Goal: Task Accomplishment & Management: Complete application form

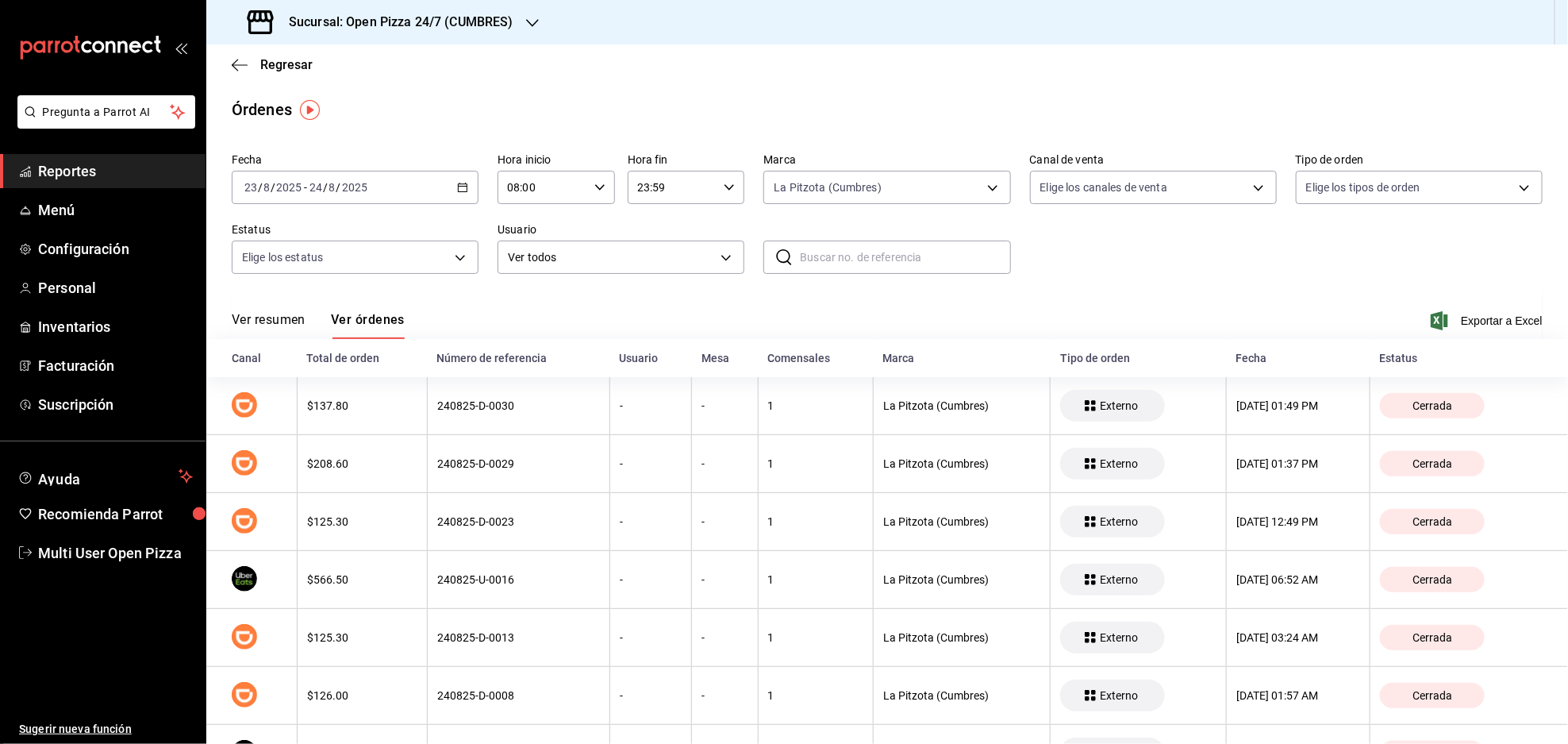
click at [468, 33] on div "Sucursal: Open Pizza 24/7 (CUMBRES)" at bounding box center [382, 22] width 326 height 45
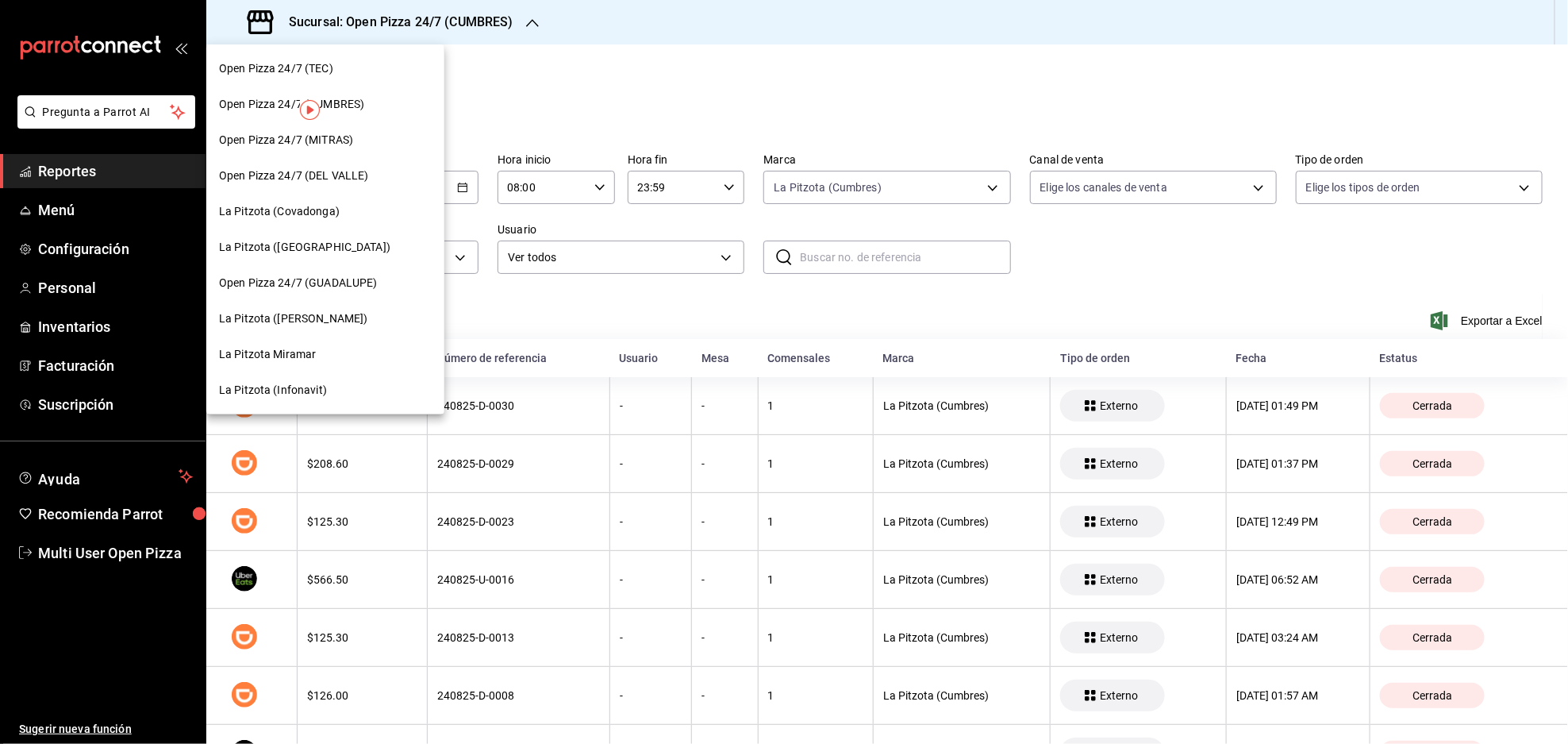
click at [325, 251] on span "La Pitzota ([GEOGRAPHIC_DATA])" at bounding box center [305, 247] width 171 height 16
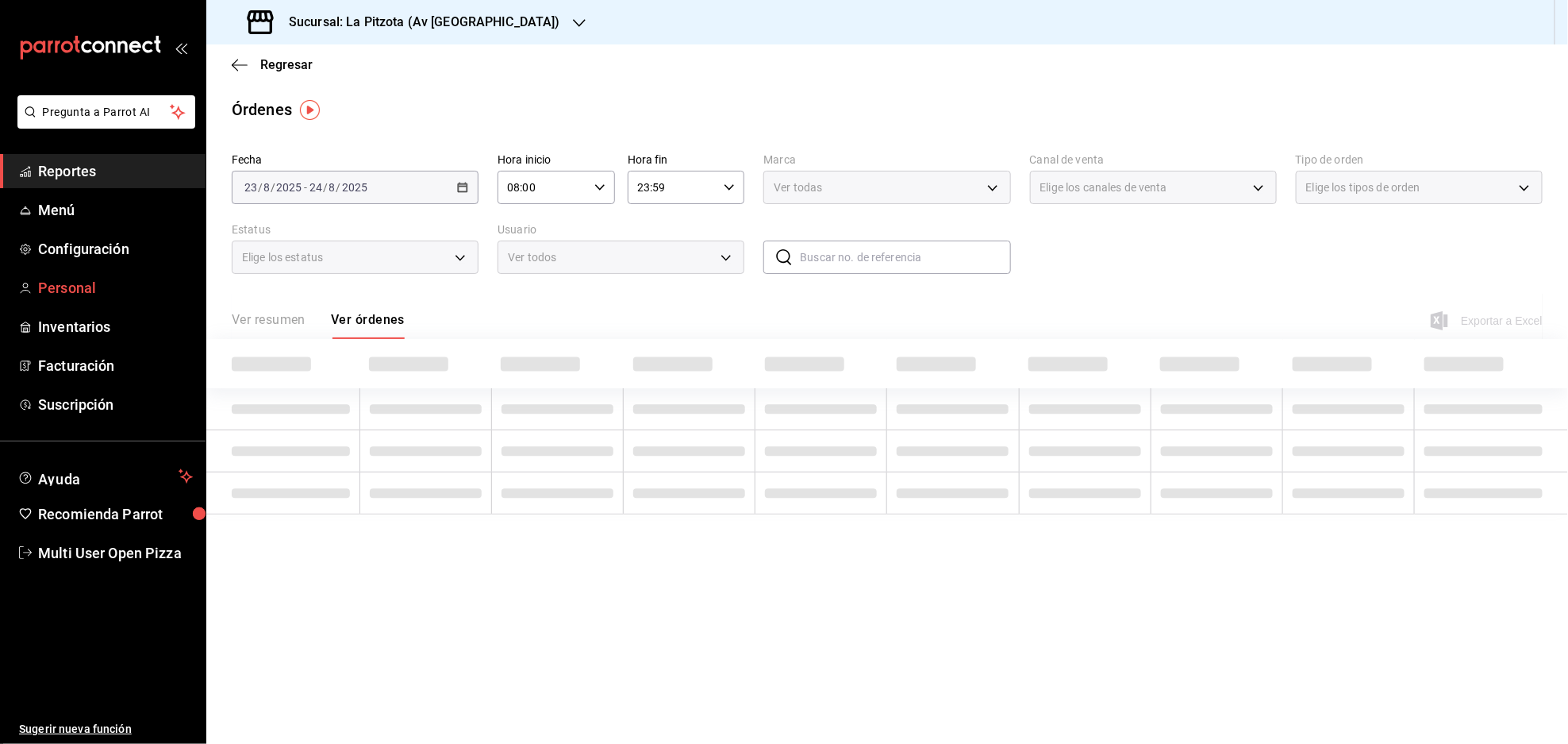
click at [69, 285] on span "Personal" at bounding box center [115, 287] width 155 height 21
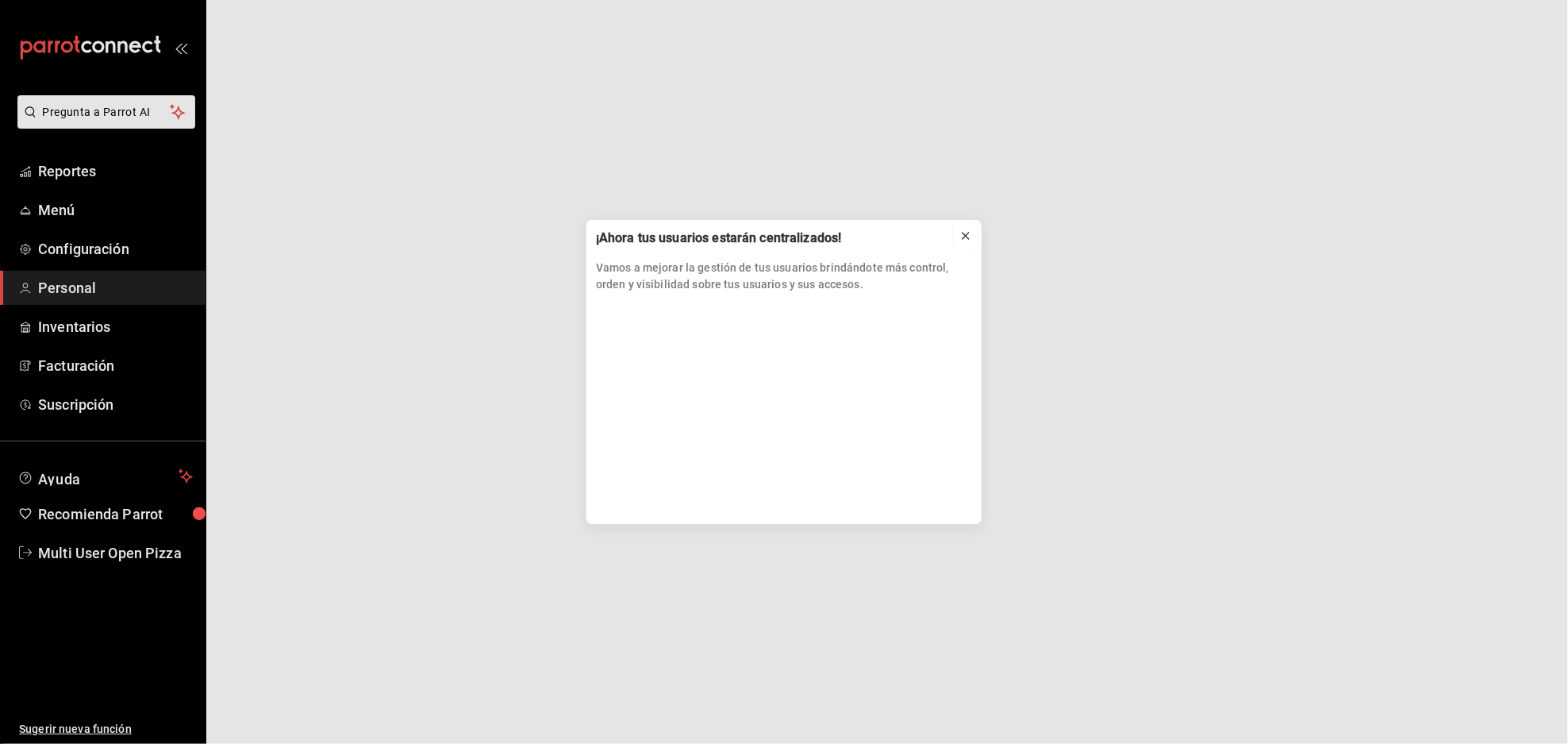
click at [968, 237] on icon at bounding box center [965, 235] width 6 height 6
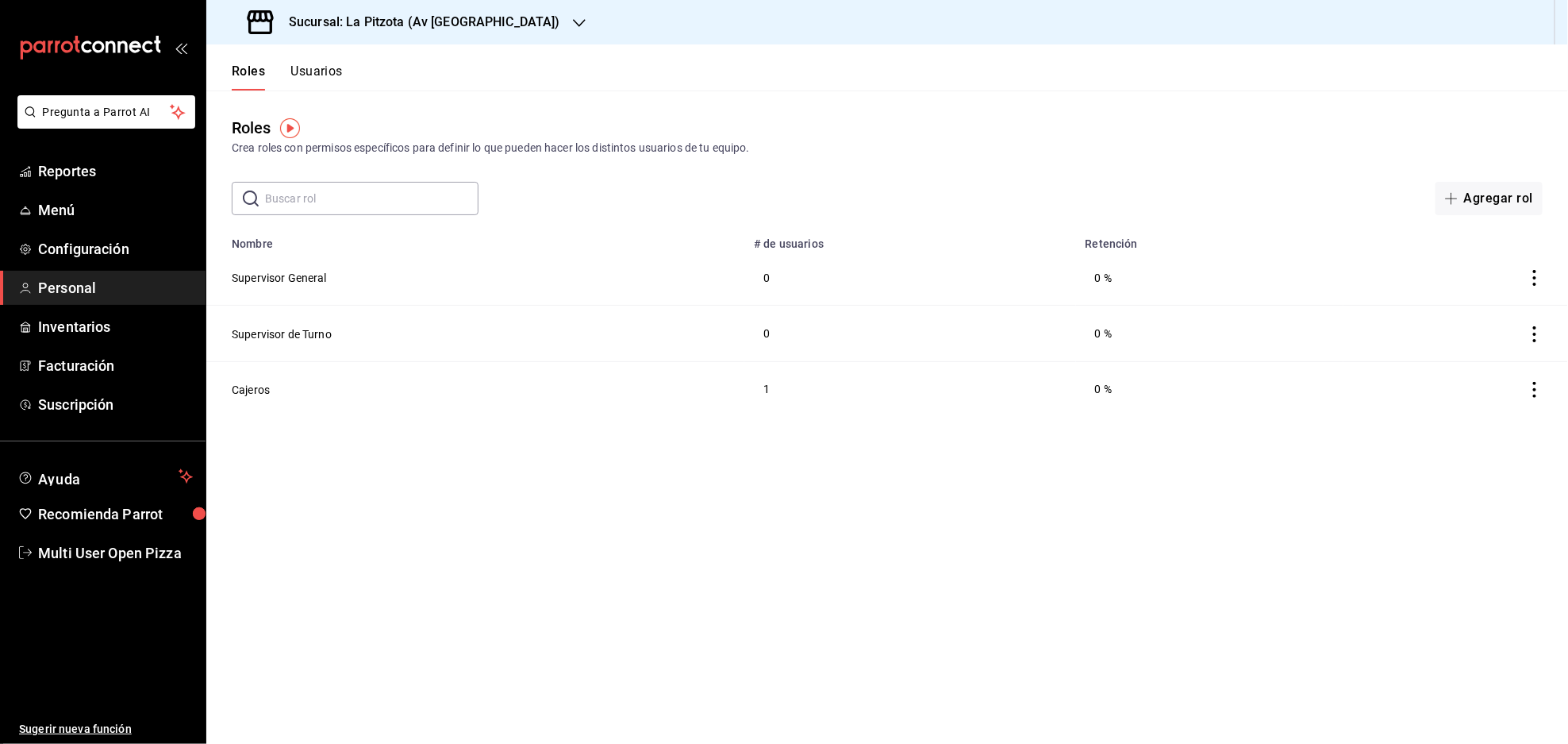
click at [326, 70] on button "Usuarios" at bounding box center [316, 76] width 52 height 27
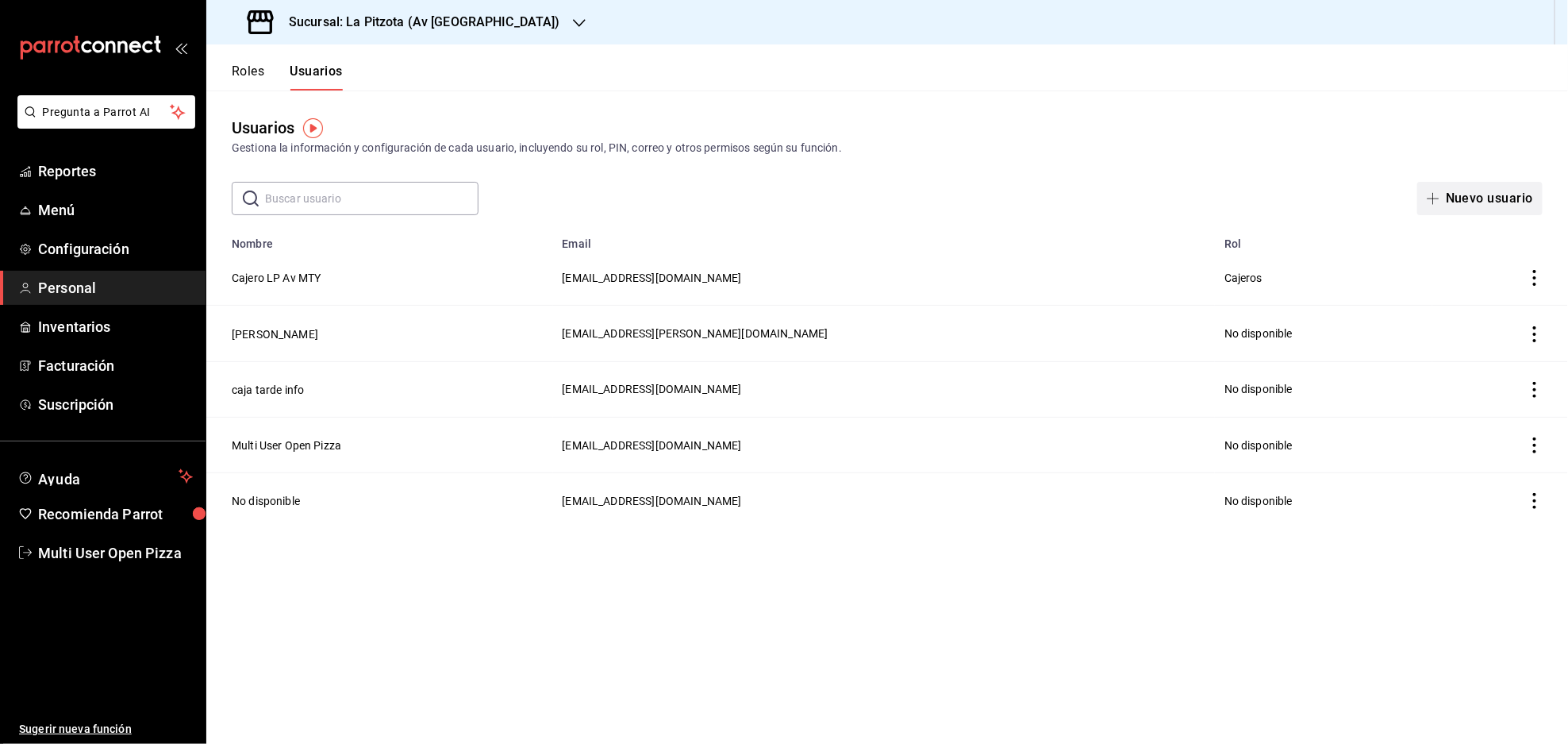
click at [1482, 193] on button "Nuevo usuario" at bounding box center [1480, 198] width 125 height 33
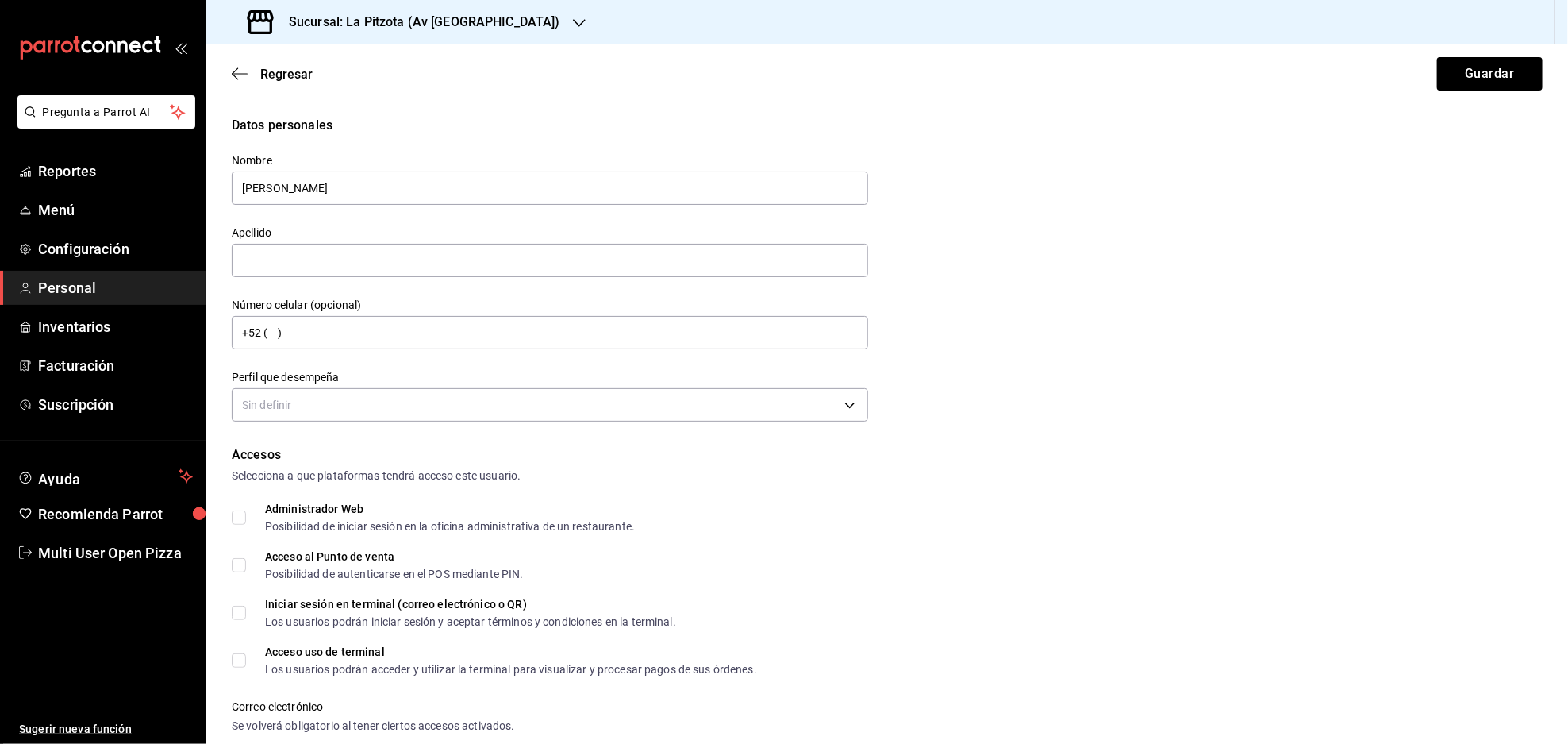
type input "[PERSON_NAME]"
click at [317, 334] on input "+52 (__) ____-____" at bounding box center [549, 333] width 637 height 33
type input "[PHONE_NUMBER]"
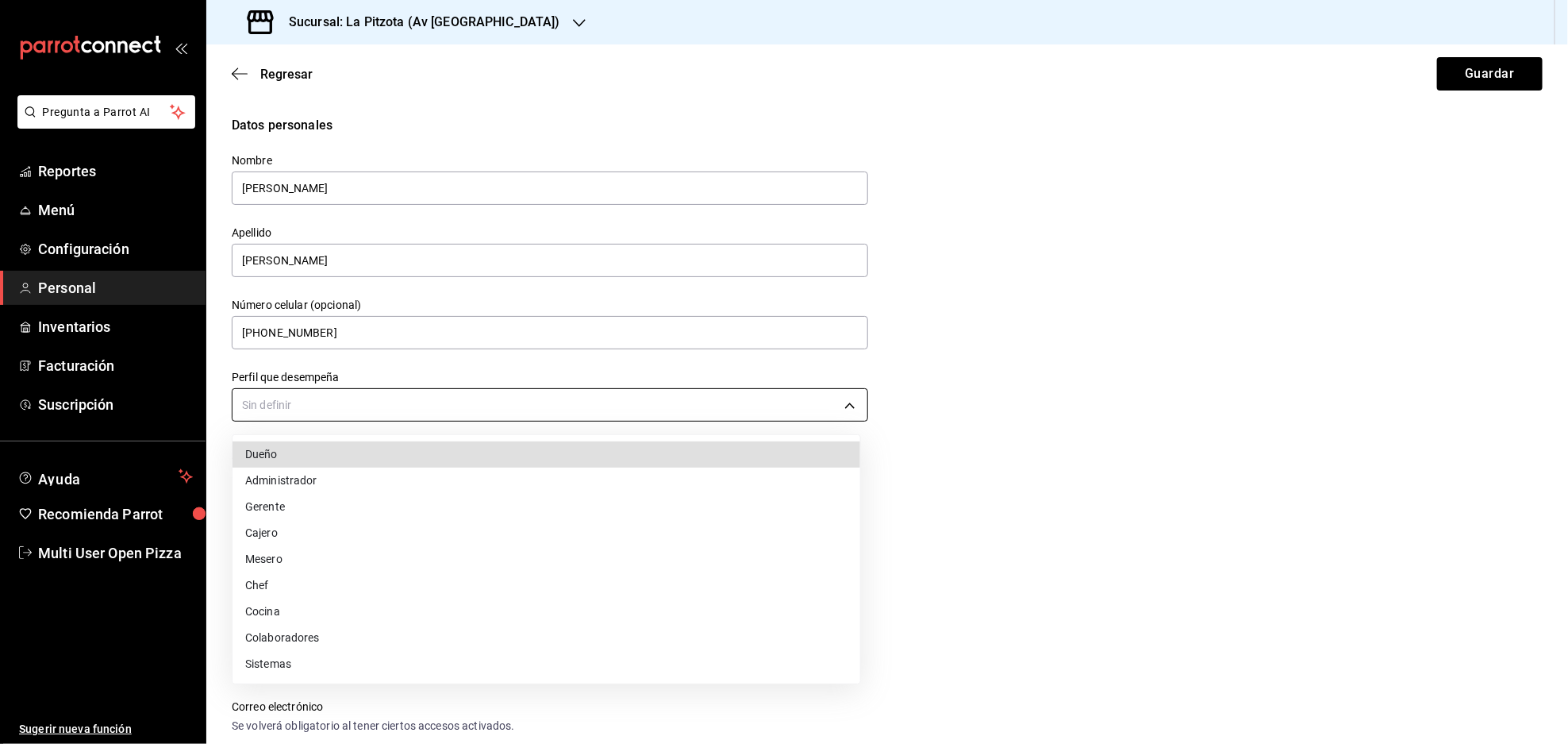
click at [390, 413] on body "Pregunta a Parrot AI Reportes Menú Configuración Personal Inventarios Facturaci…" at bounding box center [784, 372] width 1568 height 744
click at [296, 510] on li "Gerente" at bounding box center [546, 507] width 627 height 27
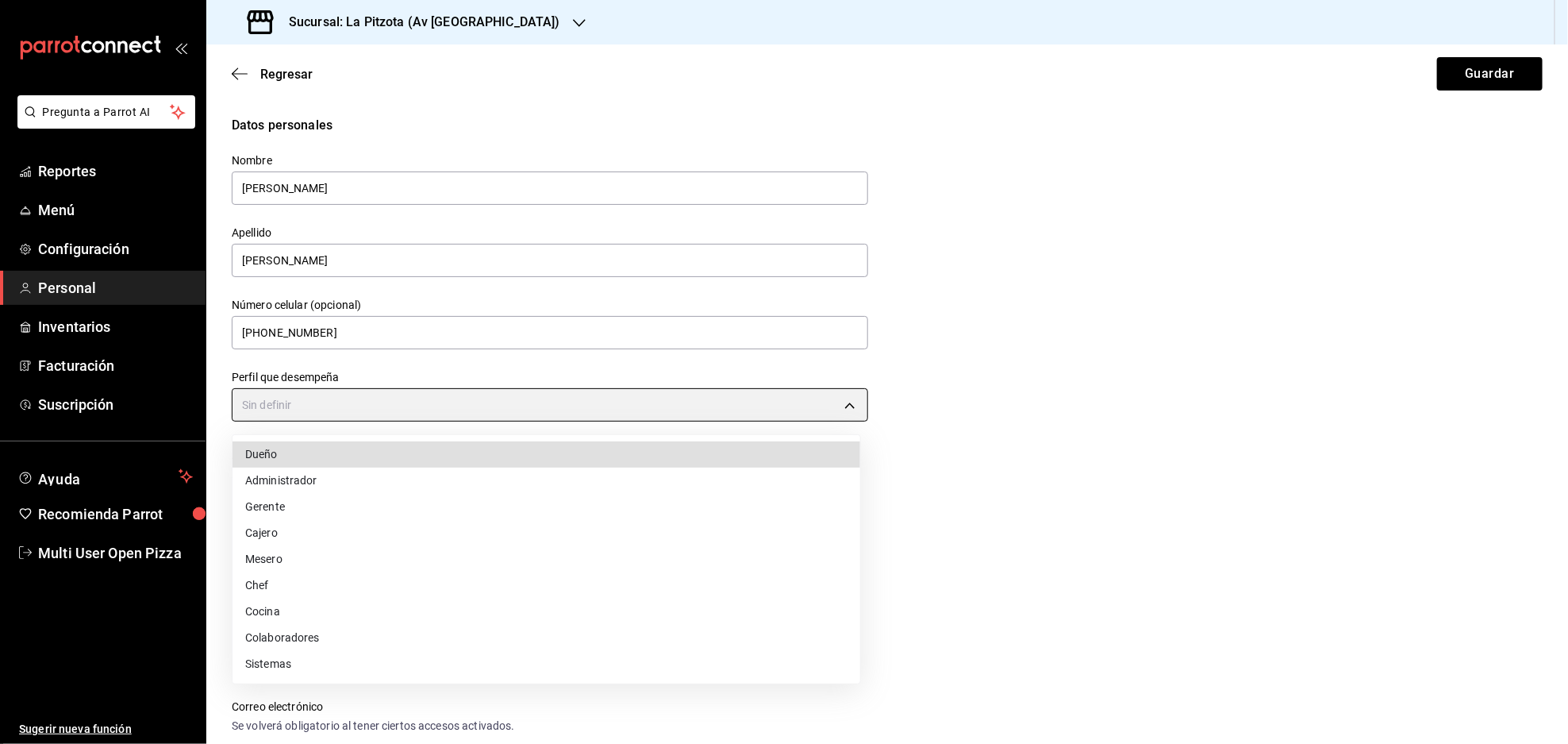
type input "MANAGER"
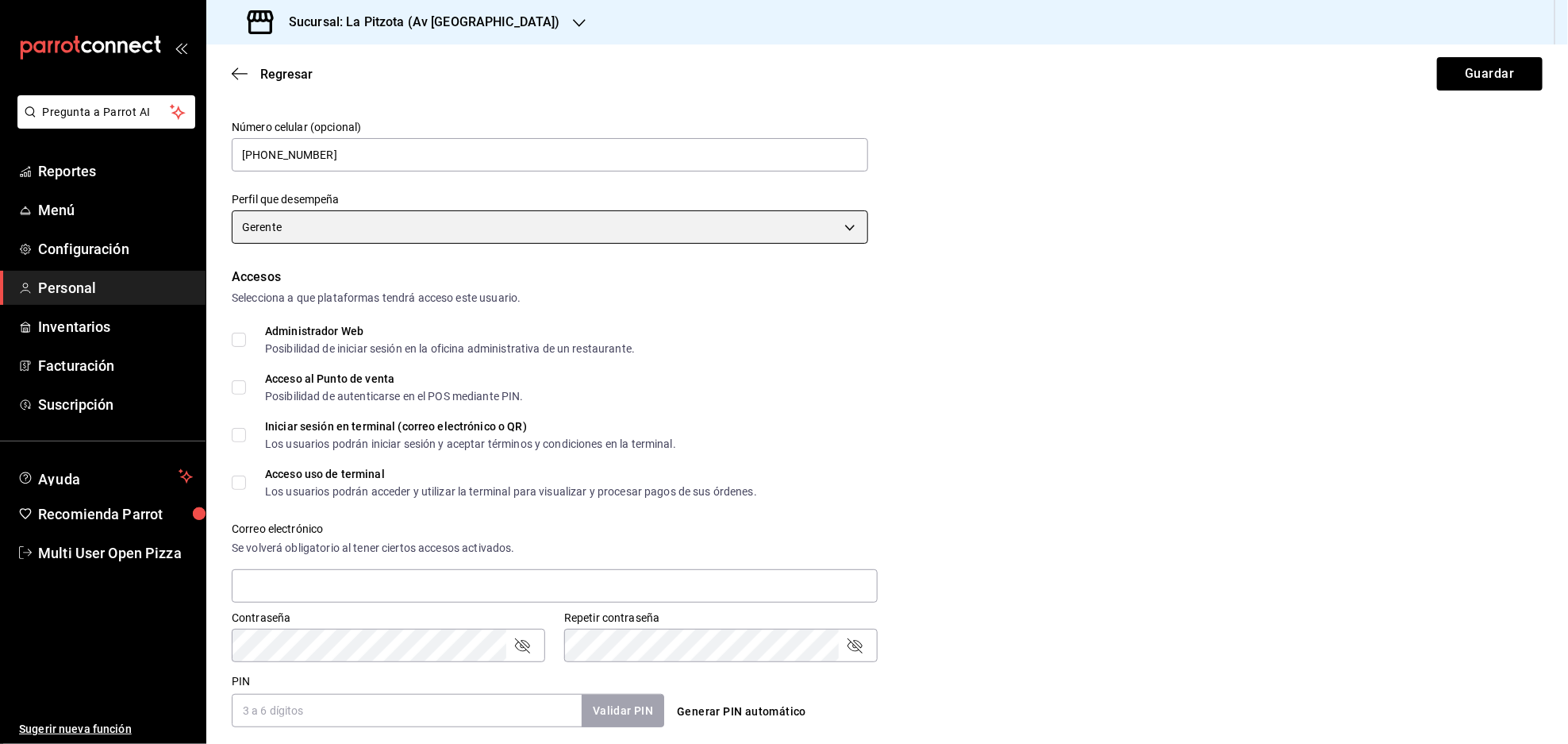
scroll to position [211, 0]
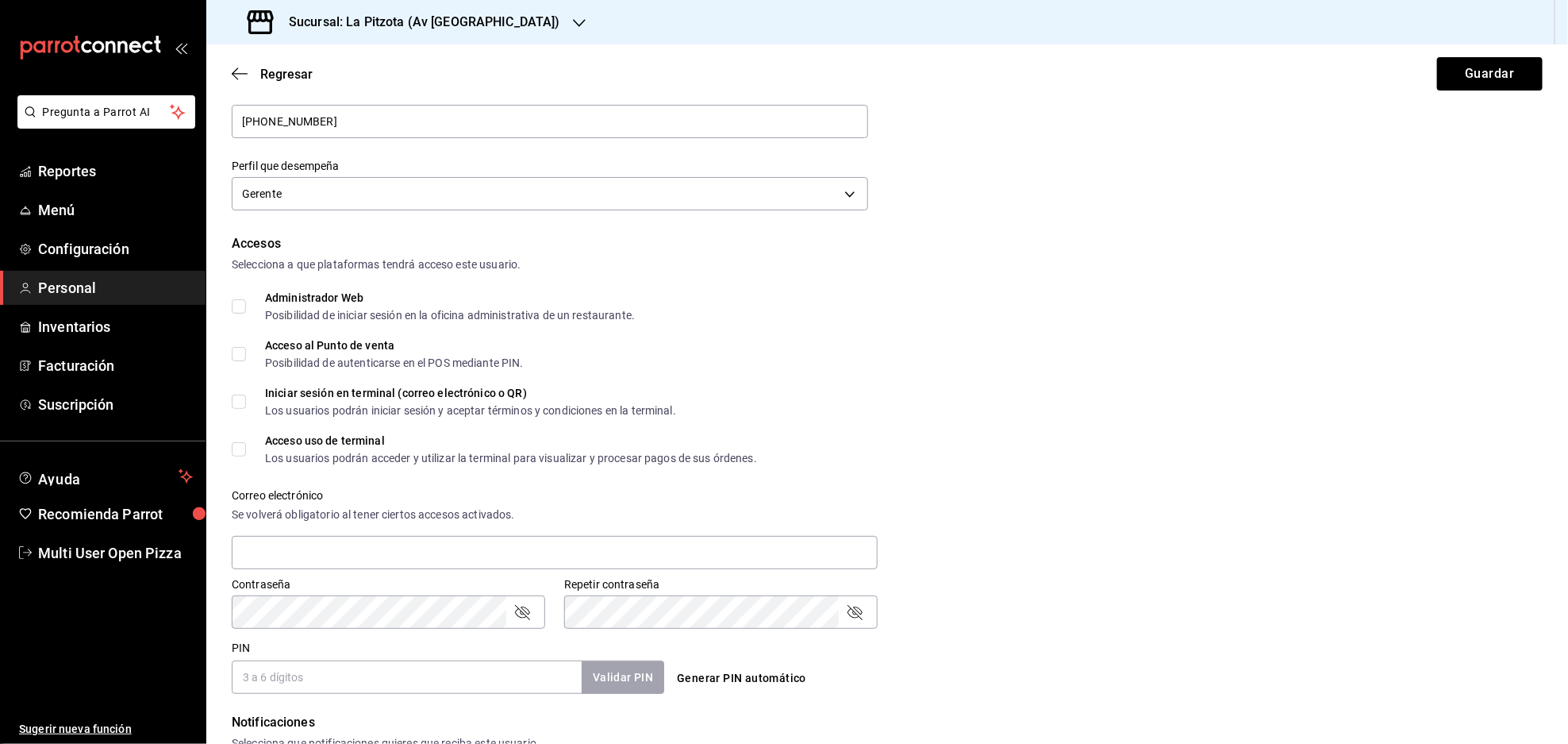
click at [237, 313] on label "Administrador Web Posibilidad de iniciar sesión en la oficina administrativa de…" at bounding box center [433, 306] width 403 height 28
click at [237, 313] on input "Administrador Web Posibilidad de iniciar sesión en la oficina administrativa de…" at bounding box center [238, 306] width 15 height 15
checkbox input "true"
click at [242, 357] on input "Acceso al Punto de venta Posibilidad de autenticarse en el POS mediante PIN." at bounding box center [238, 354] width 15 height 15
checkbox input "true"
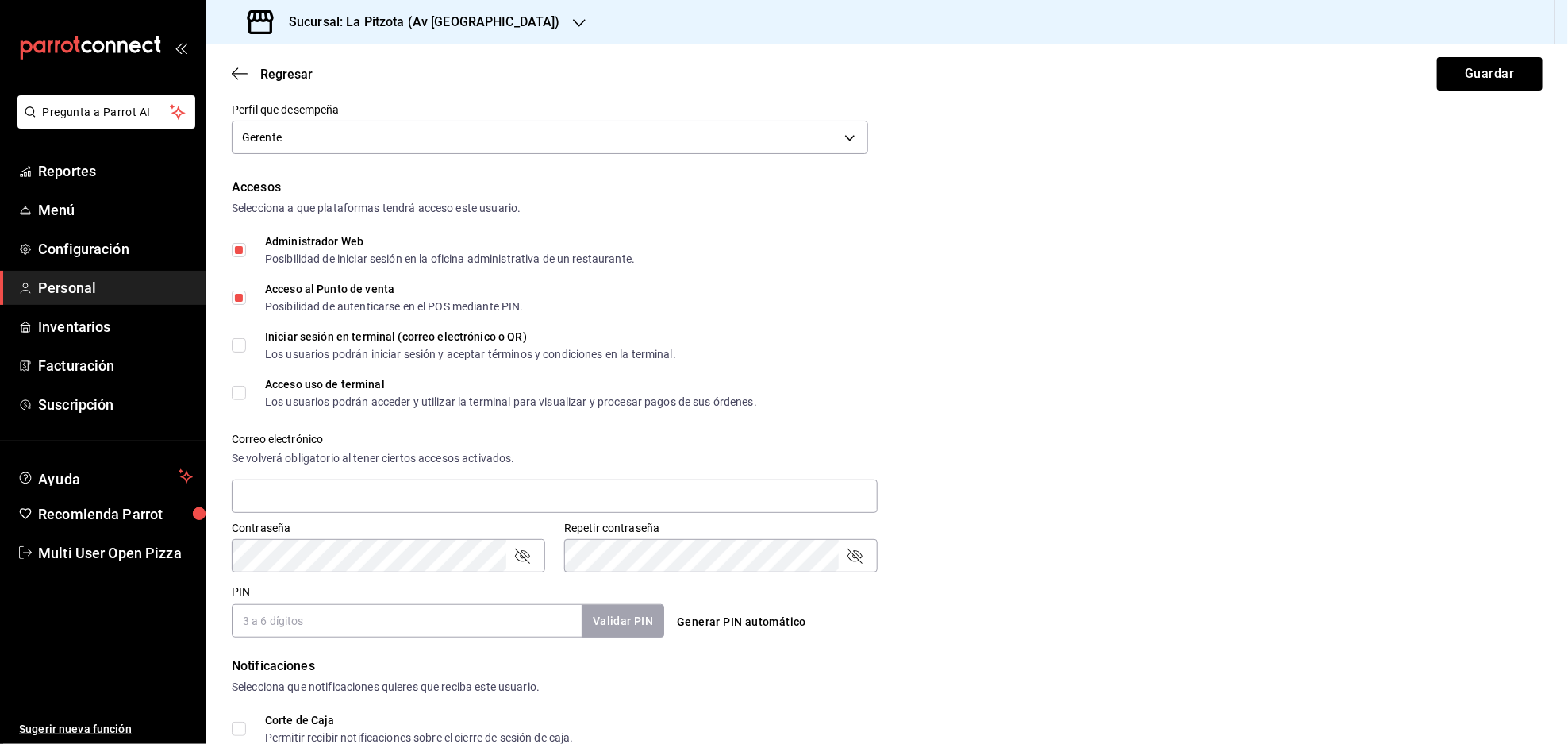
scroll to position [317, 0]
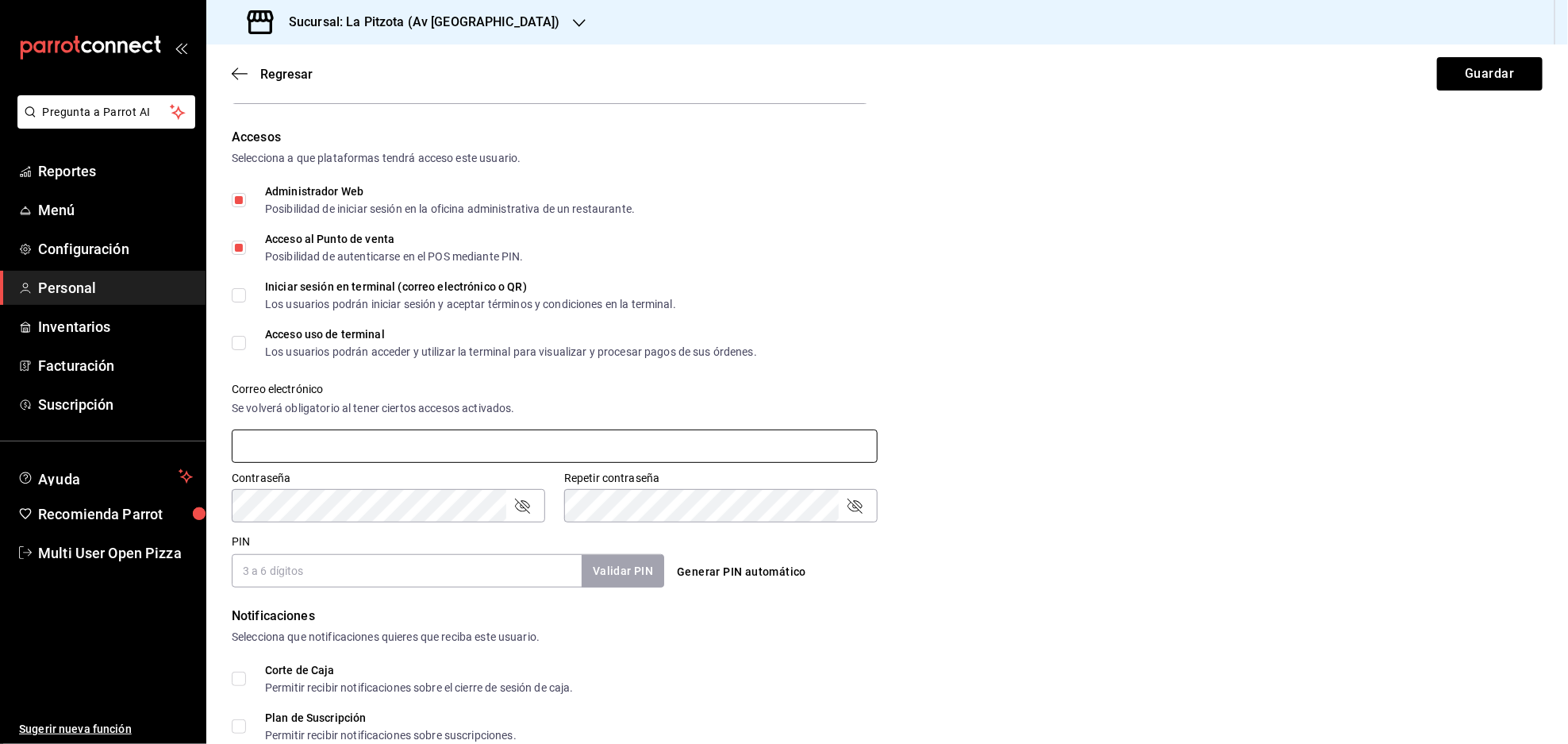
click at [315, 459] on input "text" at bounding box center [554, 446] width 646 height 33
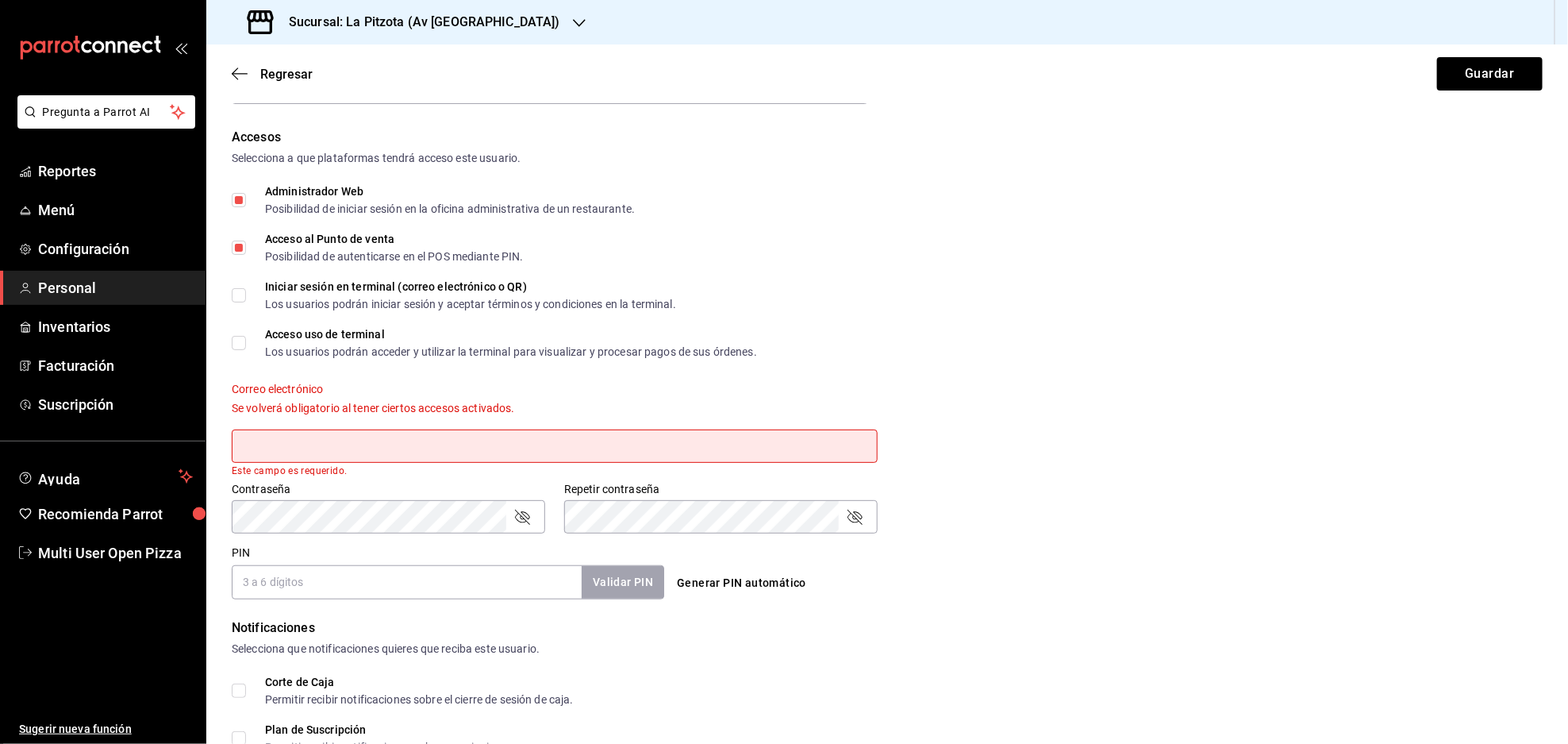
paste input "[EMAIL_ADDRESS][DOMAIN_NAME]"
type input "[EMAIL_ADDRESS][DOMAIN_NAME]"
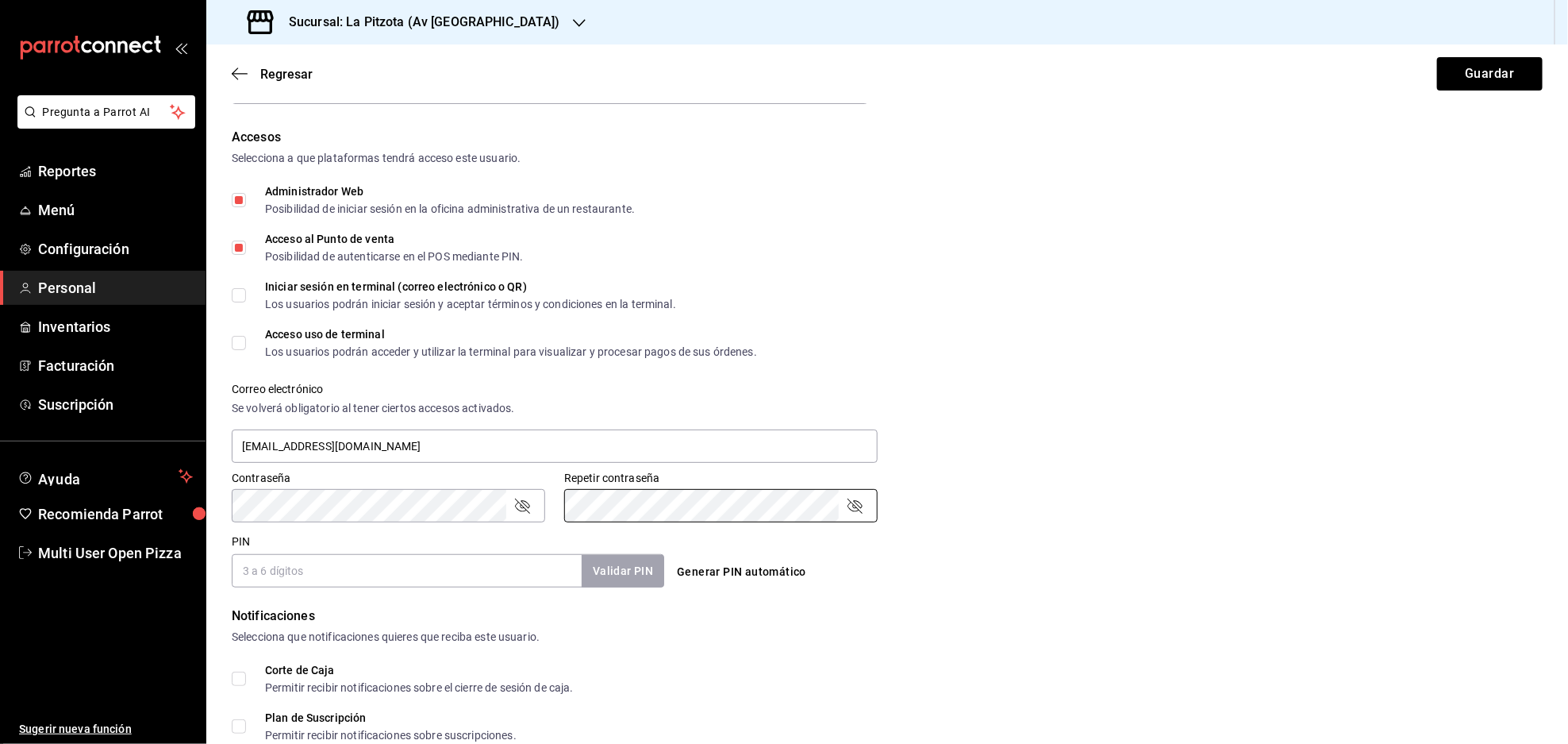
click at [402, 586] on input "PIN" at bounding box center [406, 570] width 350 height 33
click at [414, 569] on input "PIN" at bounding box center [406, 570] width 350 height 33
type input "8723"
click at [602, 573] on button "Validar PIN" at bounding box center [622, 571] width 84 height 34
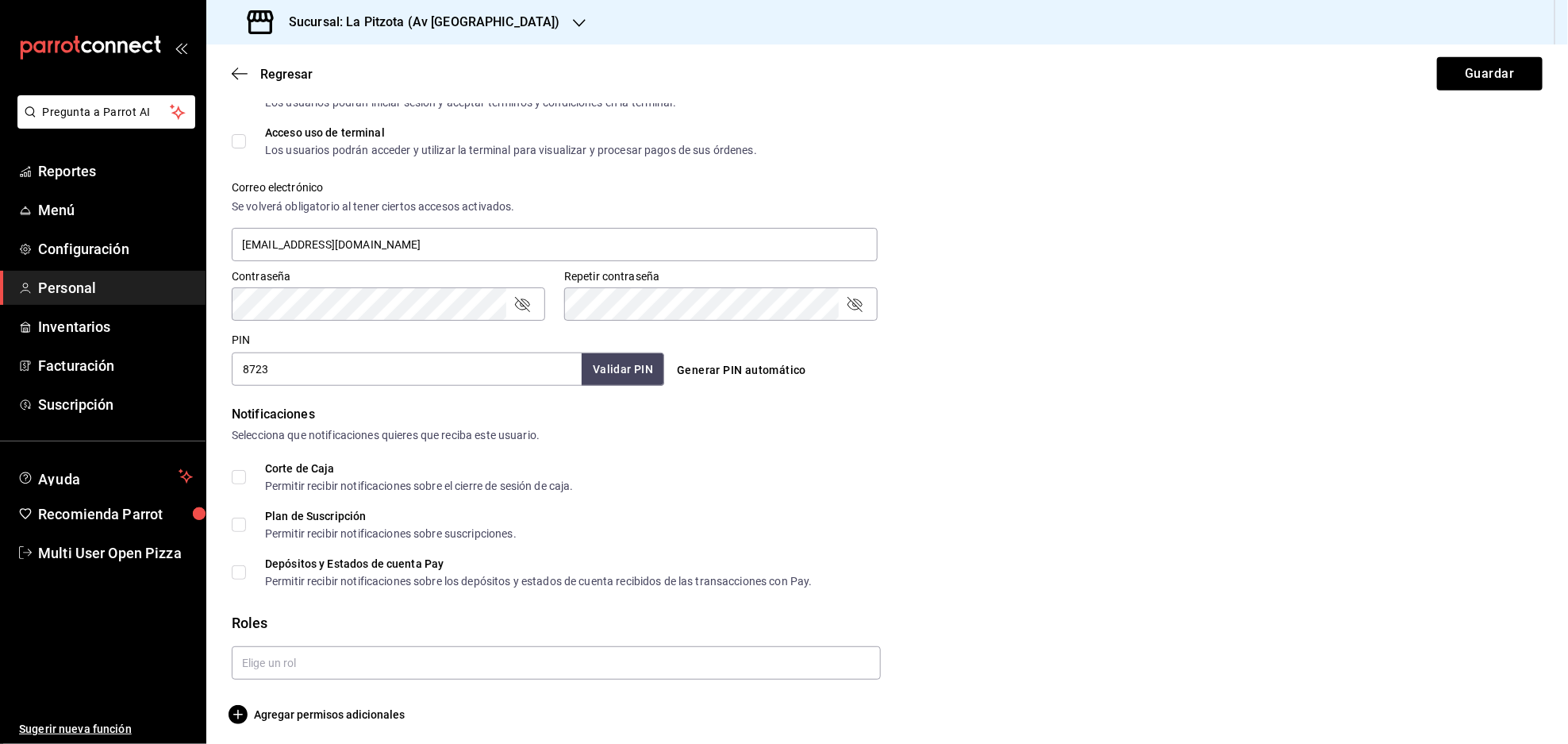
scroll to position [524, 0]
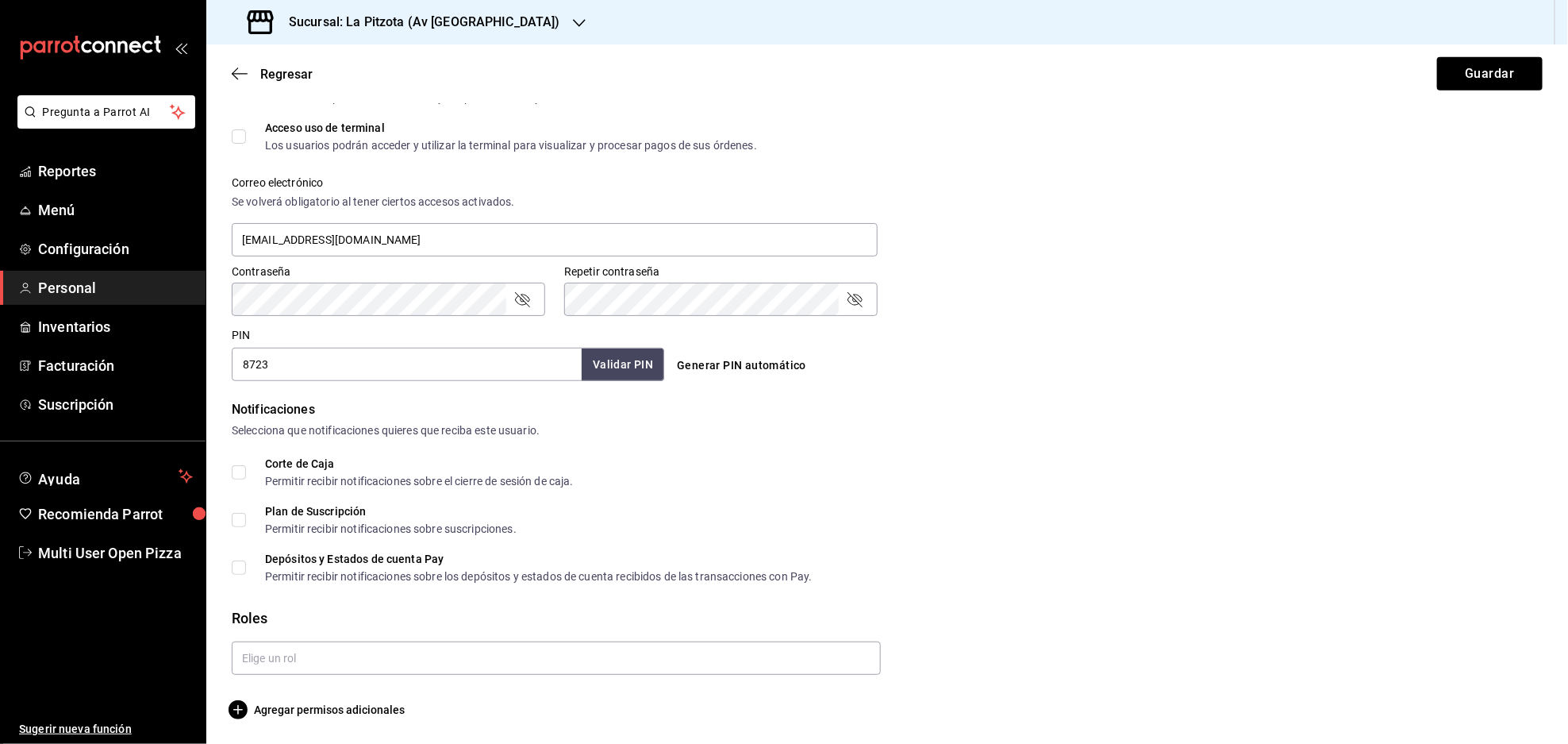
click at [238, 475] on input "Corte de Caja Permitir recibir notificaciones sobre el cierre de sesión de caja." at bounding box center [238, 472] width 15 height 15
checkbox input "true"
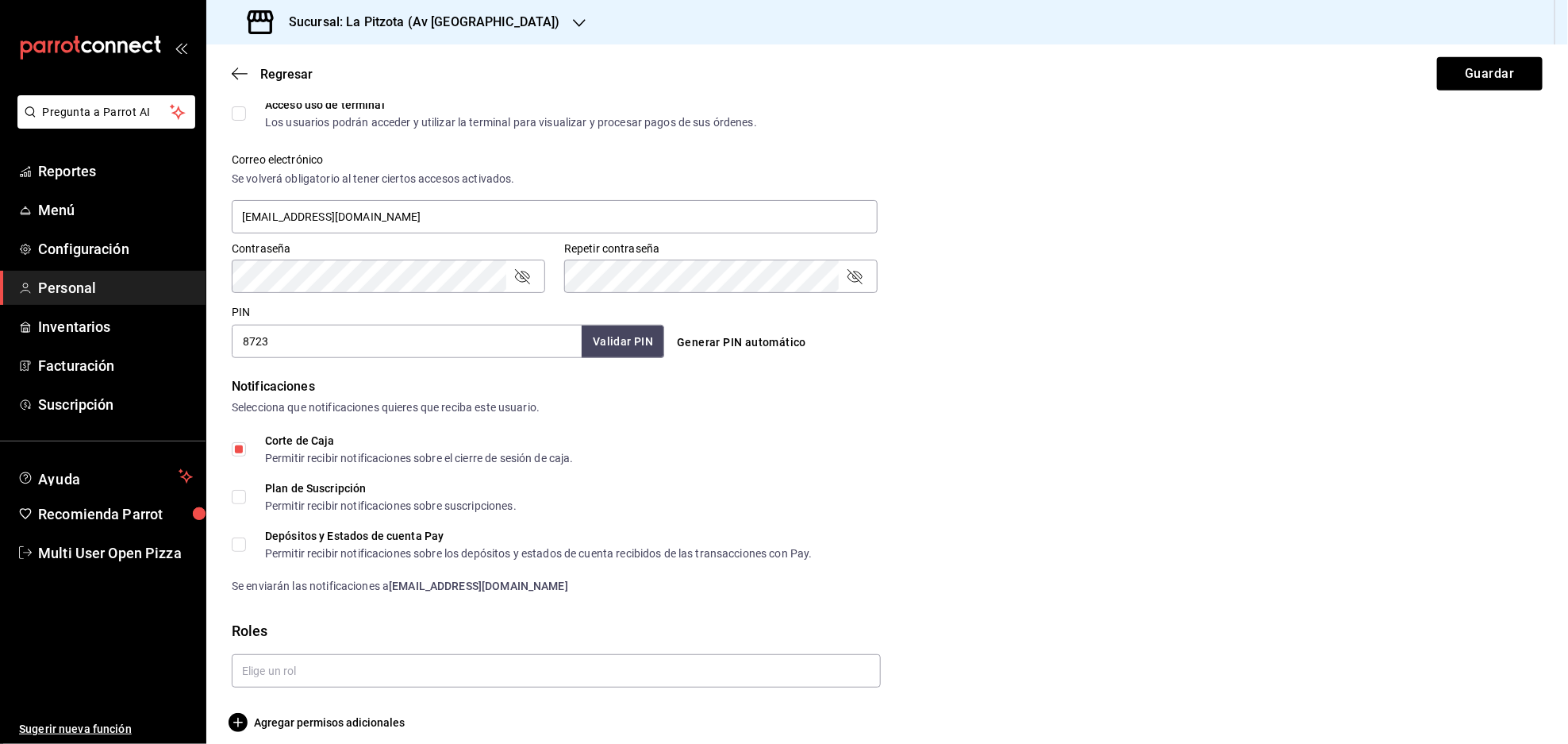
scroll to position [560, 0]
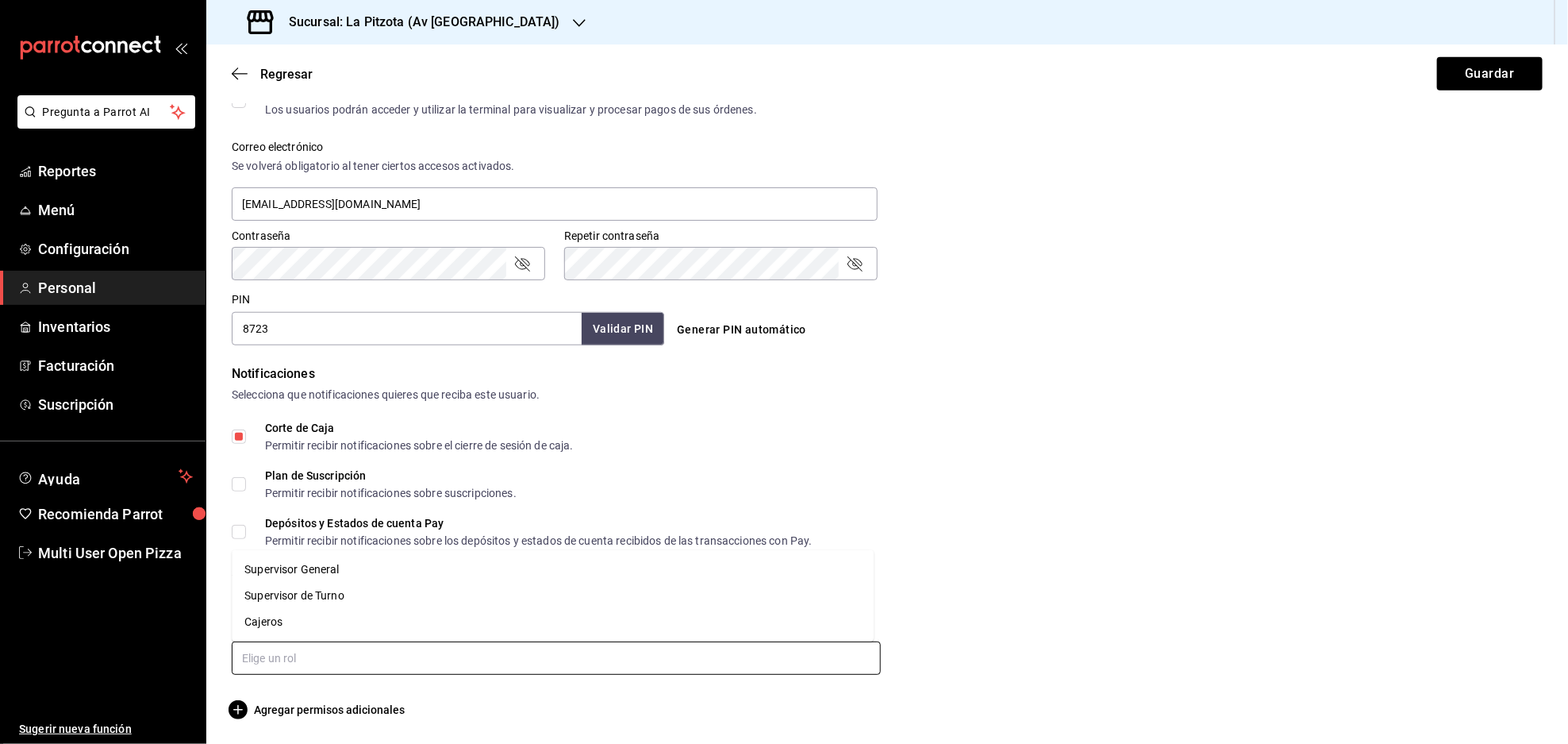
click at [343, 664] on input "text" at bounding box center [555, 657] width 649 height 33
click at [311, 593] on li "Supervisor de Turno" at bounding box center [552, 596] width 642 height 27
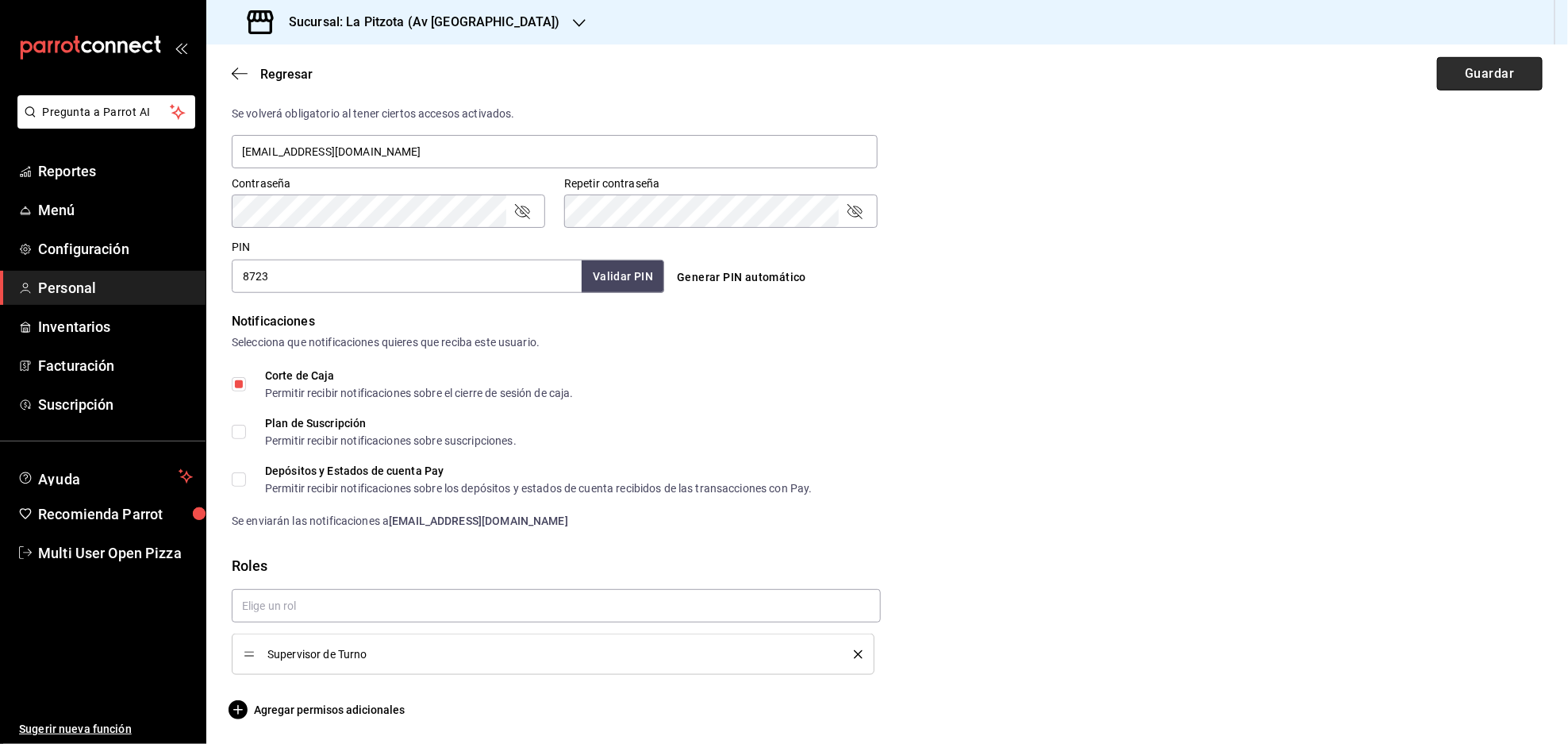
click at [1463, 73] on button "Guardar" at bounding box center [1489, 74] width 105 height 33
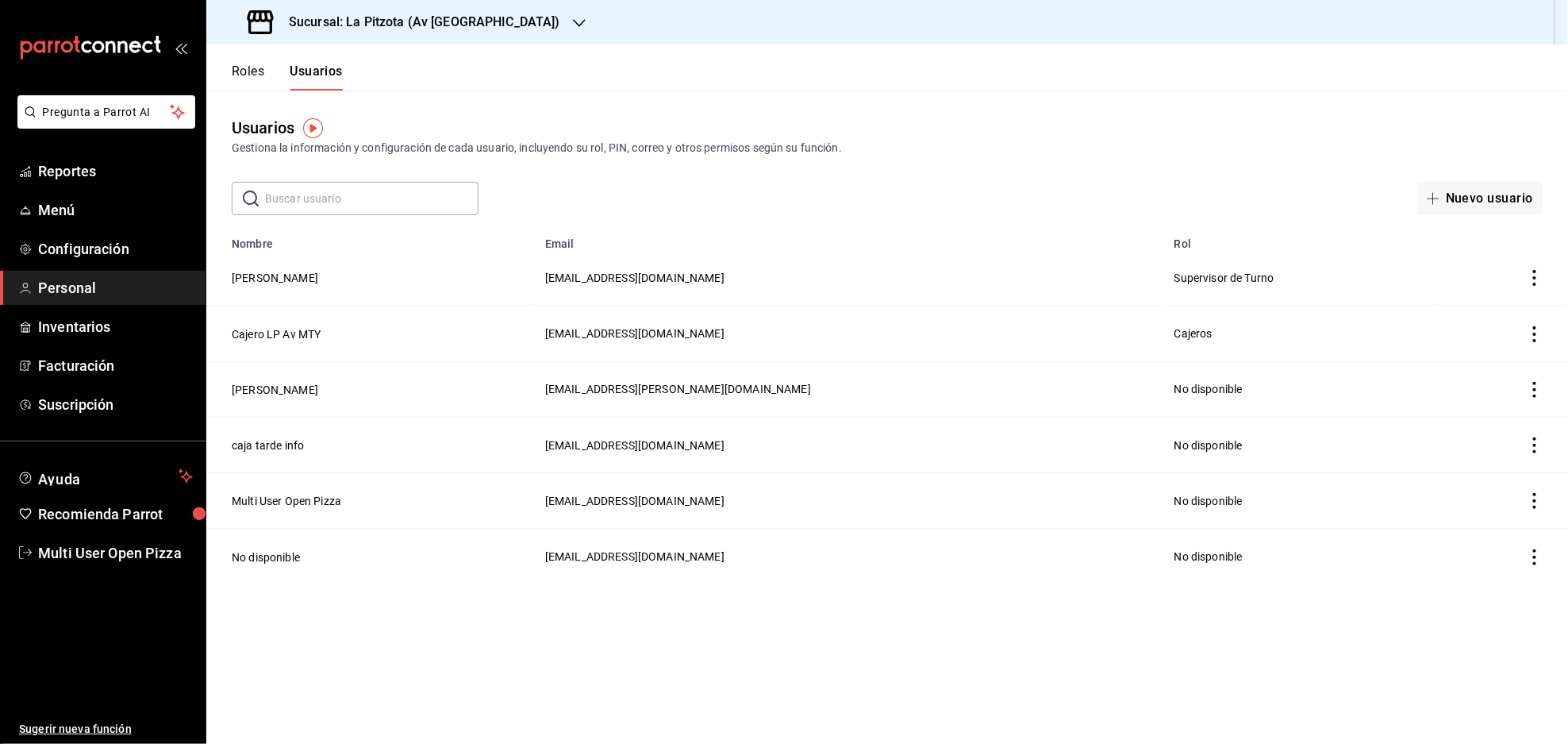
click at [453, 27] on h3 "Sucursal: La Pitzota (Av [GEOGRAPHIC_DATA])" at bounding box center [418, 22] width 284 height 19
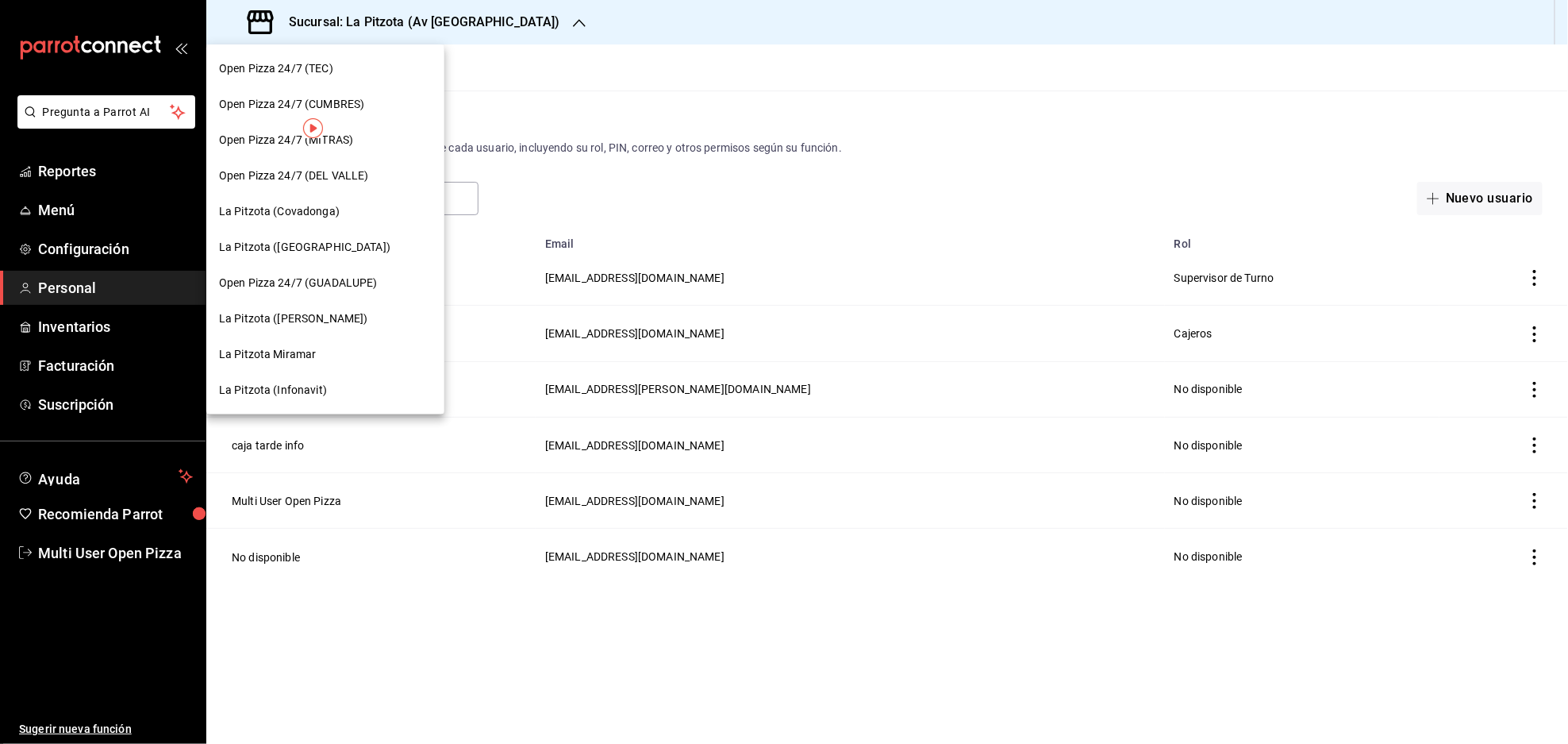
click at [322, 309] on div "La Pitzota ([PERSON_NAME])" at bounding box center [326, 319] width 238 height 36
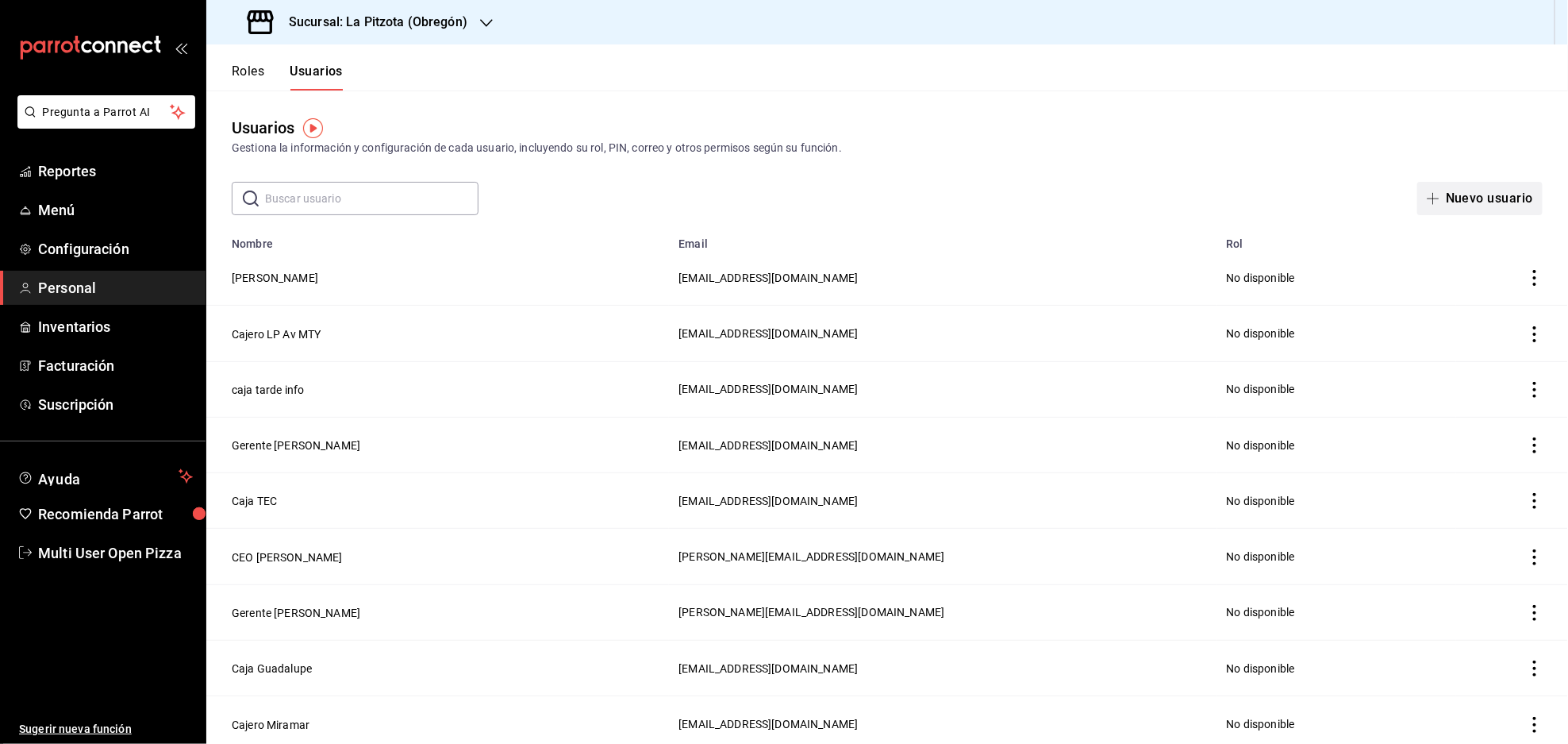
click at [1469, 198] on button "Nuevo usuario" at bounding box center [1480, 198] width 125 height 33
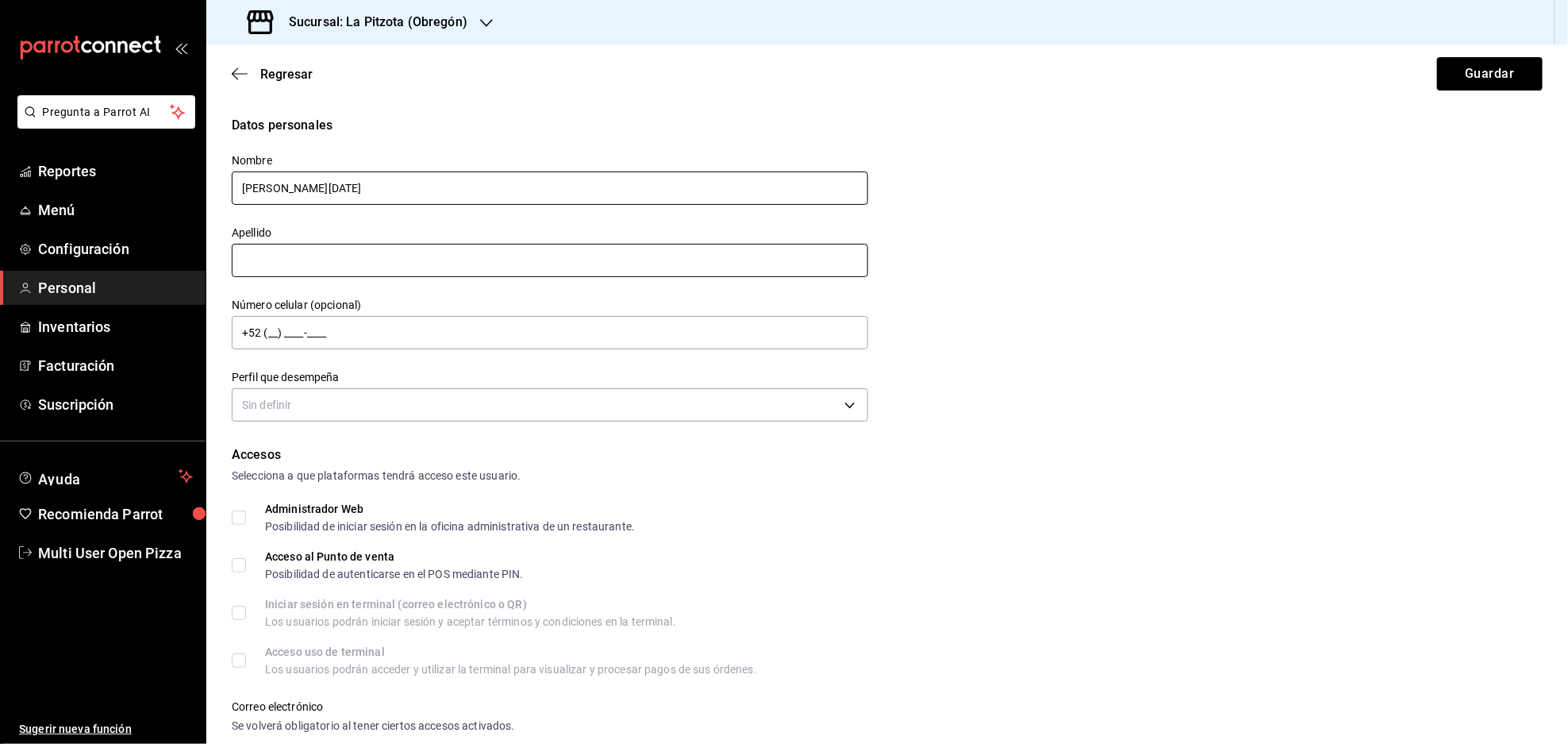
type input "[PERSON_NAME][DATE]"
click at [388, 259] on input "text" at bounding box center [549, 260] width 637 height 33
drag, startPoint x: 584, startPoint y: 292, endPoint x: 660, endPoint y: 305, distance: 77.1
click at [585, 292] on div "Número celular (opcional) +52 (__) ____-____" at bounding box center [540, 315] width 655 height 72
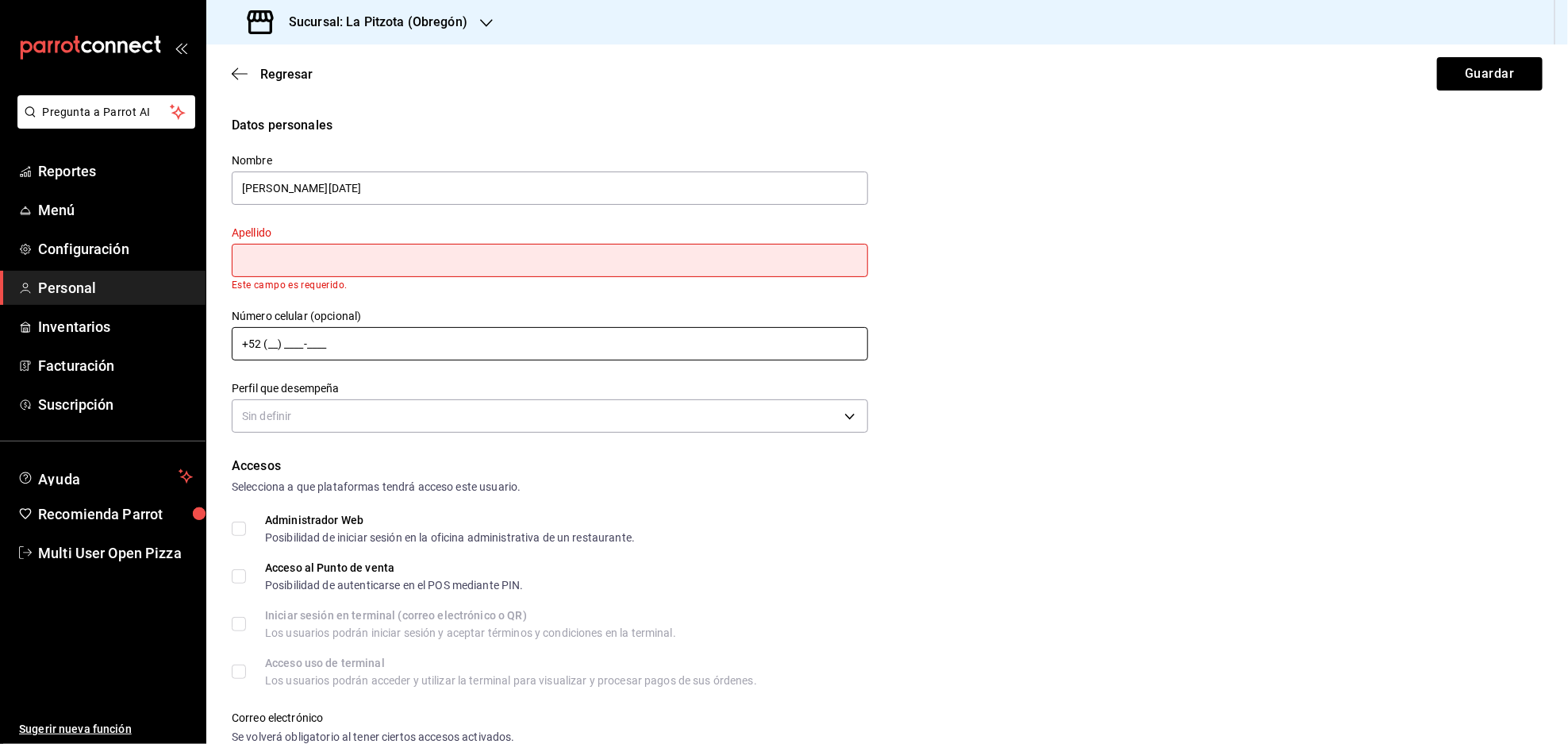
drag, startPoint x: 833, startPoint y: 327, endPoint x: 800, endPoint y: 322, distance: 33.4
click at [833, 327] on input "+52 (__) ____-____" at bounding box center [549, 344] width 637 height 33
click at [412, 260] on input "text" at bounding box center [549, 260] width 637 height 33
type input "Mañana"
click at [376, 180] on input "[PERSON_NAME][DATE]" at bounding box center [549, 188] width 637 height 33
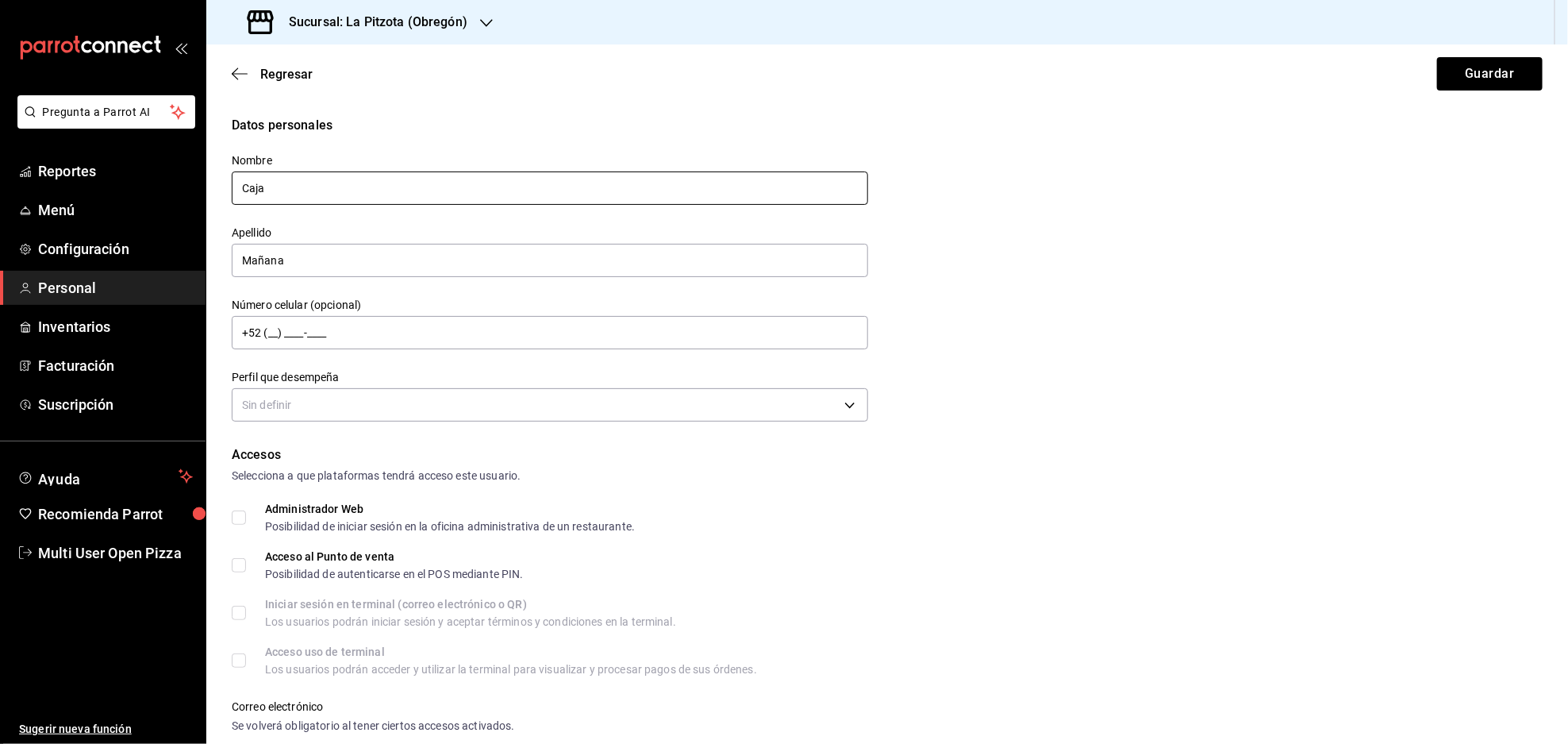
type input "Caja"
click at [922, 294] on div "Datos personales Nombre Caja Apellido [DATE] Número celular (opcional) +52 (__)…" at bounding box center [887, 271] width 1311 height 310
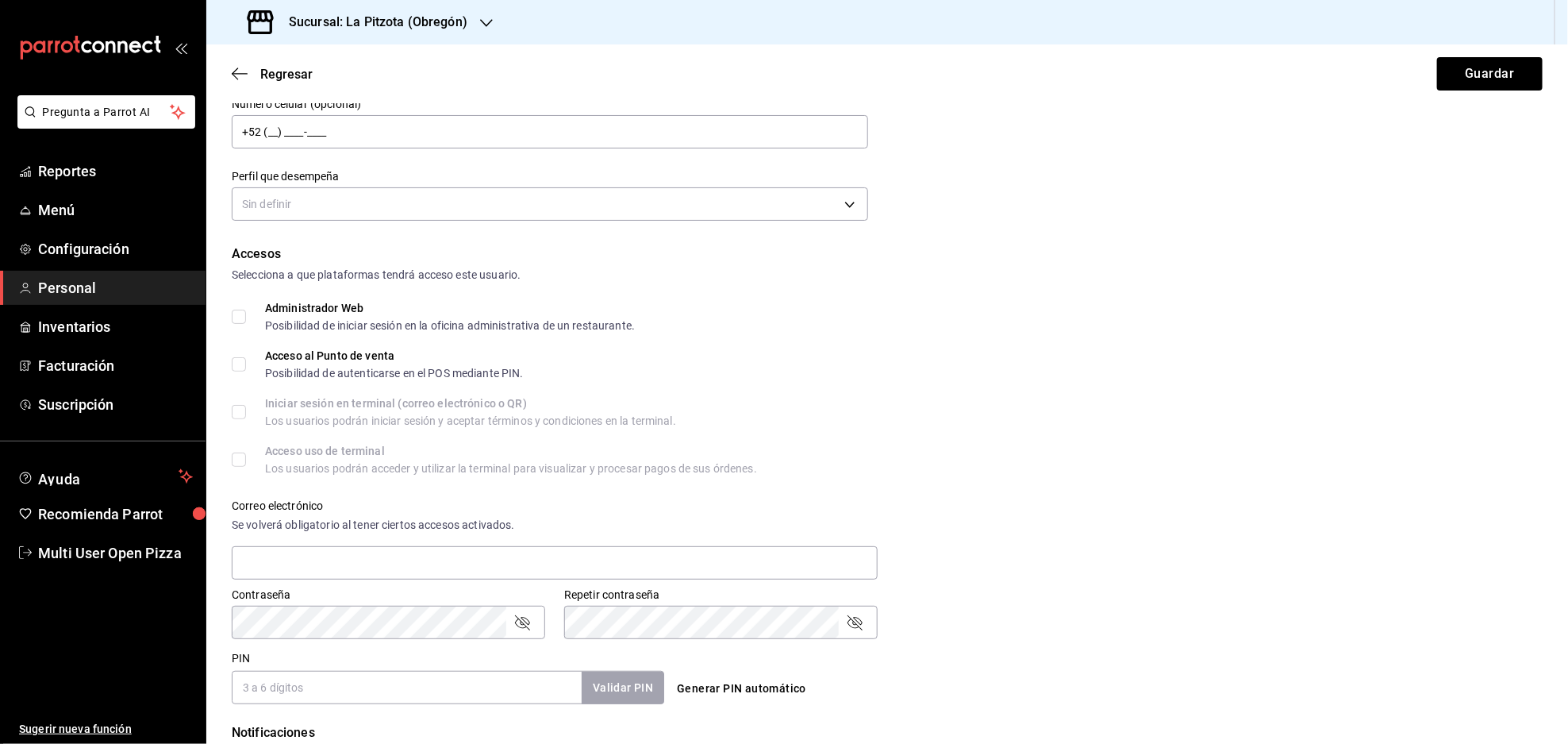
scroll to position [211, 0]
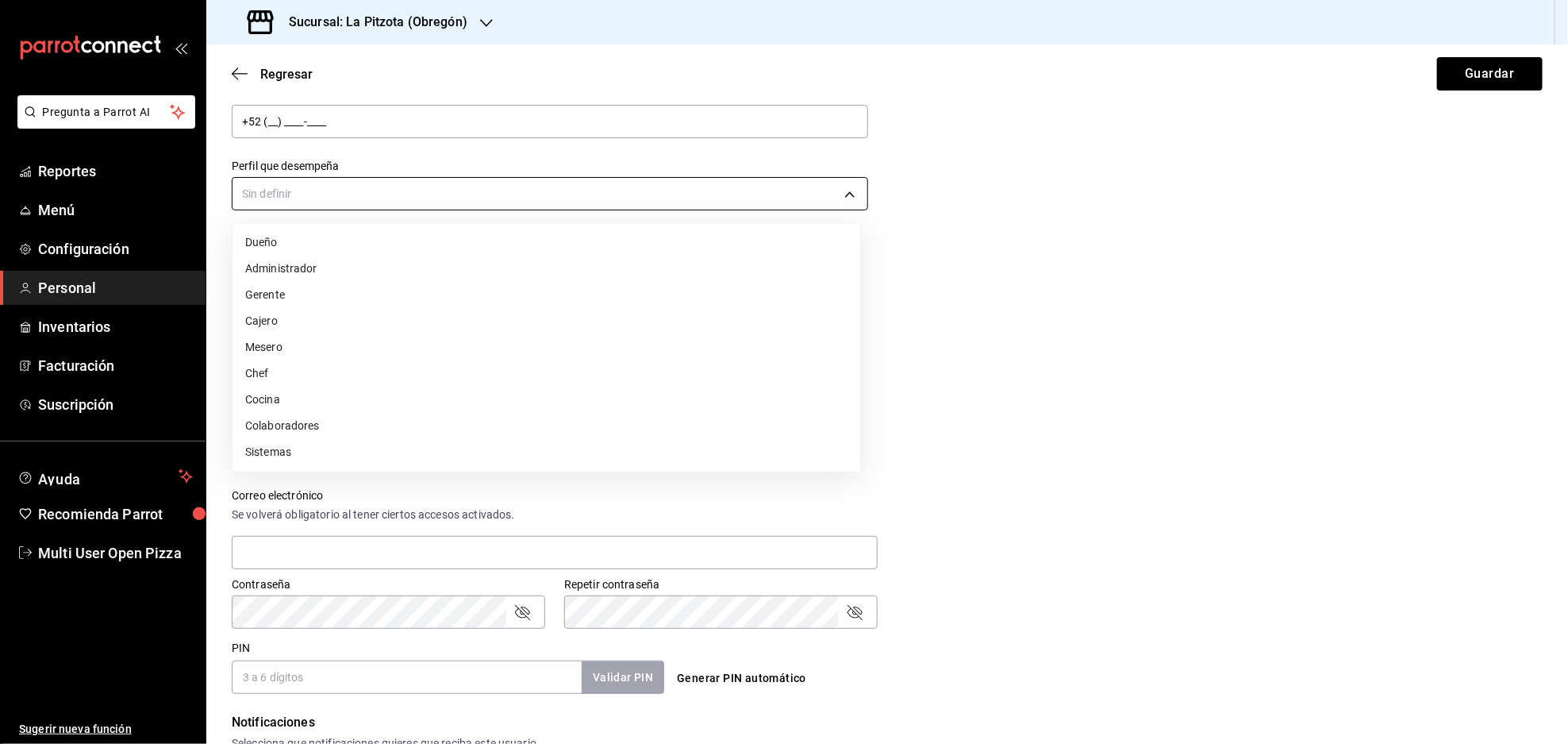
click at [392, 179] on body "Pregunta a Parrot AI Reportes Menú Configuración Personal Inventarios Facturaci…" at bounding box center [784, 372] width 1568 height 744
click at [292, 316] on li "Cajero" at bounding box center [546, 321] width 627 height 27
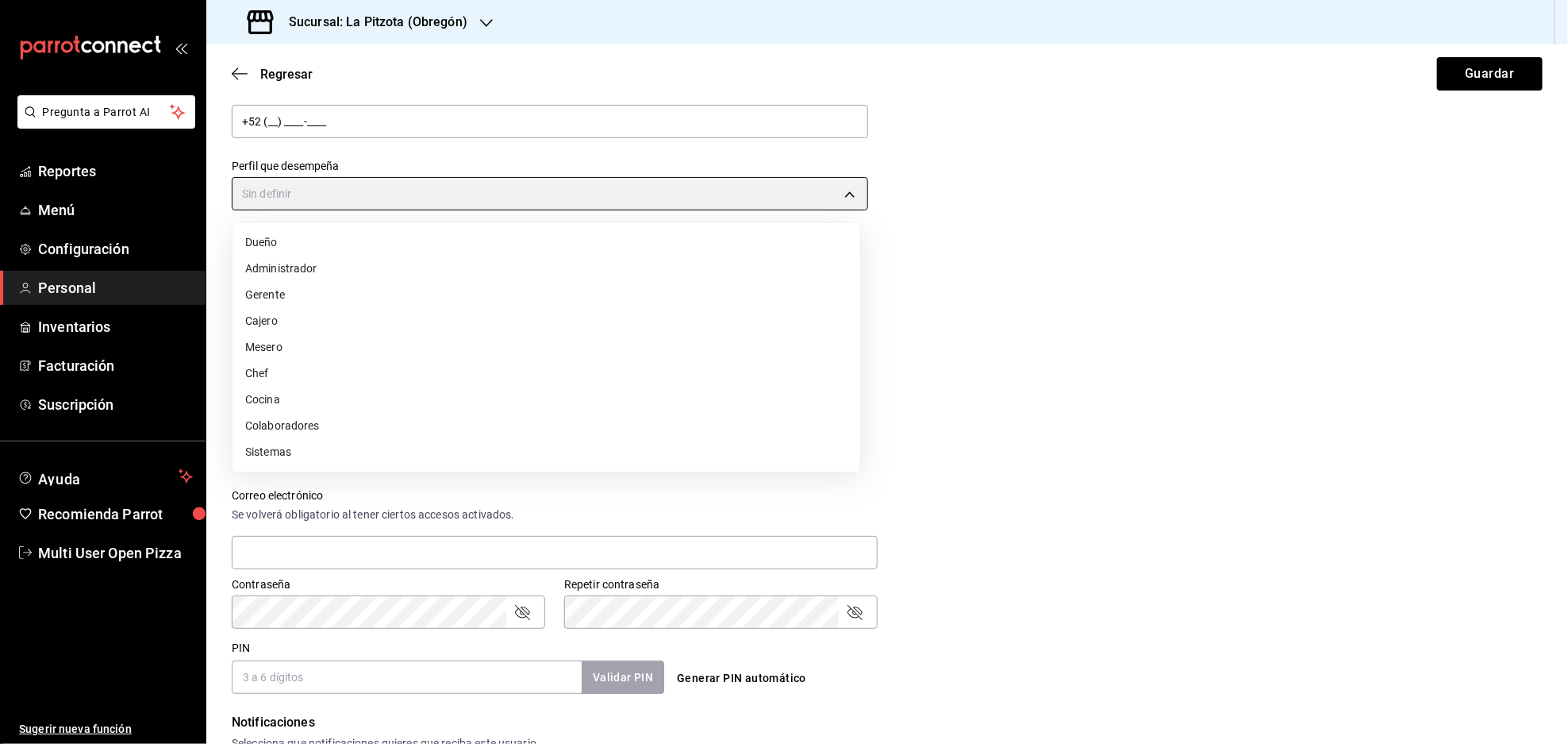
type input "CASHIER"
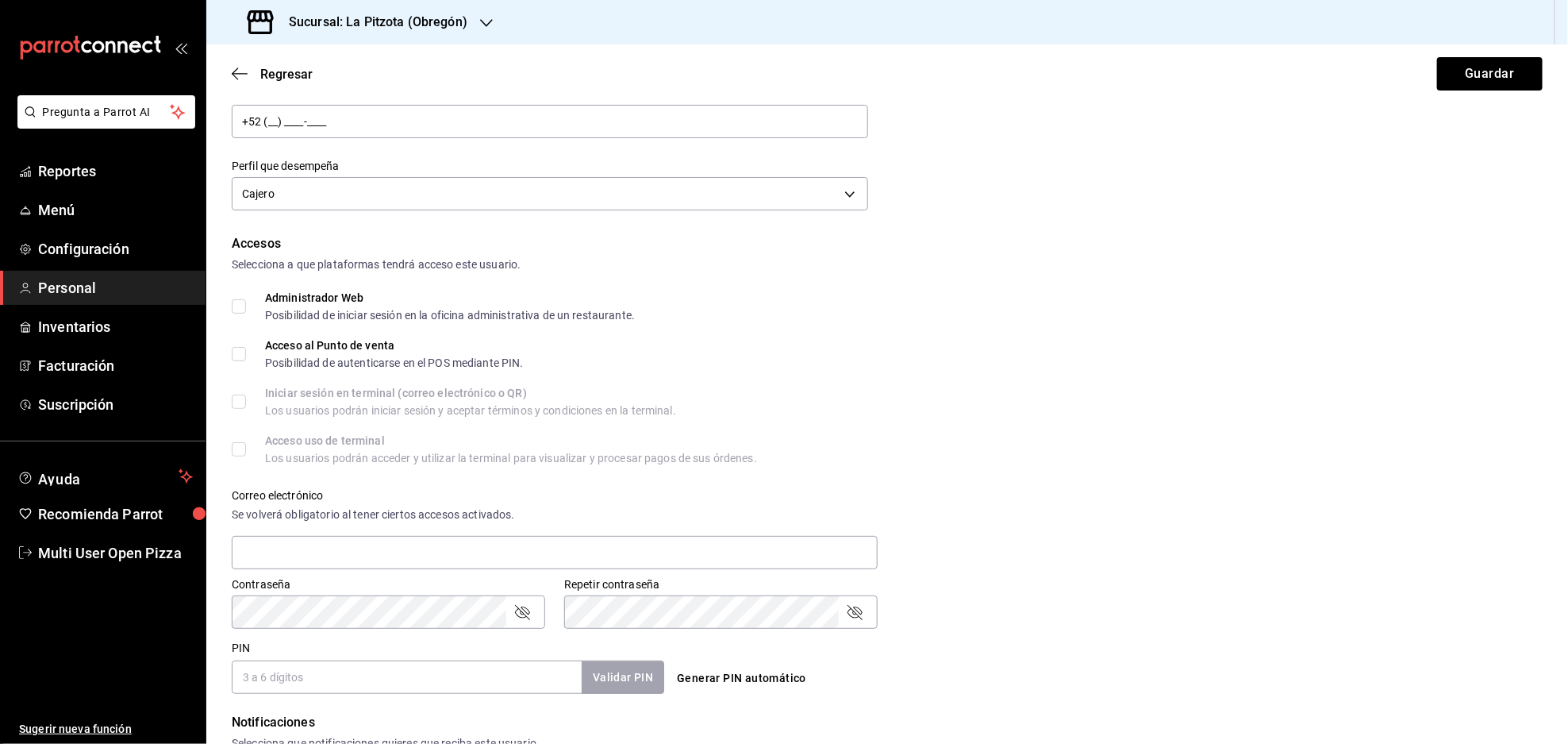
click at [234, 354] on input "Acceso al Punto de venta Posibilidad de autenticarse en el POS mediante PIN." at bounding box center [238, 354] width 15 height 15
checkbox input "true"
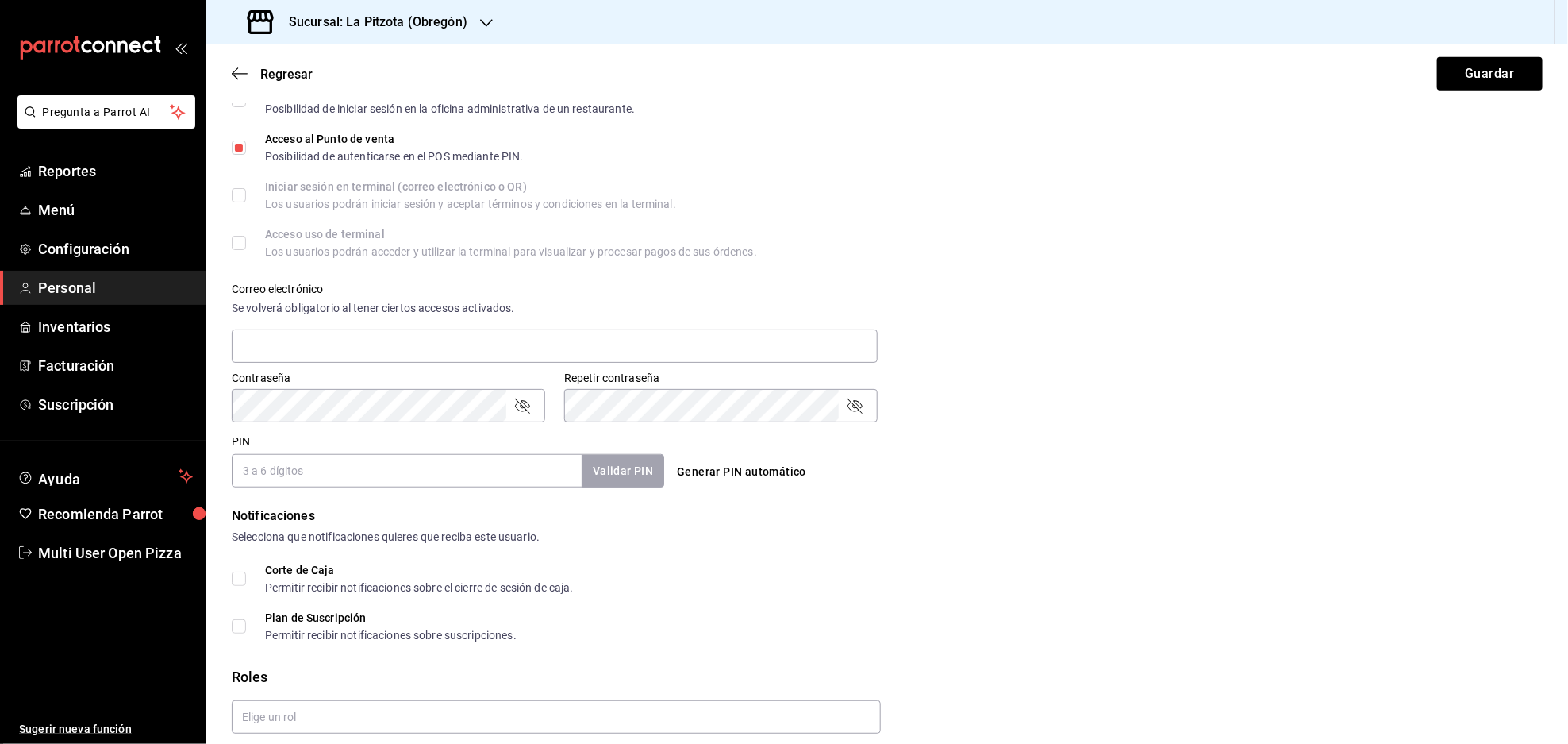
scroll to position [423, 0]
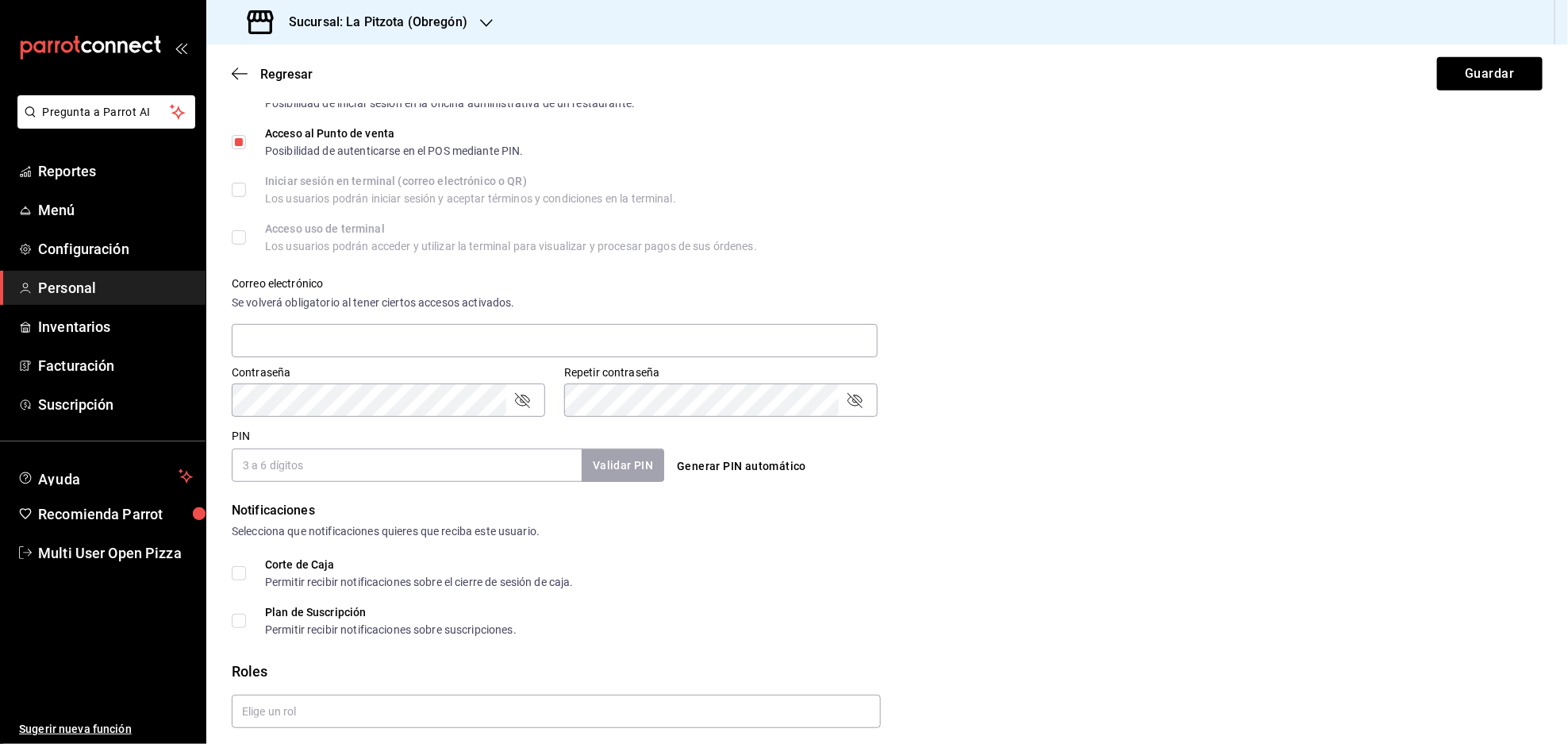
click at [445, 476] on input "PIN" at bounding box center [406, 465] width 350 height 33
type input "1289"
click at [610, 465] on button "Validar PIN" at bounding box center [622, 465] width 84 height 34
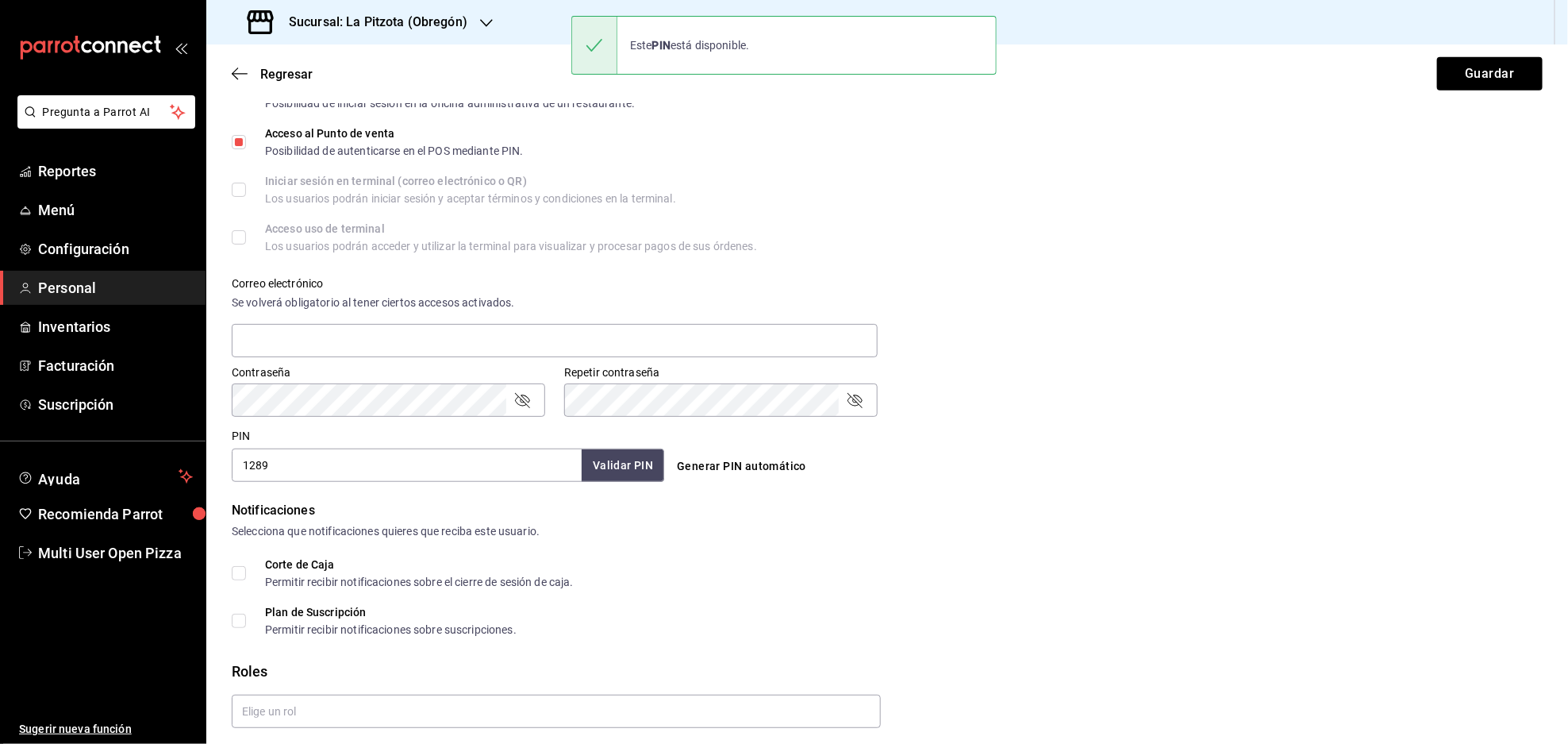
click at [236, 573] on input "Corte de Caja Permitir recibir notificaciones sobre el cierre de sesión de caja." at bounding box center [238, 573] width 15 height 15
checkbox input "true"
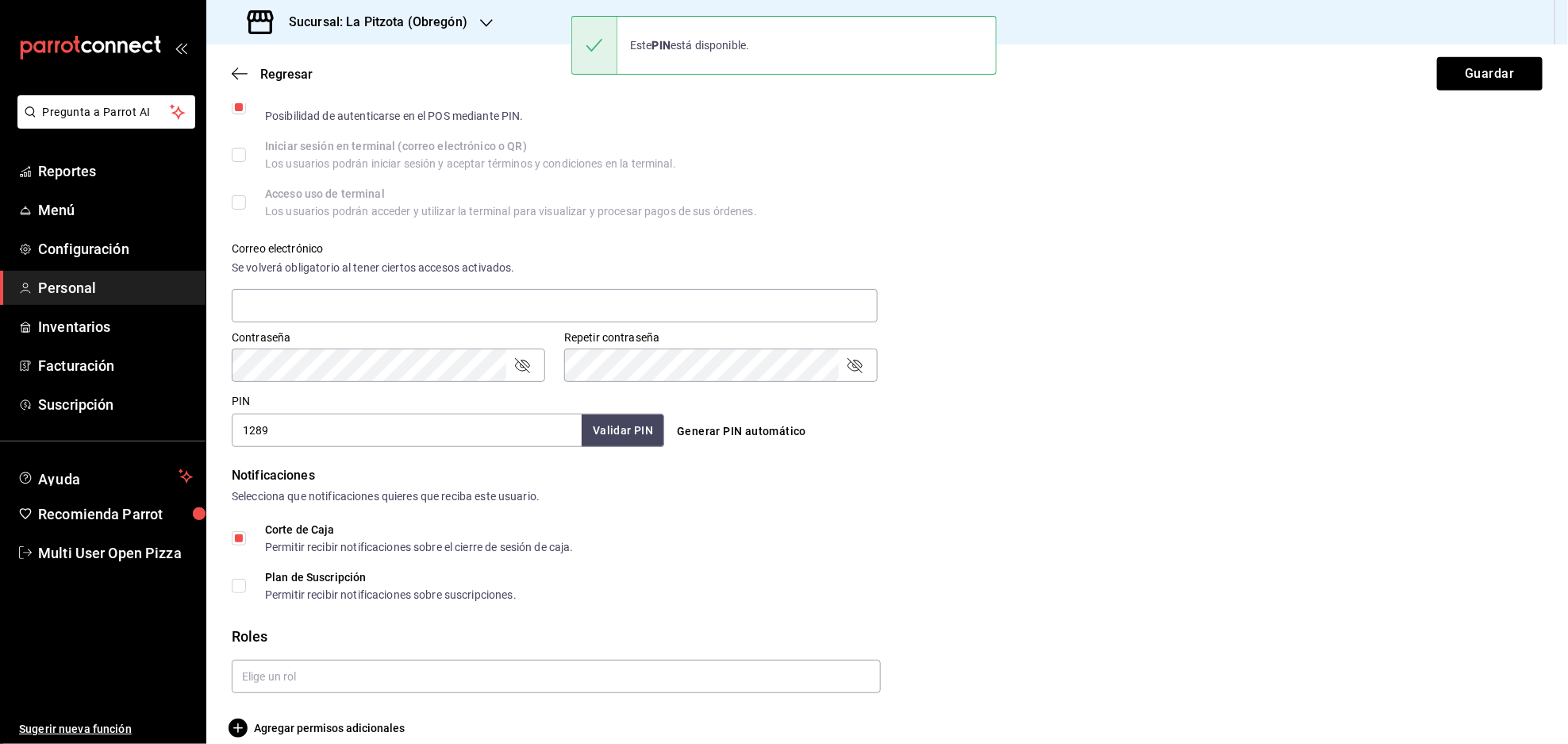
scroll to position [476, 0]
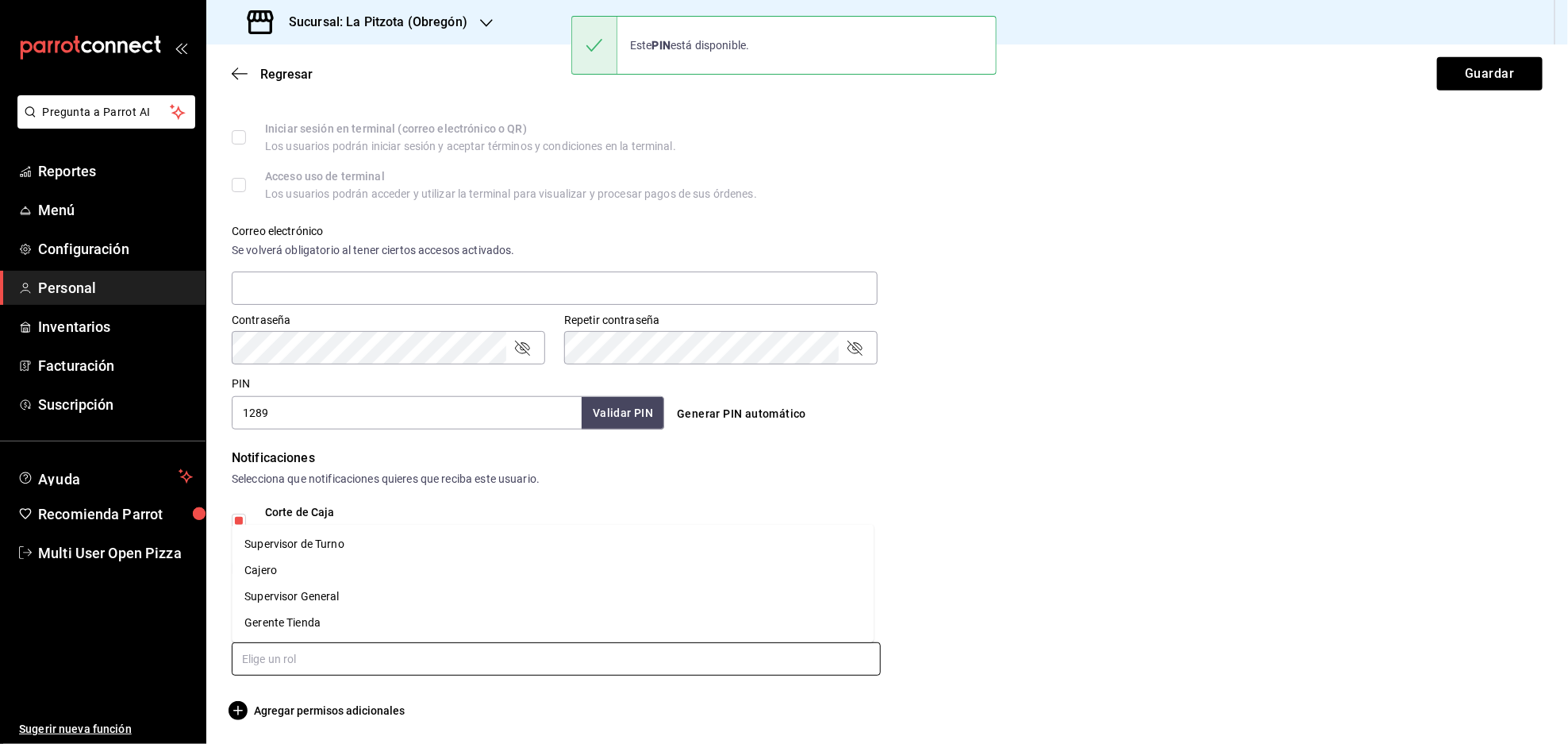
click at [387, 655] on input "text" at bounding box center [555, 658] width 649 height 33
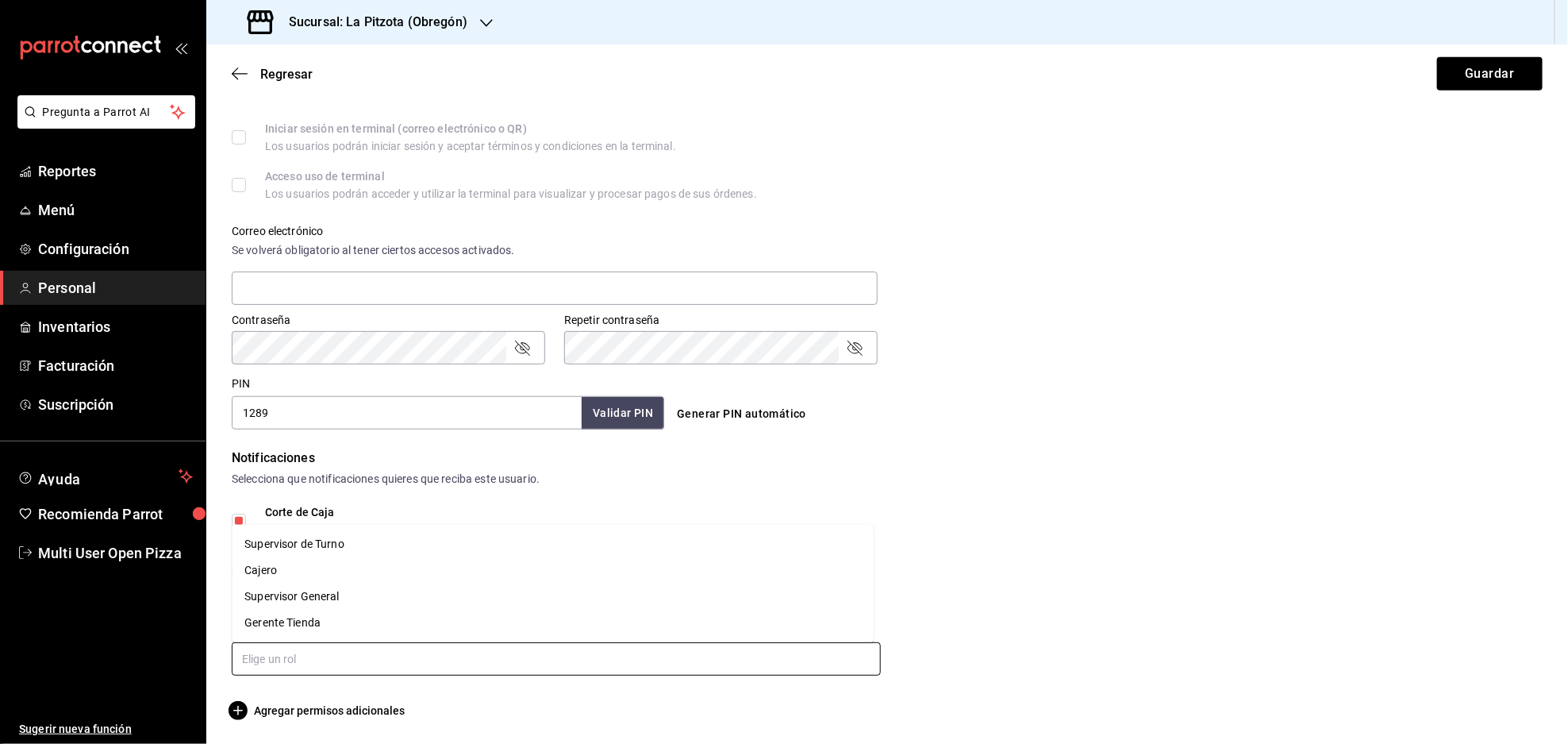
click at [321, 564] on li "Cajero" at bounding box center [552, 570] width 642 height 27
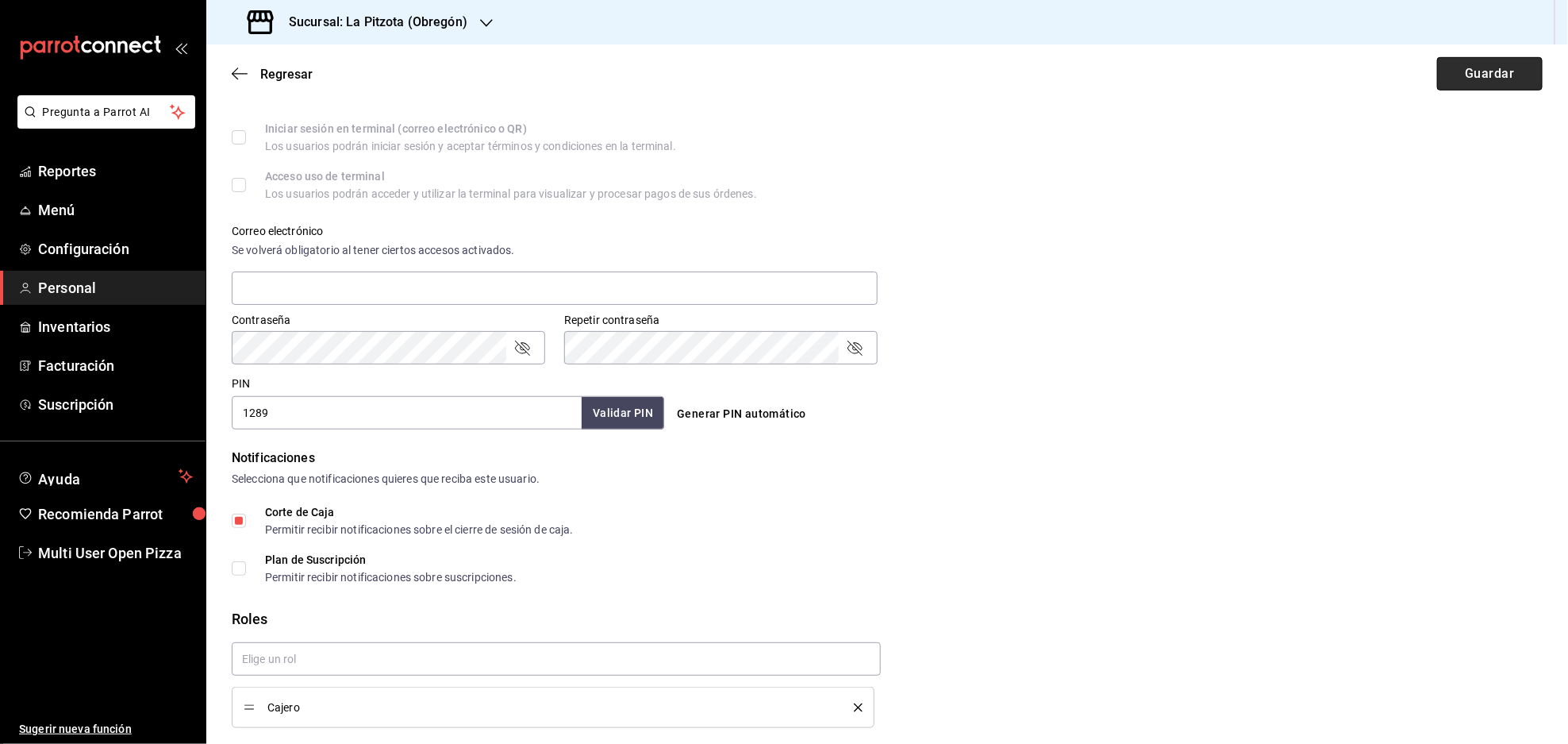
click at [1460, 76] on button "Guardar" at bounding box center [1489, 74] width 105 height 33
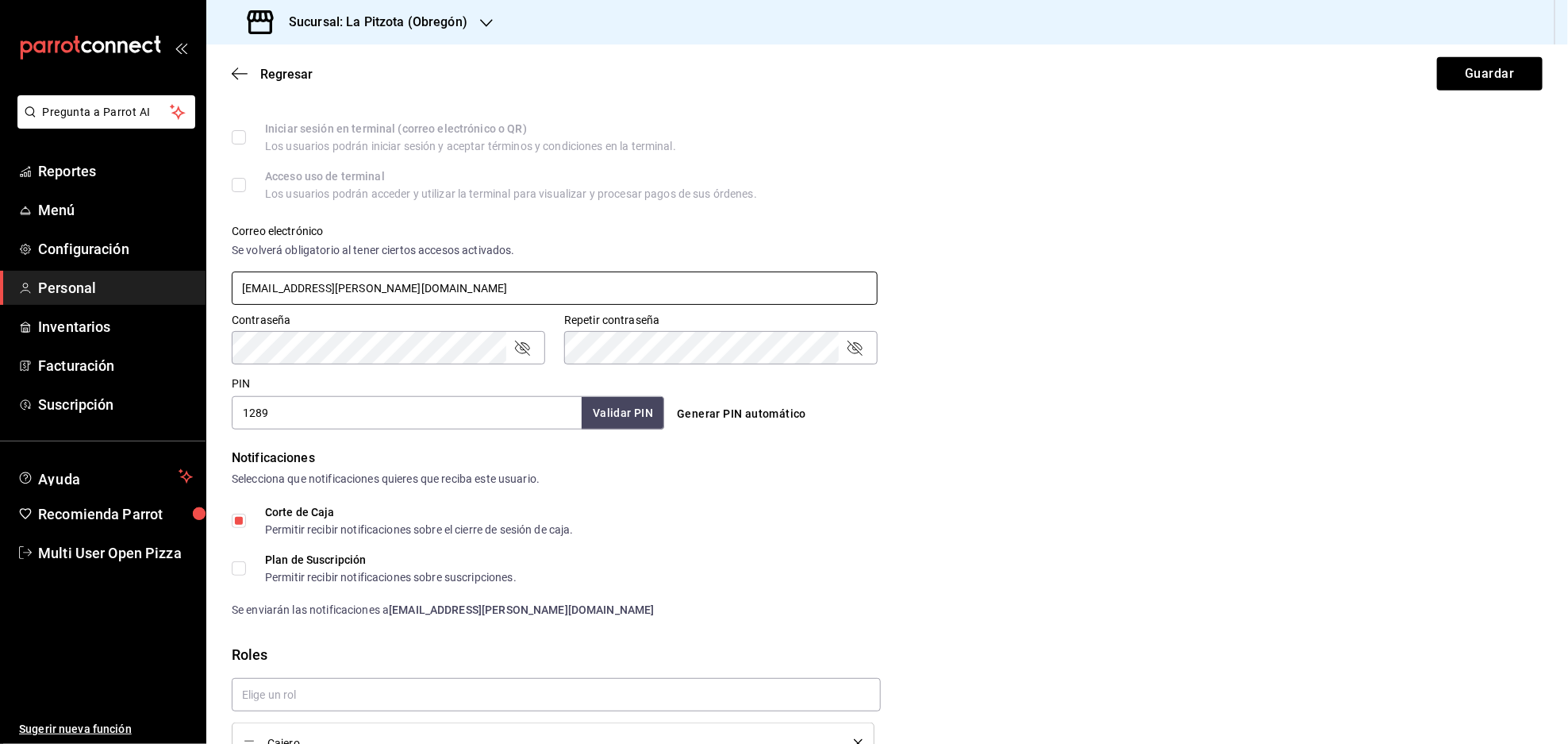
type input "[EMAIL_ADDRESS][PERSON_NAME][DOMAIN_NAME]"
click at [975, 292] on div "Accesos Selecciona a que plataformas tendrá acceso este usuario. Administrador …" at bounding box center [887, 200] width 1311 height 459
click at [1159, 161] on div "Accesos Selecciona a que plataformas tendrá acceso este usuario. Administrador …" at bounding box center [887, 200] width 1311 height 459
click at [1485, 79] on button "Guardar" at bounding box center [1489, 74] width 105 height 33
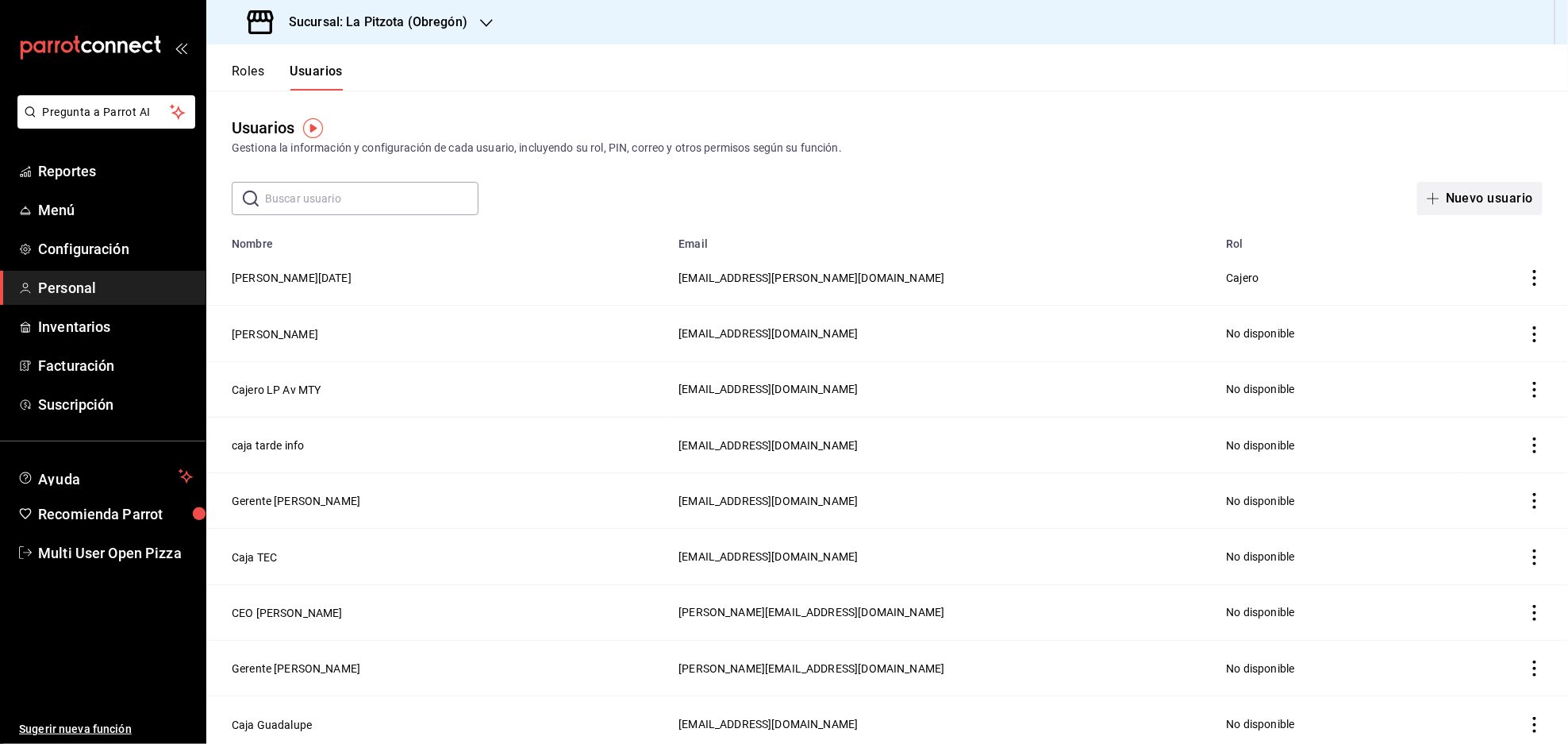
click at [1495, 199] on button "Nuevo usuario" at bounding box center [1480, 198] width 125 height 33
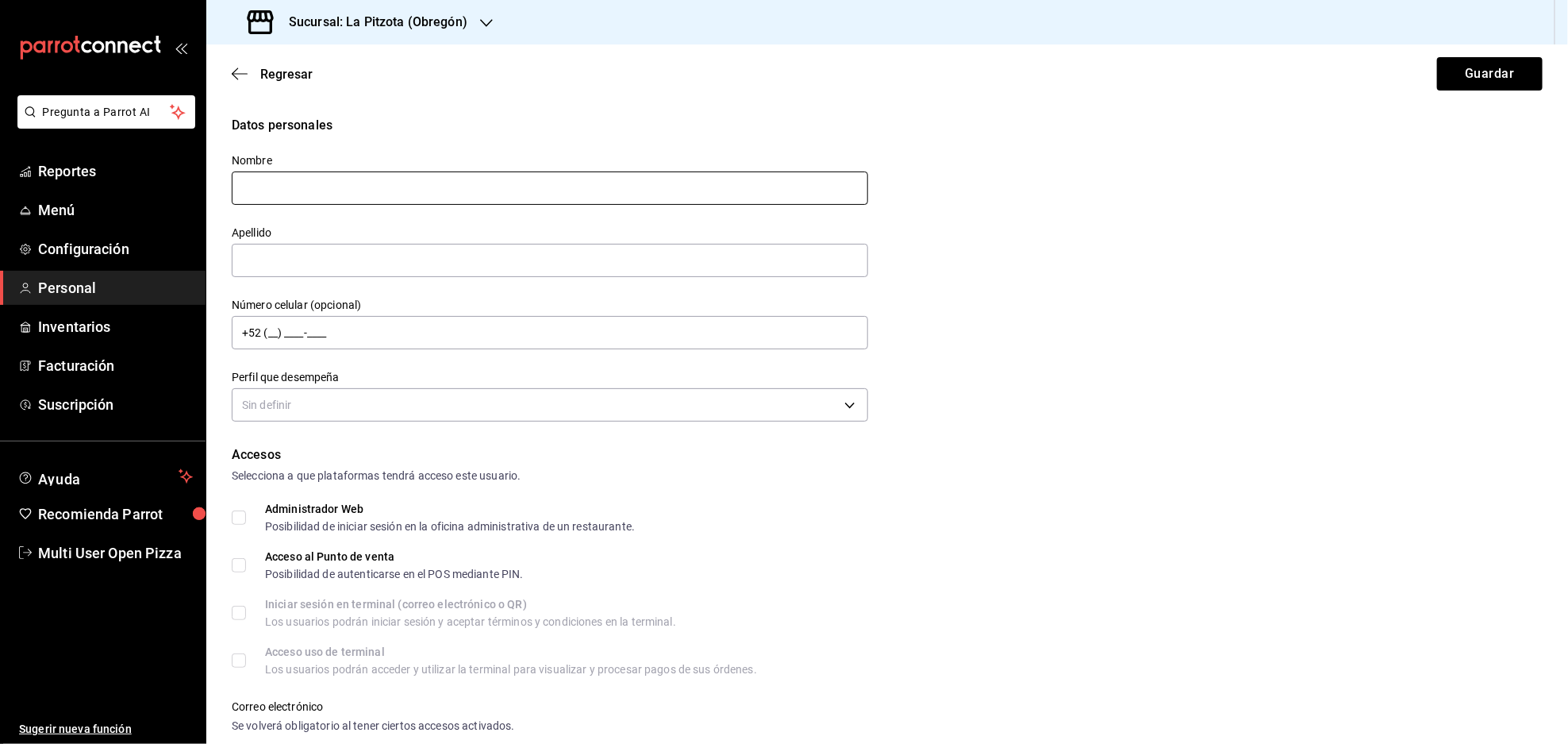
click at [519, 193] on input "text" at bounding box center [549, 188] width 637 height 33
type input "Caja"
type input "Tarde"
click at [466, 402] on body "Pregunta a Parrot AI Reportes Menú Configuración Personal Inventarios Facturaci…" at bounding box center [784, 372] width 1568 height 744
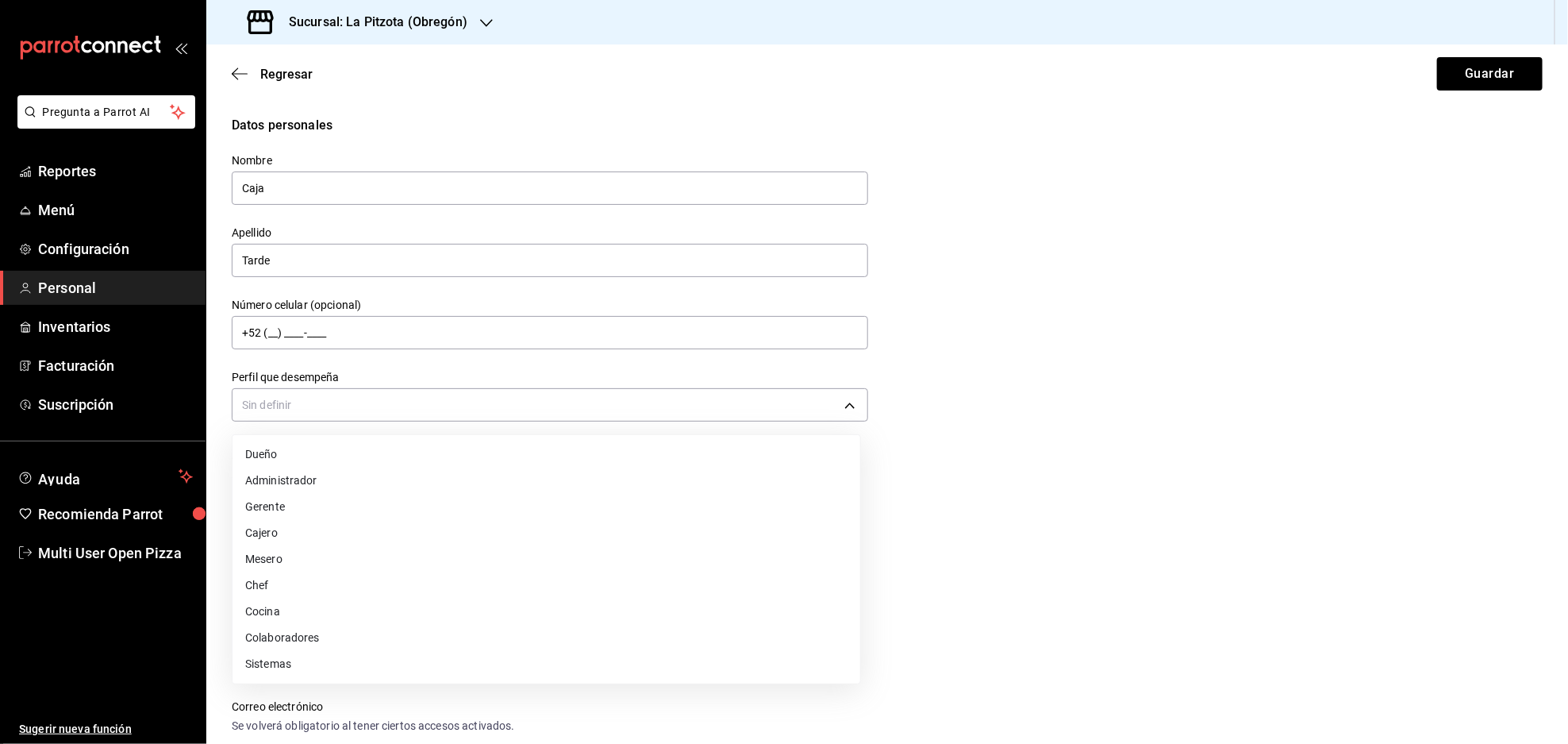
click at [262, 531] on li "Cajero" at bounding box center [546, 533] width 627 height 27
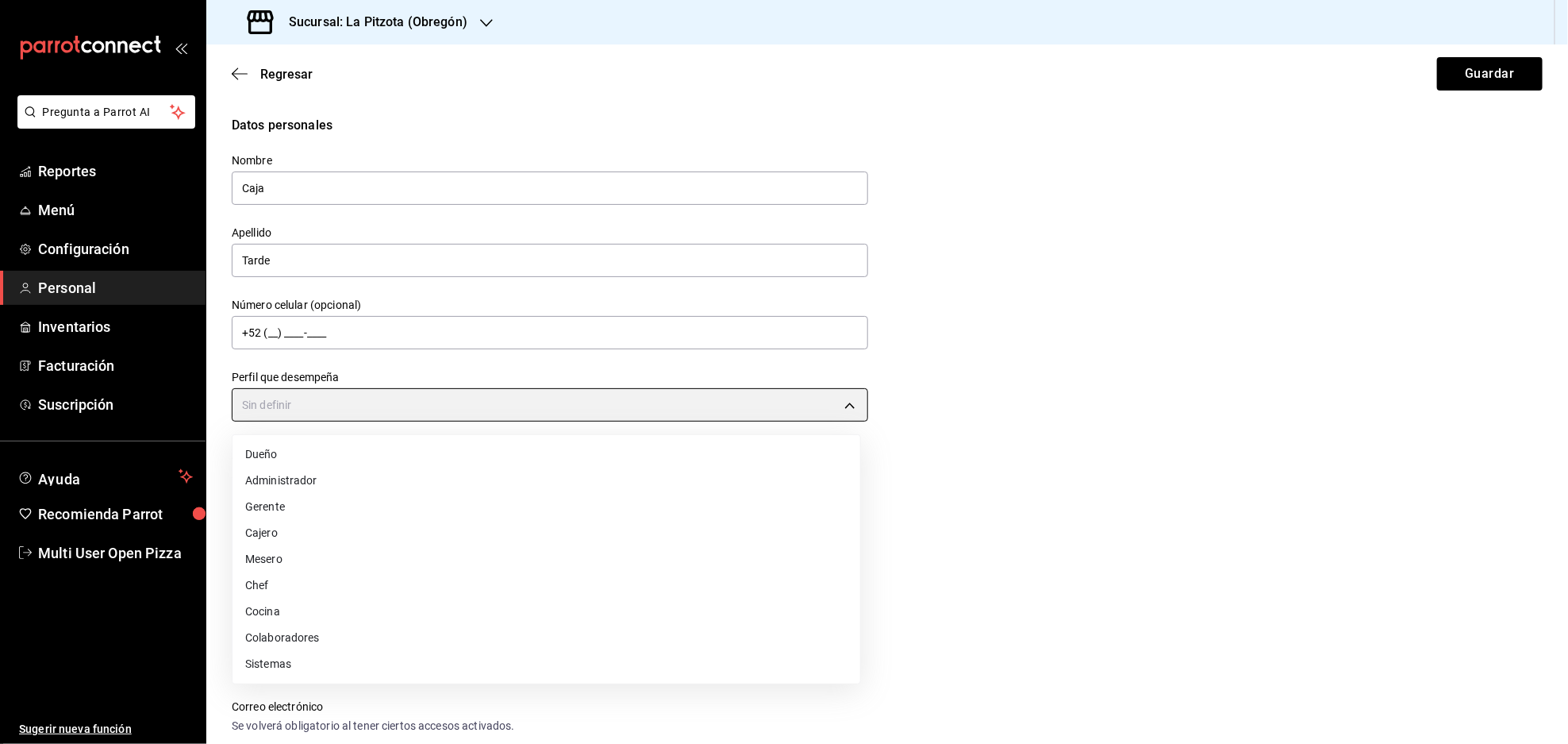
type input "CASHIER"
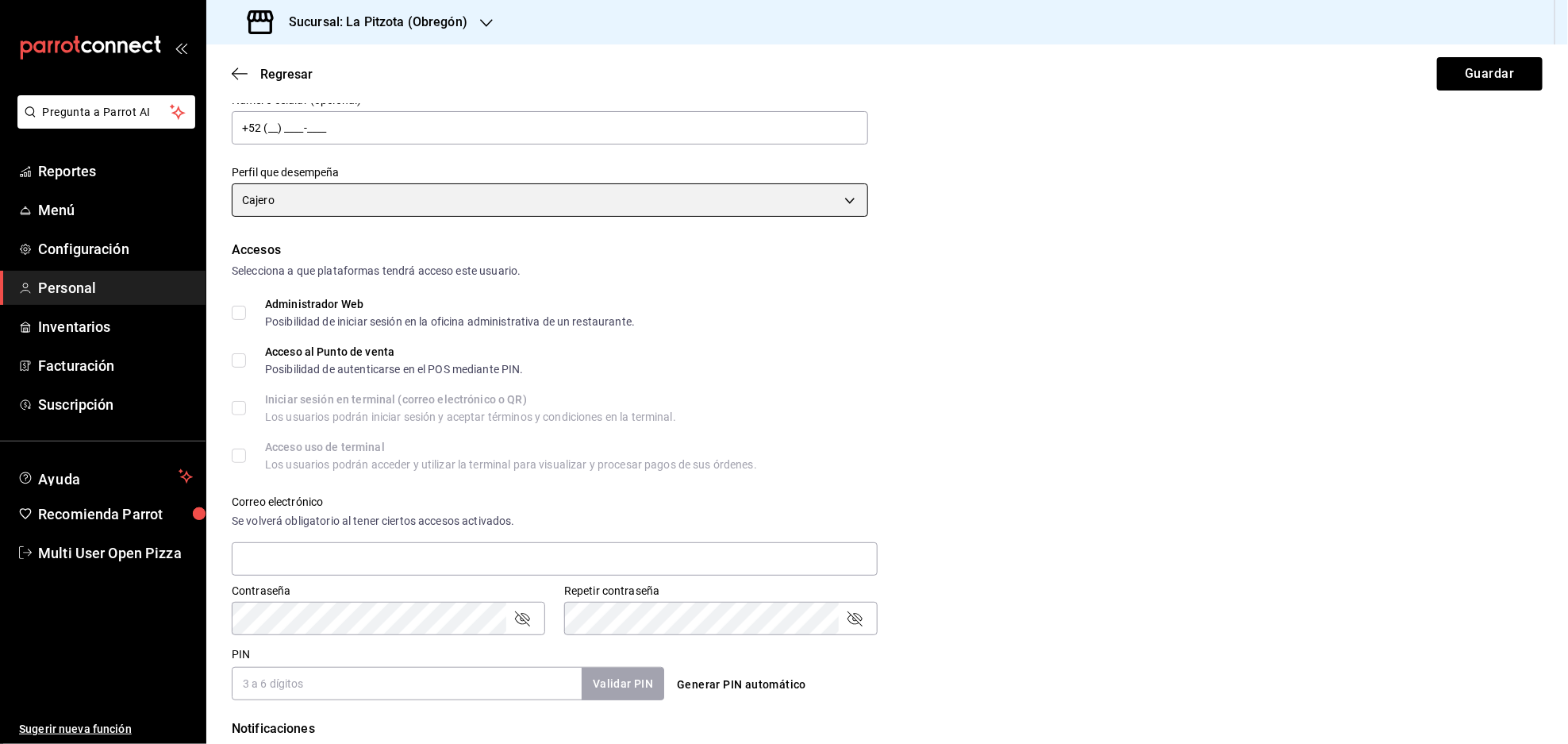
scroll to position [211, 0]
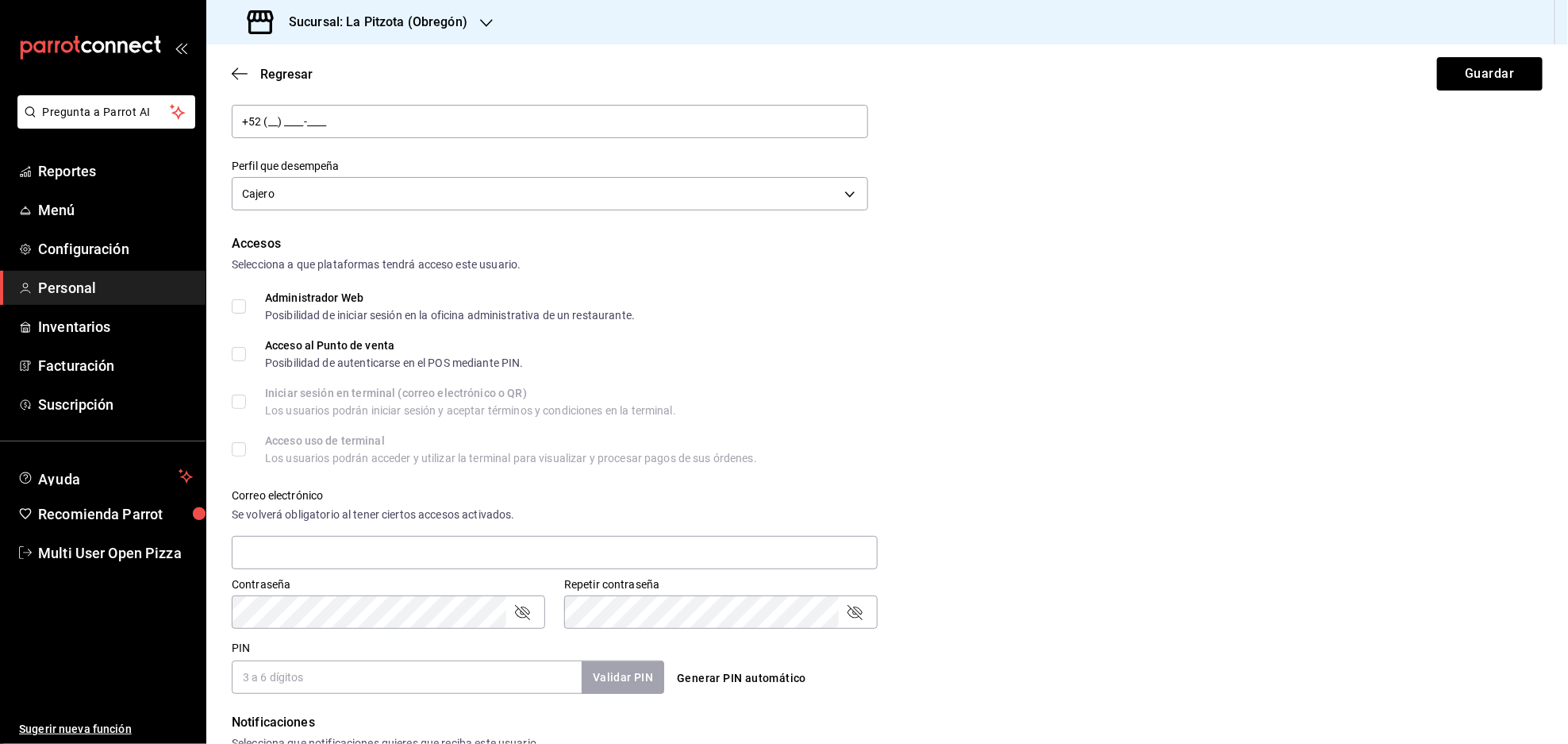
click at [241, 351] on input "Acceso al Punto de venta Posibilidad de autenticarse en el POS mediante PIN." at bounding box center [238, 354] width 15 height 15
checkbox input "true"
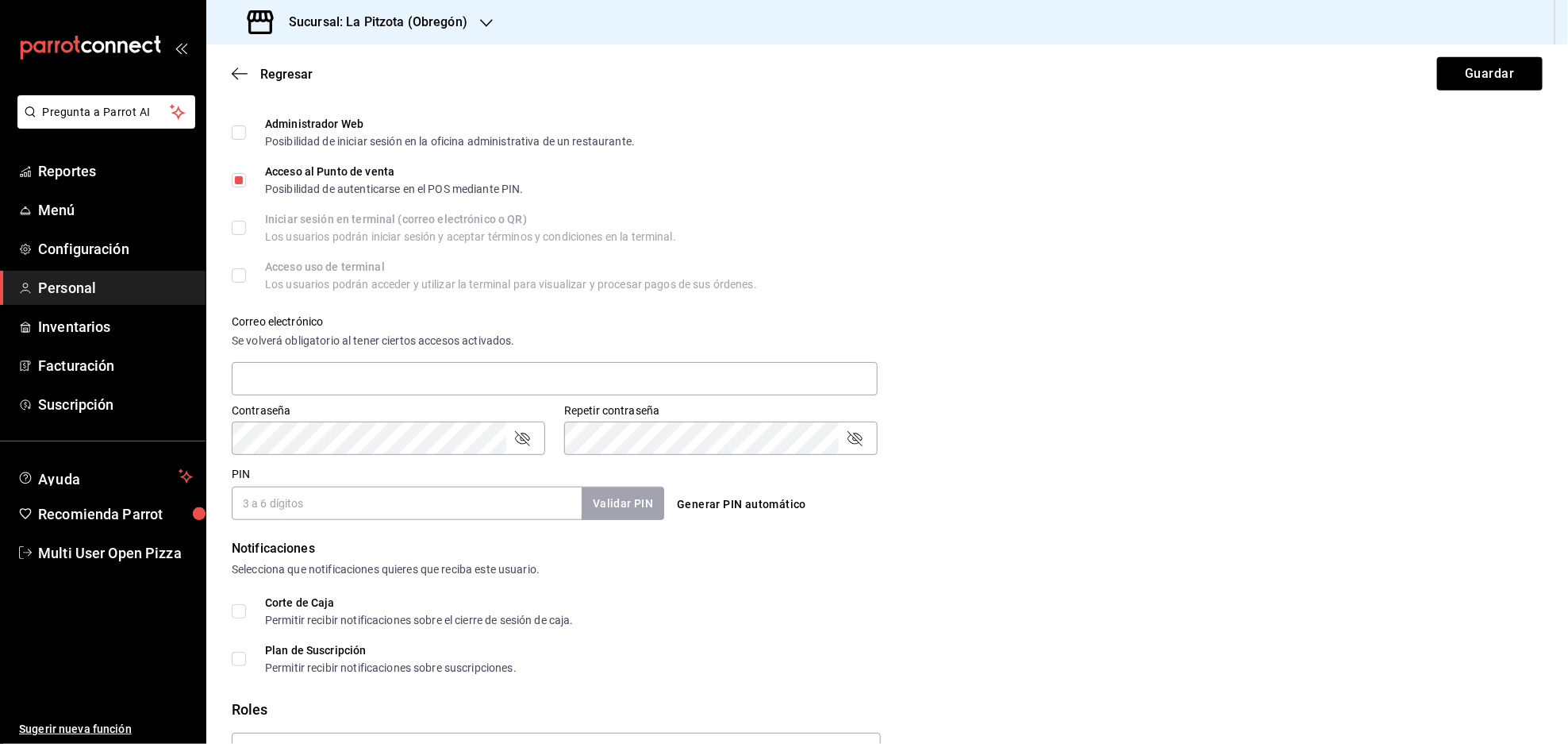
scroll to position [423, 0]
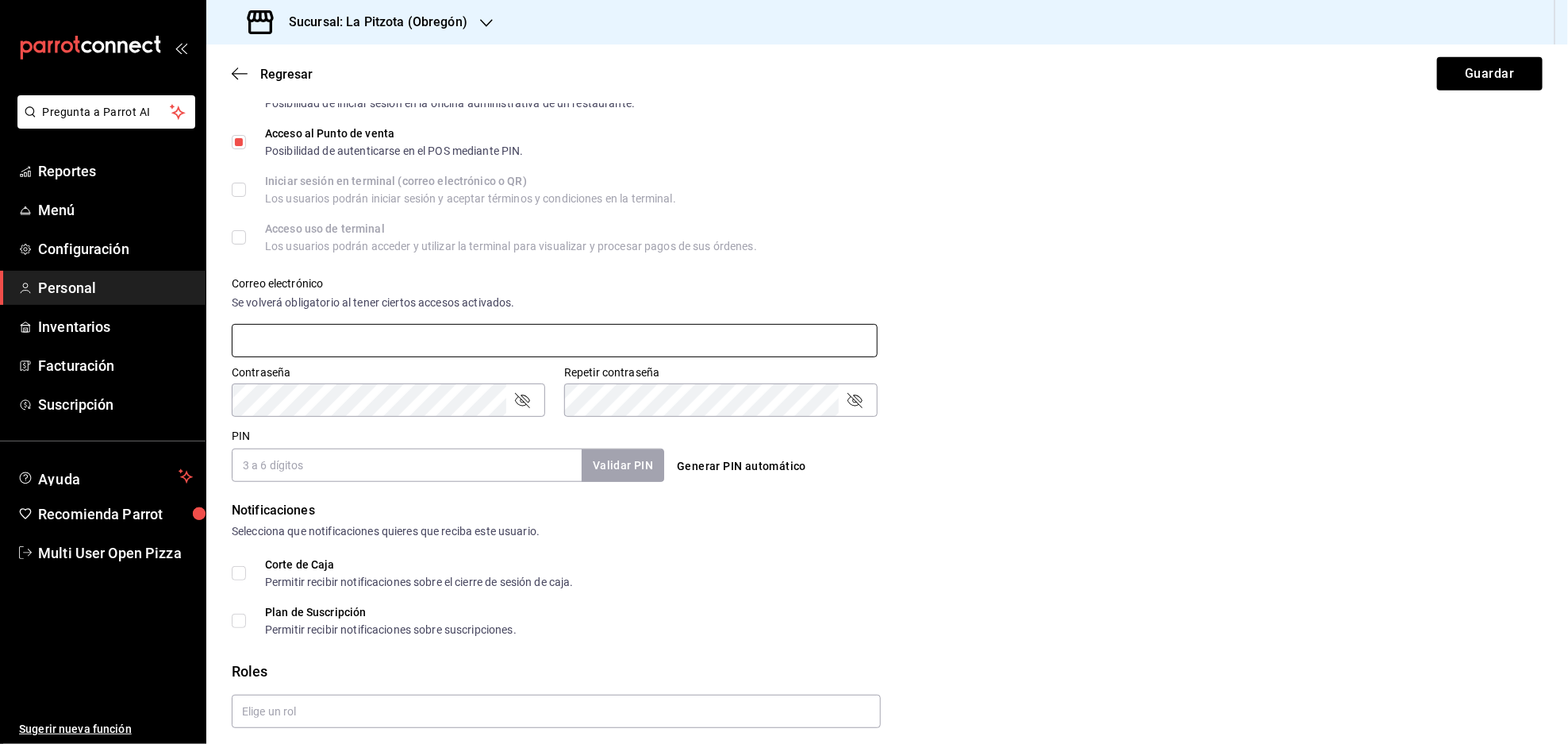
click at [356, 339] on input "text" at bounding box center [554, 340] width 646 height 33
type input "[EMAIL_ADDRESS][PERSON_NAME][DOMAIN_NAME]"
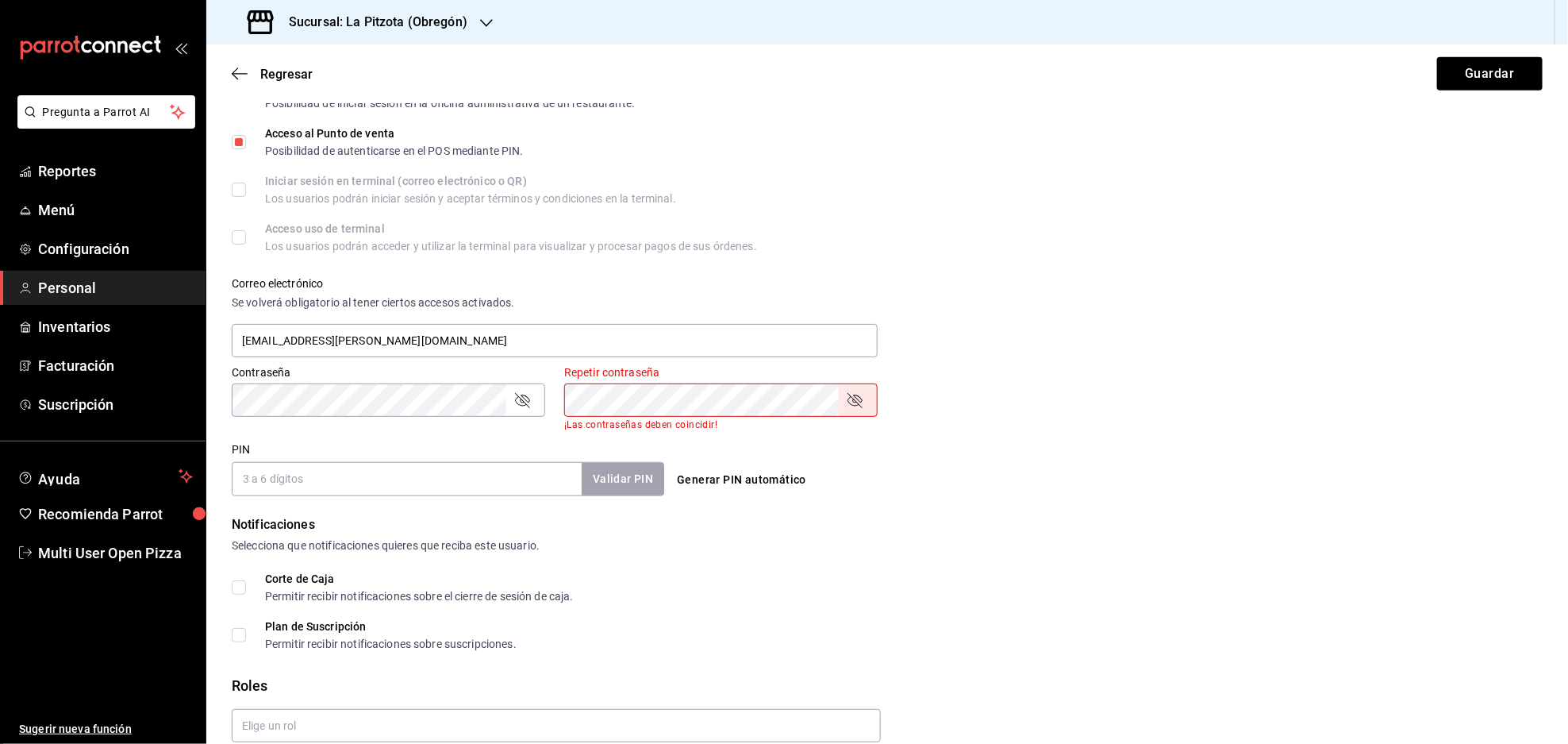
click at [415, 465] on input "PIN" at bounding box center [406, 478] width 350 height 33
click at [845, 403] on icon "passwordField" at bounding box center [854, 400] width 19 height 19
type input "3467"
click at [727, 460] on div "Generar PIN automático" at bounding box center [883, 465] width 439 height 58
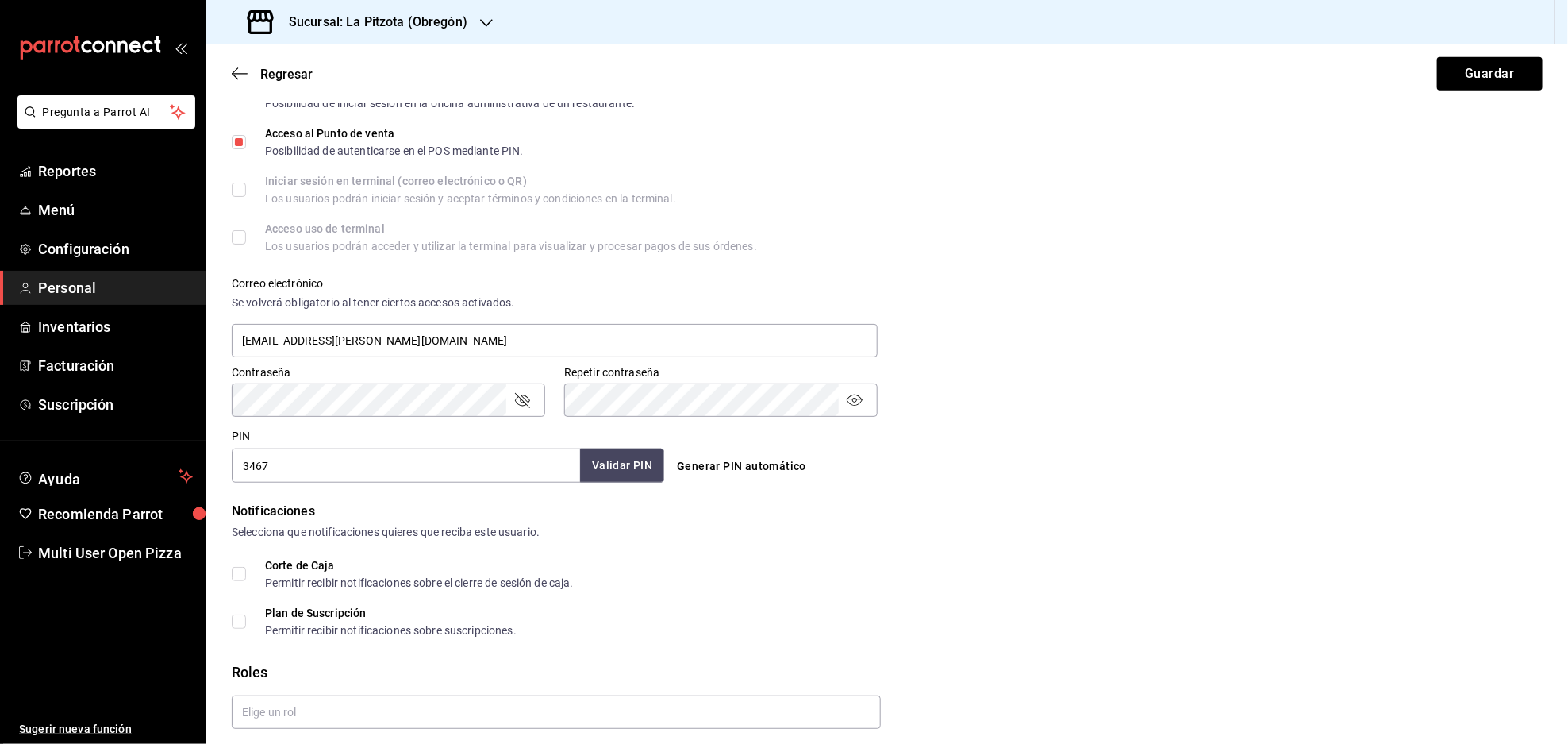
click at [608, 452] on button "Validar PIN" at bounding box center [622, 465] width 84 height 34
click at [234, 579] on input "Corte de Caja Permitir recibir notificaciones sobre el cierre de sesión de caja." at bounding box center [238, 573] width 15 height 15
checkbox input "true"
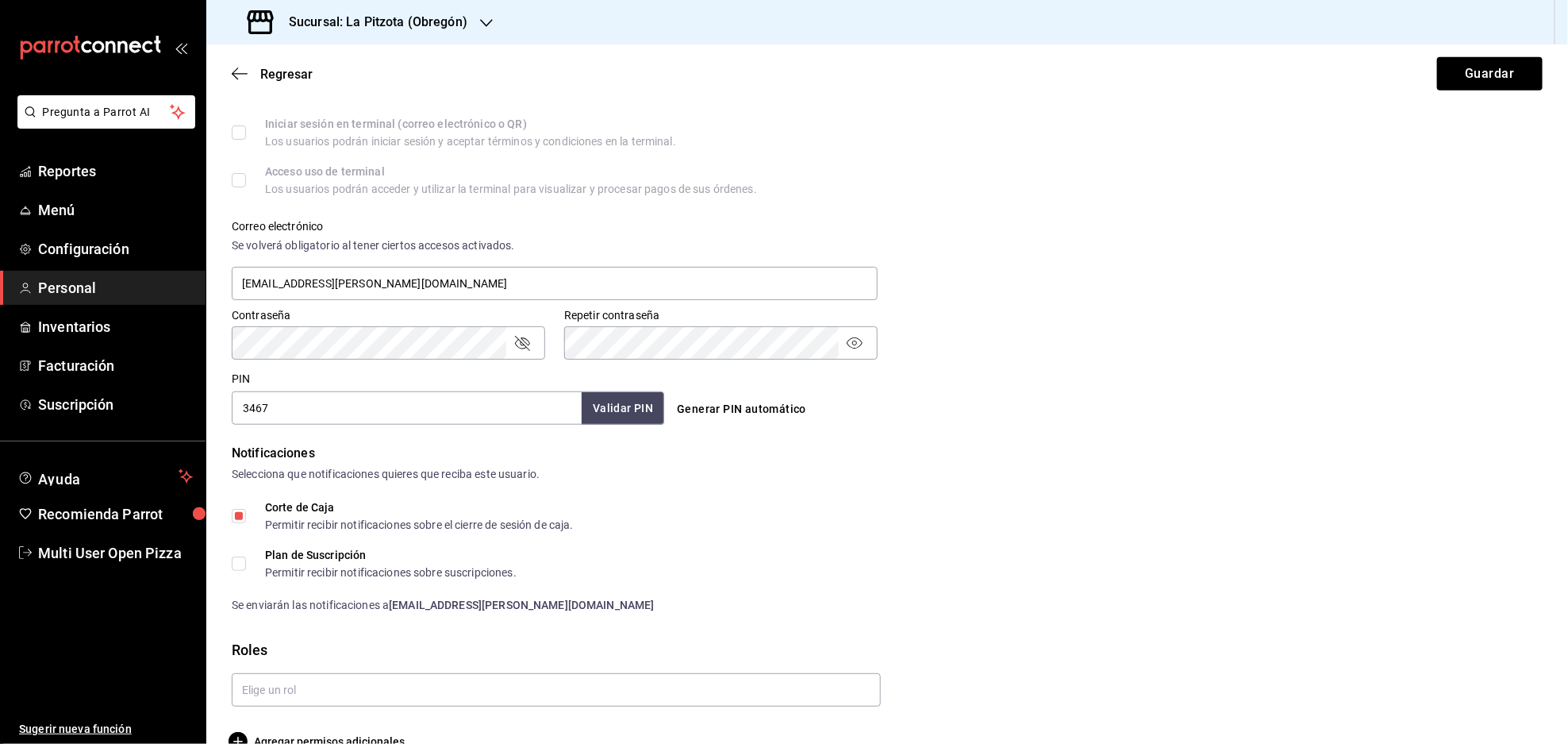
scroll to position [512, 0]
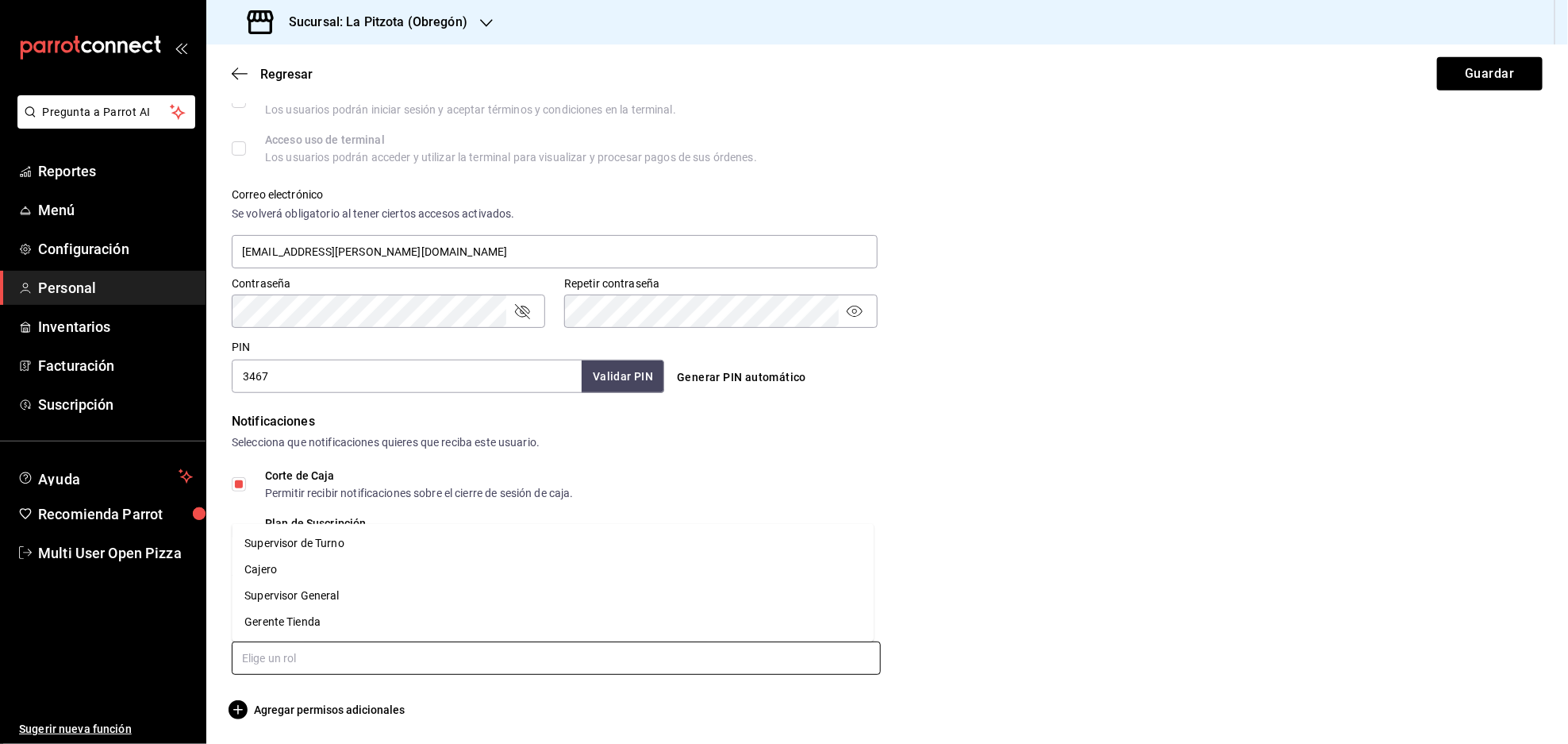
click at [340, 660] on input "text" at bounding box center [555, 657] width 649 height 33
click at [309, 574] on li "Cajero" at bounding box center [552, 569] width 642 height 27
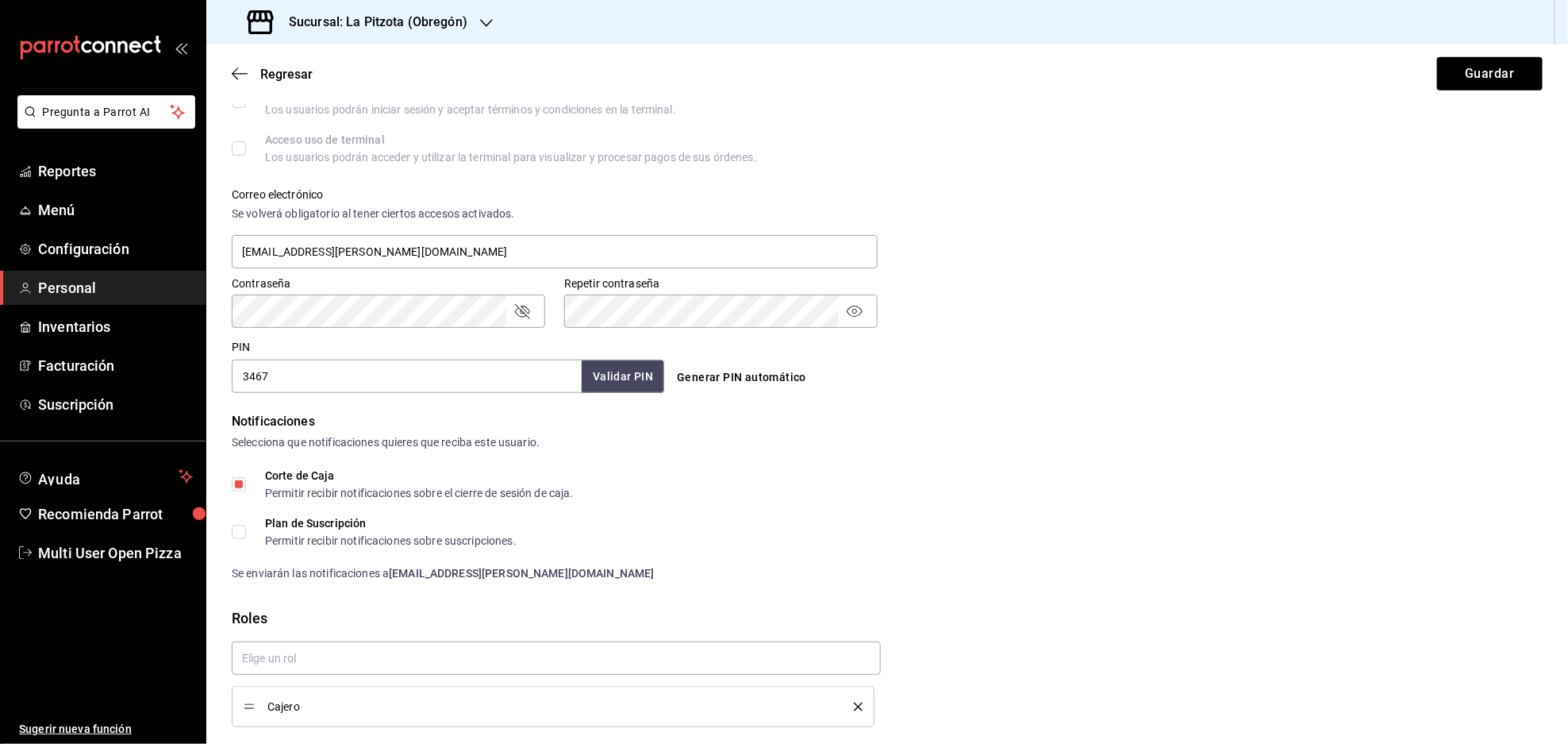
drag, startPoint x: 953, startPoint y: 489, endPoint x: 987, endPoint y: 472, distance: 38.0
click at [956, 489] on div "Corte de Caja Permitir recibir notificaciones sobre el cierre de sesión de caja." at bounding box center [887, 483] width 1311 height 28
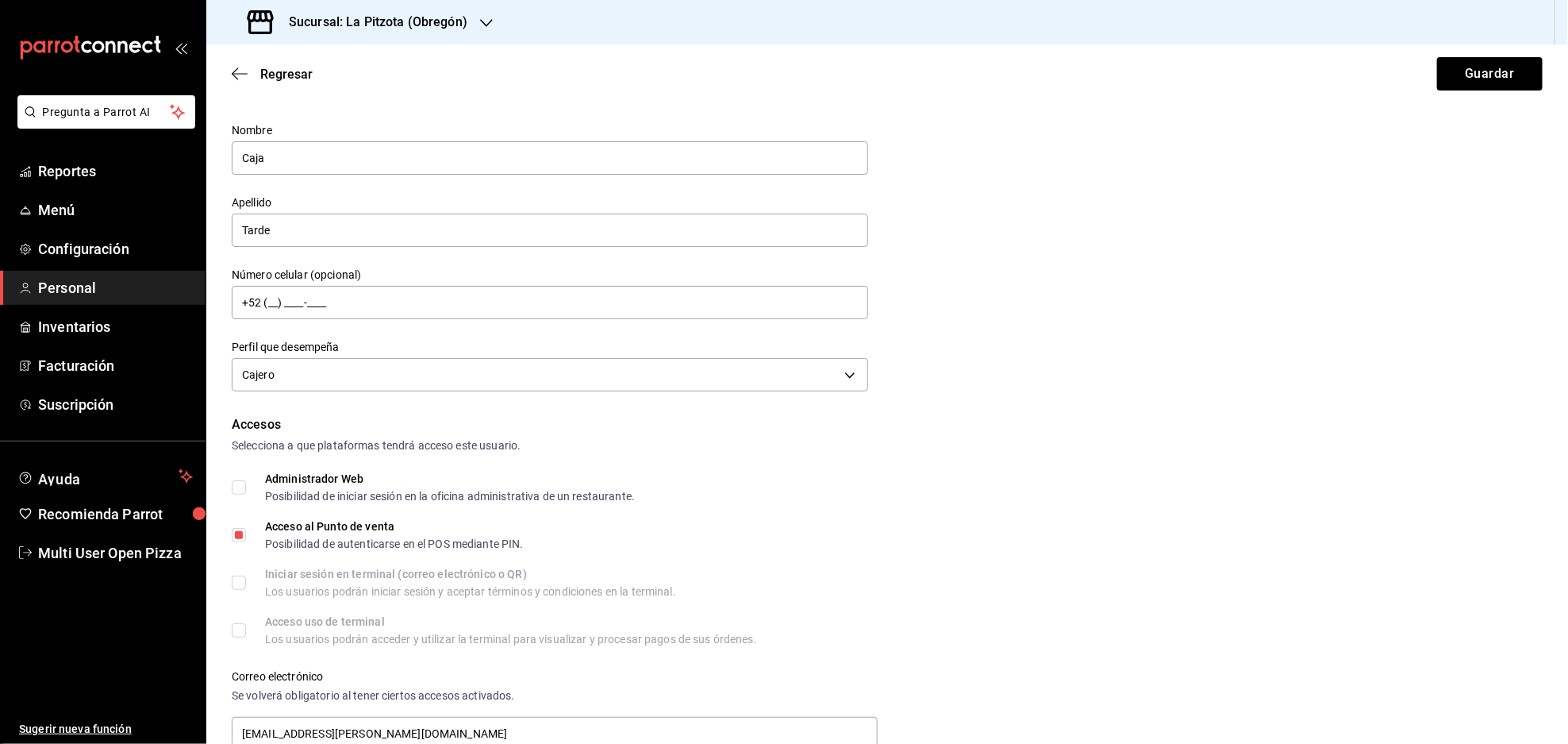
scroll to position [0, 0]
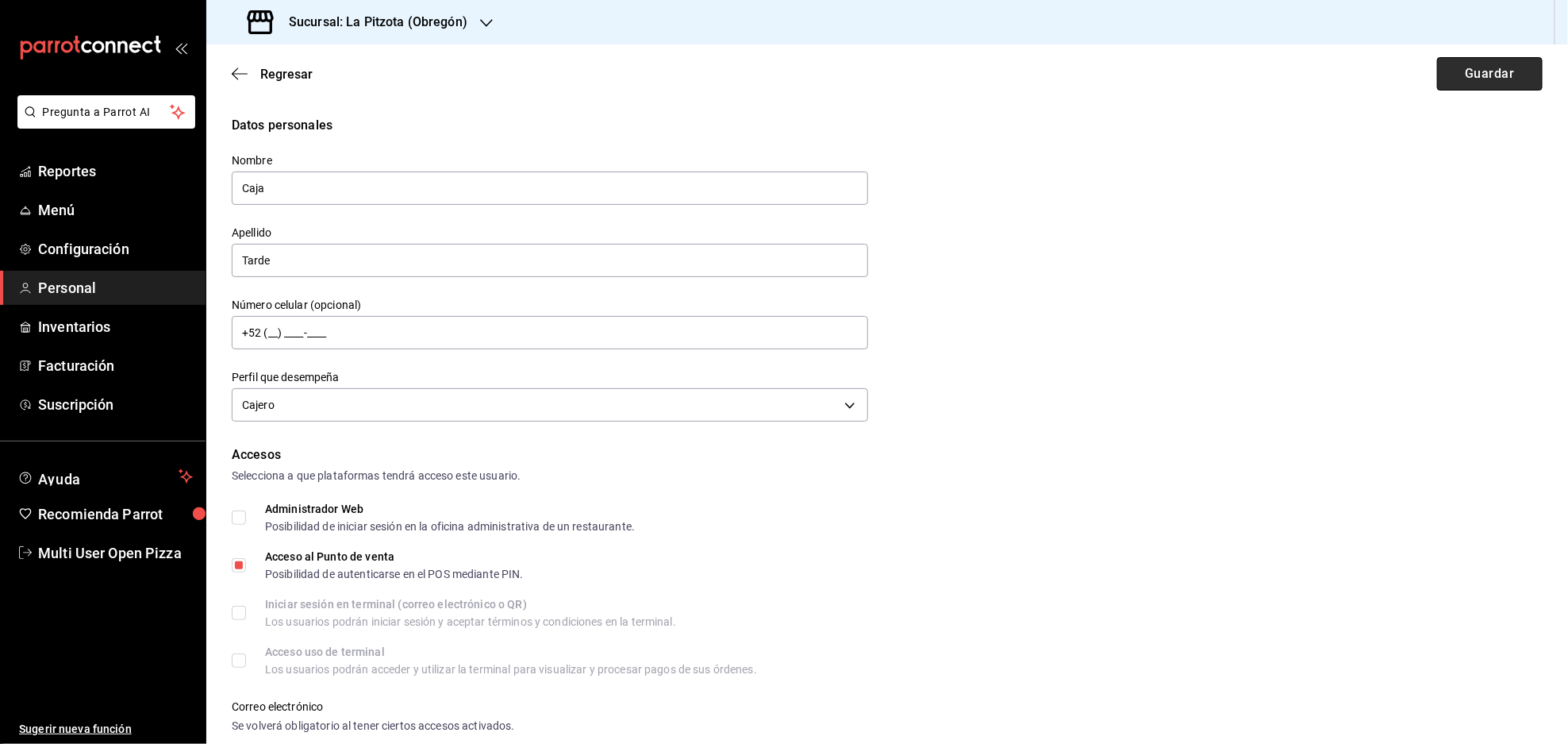
click at [1481, 80] on button "Guardar" at bounding box center [1489, 74] width 105 height 33
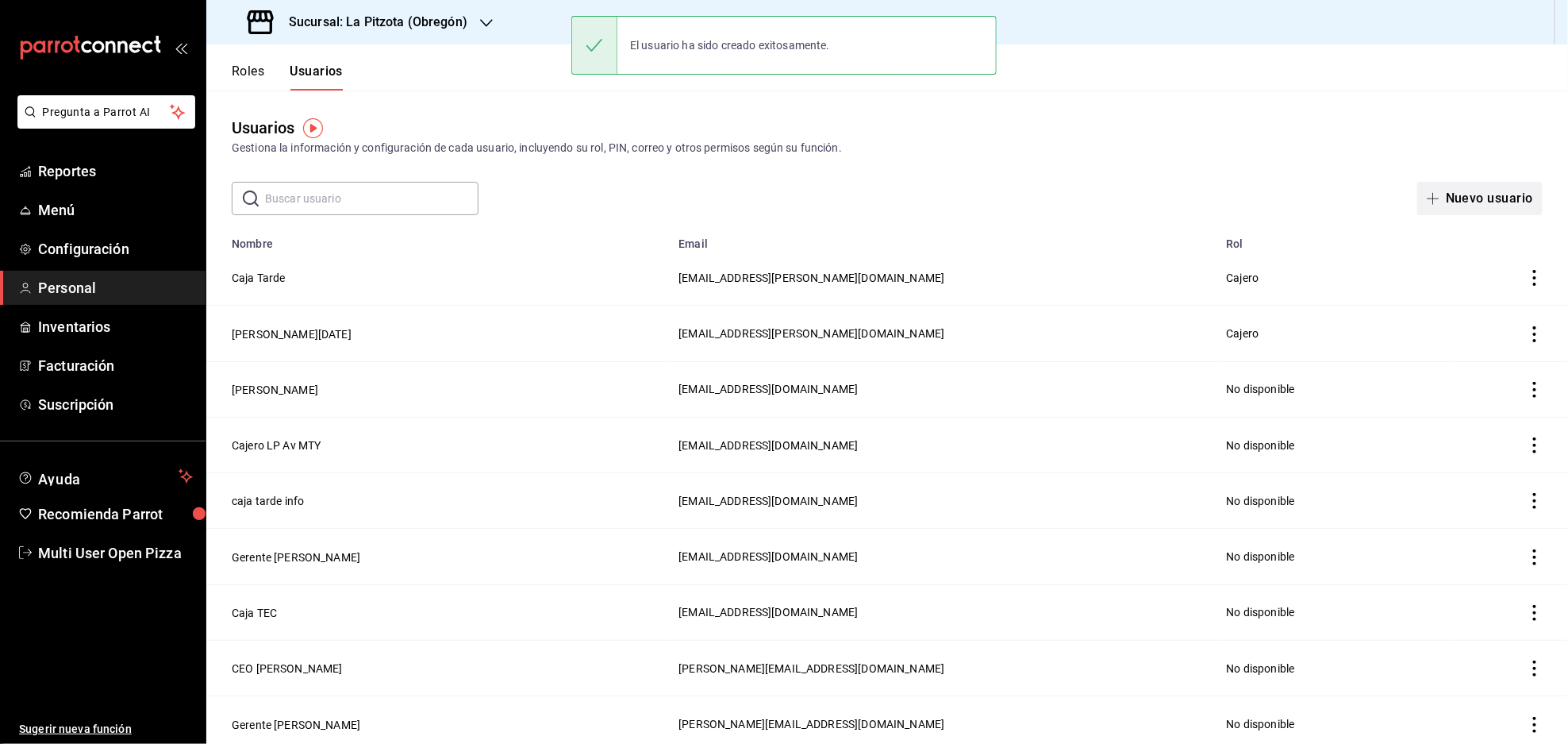
click at [1445, 193] on button "Nuevo usuario" at bounding box center [1480, 198] width 125 height 33
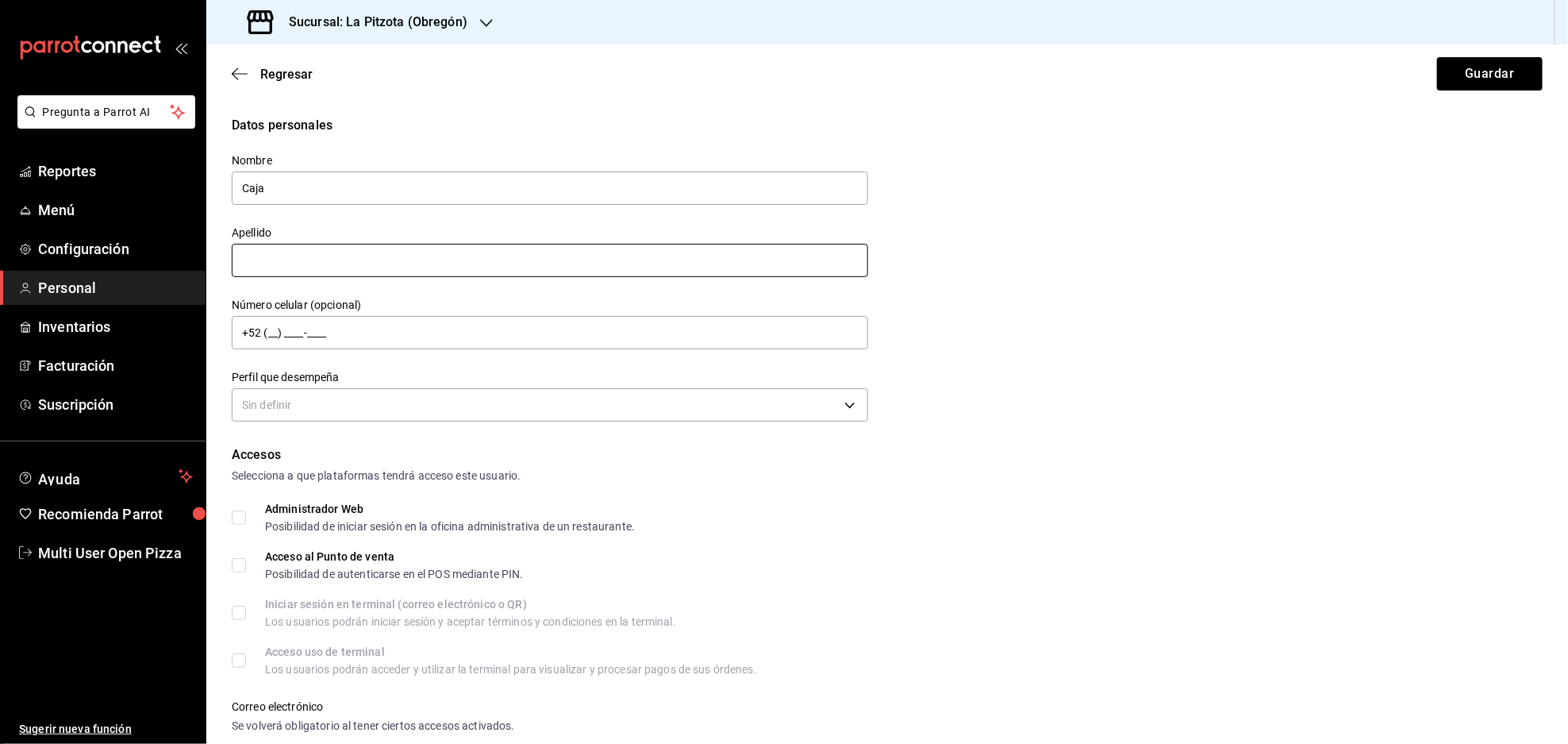
type input "Caja"
type input "Noche"
click at [693, 393] on body "Pregunta a Parrot AI Reportes Menú Configuración Personal Inventarios Facturaci…" at bounding box center [784, 372] width 1568 height 744
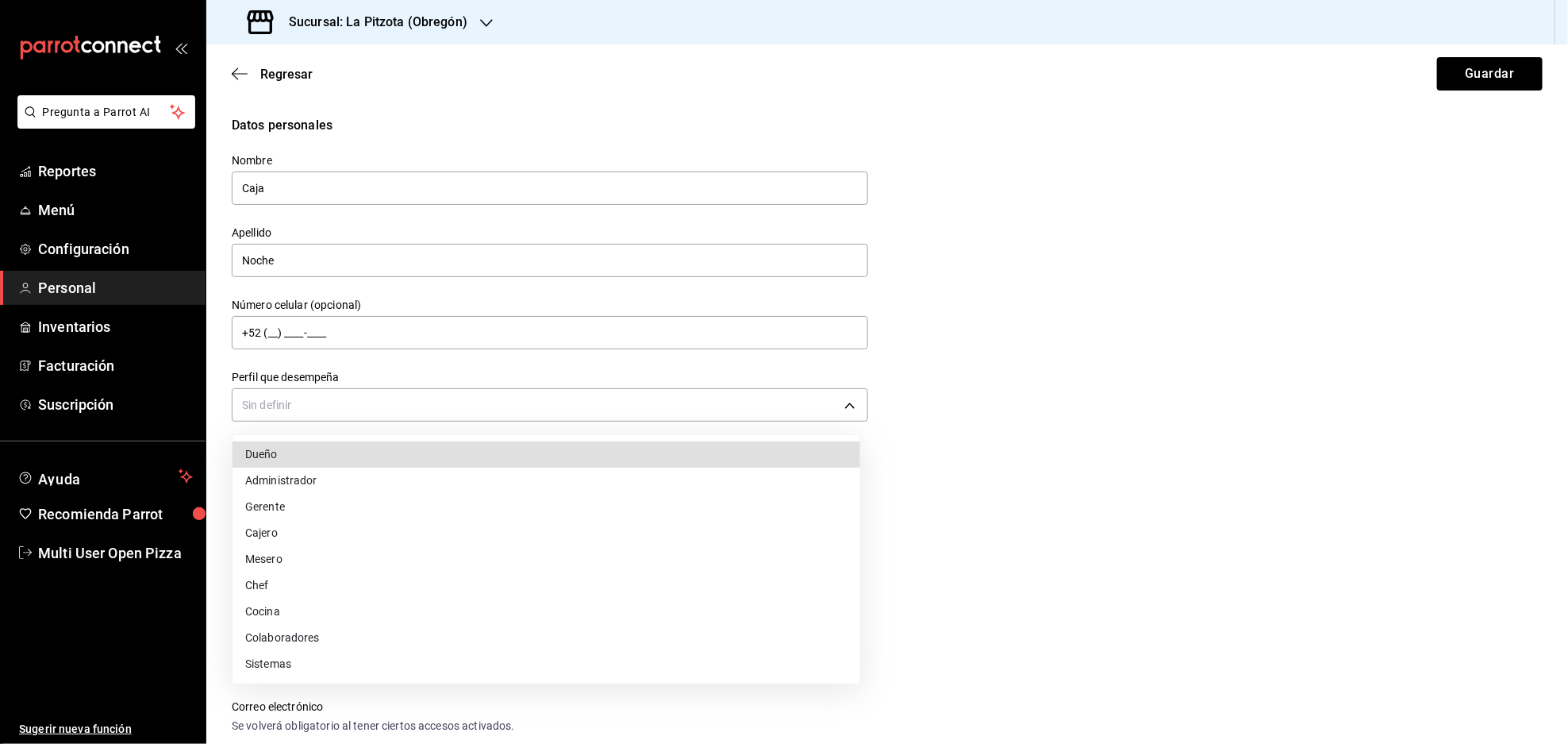
click at [279, 536] on li "Cajero" at bounding box center [546, 533] width 627 height 27
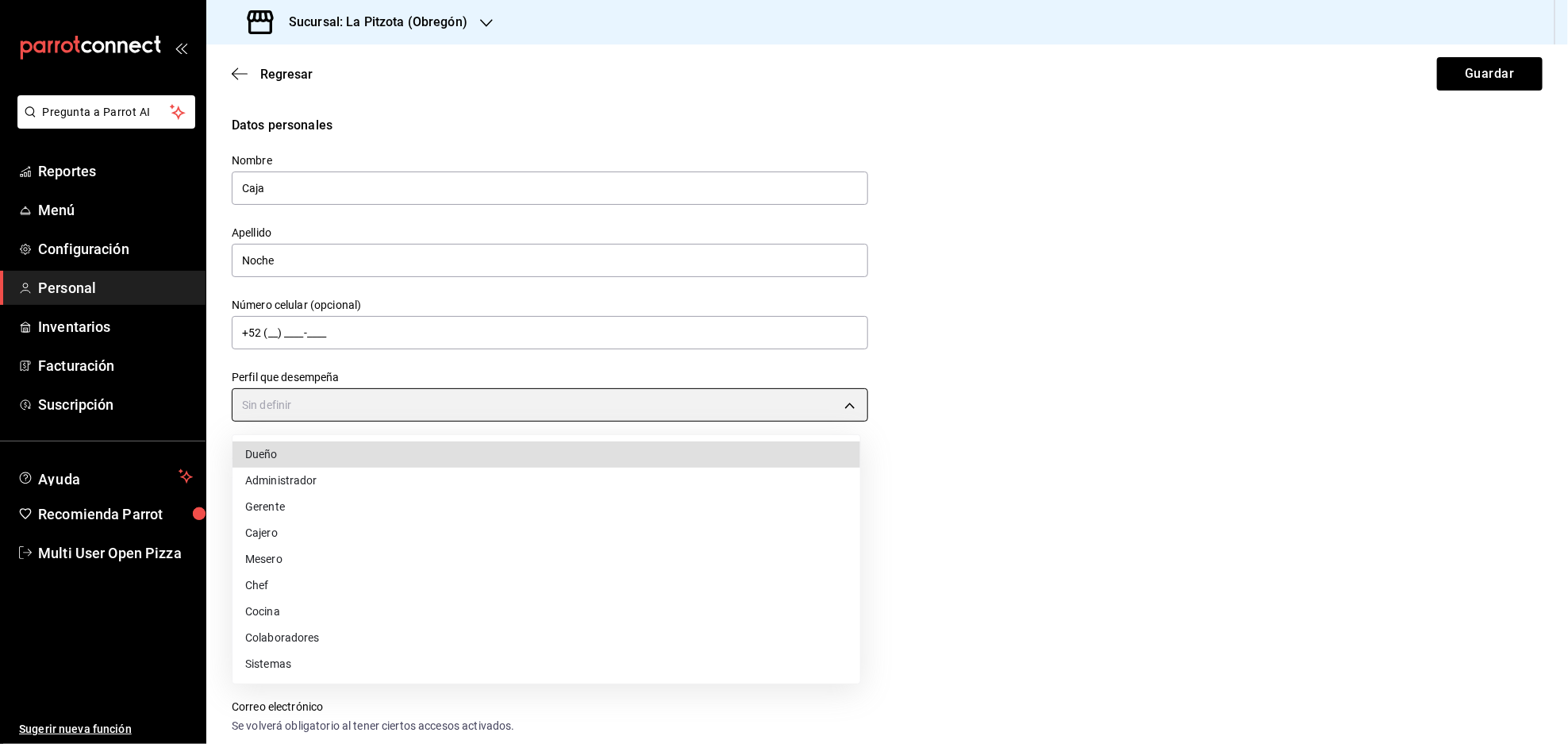
type input "CASHIER"
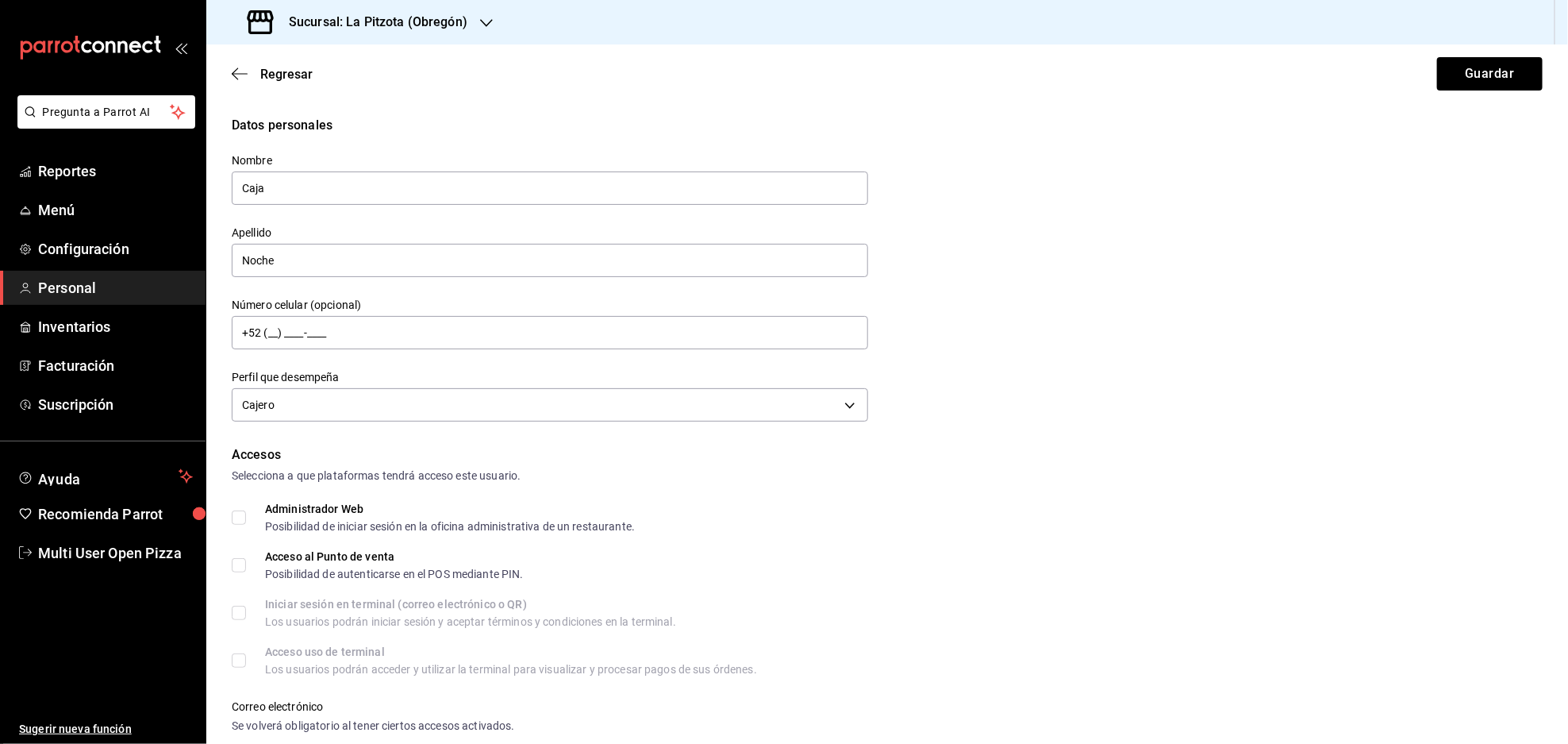
click at [245, 564] on input "Acceso al Punto de venta Posibilidad de autenticarse en el POS mediante PIN." at bounding box center [238, 565] width 15 height 15
checkbox input "true"
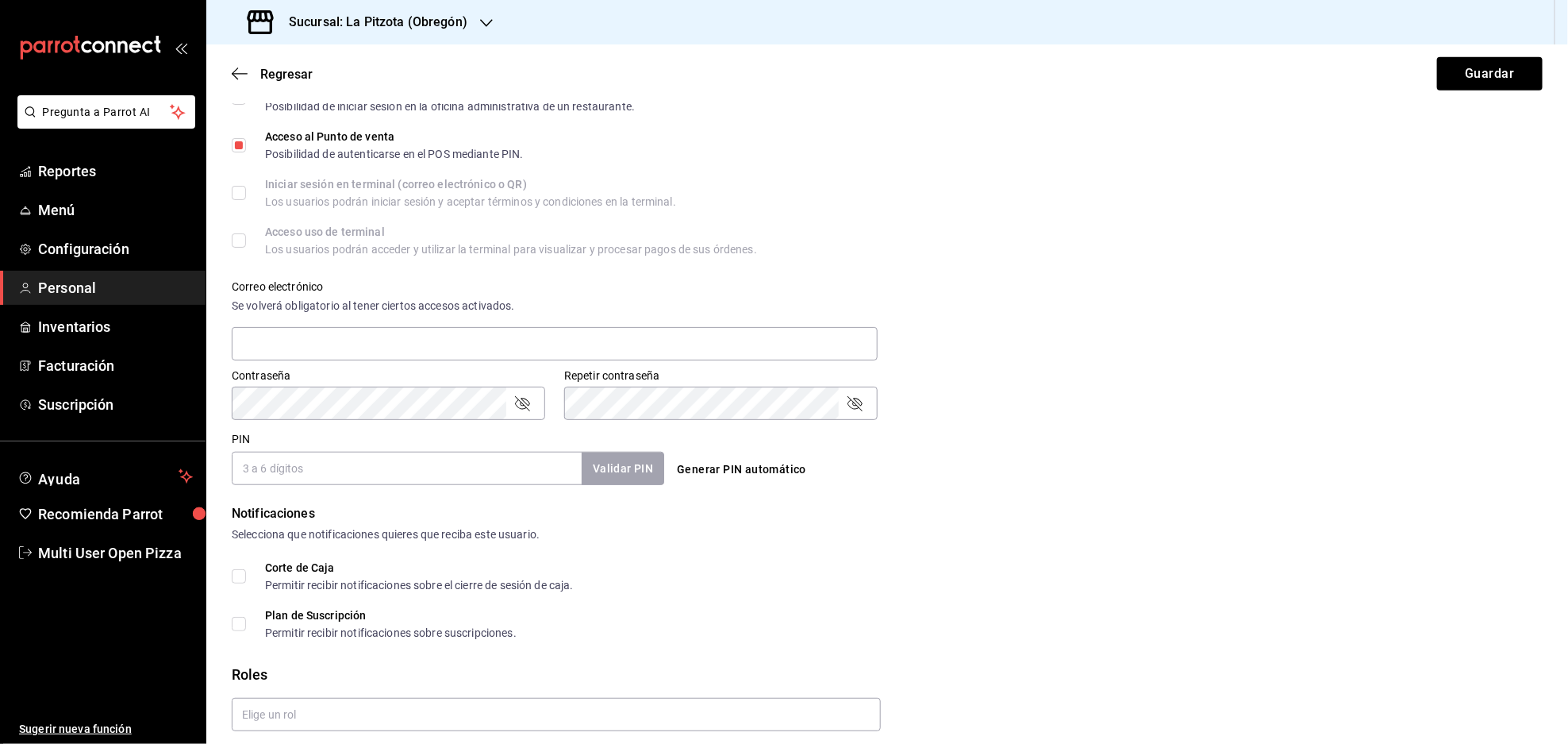
scroll to position [423, 0]
click at [388, 319] on div "Correo electrónico Se volverá obligatorio al tener ciertos accesos activados." at bounding box center [554, 318] width 646 height 82
click at [379, 340] on input "text" at bounding box center [554, 340] width 646 height 33
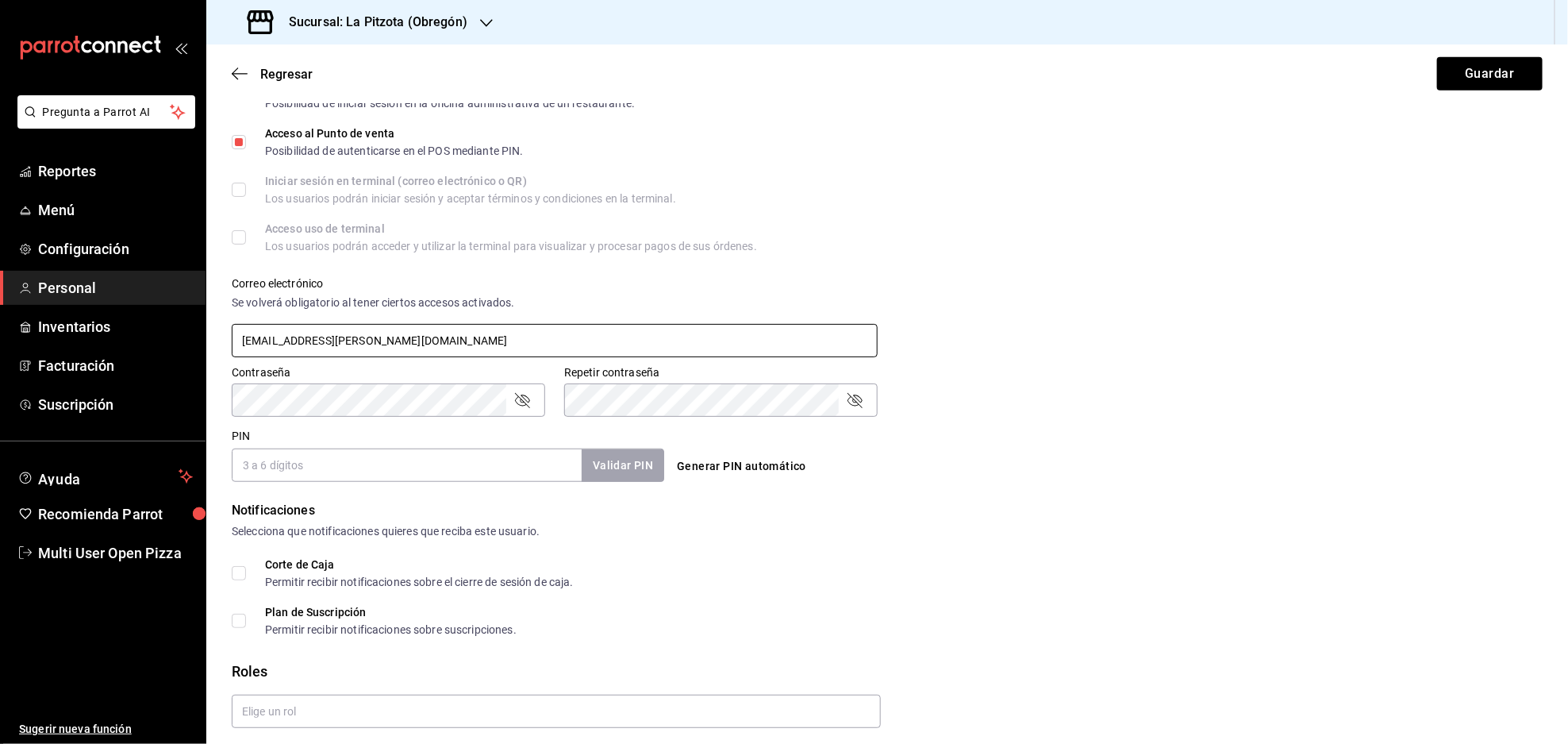
type input "[EMAIL_ADDRESS][PERSON_NAME][DOMAIN_NAME]"
click at [469, 465] on input "PIN" at bounding box center [406, 465] width 350 height 33
type input "5621"
click at [590, 467] on button "Validar PIN" at bounding box center [622, 465] width 84 height 34
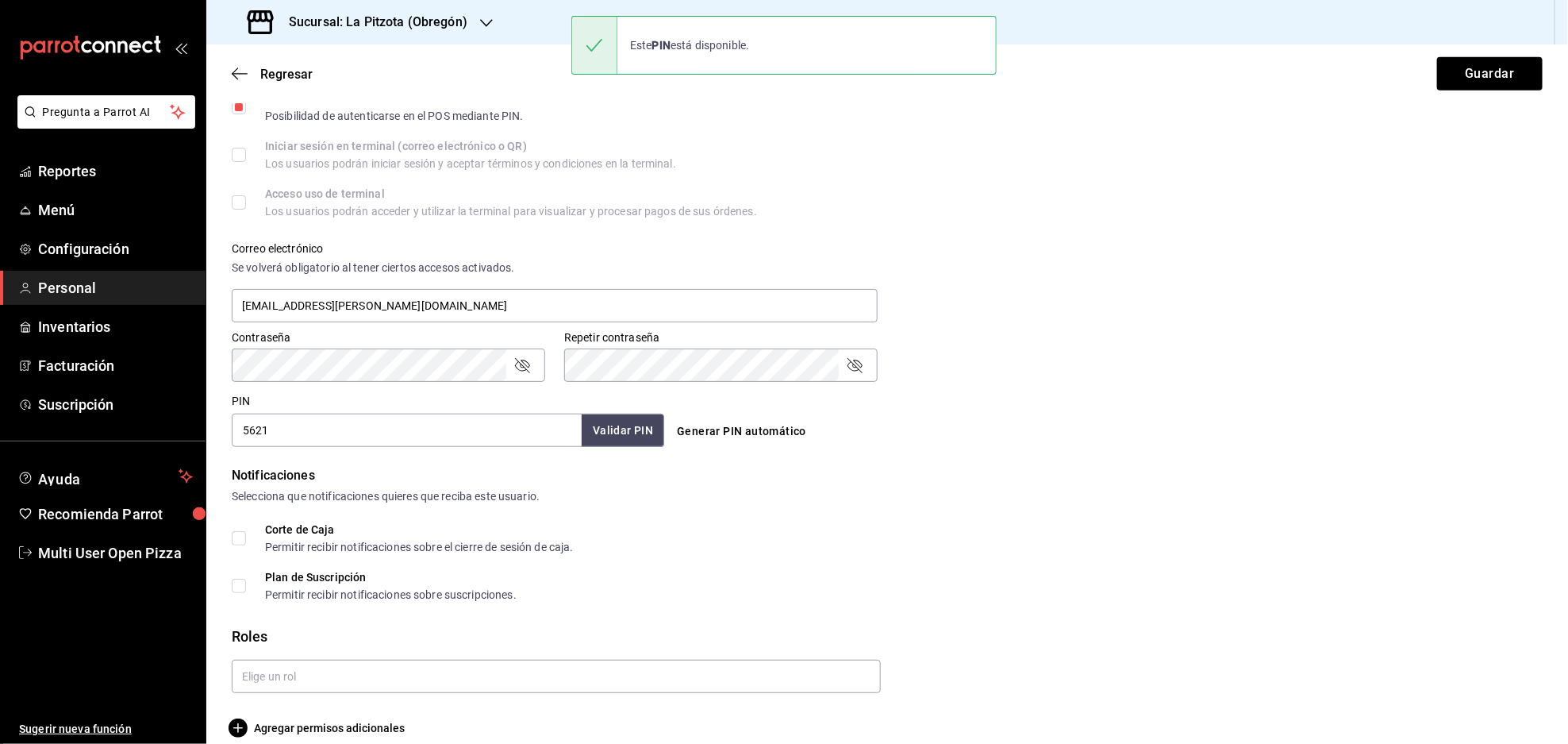
scroll to position [476, 0]
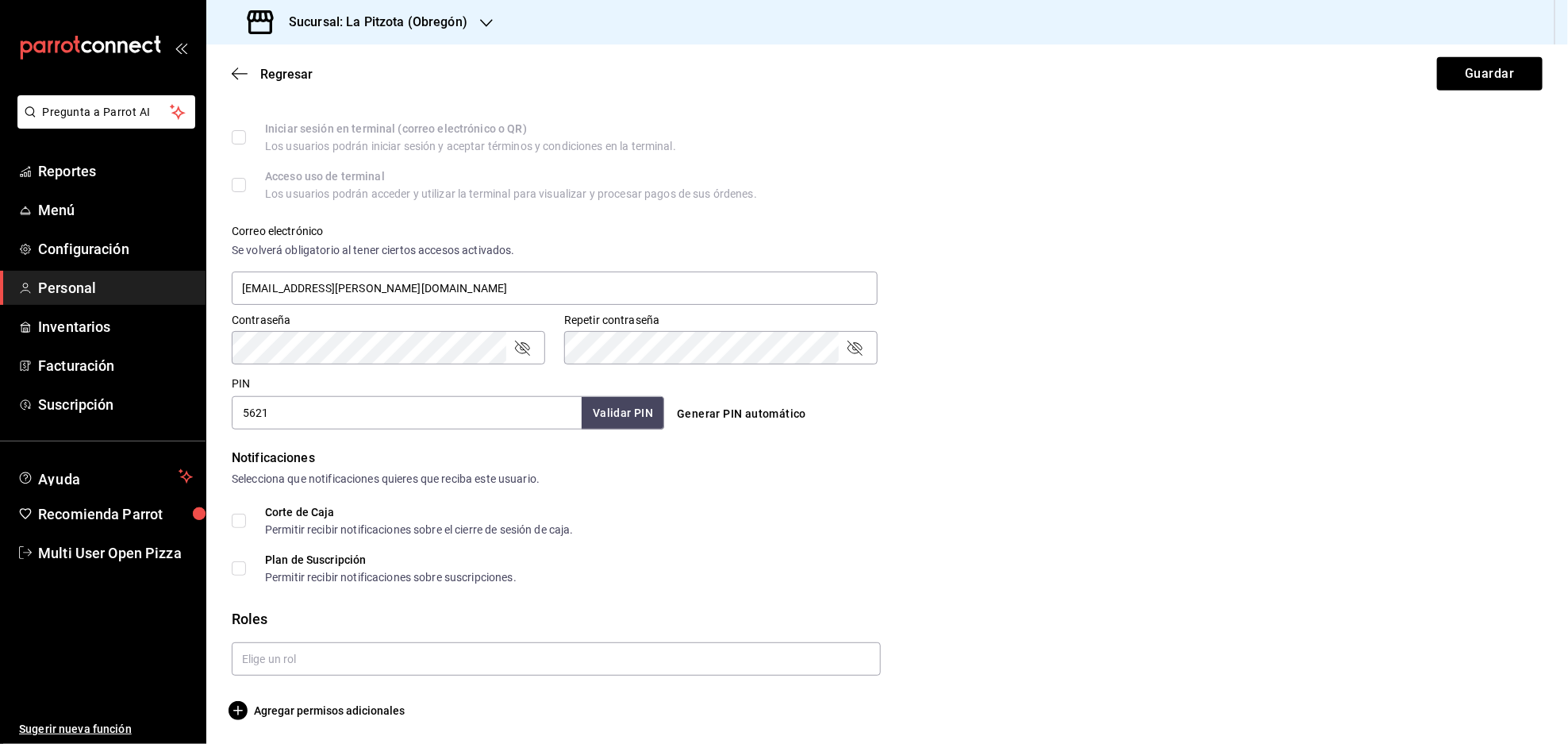
click at [237, 522] on input "Corte de Caja Permitir recibir notificaciones sobre el cierre de sesión de caja." at bounding box center [238, 520] width 15 height 15
checkbox input "true"
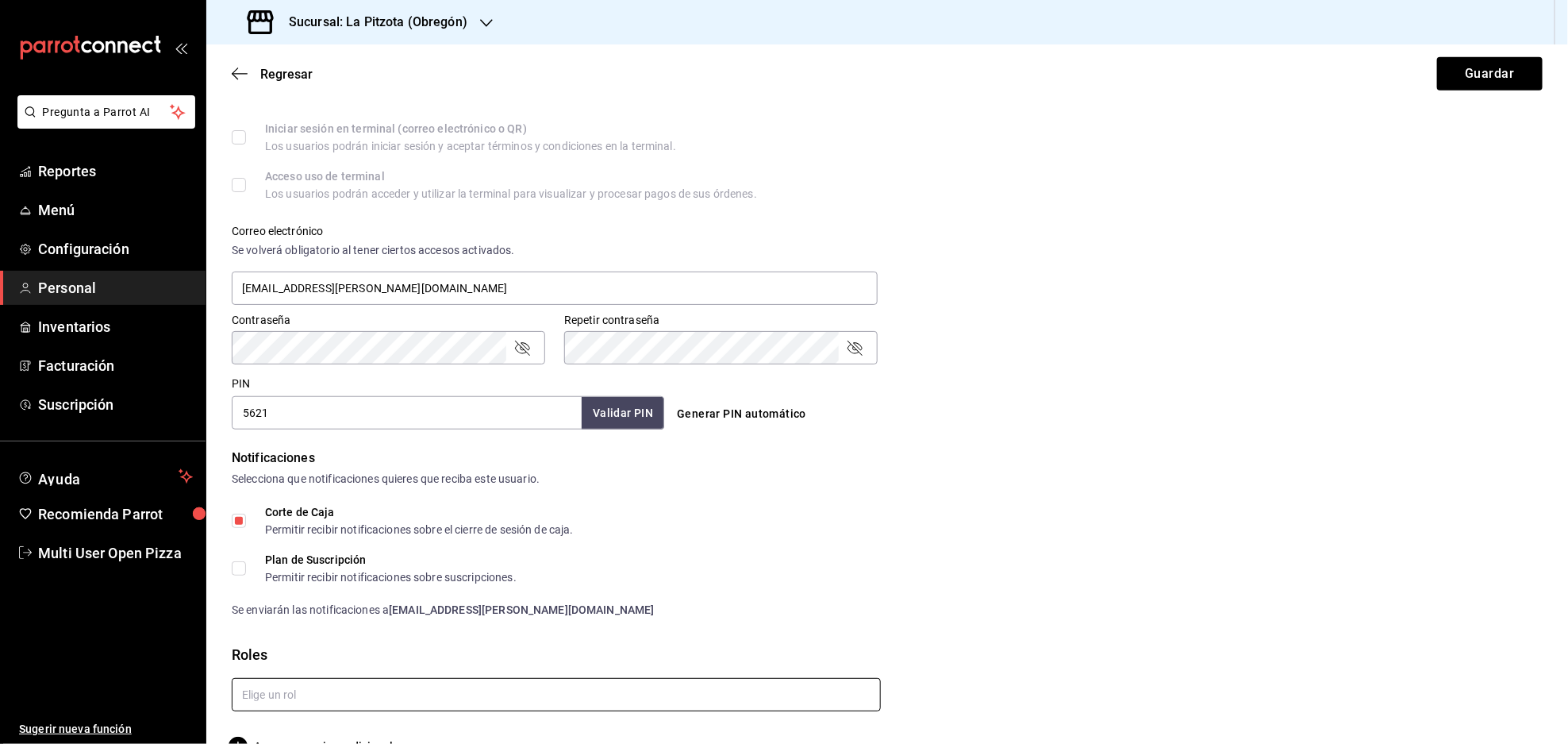
click at [328, 683] on input "text" at bounding box center [555, 694] width 649 height 33
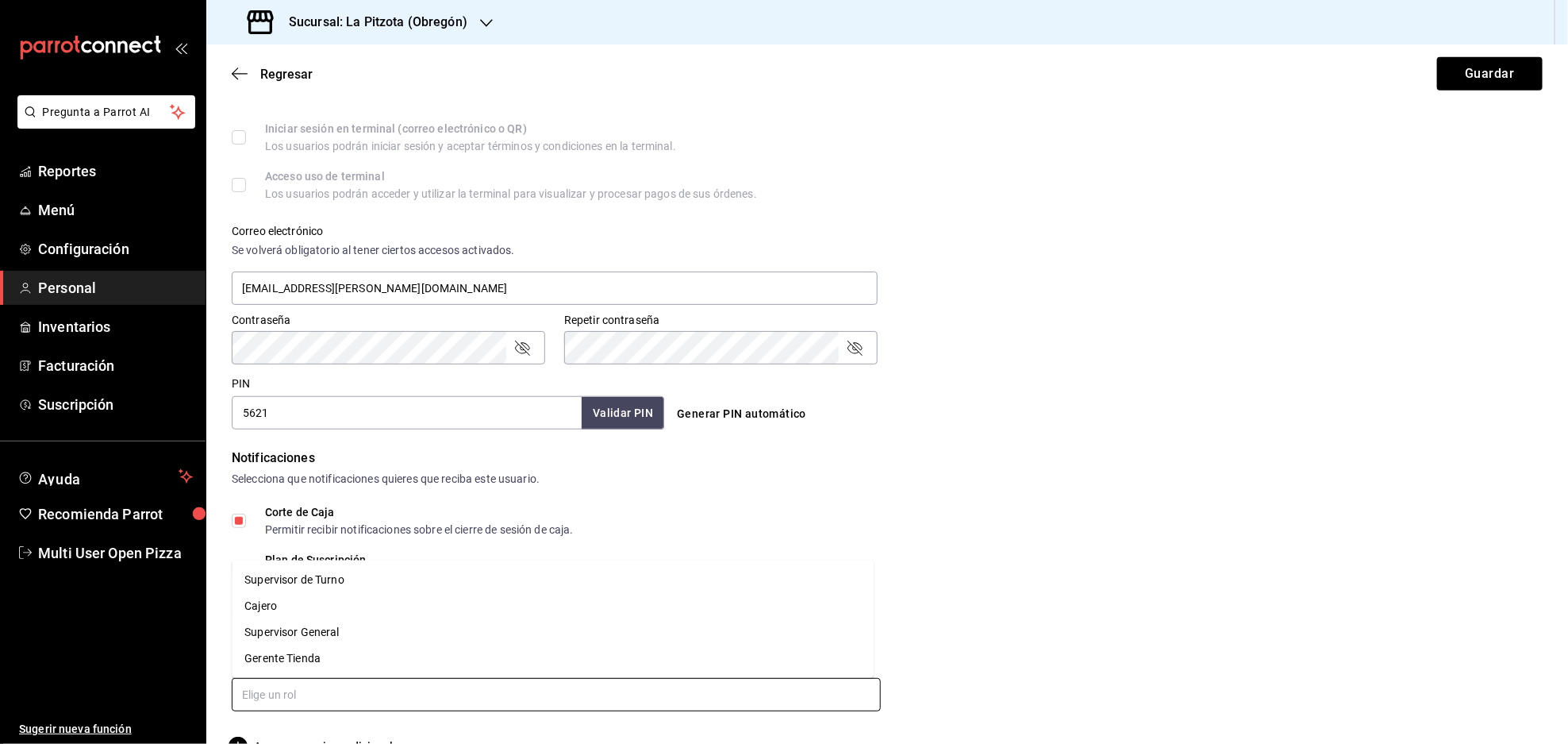
click at [310, 608] on li "Cajero" at bounding box center [552, 606] width 642 height 27
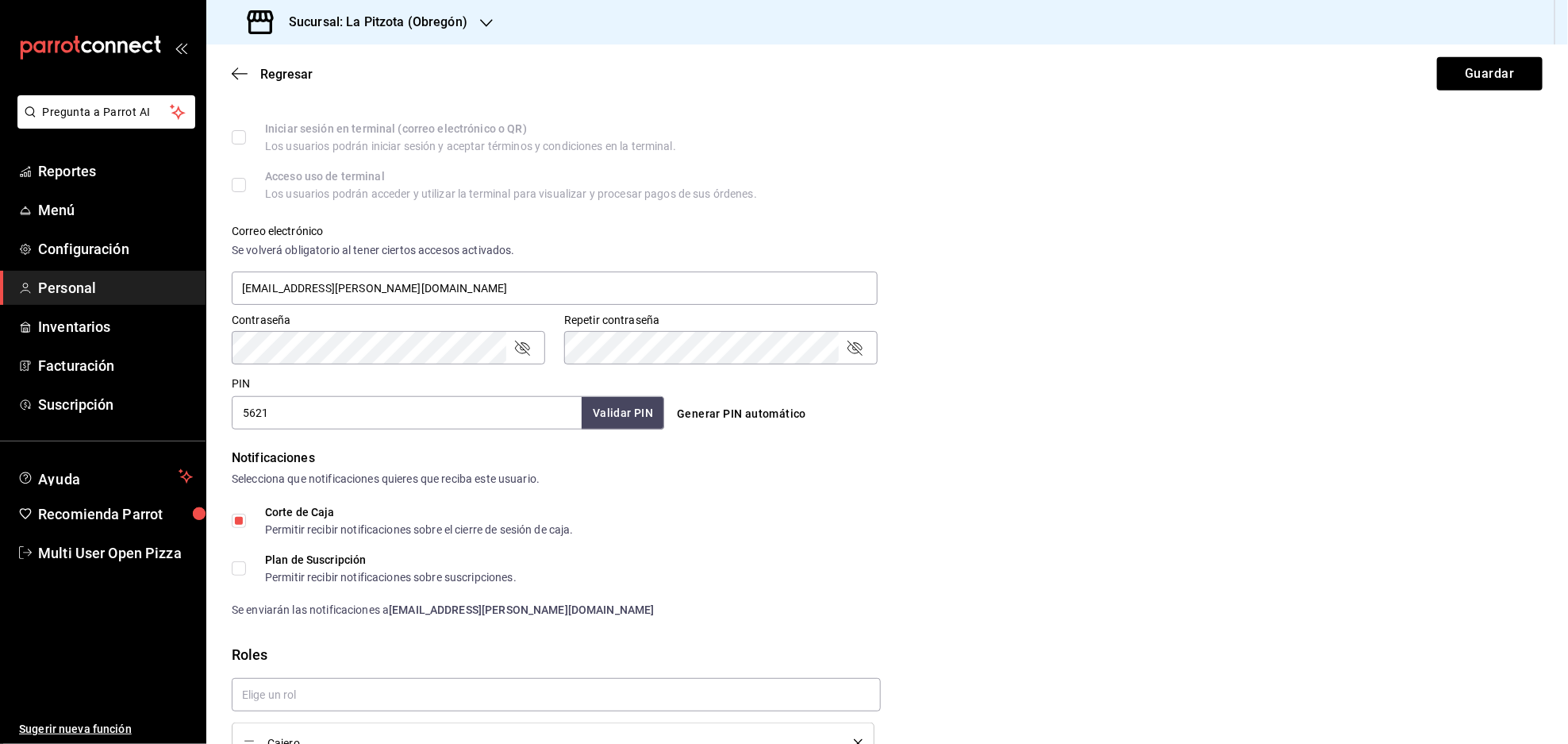
click at [1442, 91] on div "Regresar Guardar" at bounding box center [887, 74] width 1362 height 59
click at [1486, 85] on button "Guardar" at bounding box center [1489, 74] width 105 height 33
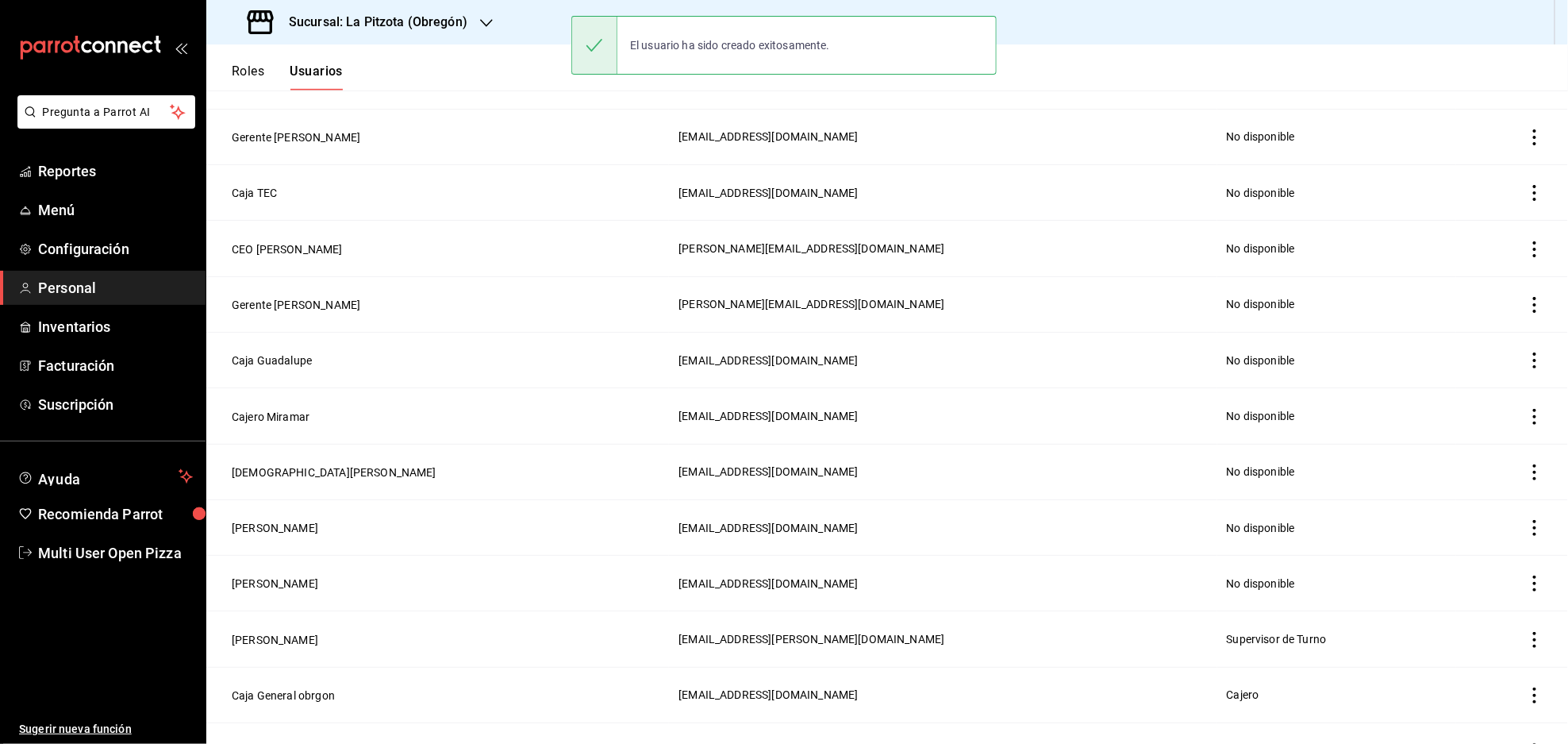
scroll to position [531, 0]
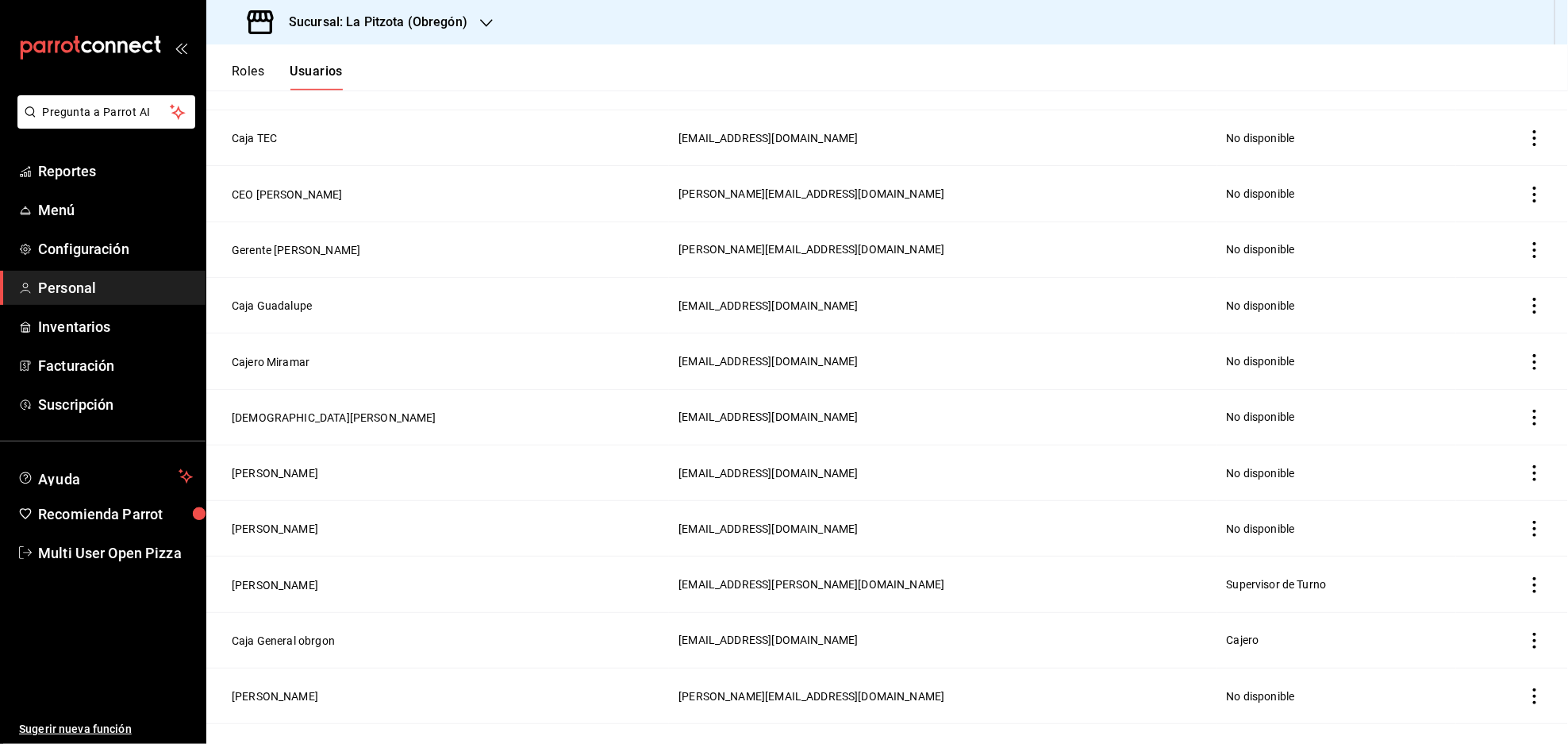
click at [449, 17] on h3 "Sucursal: La Pitzota (Obregón)" at bounding box center [371, 22] width 191 height 19
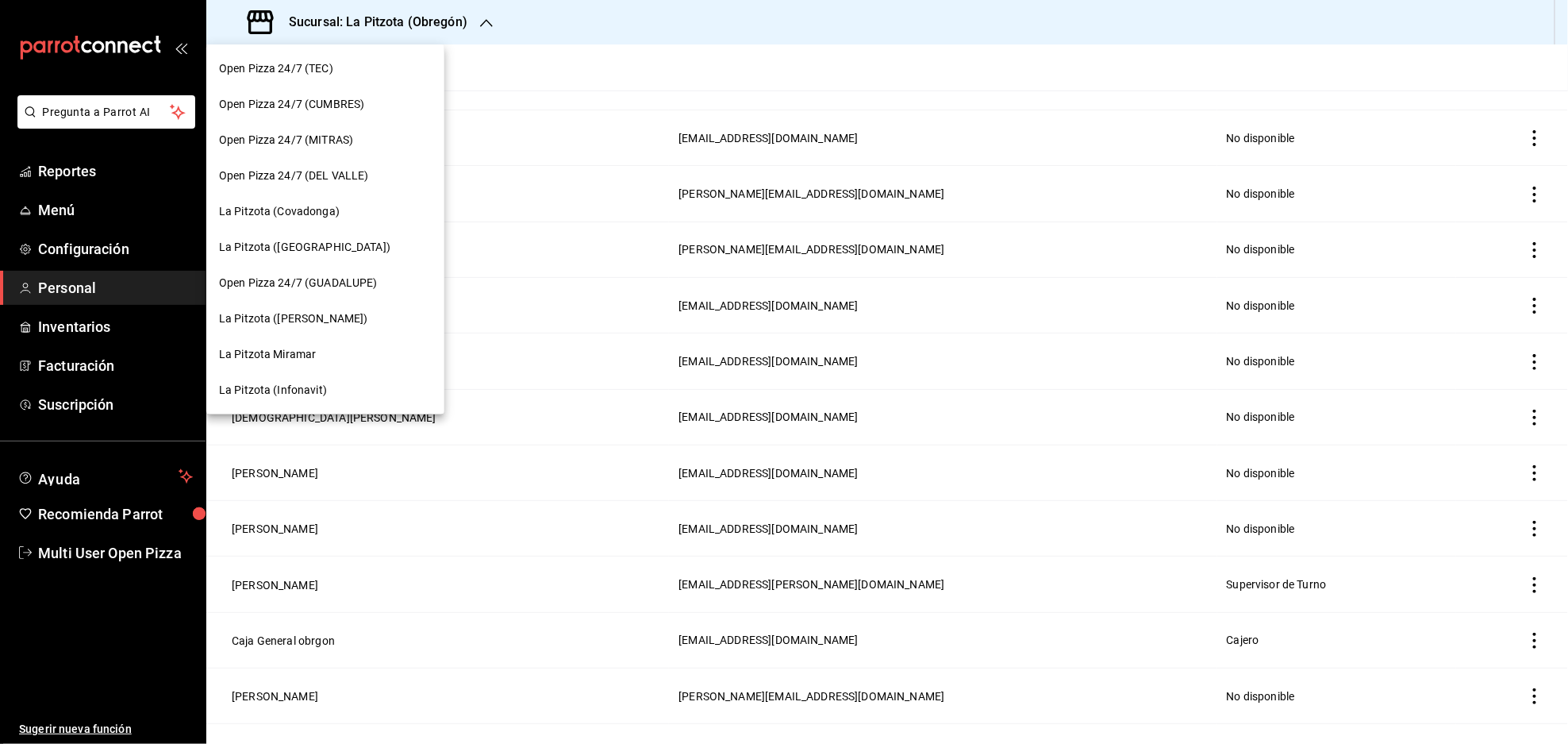
click at [290, 351] on span "La Pitzota Miramar" at bounding box center [267, 354] width 97 height 16
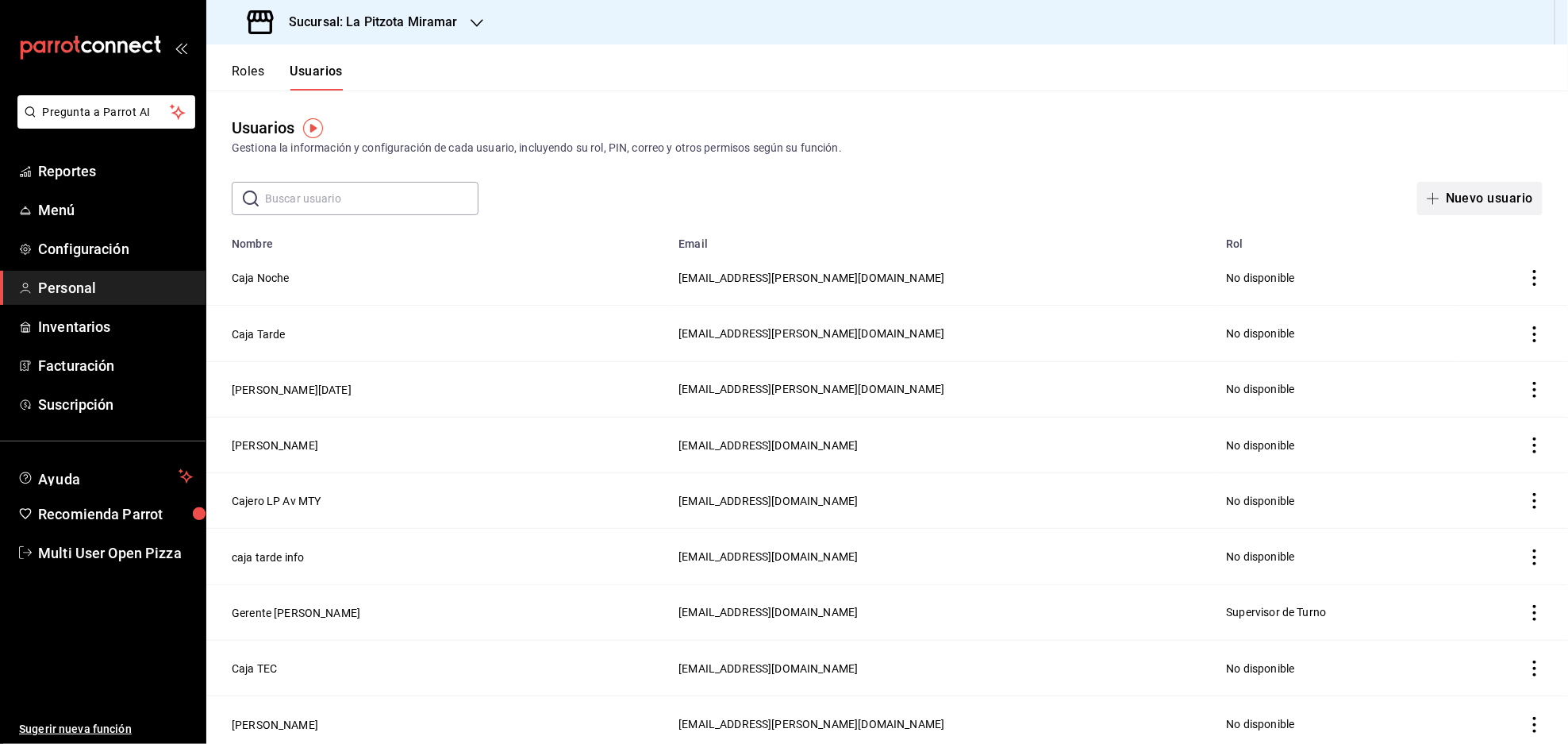
click at [1463, 193] on button "Nuevo usuario" at bounding box center [1480, 198] width 125 height 33
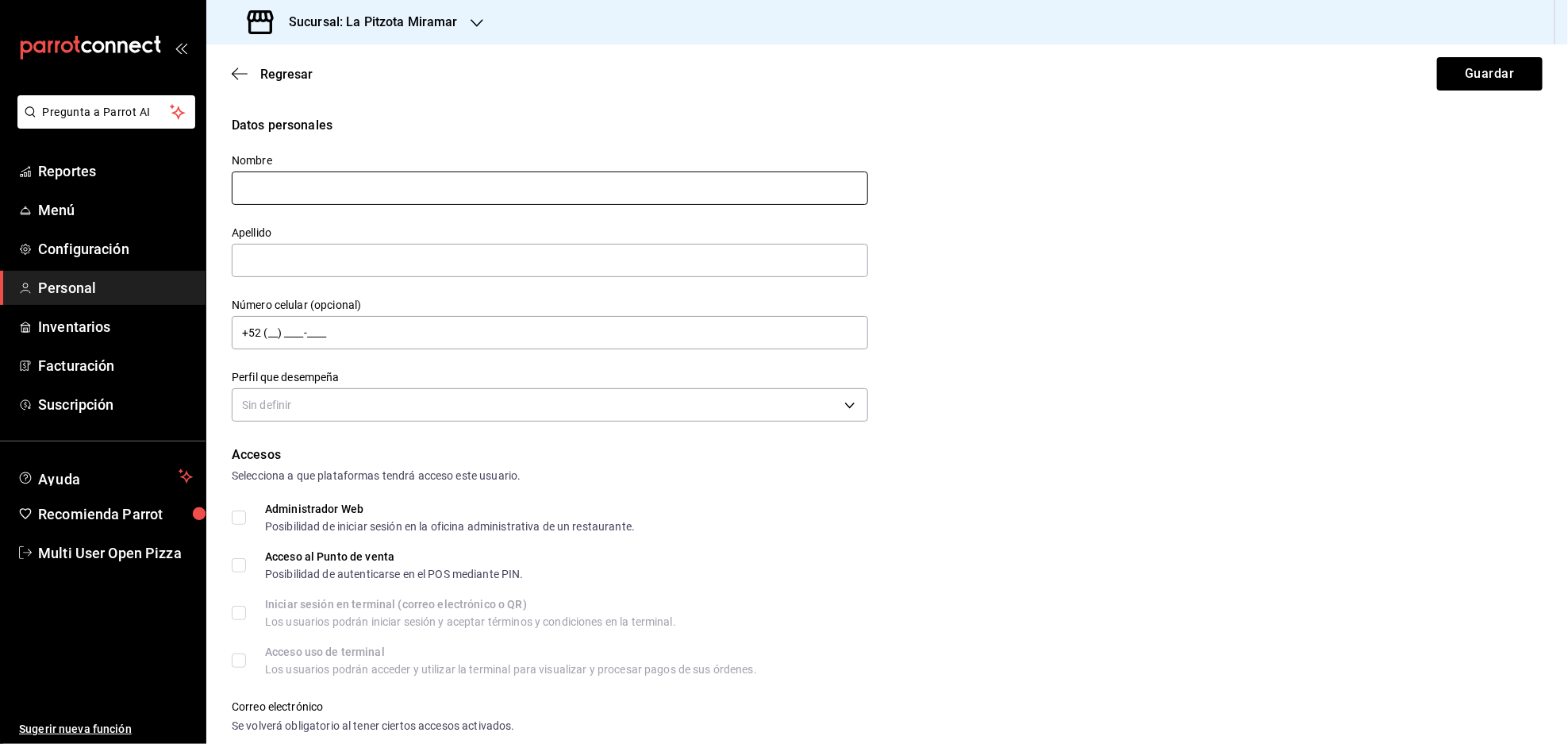
click at [546, 193] on input "text" at bounding box center [549, 188] width 637 height 33
type input "Caja"
type input "Mañana"
click at [488, 413] on body "Pregunta a Parrot AI Reportes Menú Configuración Personal Inventarios Facturaci…" at bounding box center [784, 372] width 1568 height 744
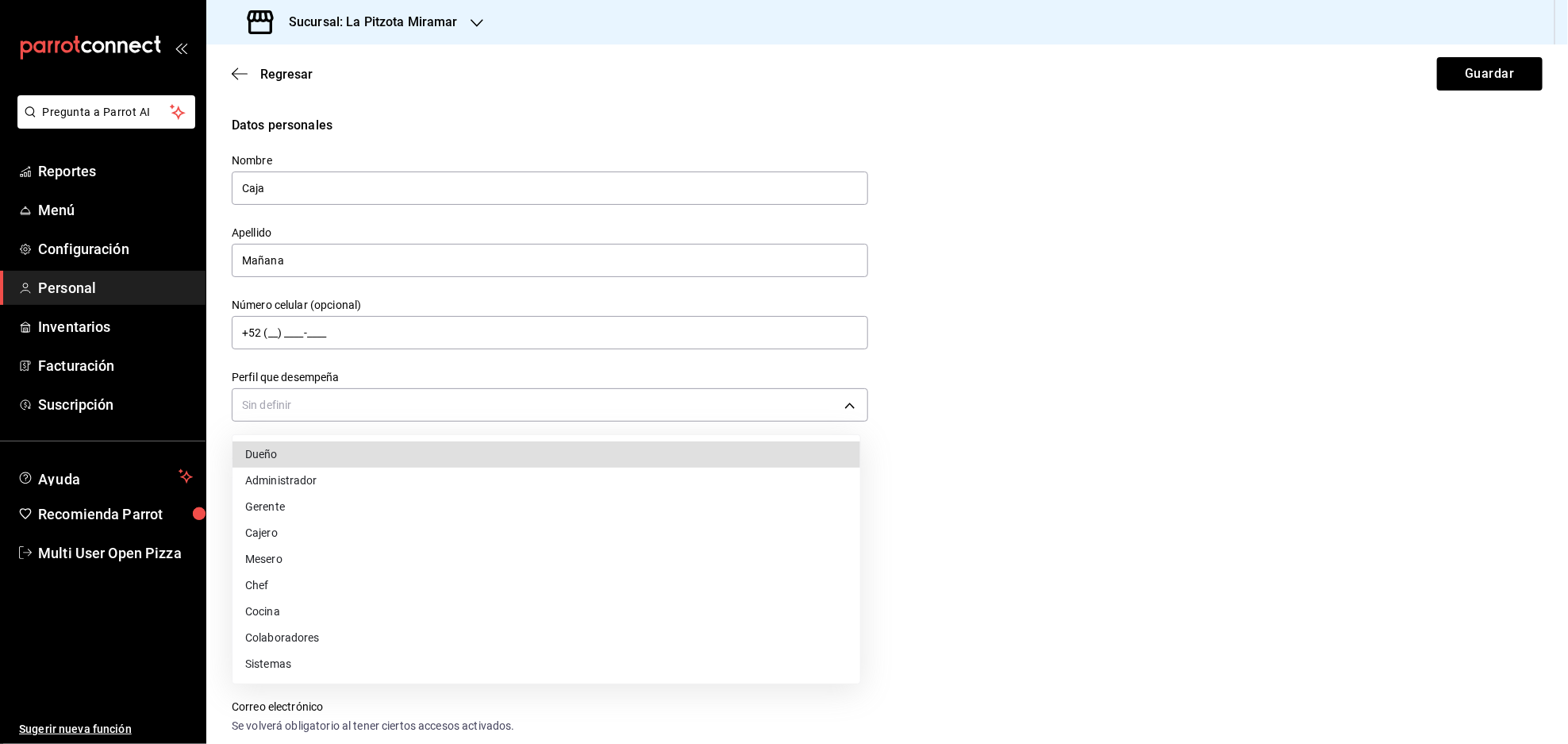
click at [326, 524] on li "Cajero" at bounding box center [546, 533] width 627 height 27
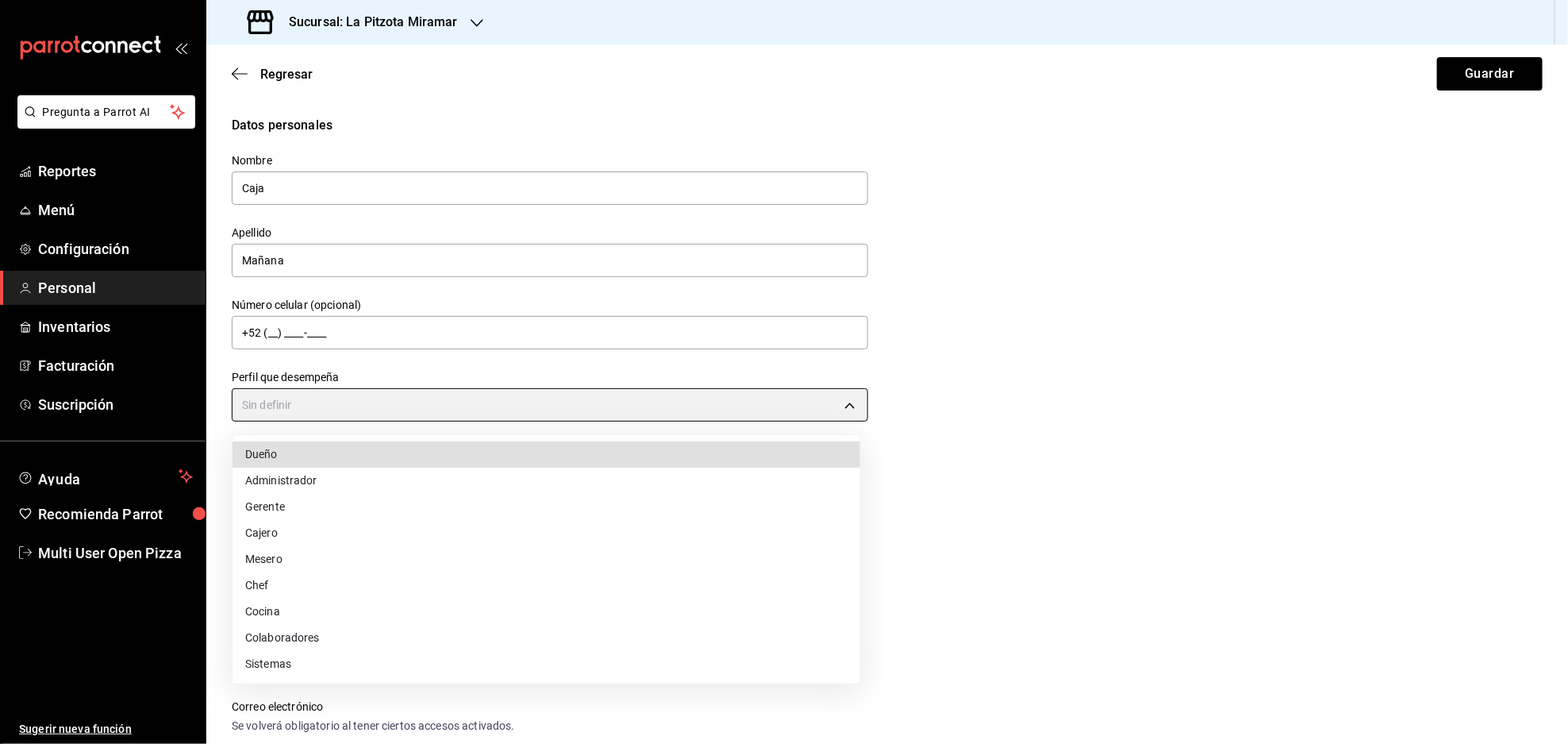
type input "CASHIER"
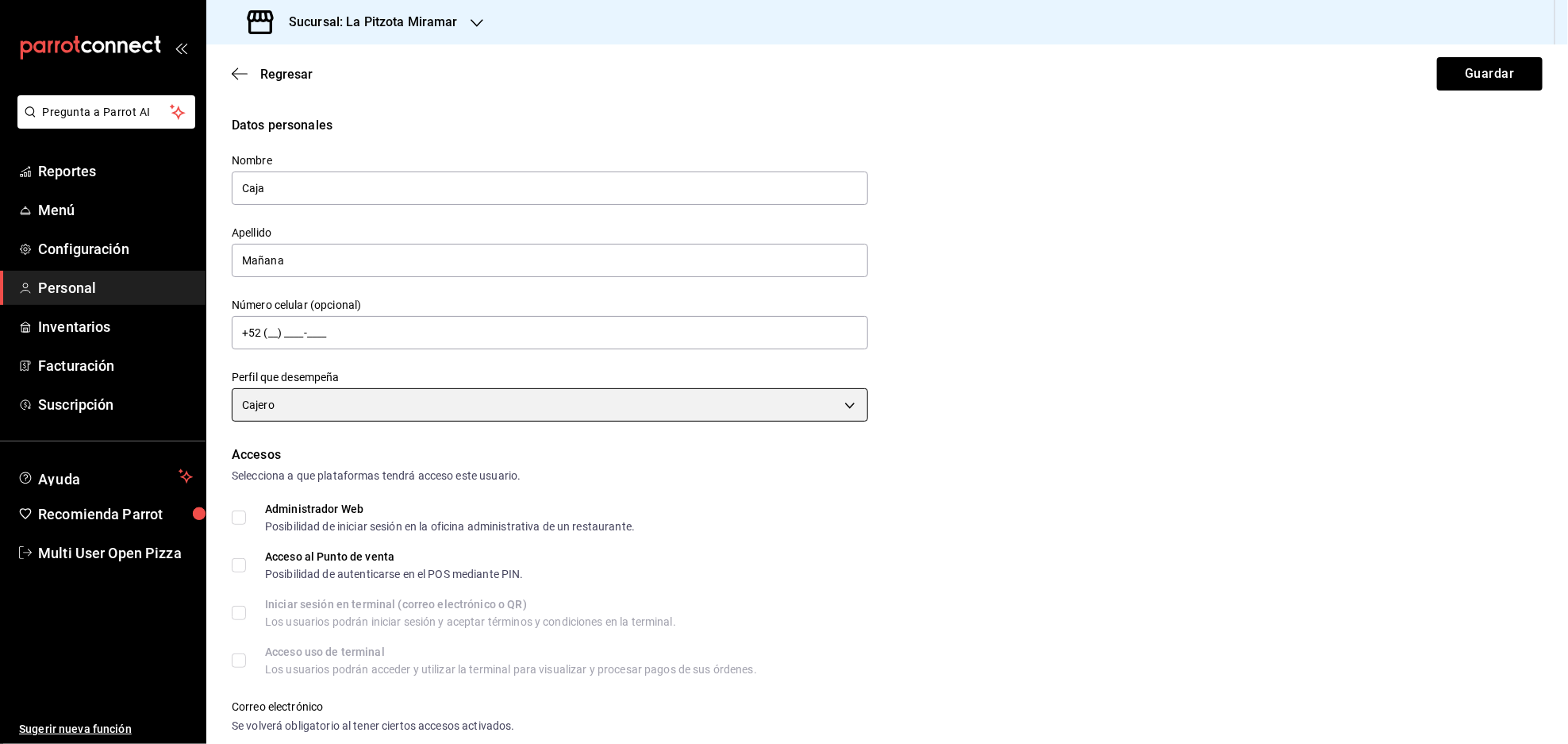
scroll to position [211, 0]
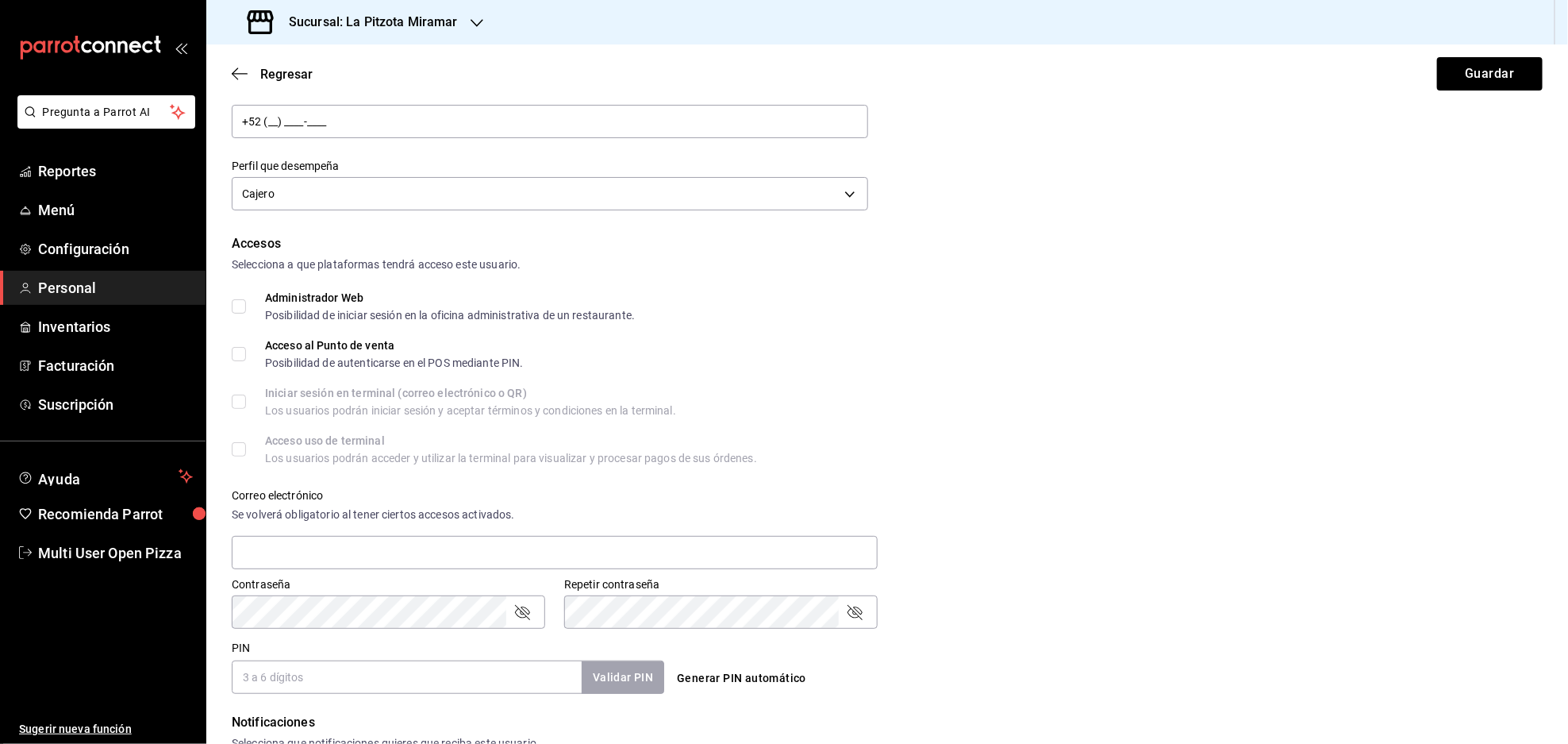
drag, startPoint x: 242, startPoint y: 352, endPoint x: 254, endPoint y: 387, distance: 37.0
click at [241, 352] on input "Acceso al Punto de venta Posibilidad de autenticarse en el POS mediante PIN." at bounding box center [238, 354] width 15 height 15
checkbox input "true"
click at [305, 556] on input "text" at bounding box center [554, 552] width 646 height 33
type input "[EMAIL_ADDRESS][DOMAIN_NAME]"
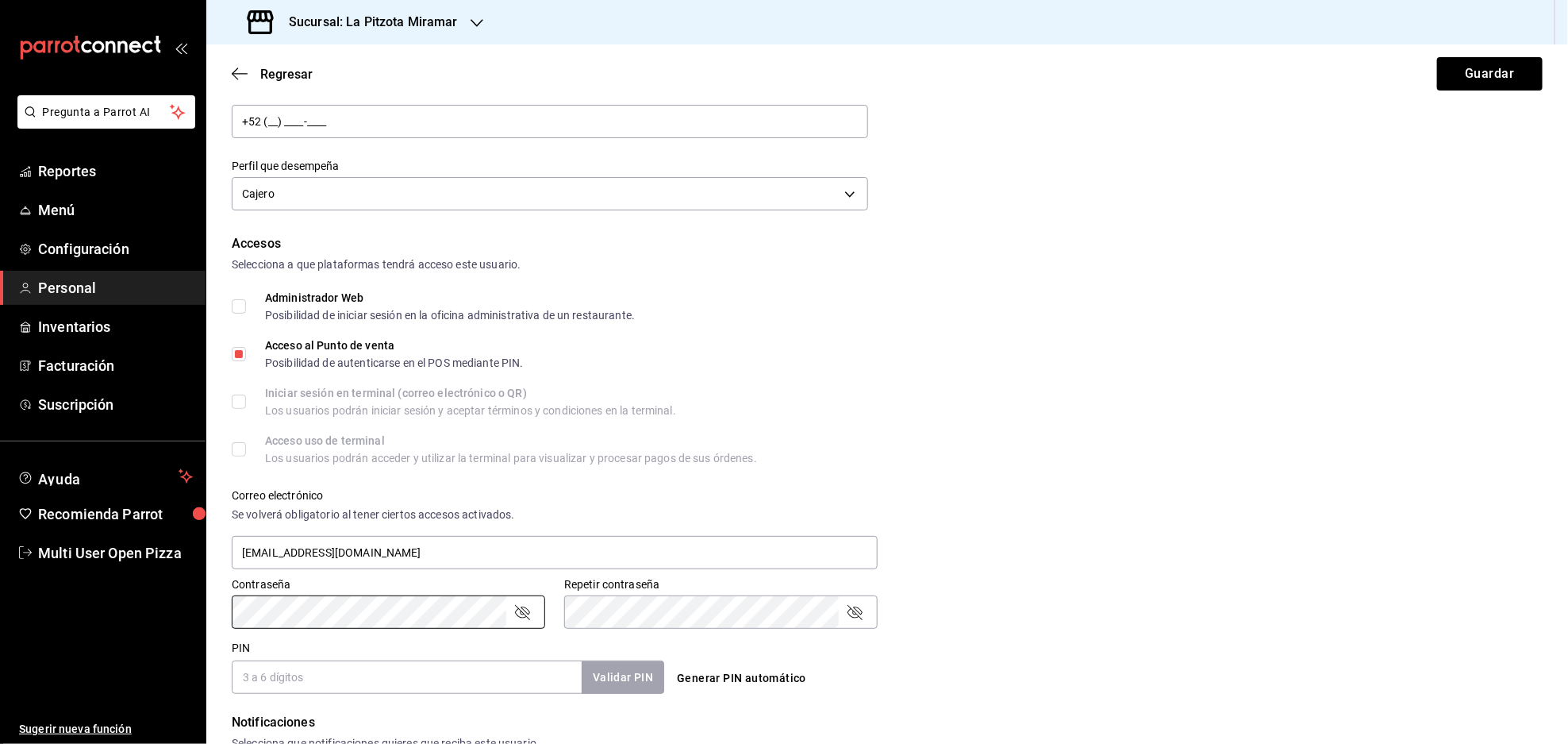
click at [182, 613] on div "Pregunta a Parrot AI Reportes Menú Configuración Personal Inventarios Facturaci…" at bounding box center [784, 372] width 1568 height 744
click at [864, 611] on div "Repetir contraseña" at bounding box center [721, 612] width 314 height 33
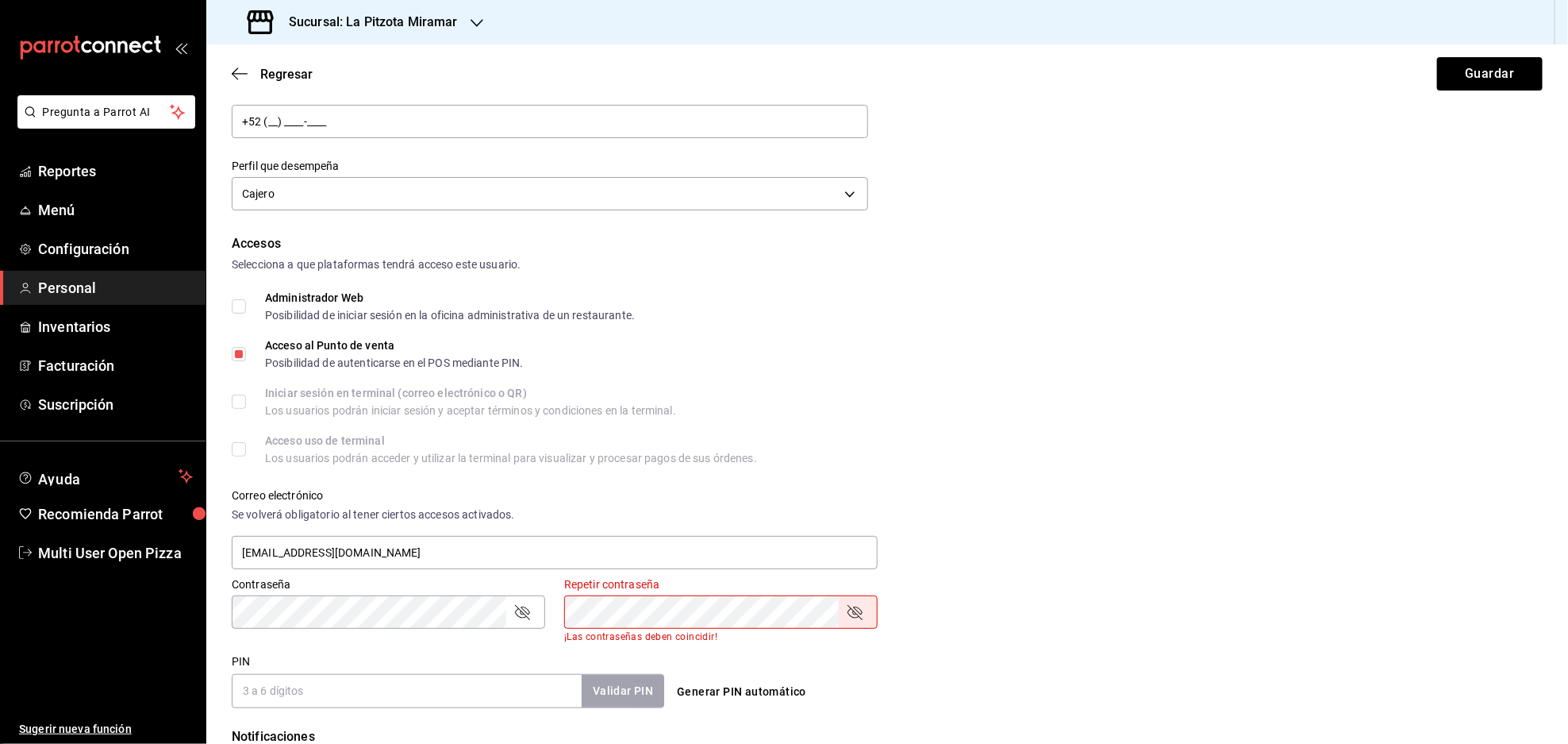
click at [847, 610] on icon "passwordField" at bounding box center [854, 612] width 19 height 19
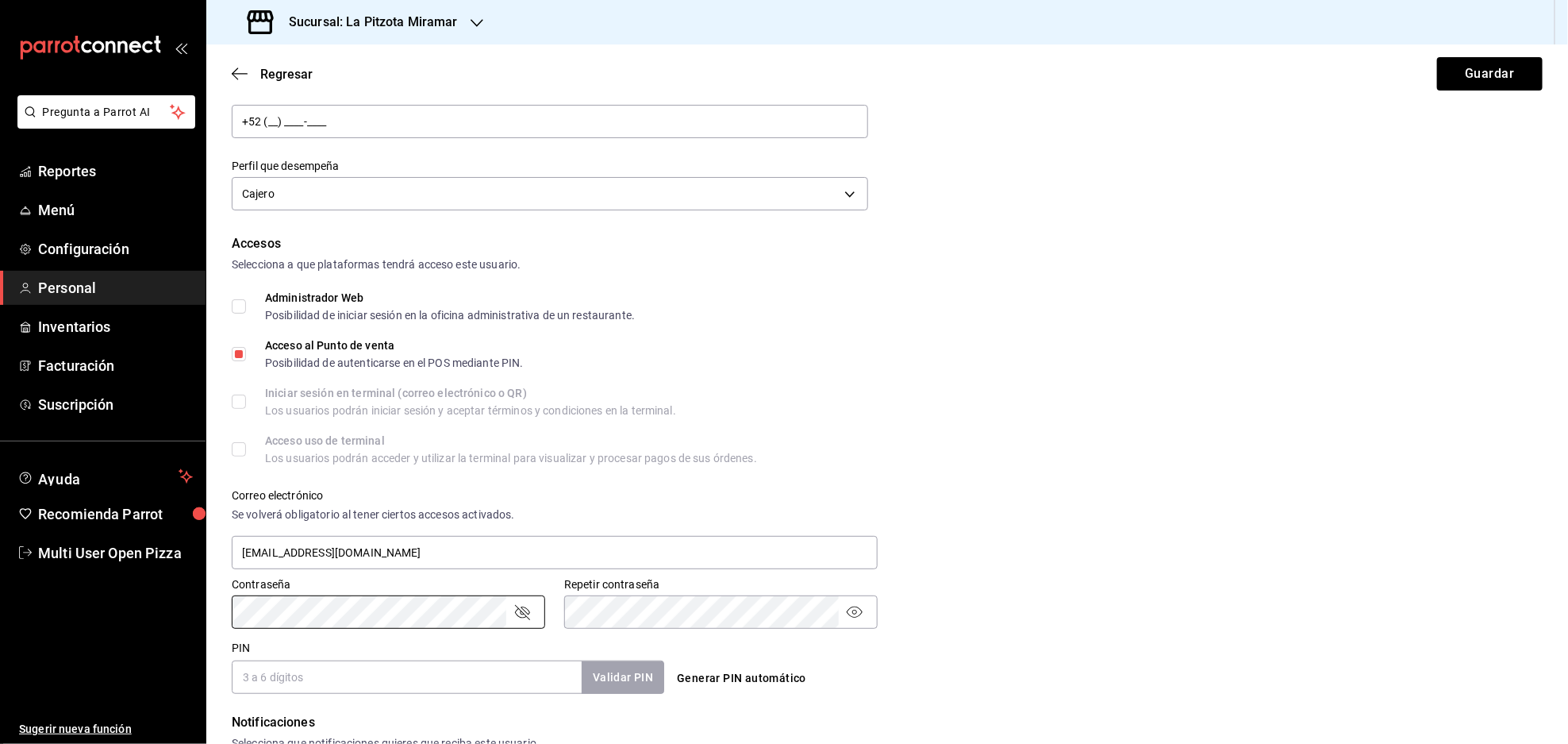
click at [402, 673] on input "PIN" at bounding box center [406, 676] width 350 height 33
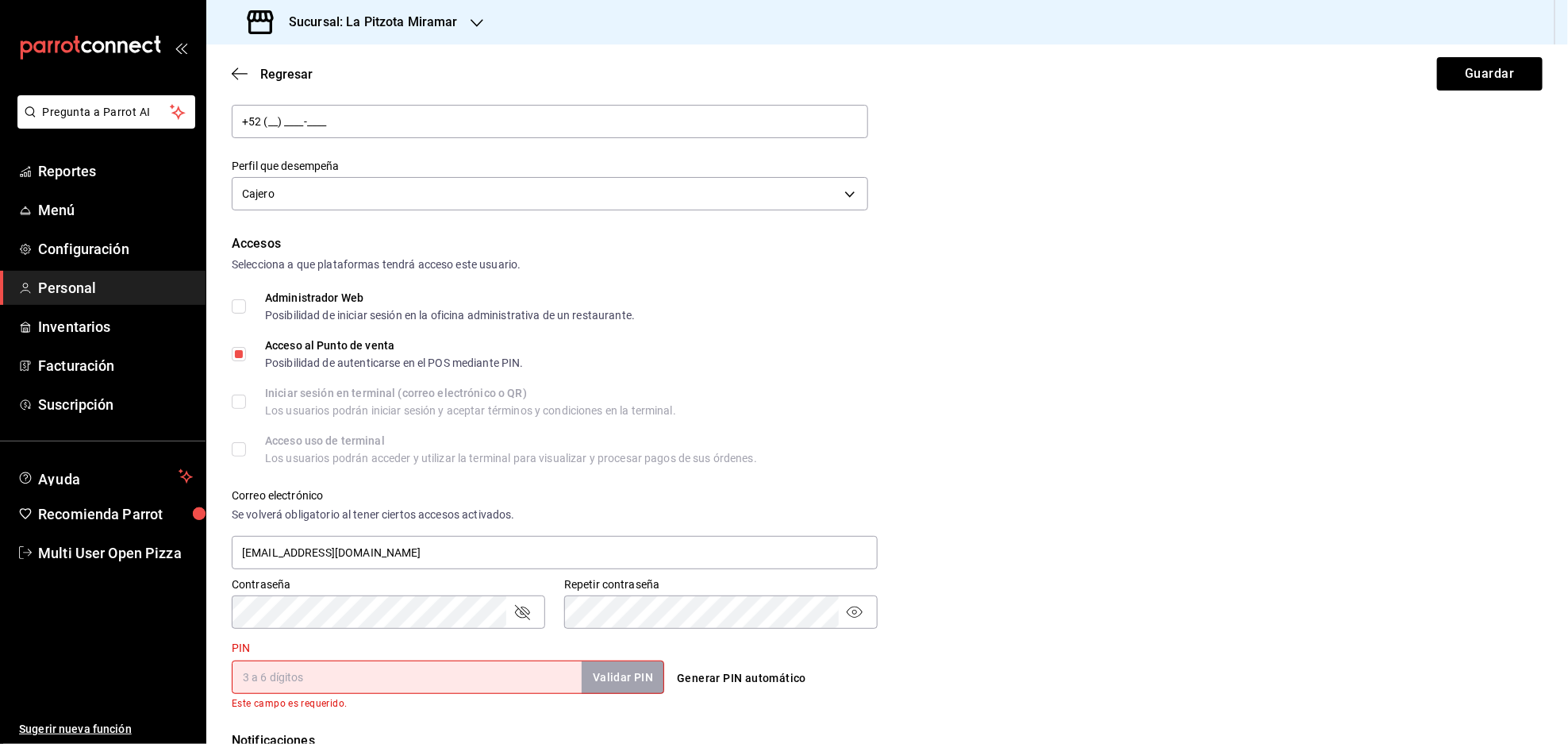
click at [510, 658] on div "PIN Validar PIN ​ Este campo es requerido." at bounding box center [447, 676] width 433 height 70
click at [500, 669] on input "PIN" at bounding box center [406, 676] width 350 height 33
type input "1289"
click at [624, 679] on button "Validar PIN" at bounding box center [622, 677] width 84 height 34
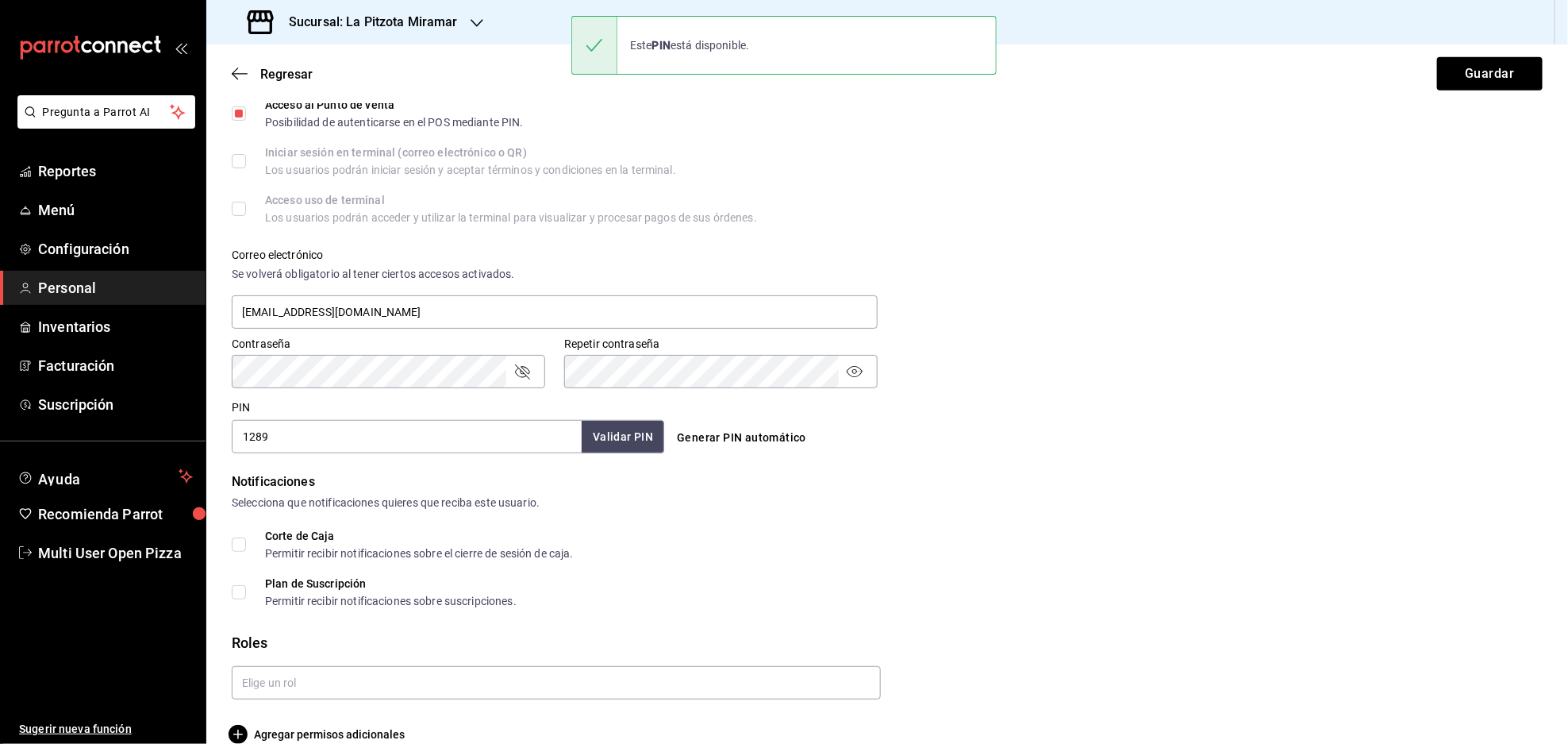
scroll to position [476, 0]
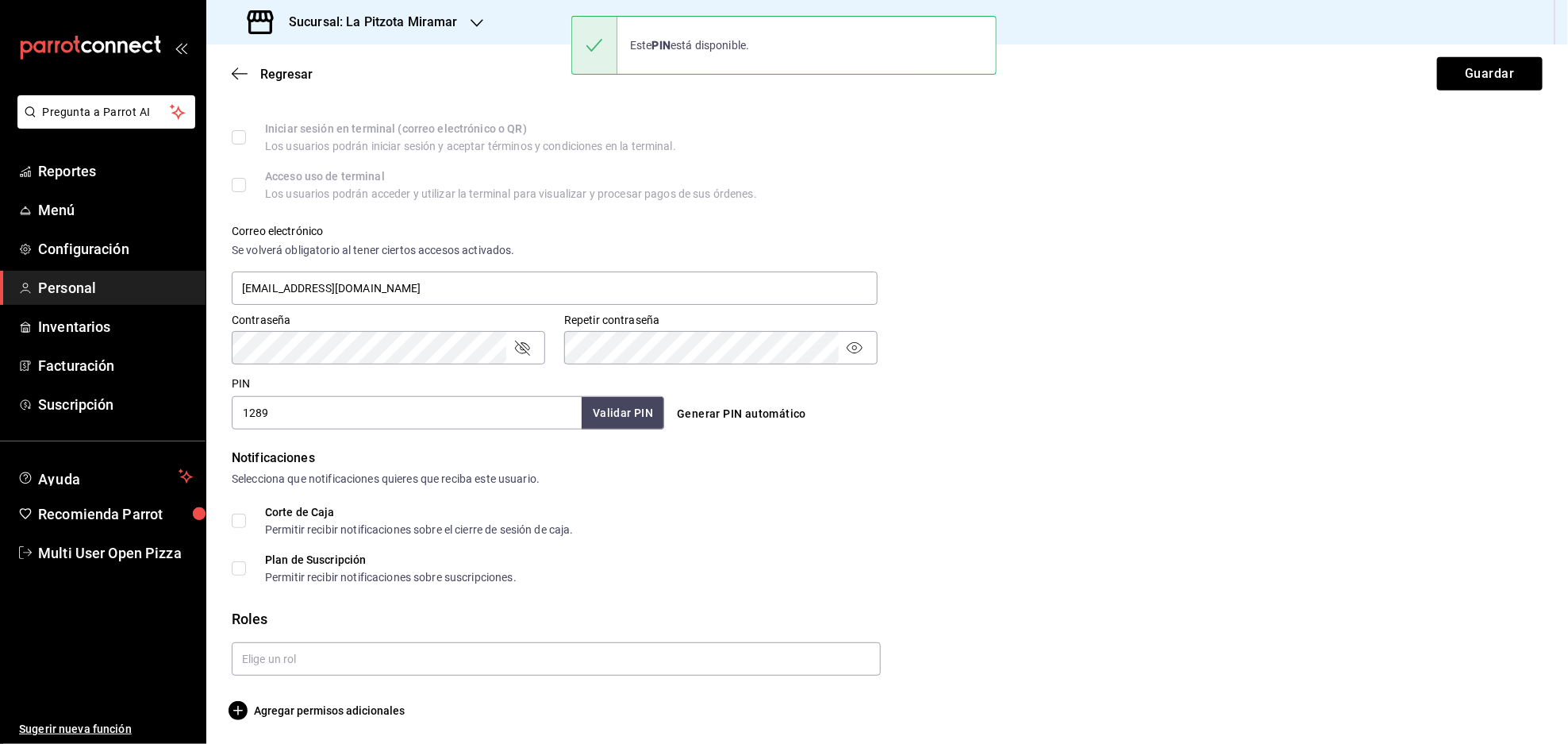
click at [237, 519] on input "Corte de Caja Permitir recibir notificaciones sobre el cierre de sesión de caja." at bounding box center [238, 520] width 15 height 15
checkbox input "true"
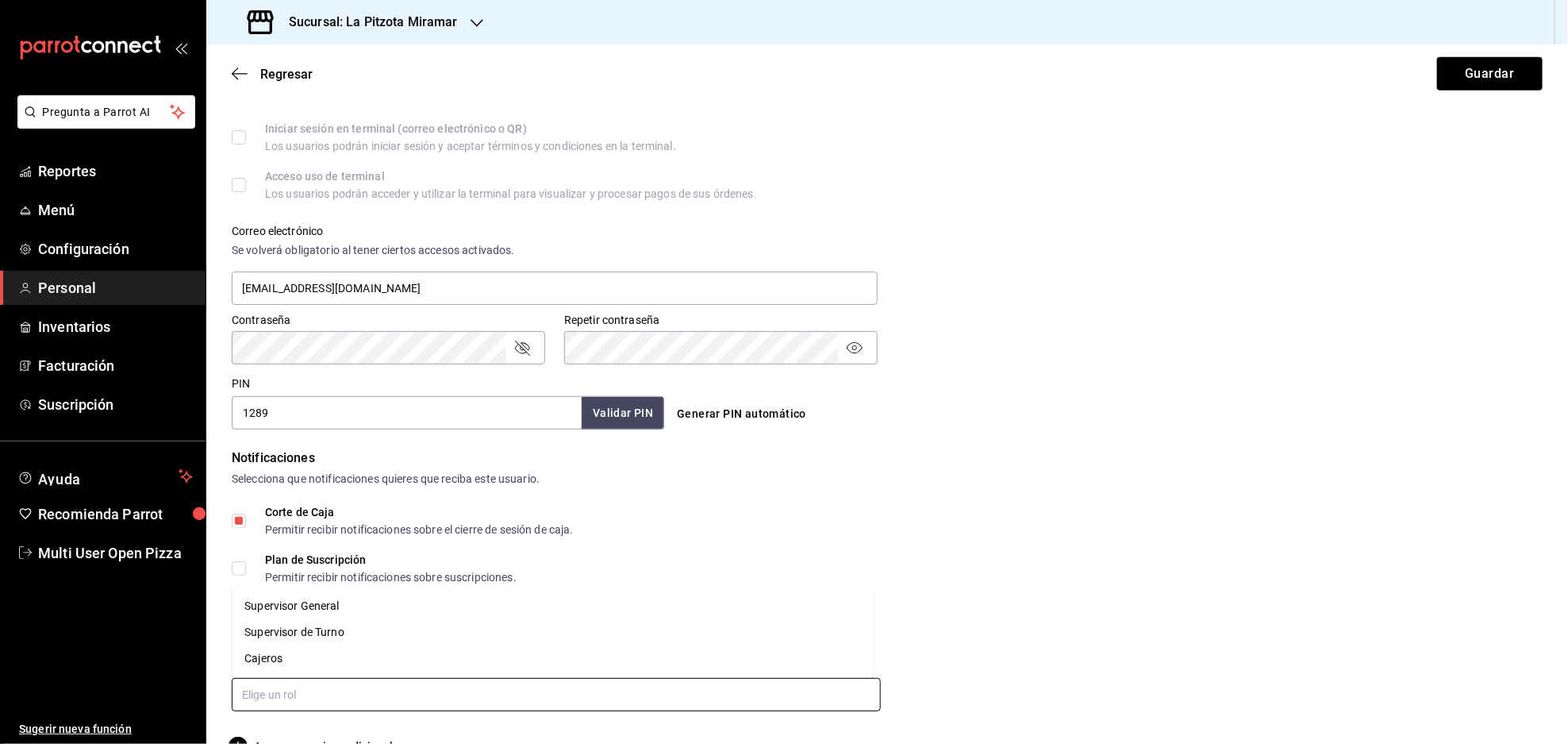
click at [296, 681] on input "text" at bounding box center [555, 694] width 649 height 33
click at [285, 662] on li "Cajeros" at bounding box center [552, 658] width 642 height 27
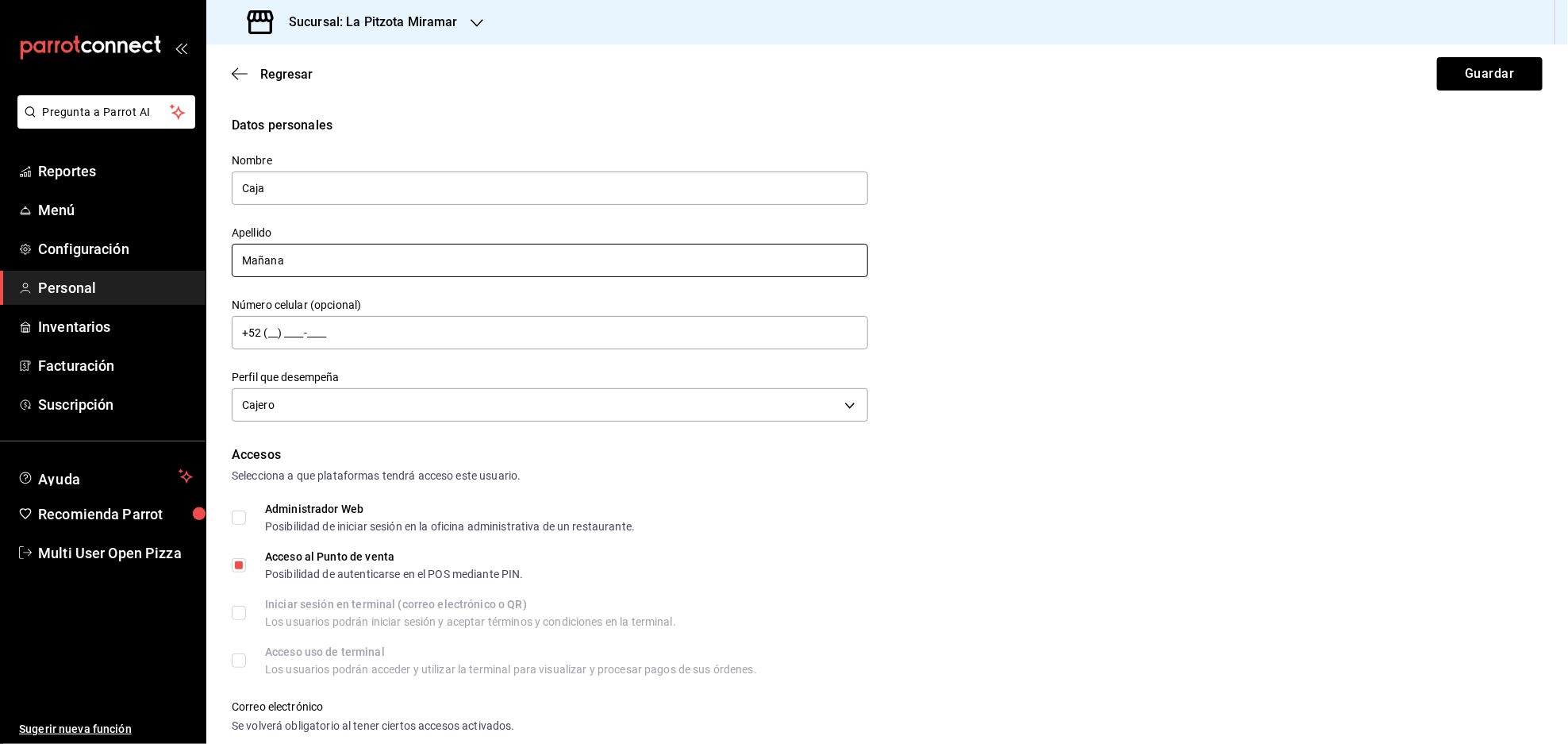
click at [362, 256] on input "Mañana" at bounding box center [549, 260] width 637 height 33
type input "[DATE] MIRAMAR"
click at [1442, 62] on button "Guardar" at bounding box center [1489, 74] width 105 height 33
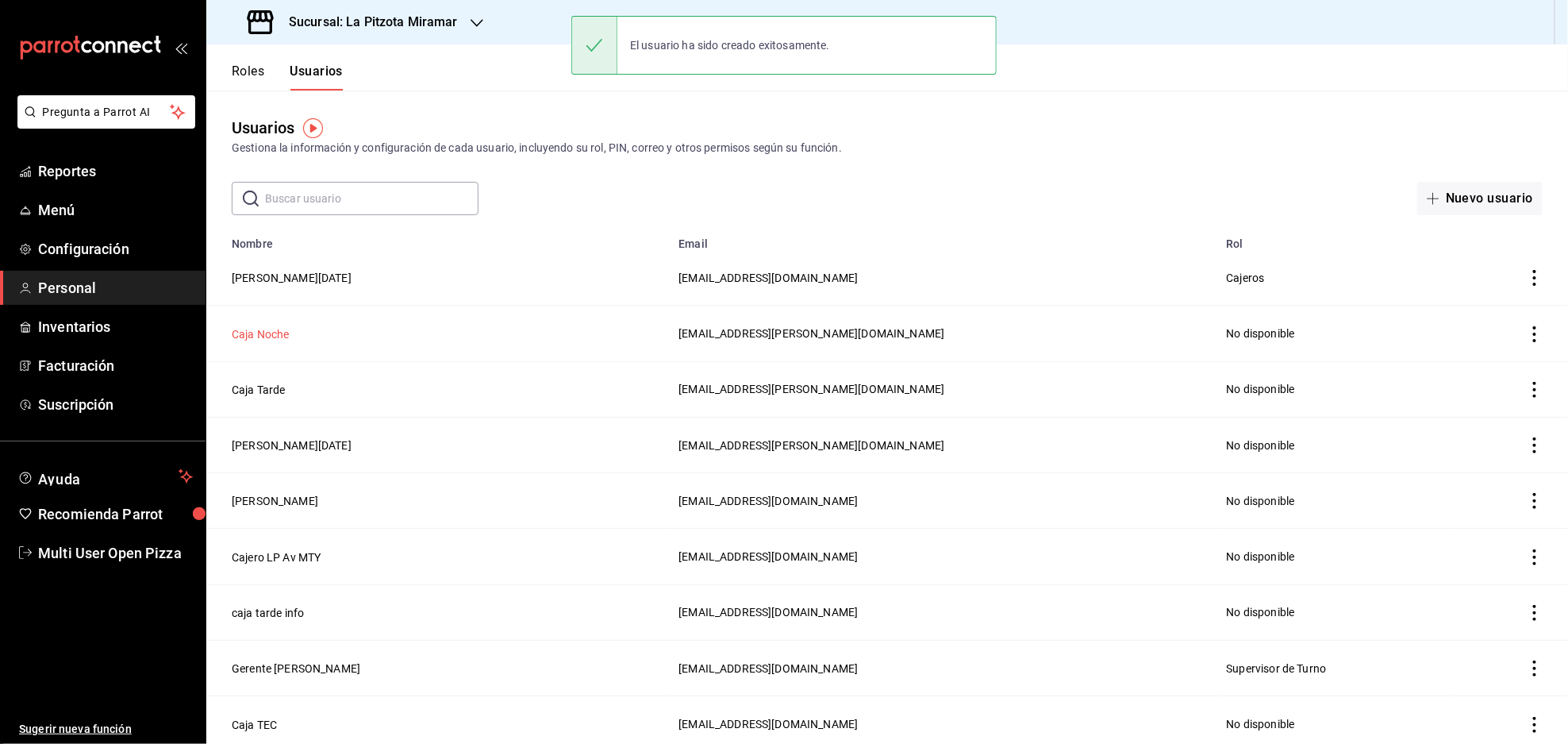
click at [267, 327] on button "Caja Noche" at bounding box center [260, 334] width 58 height 16
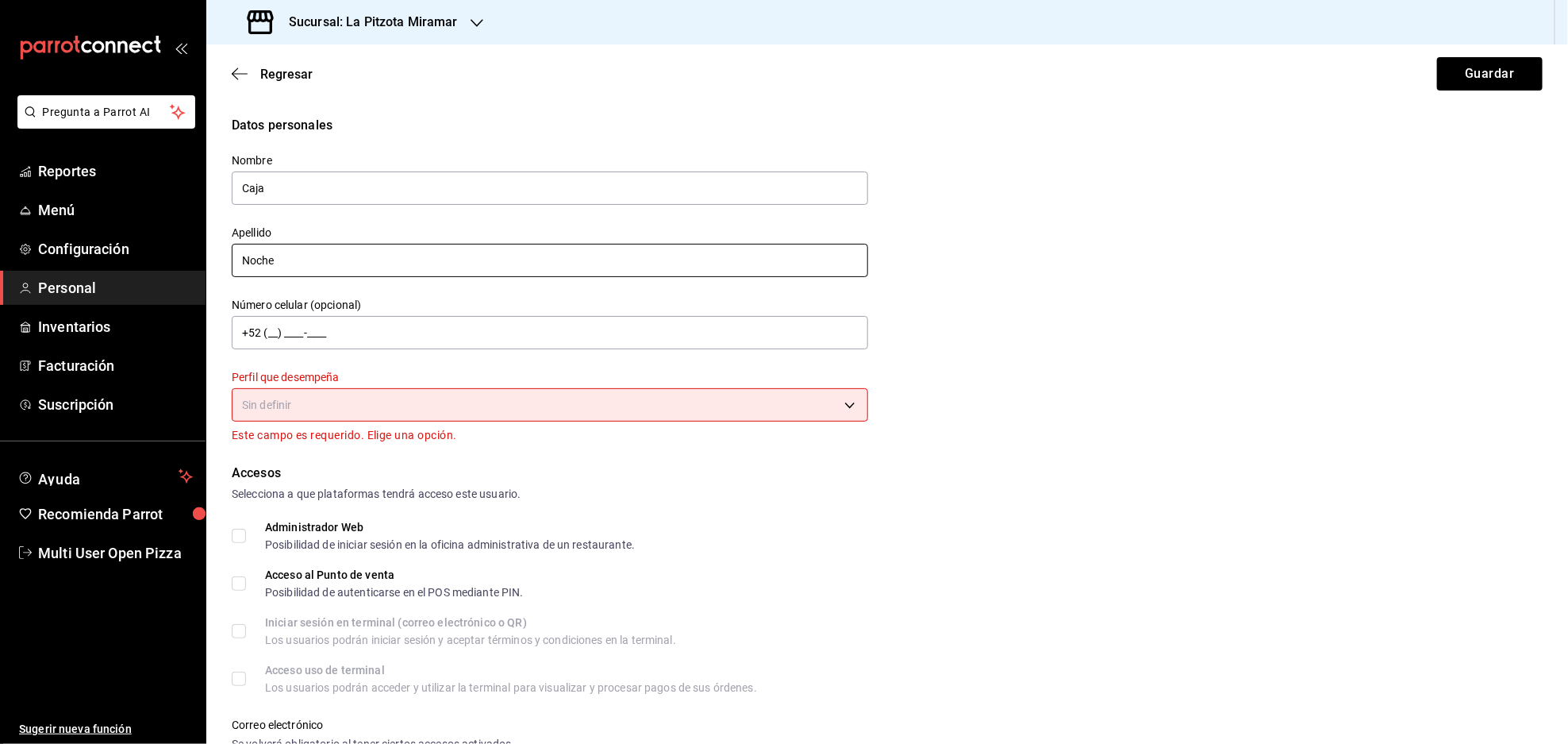
click at [391, 261] on input "Noche" at bounding box center [549, 260] width 637 height 33
type input "Noche [PERSON_NAME]"
click at [507, 399] on body "Pregunta a Parrot AI Reportes Menú Configuración Personal Inventarios Facturaci…" at bounding box center [784, 372] width 1568 height 744
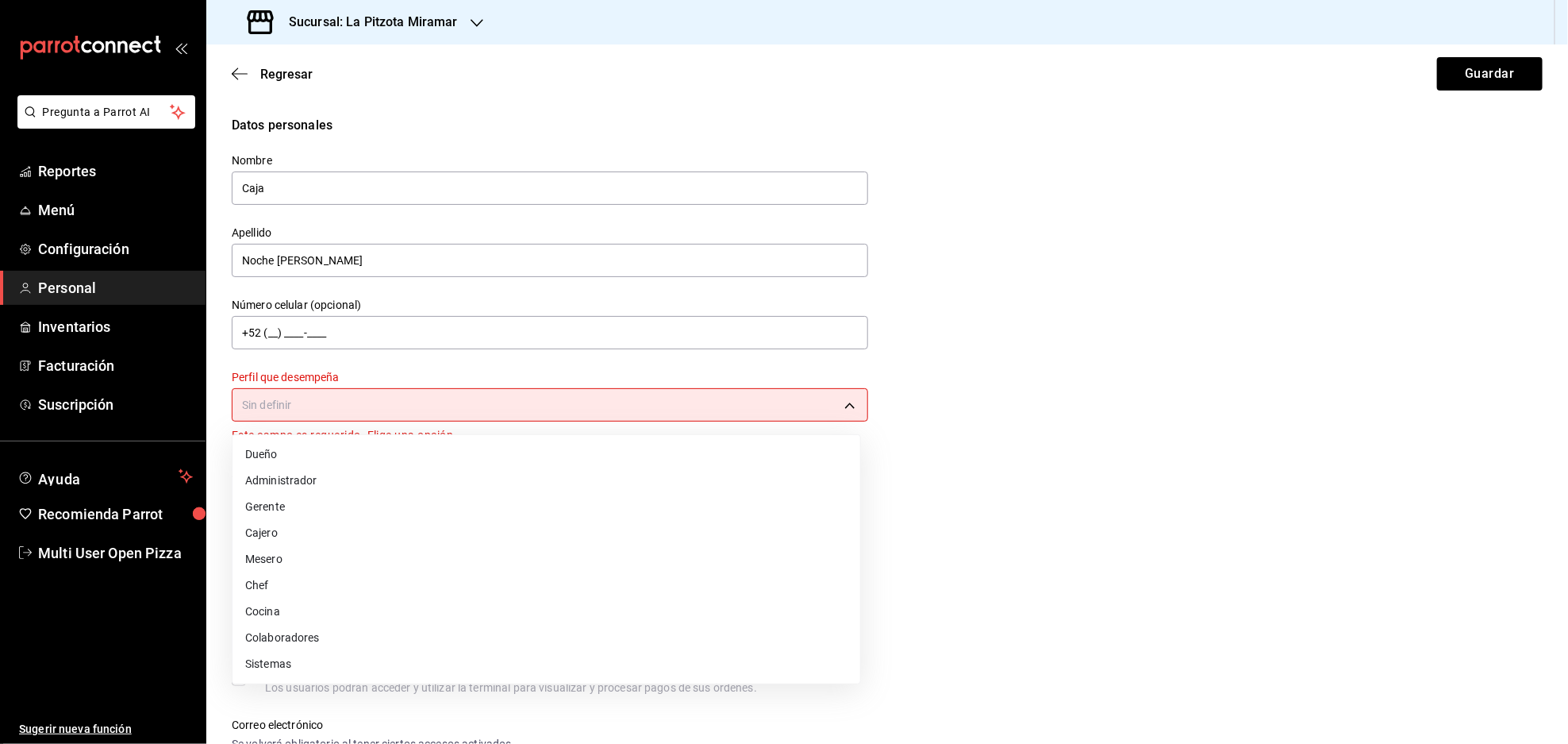
click at [268, 530] on li "Cajero" at bounding box center [546, 533] width 627 height 27
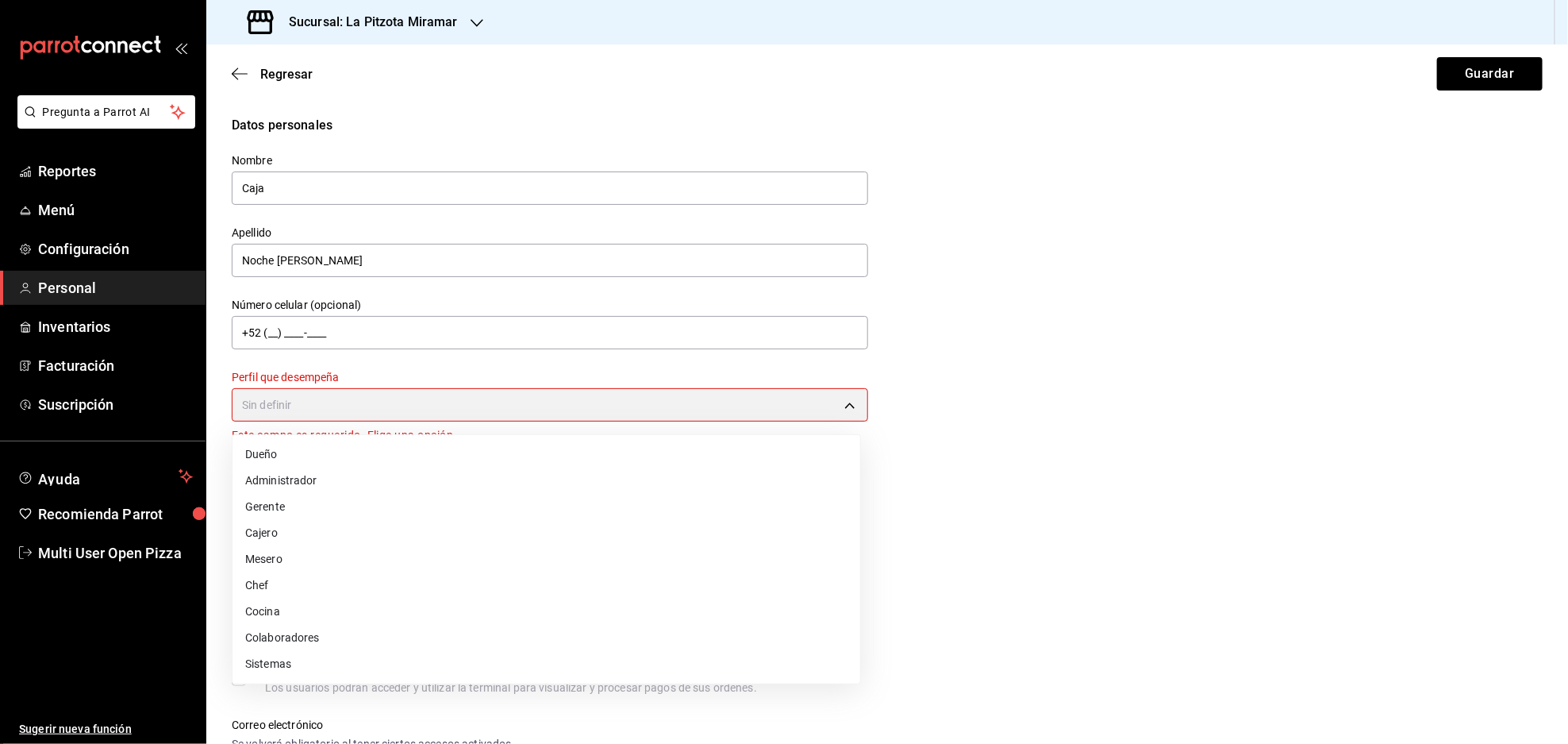
type input "CASHIER"
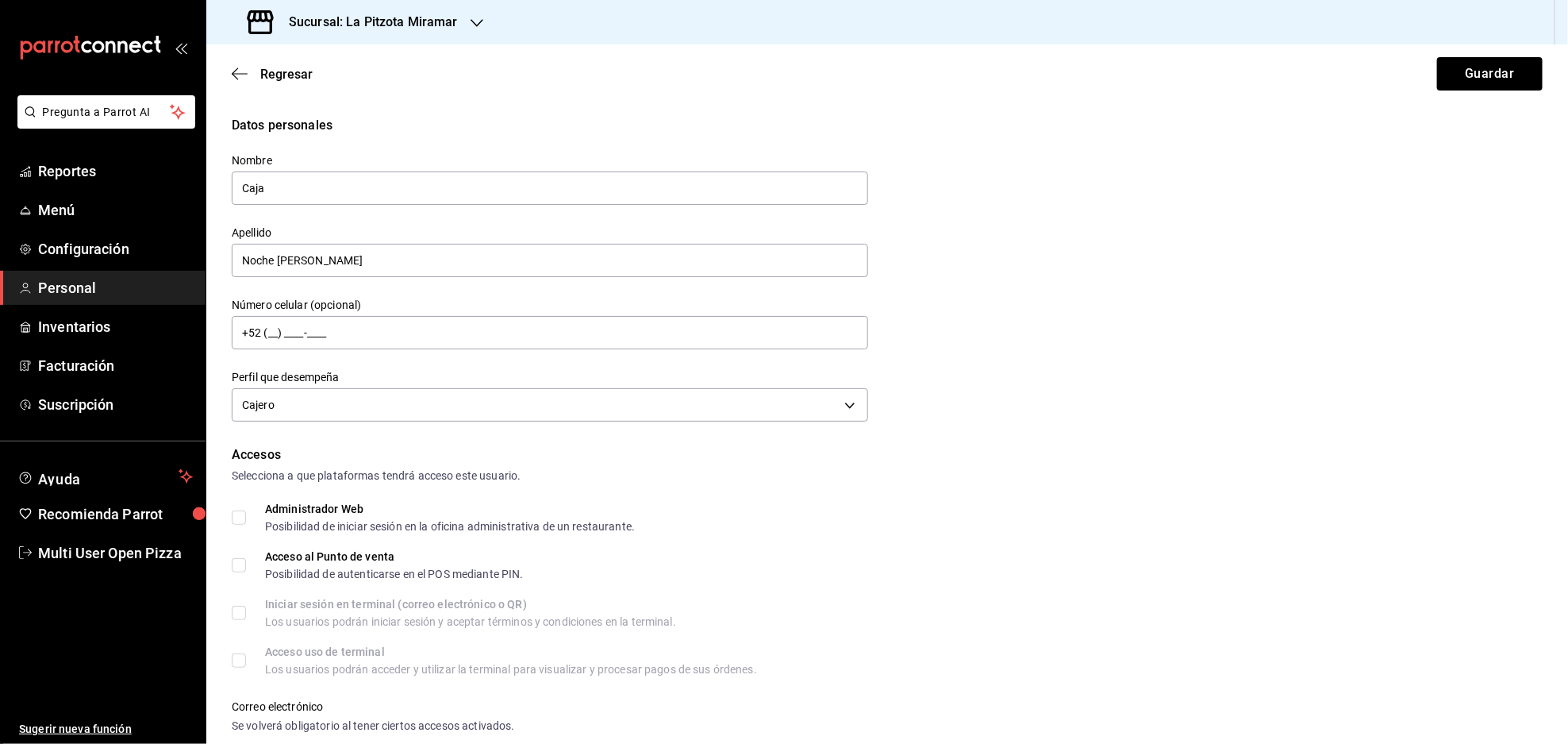
click at [237, 576] on label "Acceso al Punto de venta Posibilidad de autenticarse en el POS mediante PIN." at bounding box center [377, 565] width 292 height 28
click at [237, 573] on input "Acceso al Punto de venta Posibilidad de autenticarse en el POS mediante PIN." at bounding box center [238, 565] width 15 height 15
checkbox input "true"
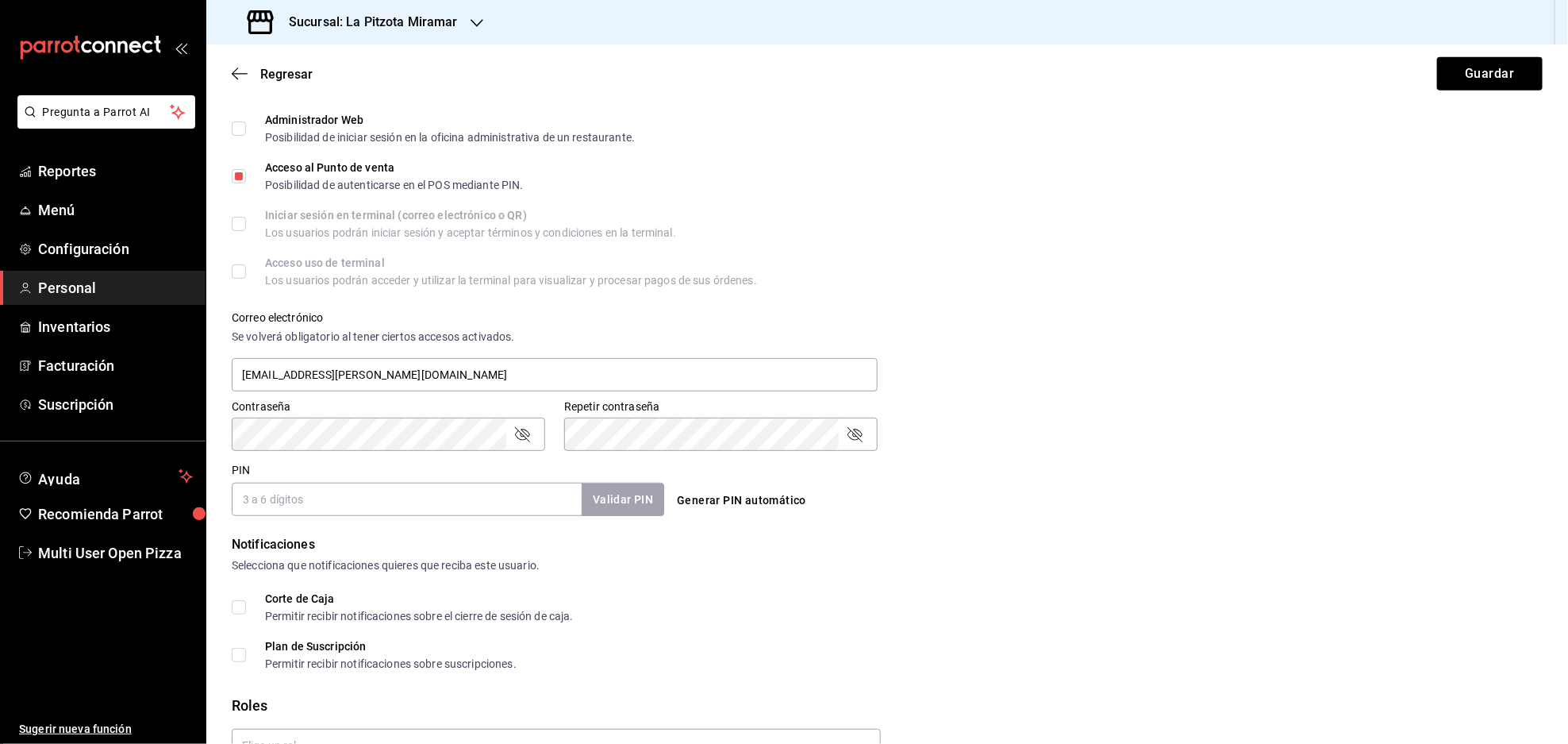
scroll to position [476, 0]
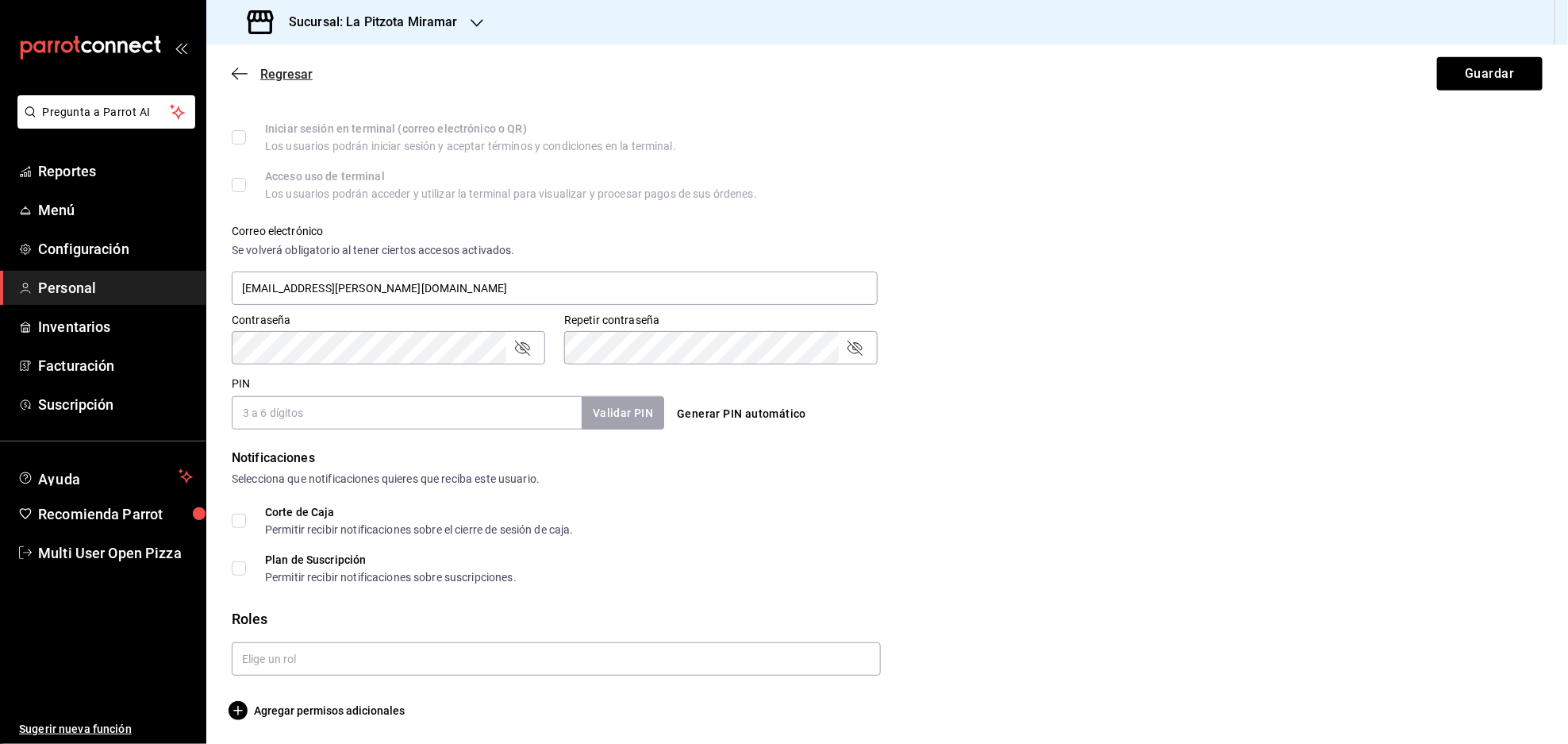
click at [233, 69] on icon "button" at bounding box center [239, 74] width 16 height 15
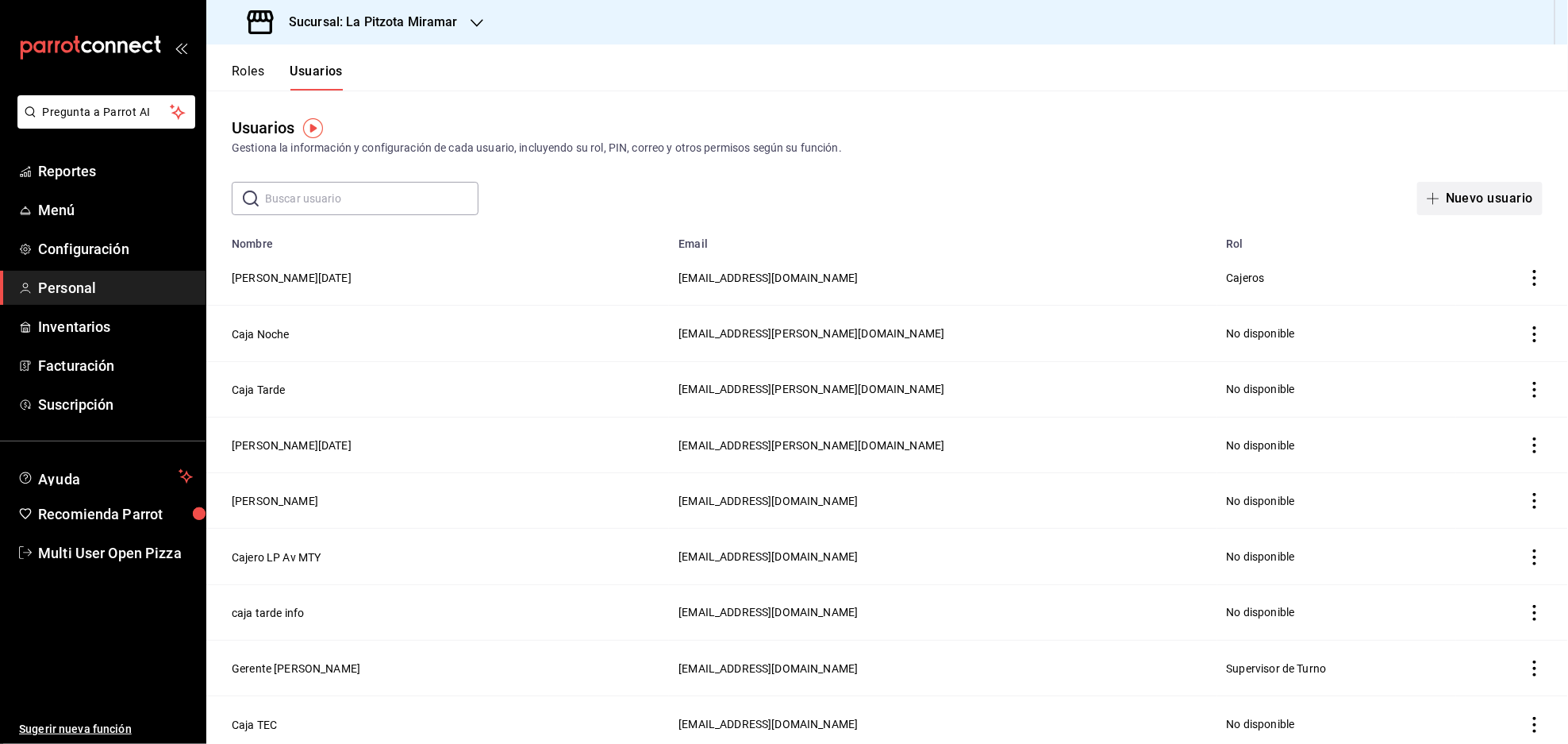
click at [1486, 200] on button "Nuevo usuario" at bounding box center [1480, 198] width 125 height 33
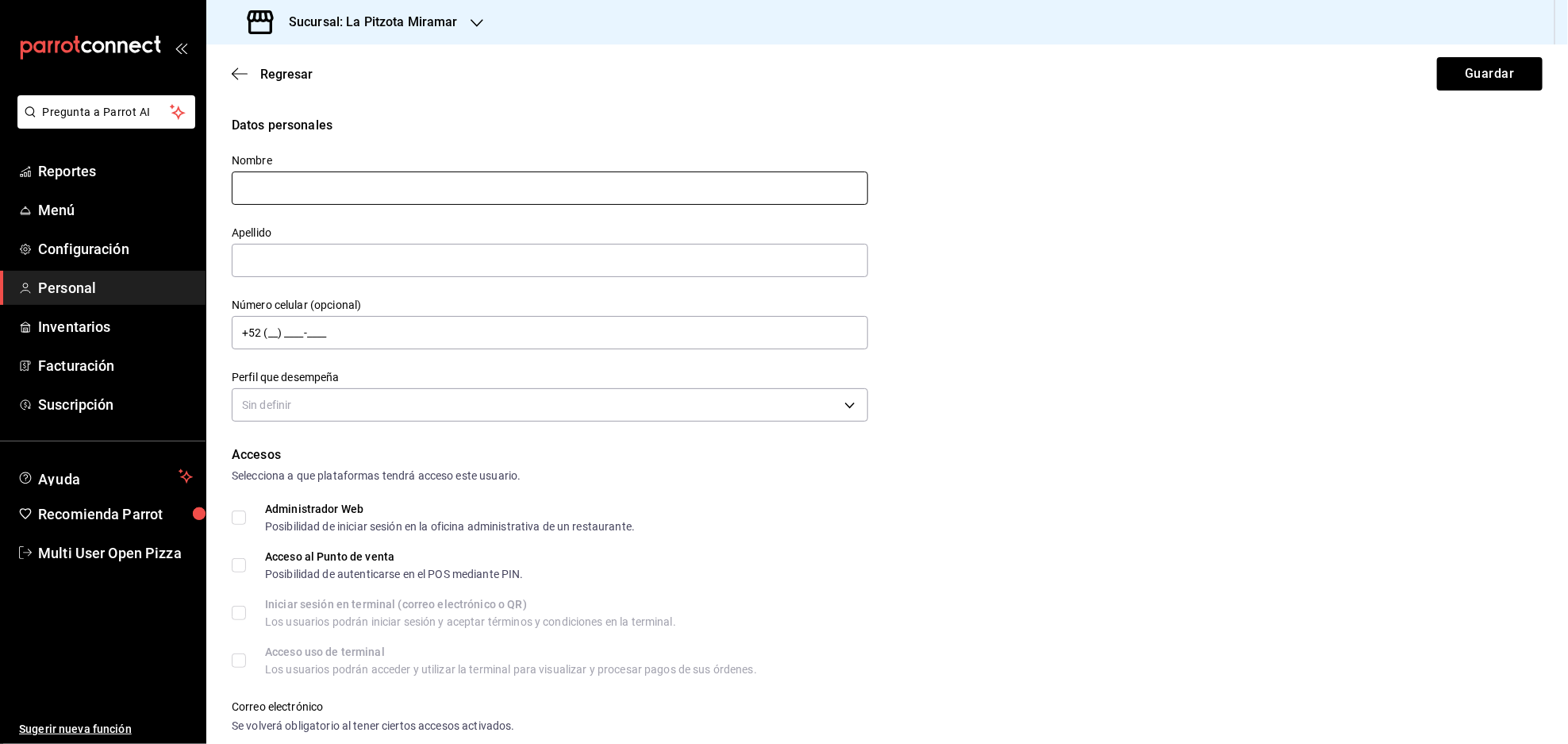
drag, startPoint x: 398, startPoint y: 184, endPoint x: 392, endPoint y: 172, distance: 13.4
click at [392, 172] on input "text" at bounding box center [549, 188] width 637 height 33
type input "Caja"
type input "[PERSON_NAME]"
drag, startPoint x: 435, startPoint y: 424, endPoint x: 445, endPoint y: 407, distance: 19.7
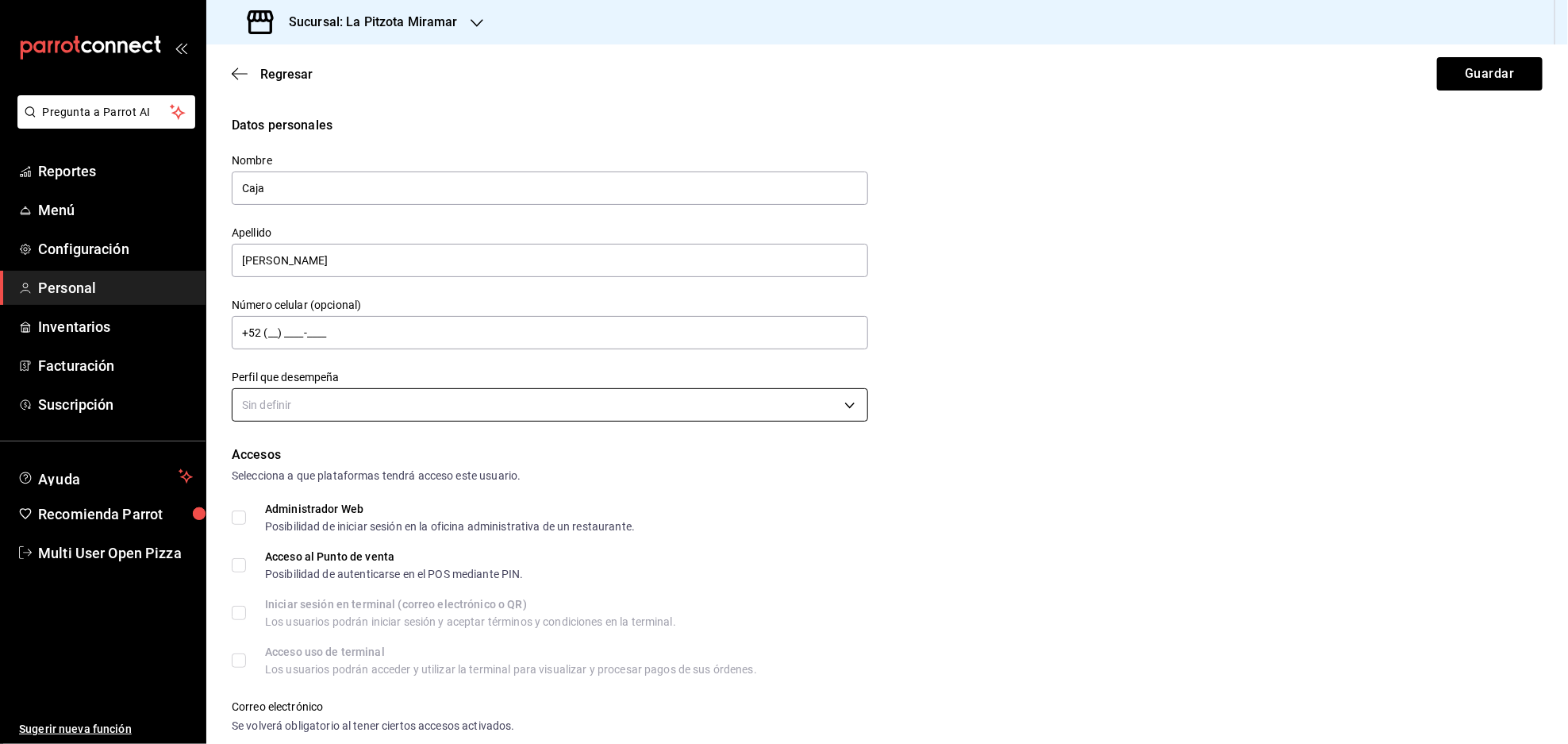
click at [435, 423] on div "Perfil que desempeña Sin definir" at bounding box center [549, 398] width 637 height 56
click at [445, 401] on body "Pregunta a Parrot AI Reportes Menú Configuración Personal Inventarios Facturaci…" at bounding box center [784, 372] width 1568 height 744
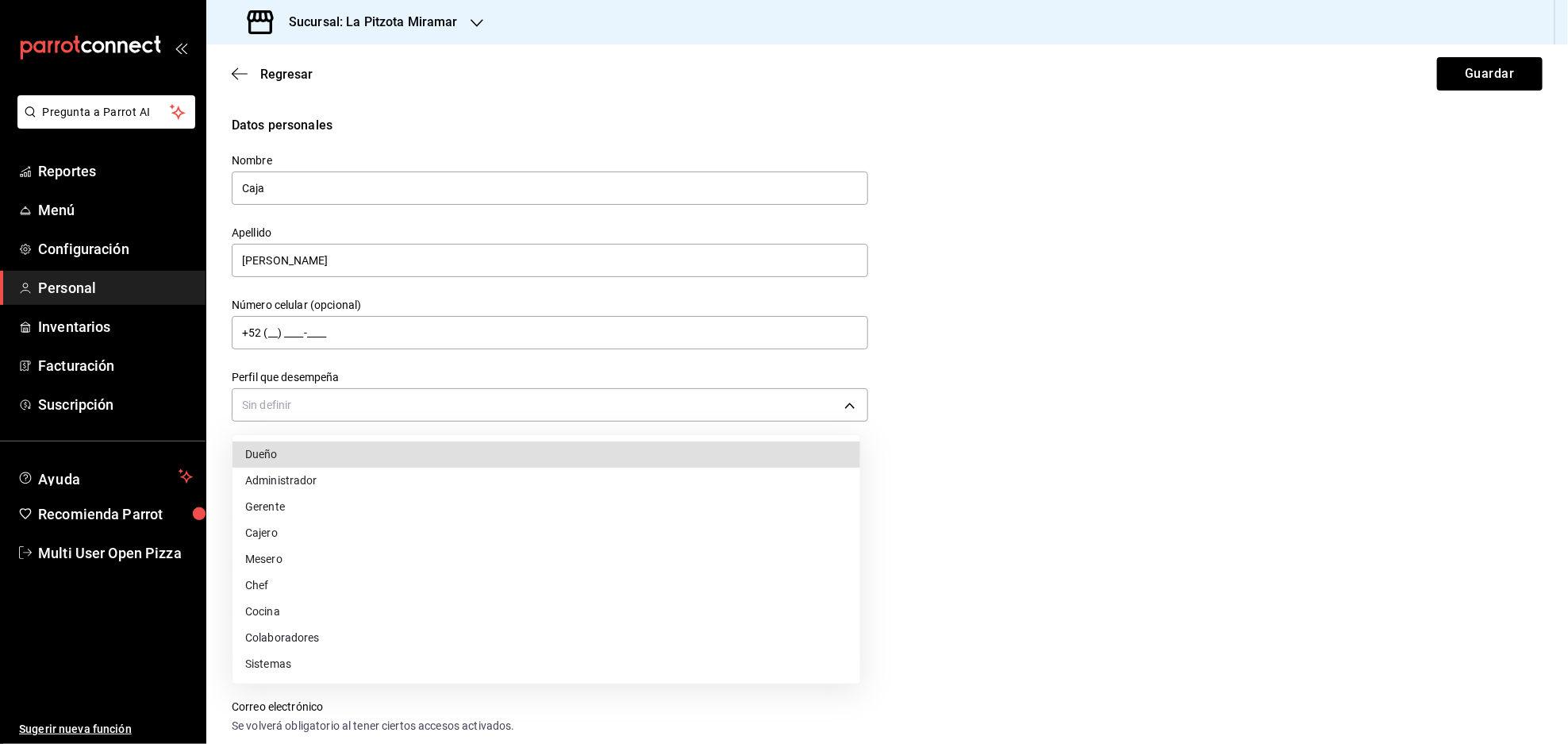
click at [252, 525] on li "Cajero" at bounding box center [546, 533] width 627 height 27
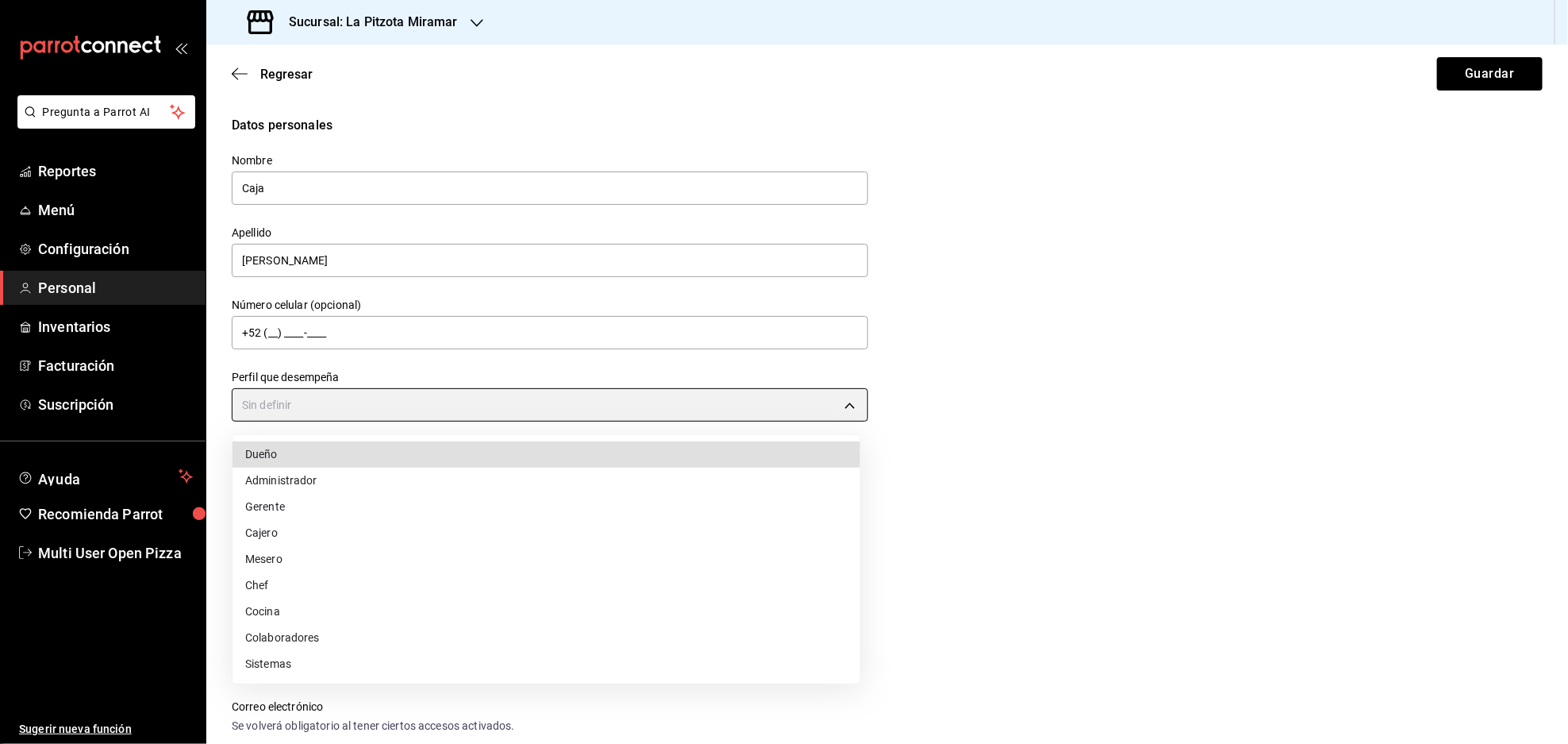
type input "CASHIER"
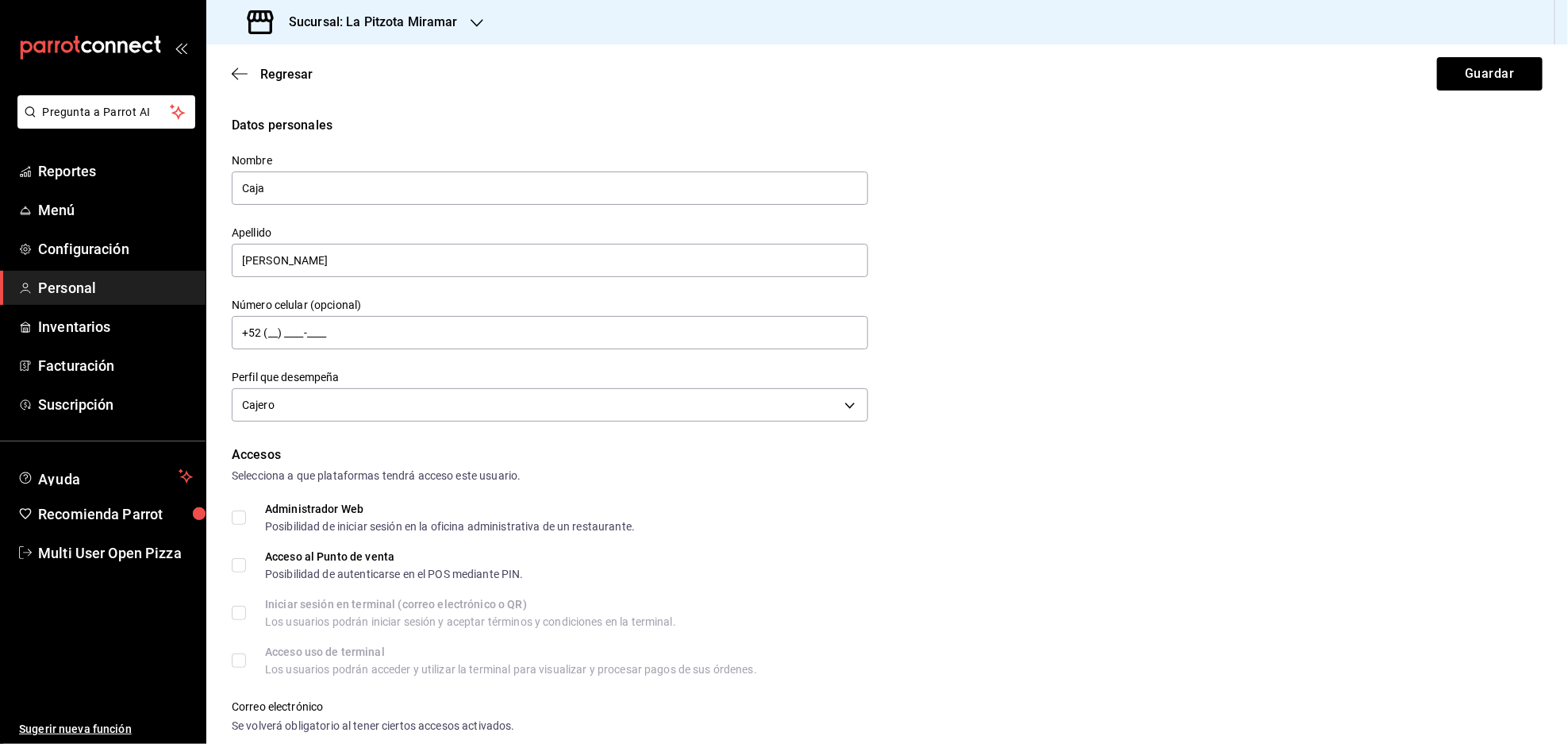
click at [909, 522] on div "Administrador Web Posibilidad de iniciar sesión en la oficina administrativa de…" at bounding box center [887, 517] width 1311 height 28
drag, startPoint x: 233, startPoint y: 570, endPoint x: 248, endPoint y: 554, distance: 21.9
click at [233, 568] on input "Acceso al Punto de venta Posibilidad de autenticarse en el POS mediante PIN." at bounding box center [238, 565] width 15 height 15
checkbox input "true"
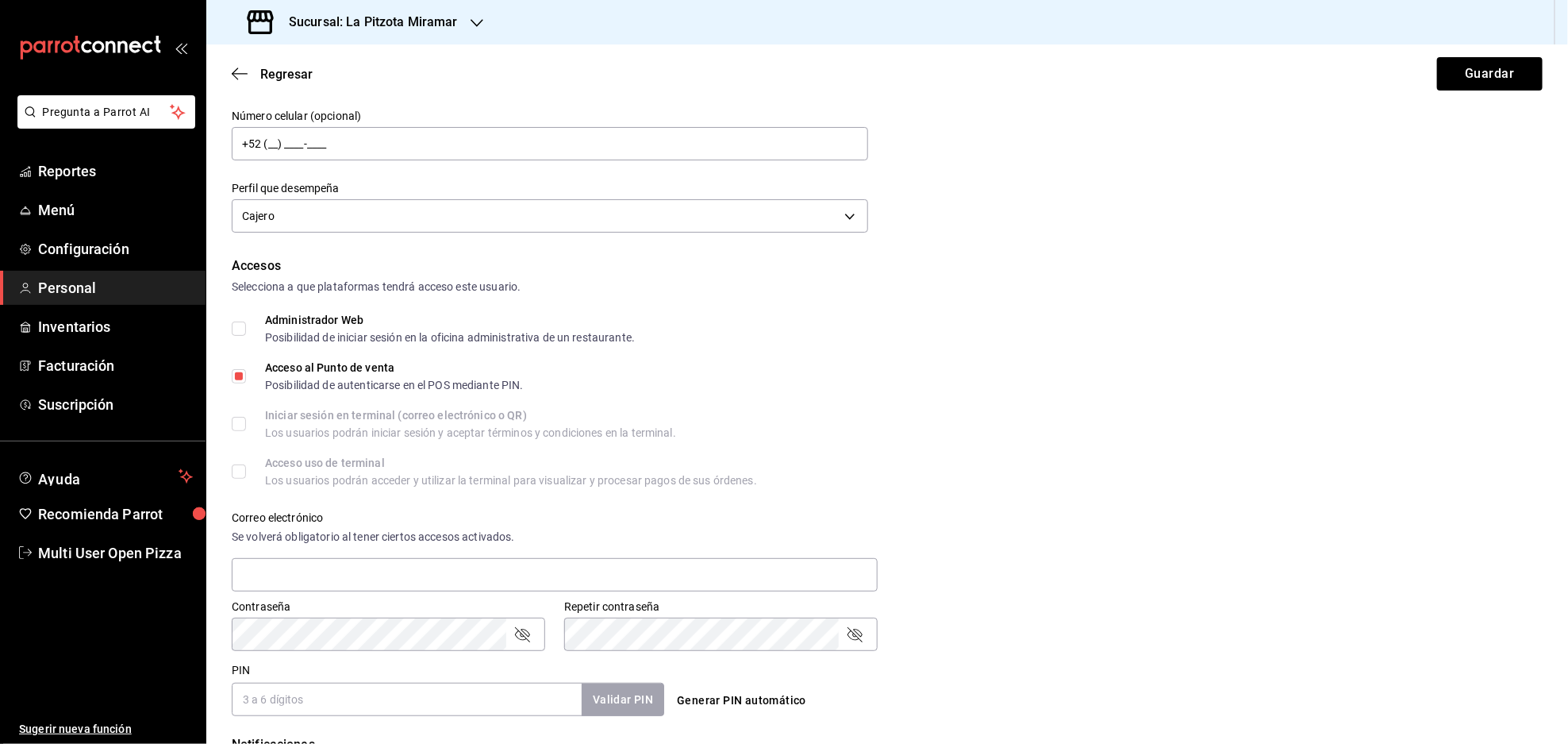
scroll to position [423, 0]
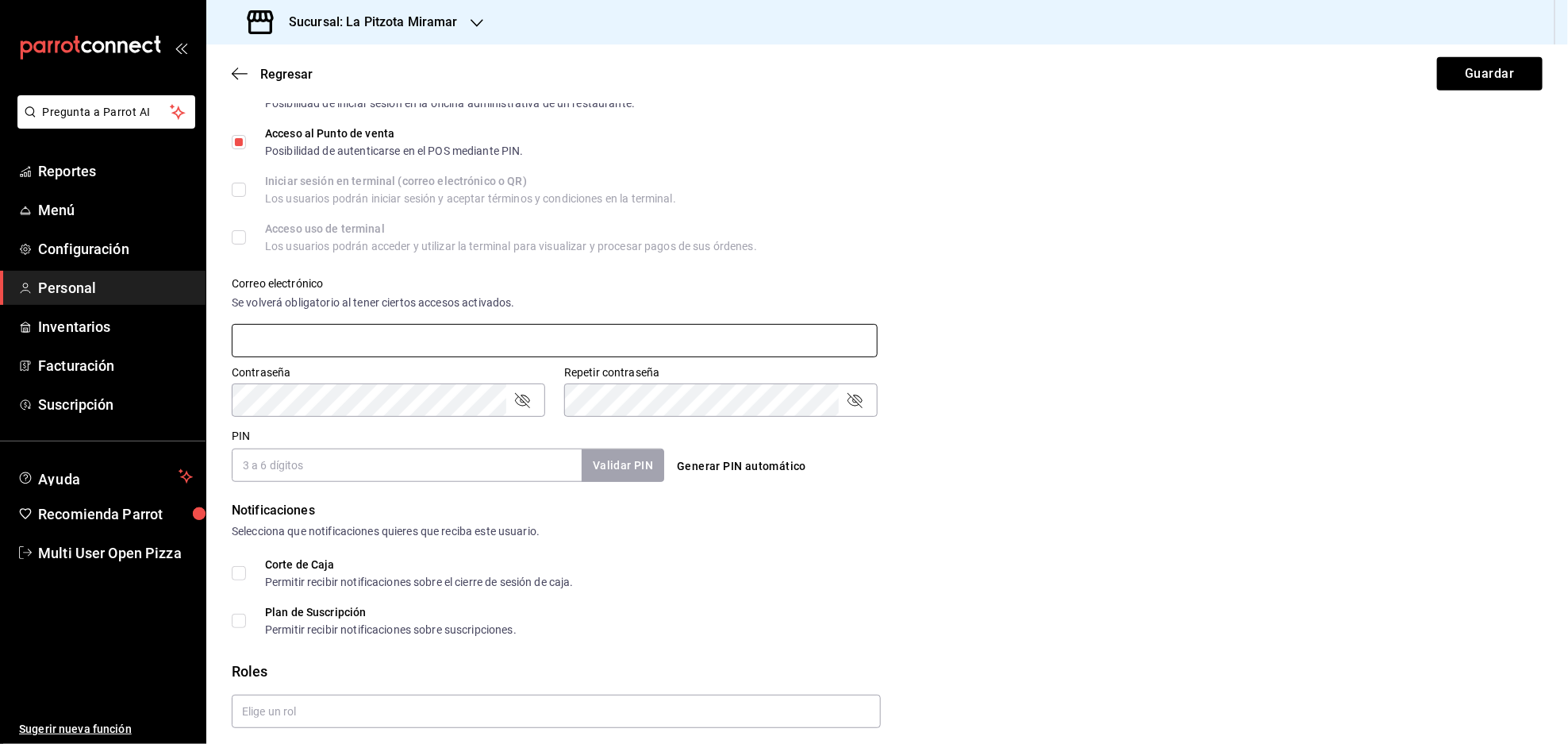
click at [292, 334] on input "text" at bounding box center [554, 340] width 646 height 33
type input "[EMAIL_ADDRESS][DOMAIN_NAME]"
click at [466, 465] on input "PIN" at bounding box center [406, 465] width 350 height 33
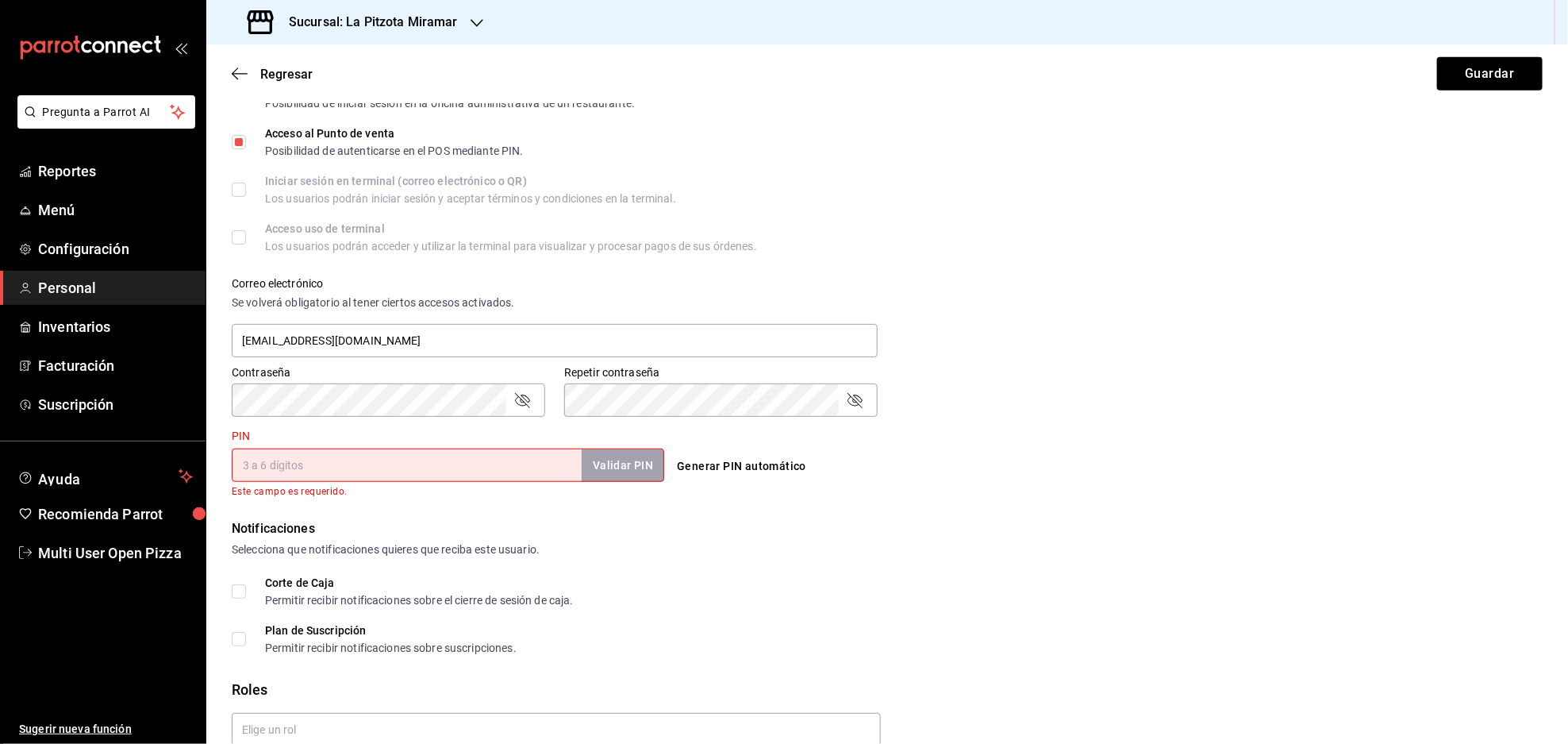
click at [378, 464] on input "PIN" at bounding box center [406, 465] width 350 height 33
type input "3467"
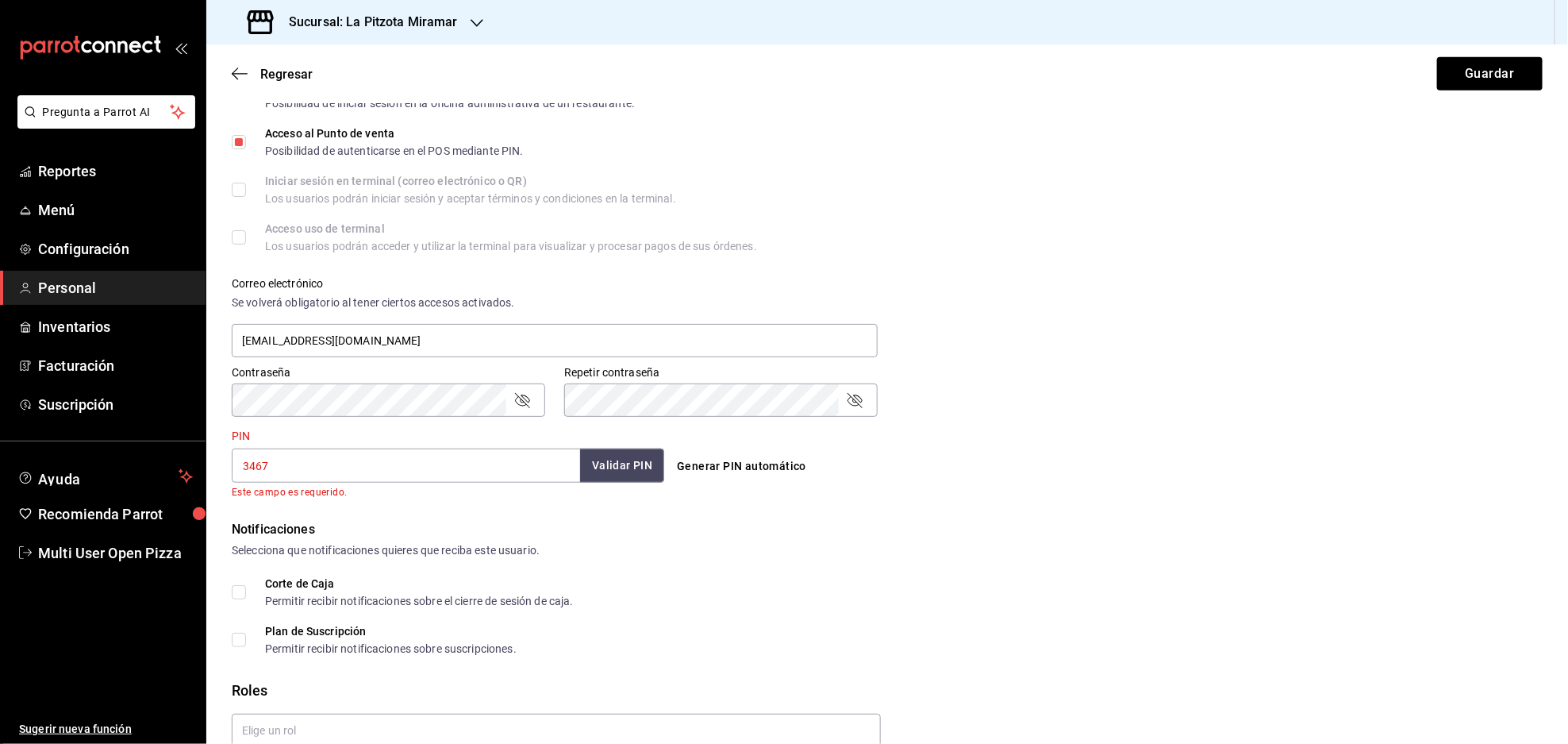
click at [606, 451] on button "Validar PIN" at bounding box center [622, 465] width 84 height 34
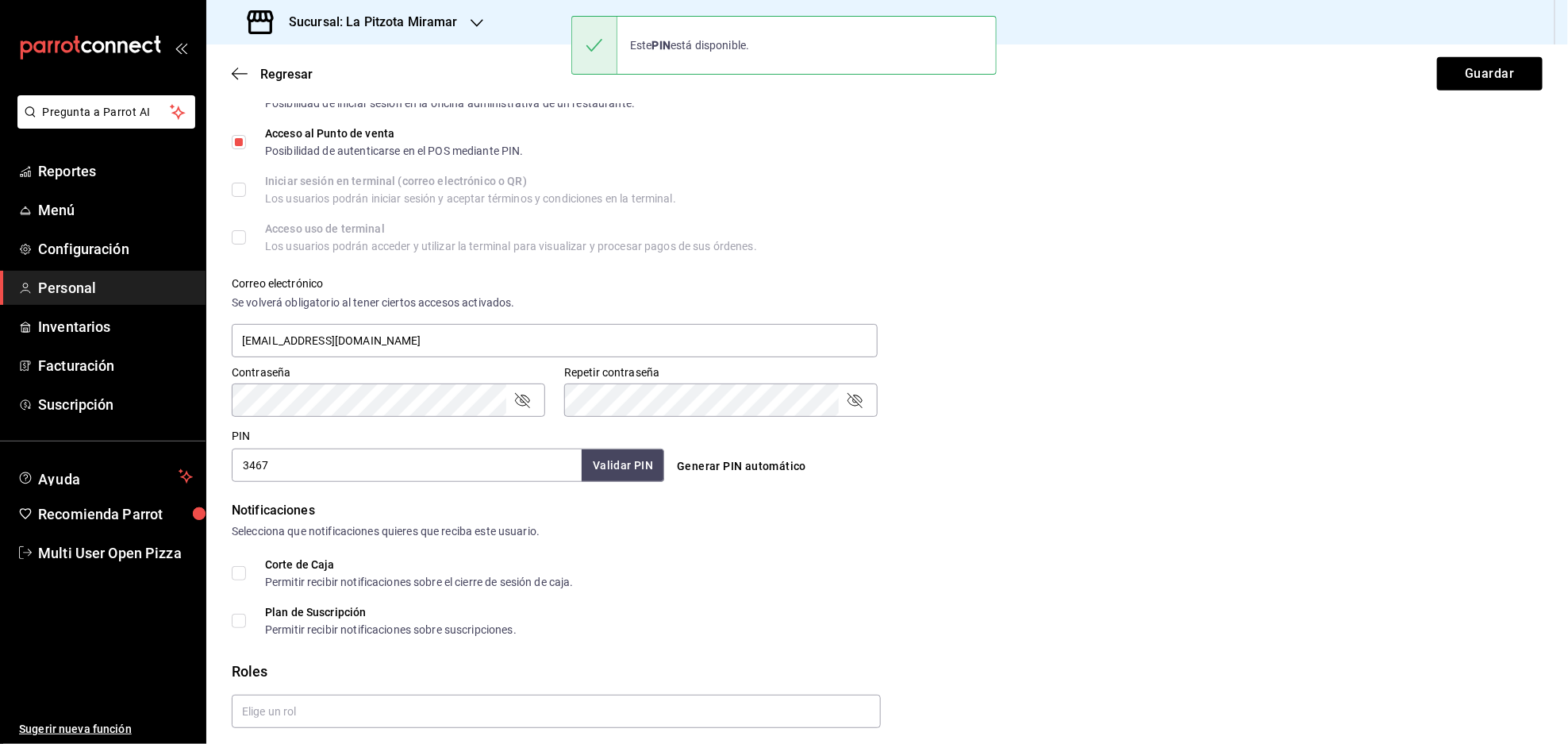
click at [239, 573] on input "Corte de Caja Permitir recibir notificaciones sobre el cierre de sesión de caja." at bounding box center [238, 573] width 15 height 15
checkbox input "true"
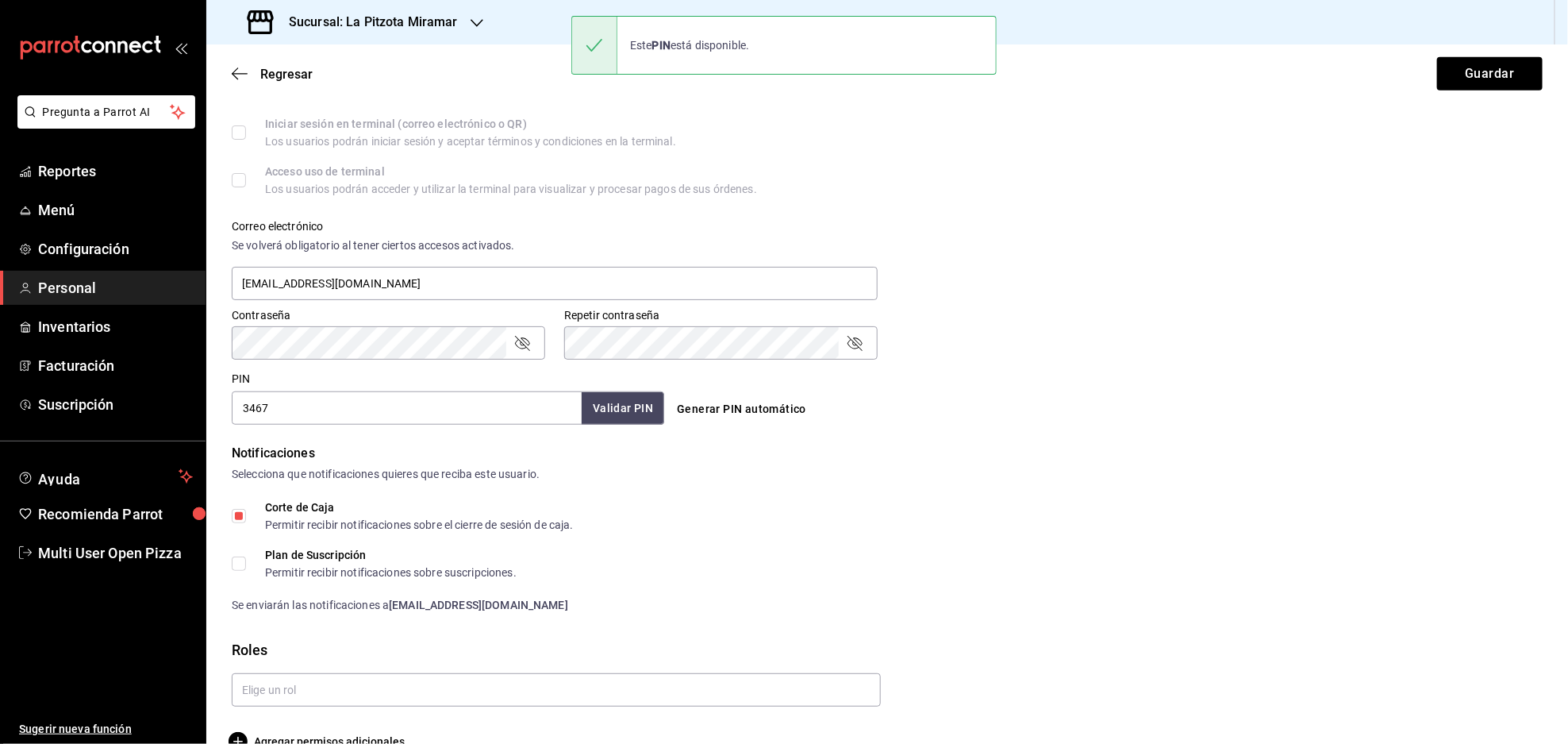
scroll to position [512, 0]
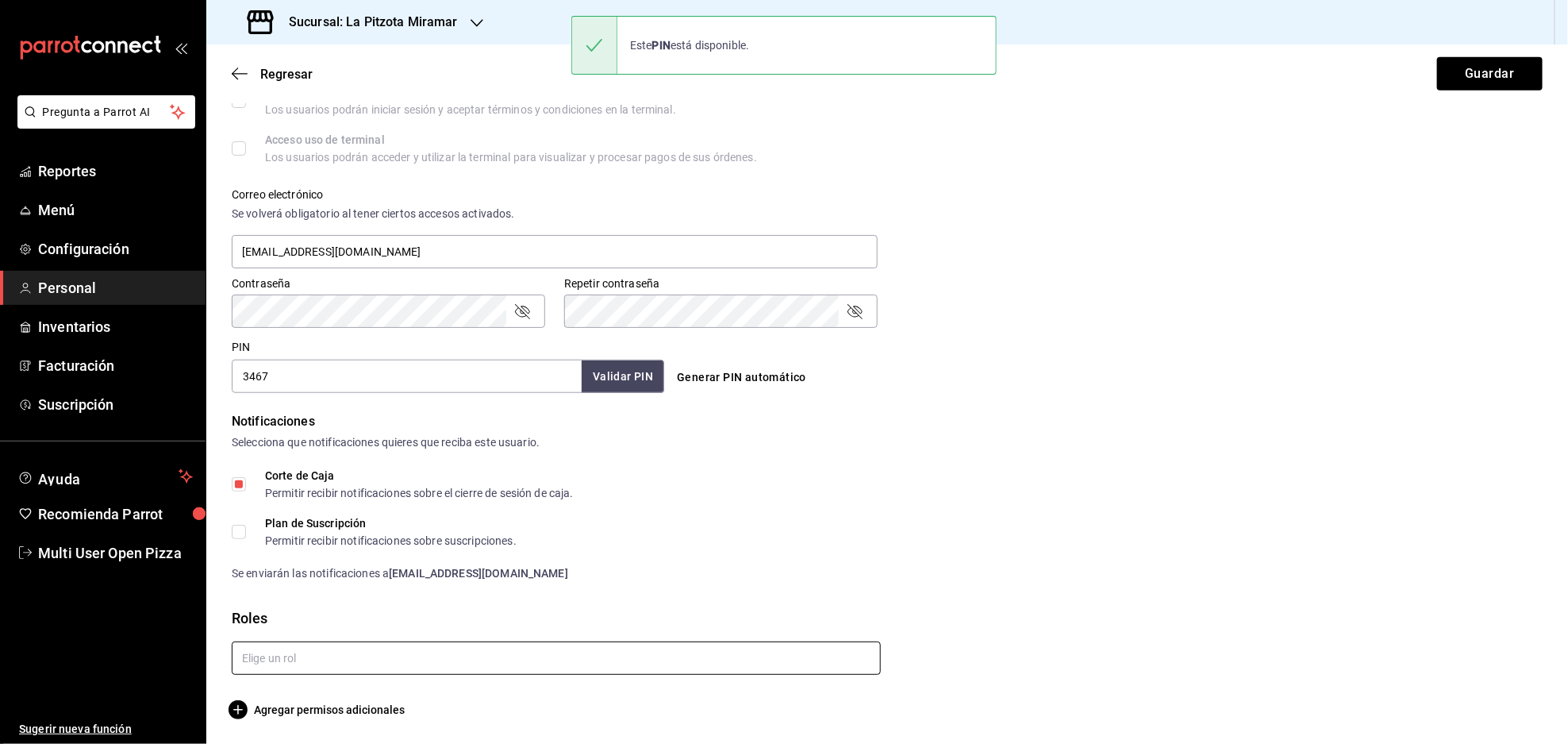
click at [385, 666] on input "text" at bounding box center [555, 657] width 649 height 33
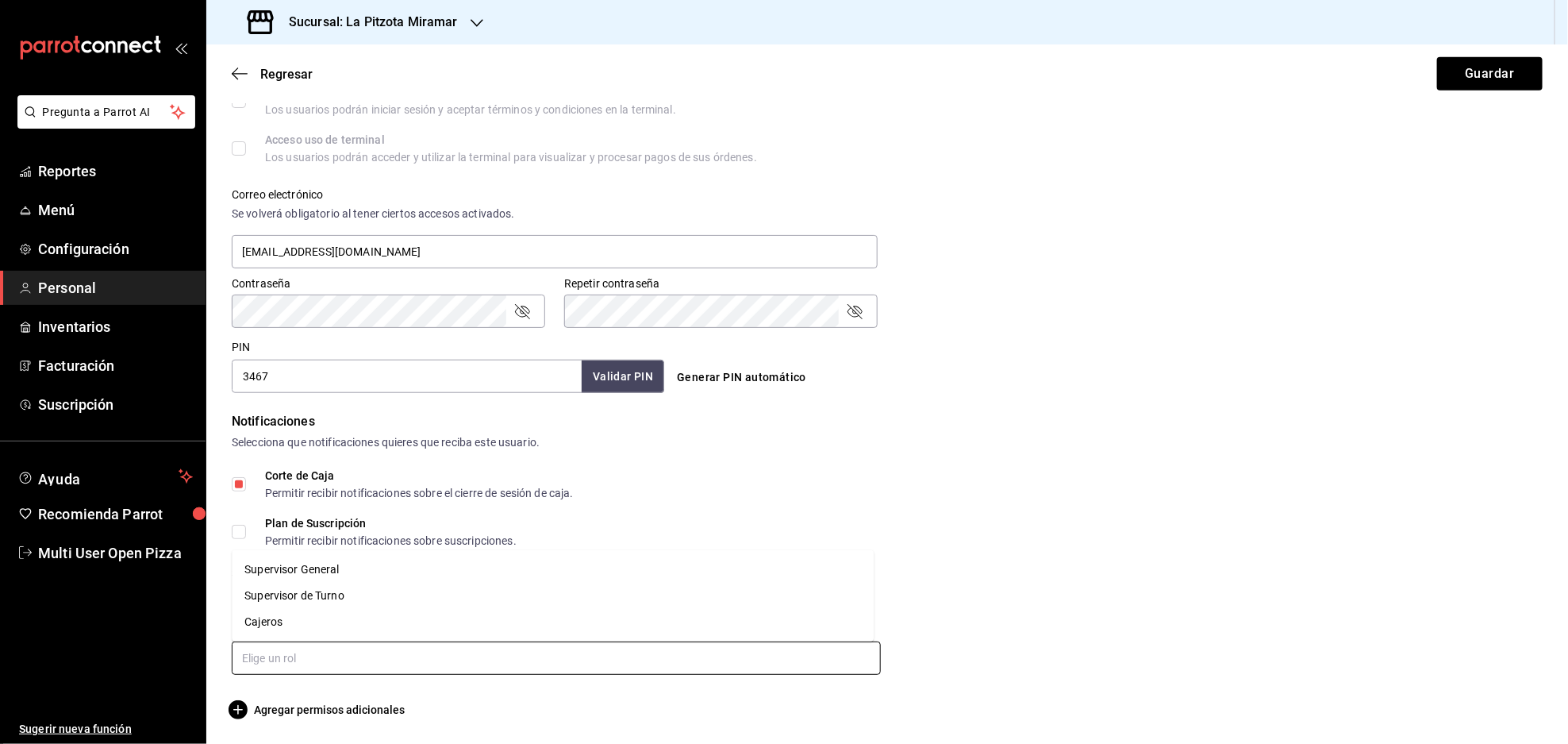
click at [332, 622] on li "Cajeros" at bounding box center [552, 621] width 642 height 27
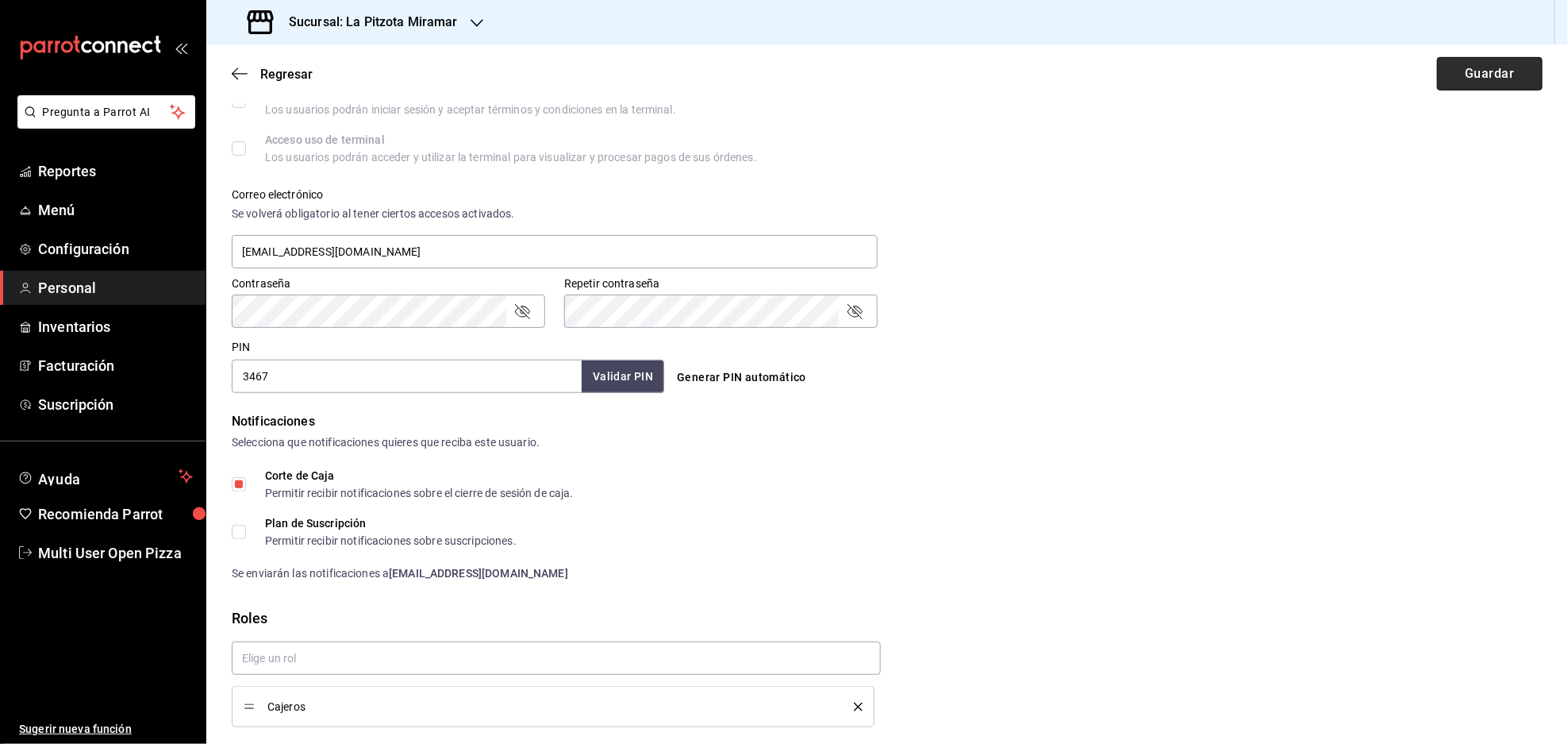
click at [1454, 69] on button "Guardar" at bounding box center [1489, 74] width 105 height 33
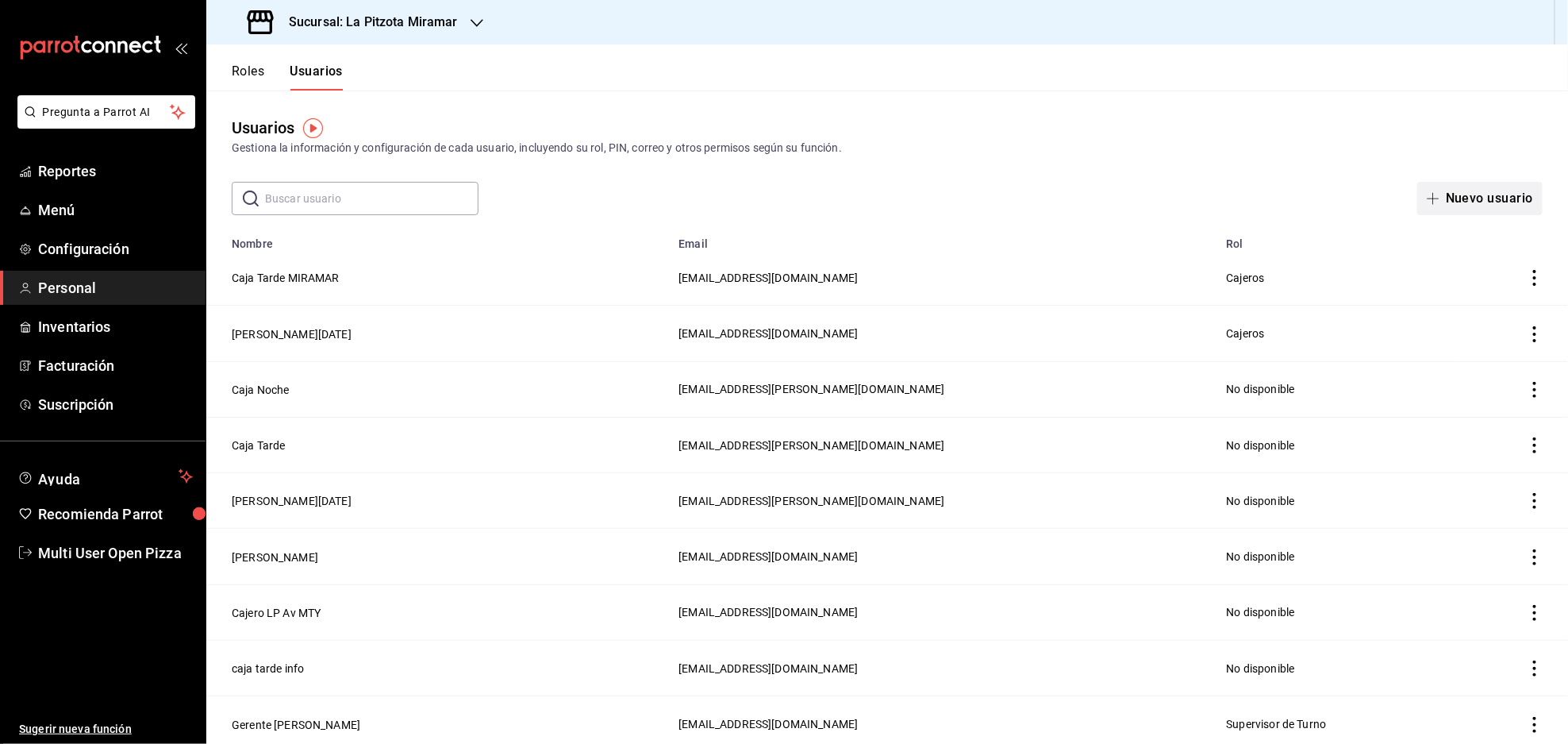
click at [1478, 199] on button "Nuevo usuario" at bounding box center [1480, 198] width 125 height 33
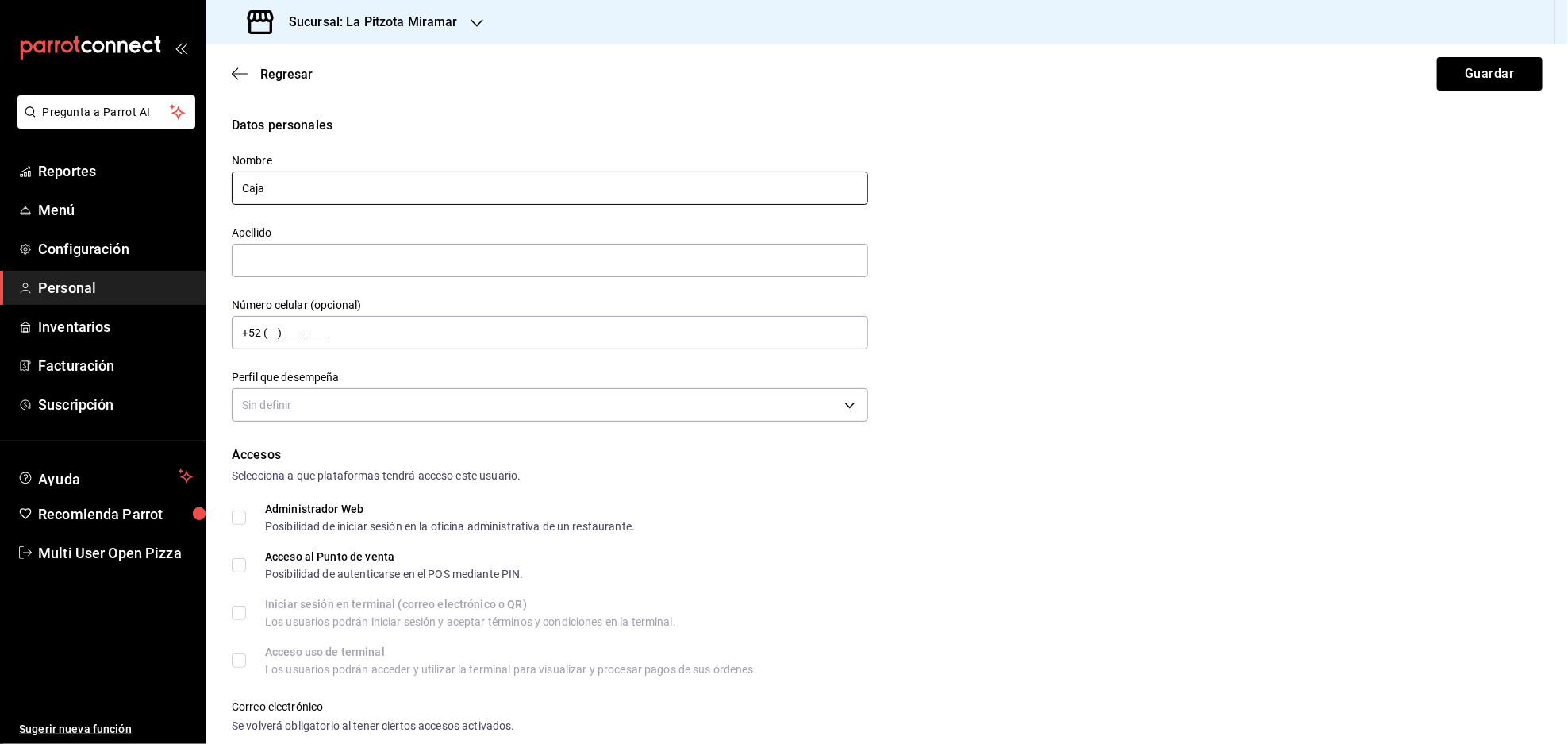
type input "Caja"
type input "Noche MIRAMAR"
click at [503, 399] on body "Pregunta a Parrot AI Reportes Menú Configuración Personal Inventarios Facturaci…" at bounding box center [784, 372] width 1568 height 744
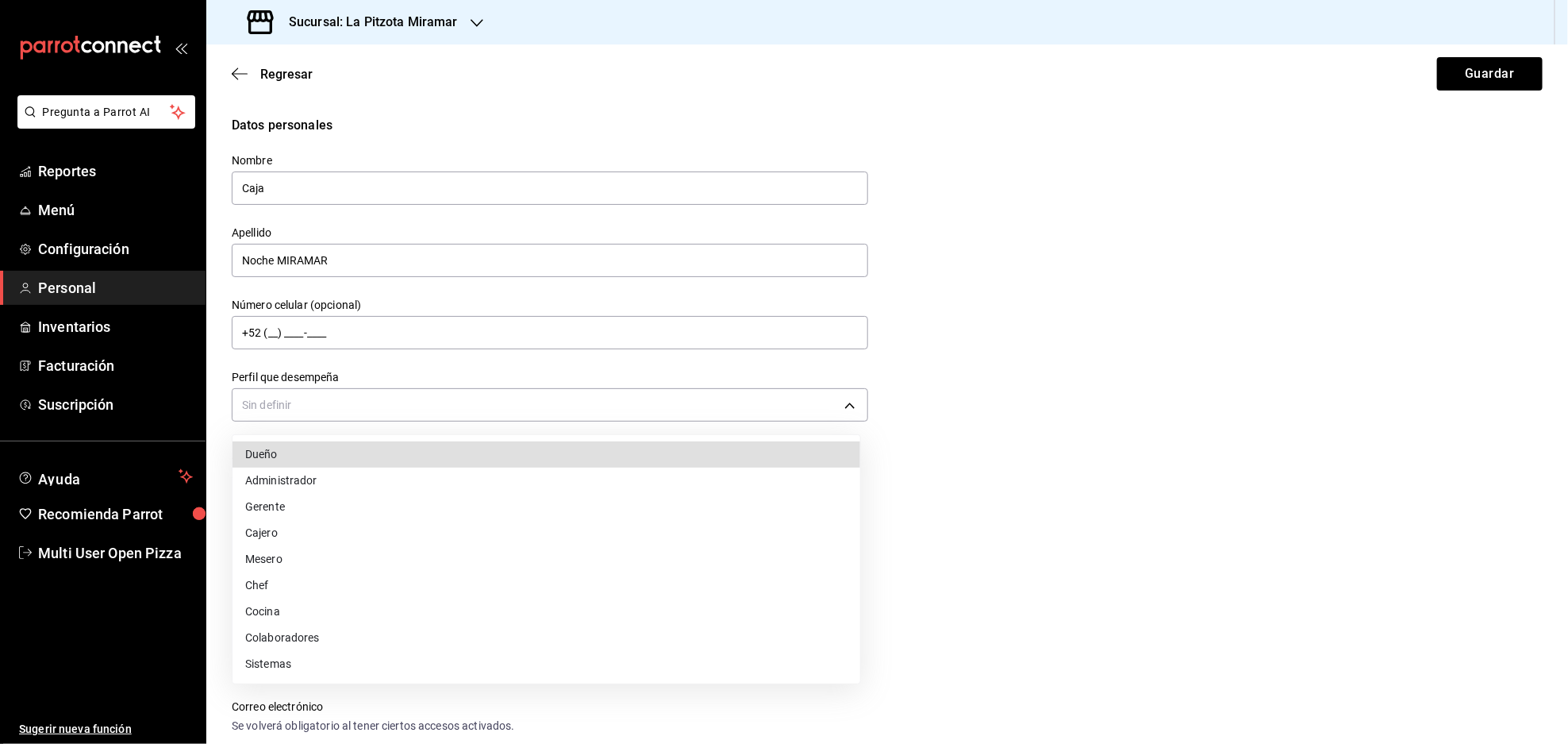
click at [271, 533] on li "Cajero" at bounding box center [546, 533] width 627 height 27
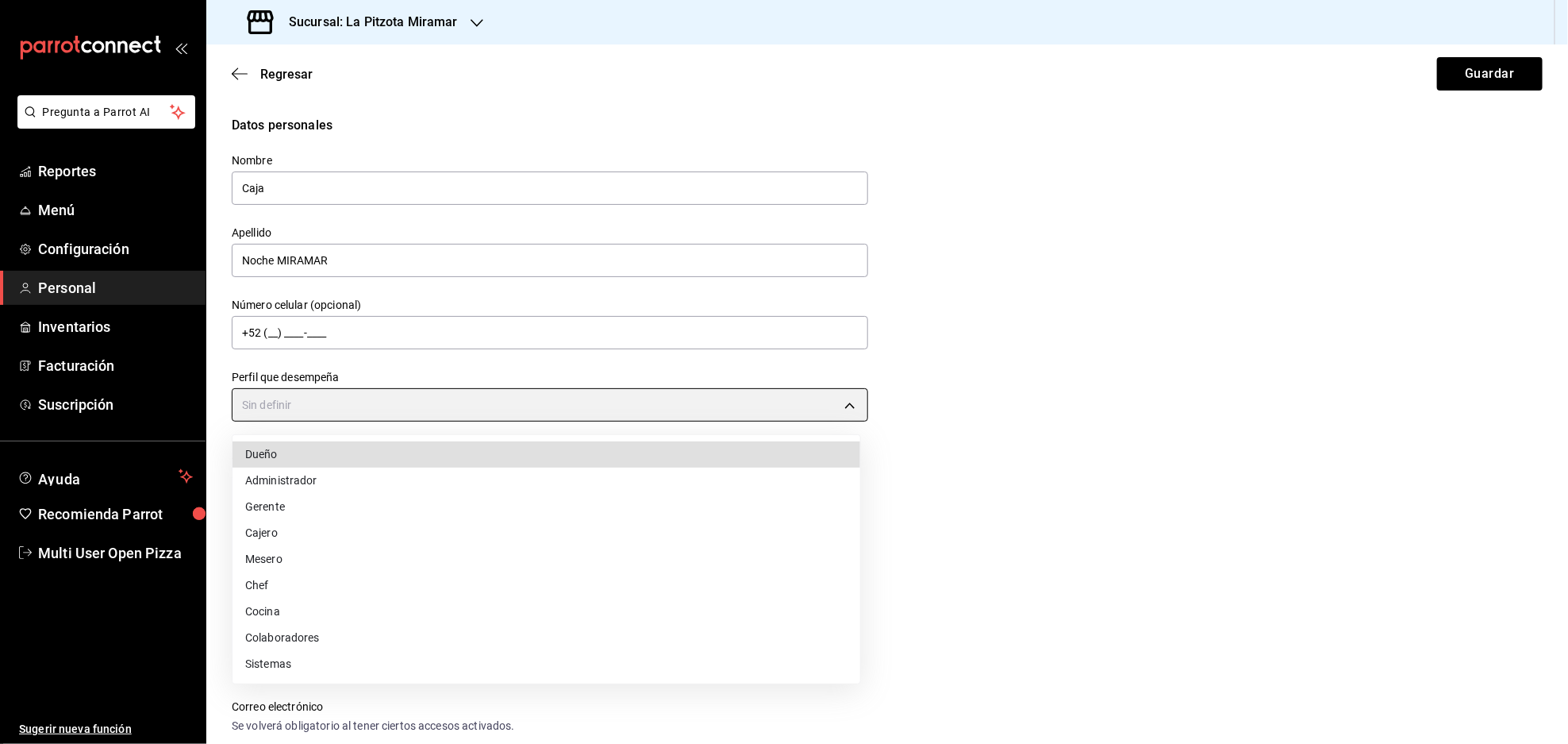
type input "CASHIER"
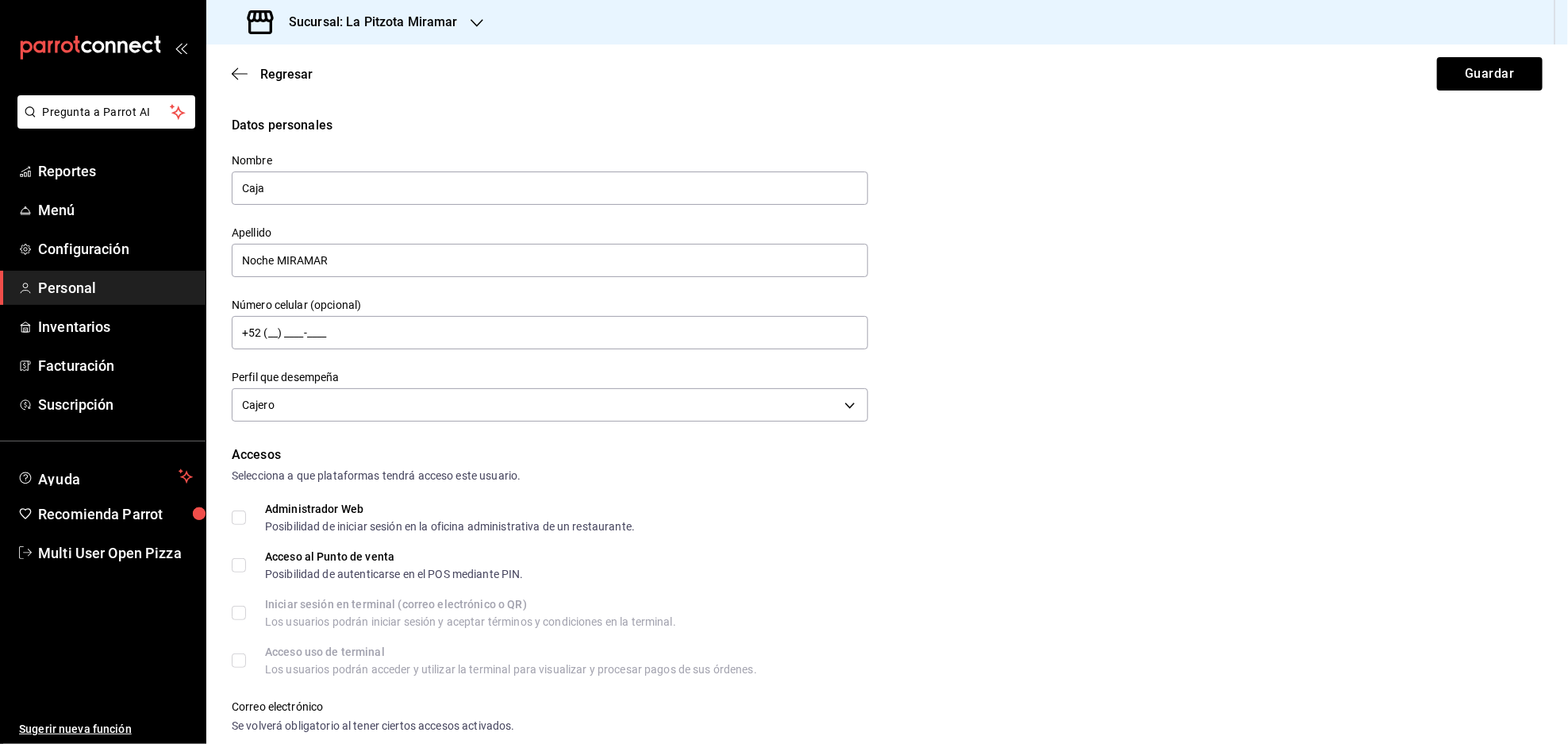
drag, startPoint x: 237, startPoint y: 563, endPoint x: 308, endPoint y: 502, distance: 93.6
click at [239, 561] on input "Acceso al Punto de venta Posibilidad de autenticarse en el POS mediante PIN." at bounding box center [238, 565] width 15 height 15
checkbox input "true"
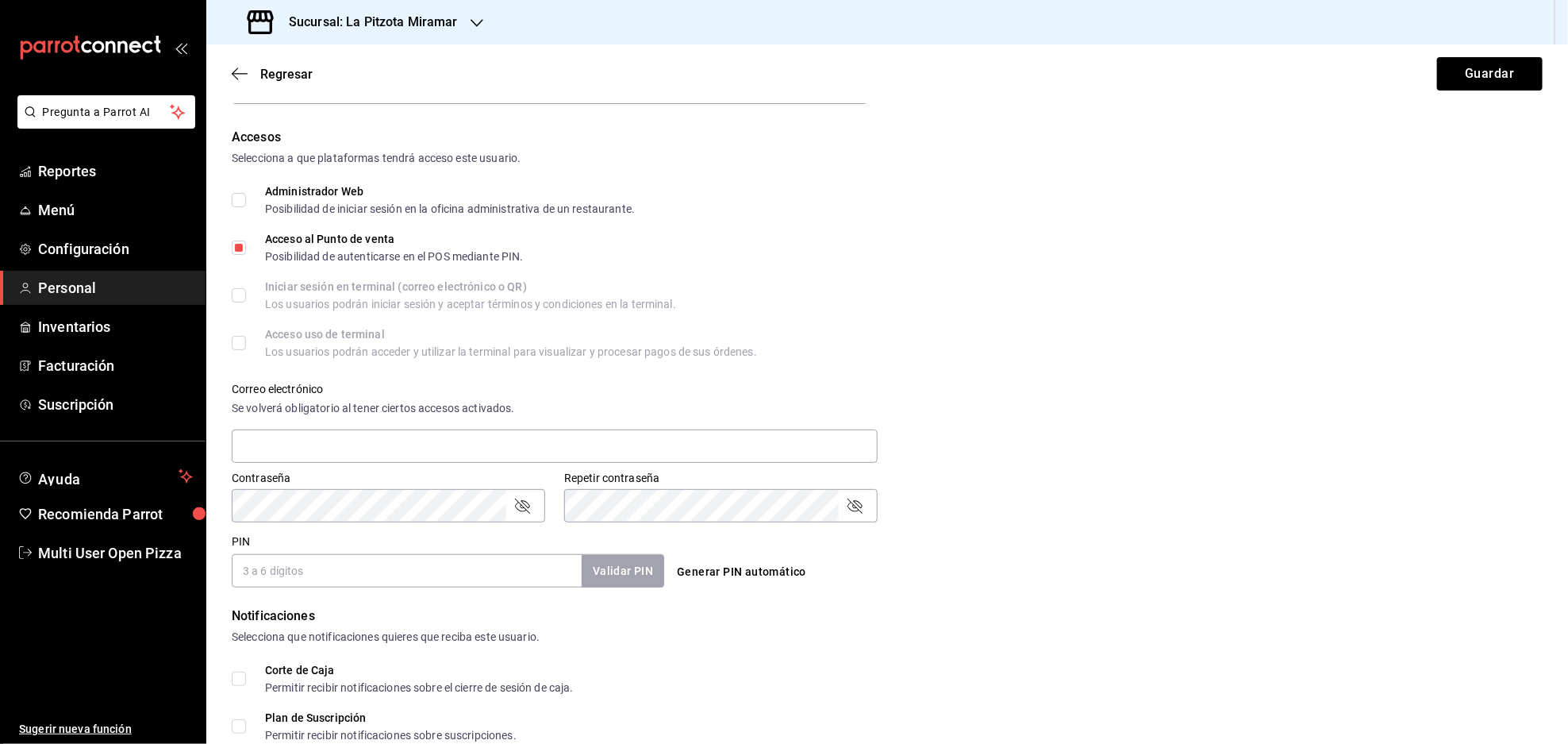
click at [348, 425] on div "Correo electrónico Se volverá obligatorio al tener ciertos accesos activados." at bounding box center [554, 423] width 646 height 82
click at [341, 448] on input "text" at bounding box center [554, 446] width 646 height 33
type input "[EMAIL_ADDRESS][DOMAIN_NAME]"
click at [441, 576] on input "PIN" at bounding box center [406, 570] width 350 height 33
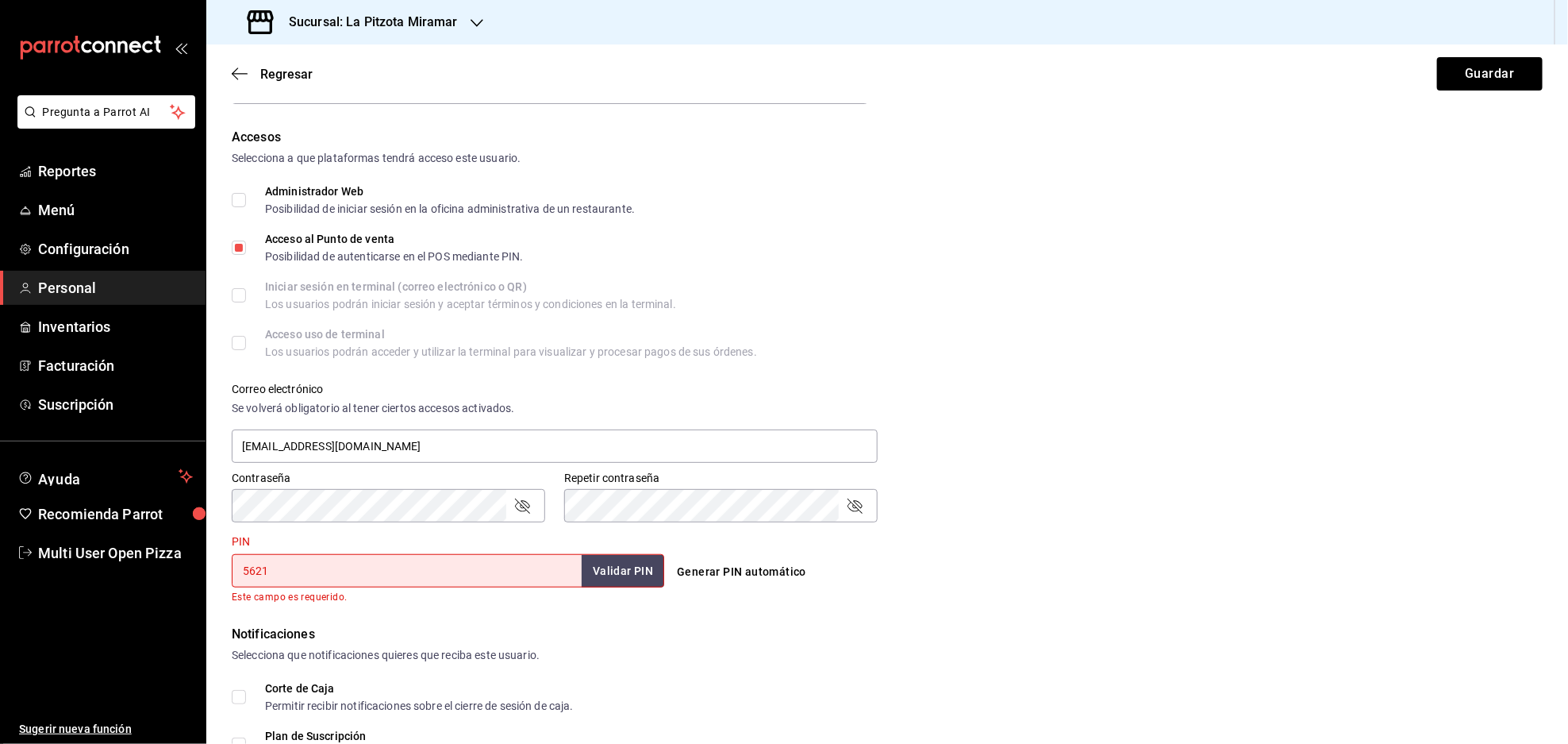
type input "5621"
click at [1027, 573] on div "Generar PIN automático" at bounding box center [886, 572] width 433 height 29
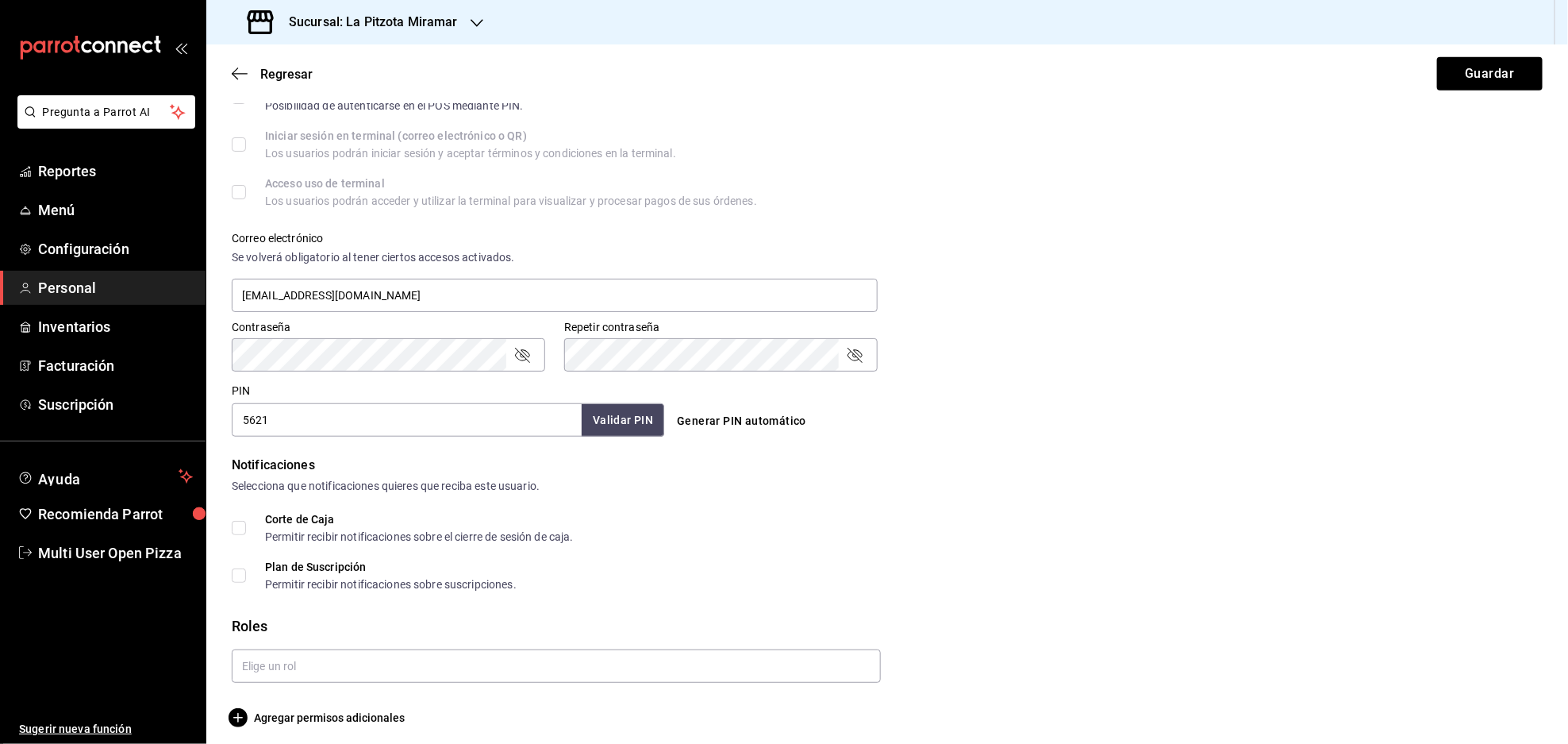
scroll to position [476, 0]
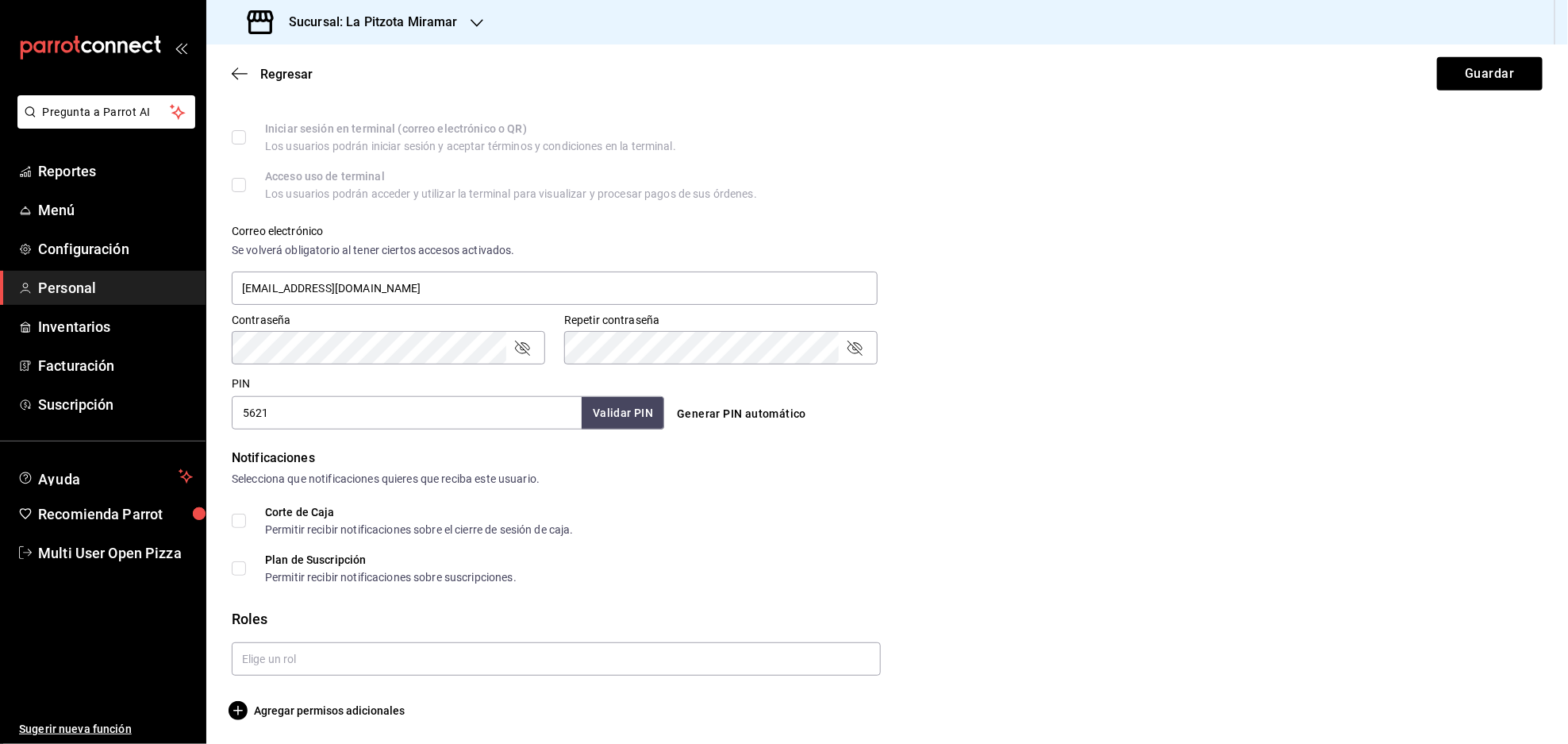
click at [239, 520] on input "Corte de Caja Permitir recibir notificaciones sobre el cierre de sesión de caja." at bounding box center [238, 520] width 15 height 15
checkbox input "true"
click at [415, 688] on input "text" at bounding box center [555, 694] width 649 height 33
click at [291, 651] on li "Cajeros" at bounding box center [552, 658] width 642 height 27
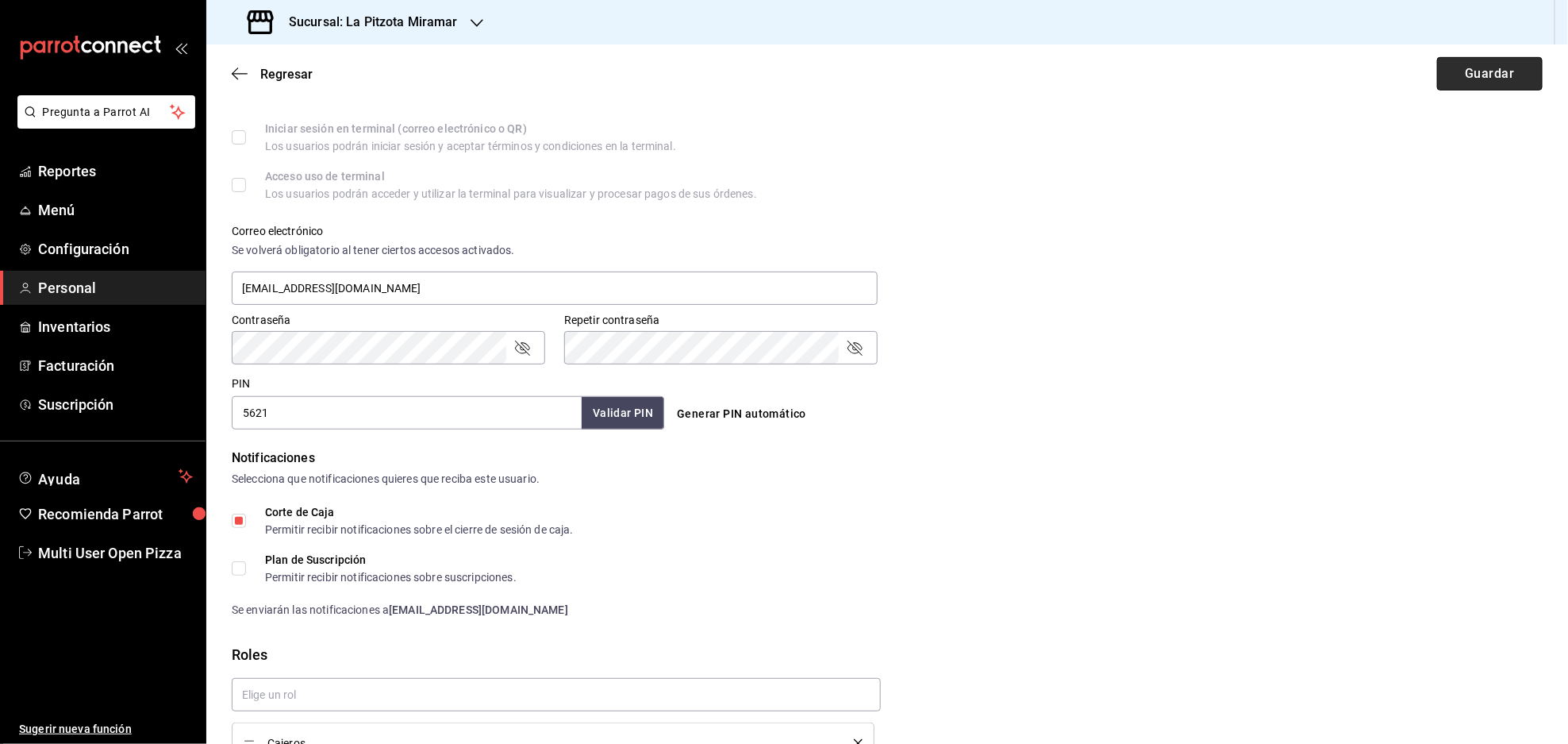
click at [1456, 80] on button "Guardar" at bounding box center [1489, 74] width 105 height 33
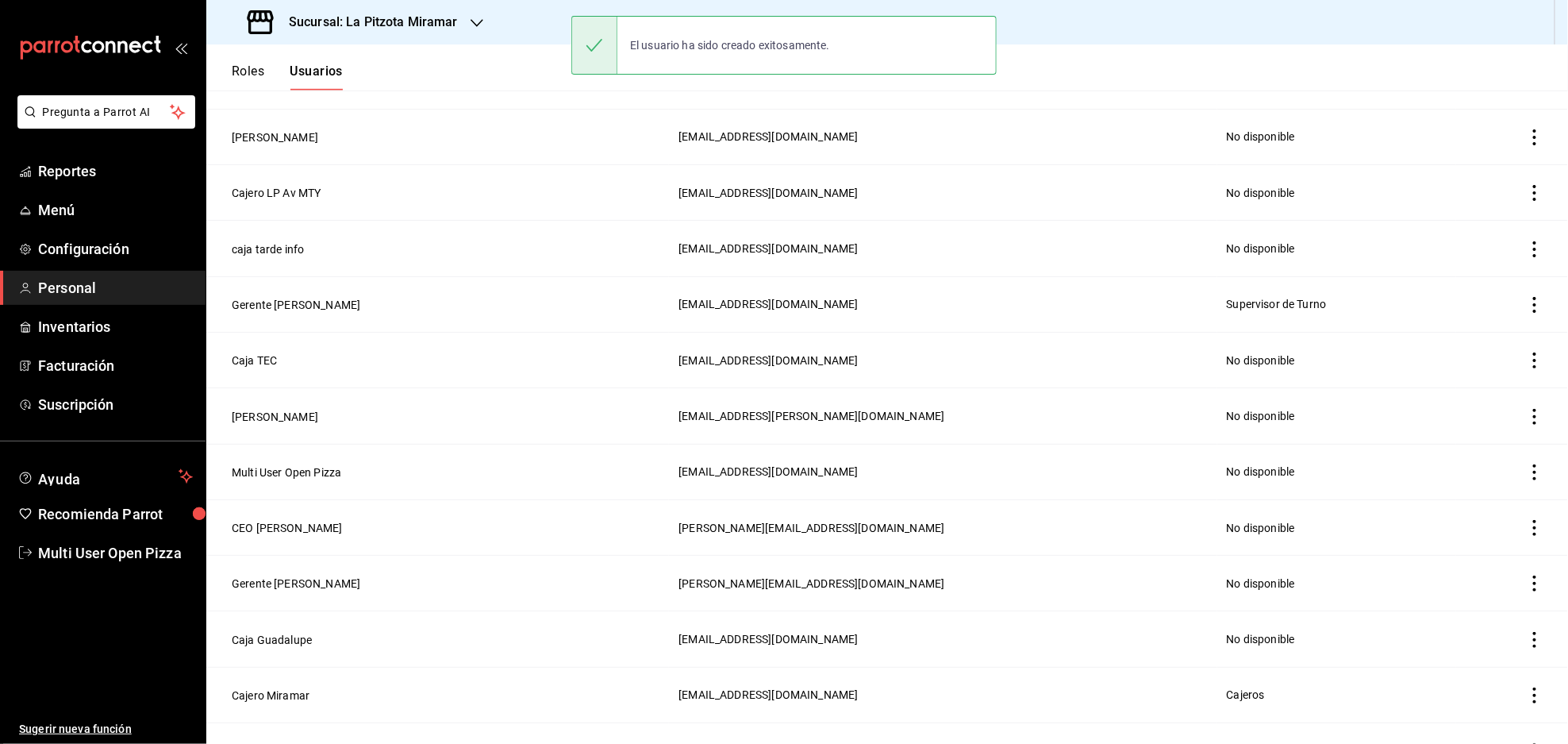
scroll to position [531, 0]
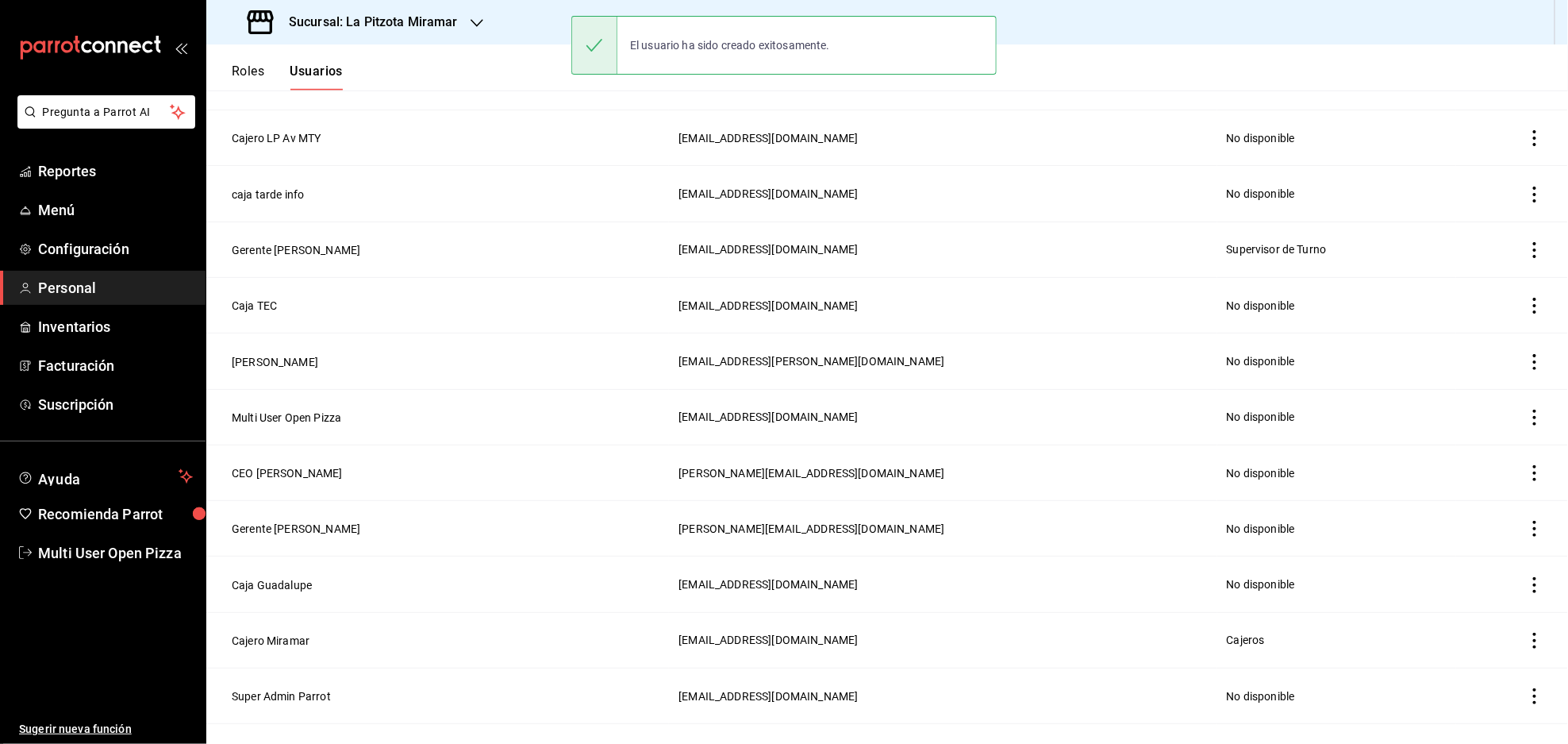
click at [423, 30] on h3 "Sucursal: La Pitzota Miramar" at bounding box center [367, 22] width 182 height 19
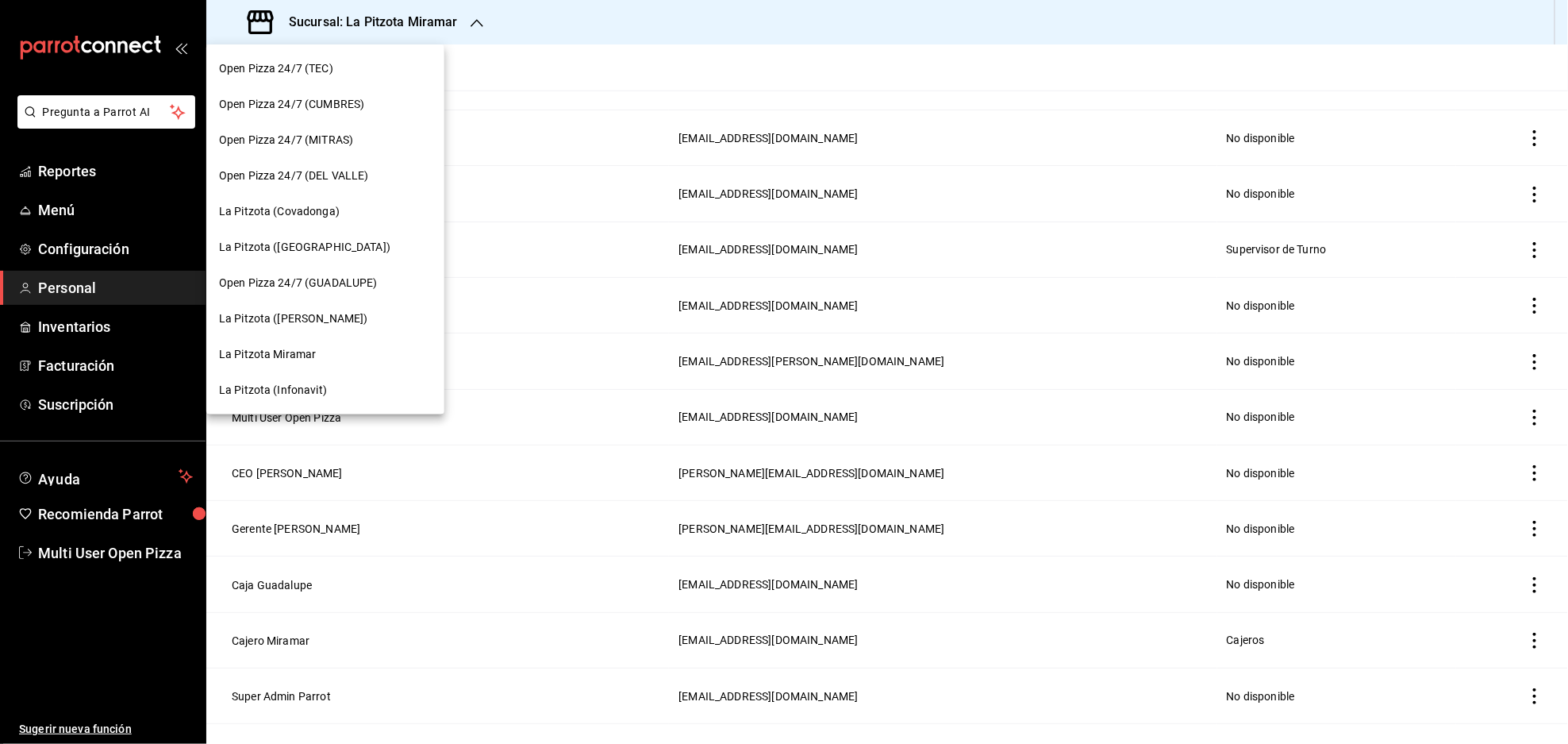
click at [295, 399] on div "La Pitzota (Infonavit)" at bounding box center [326, 390] width 238 height 36
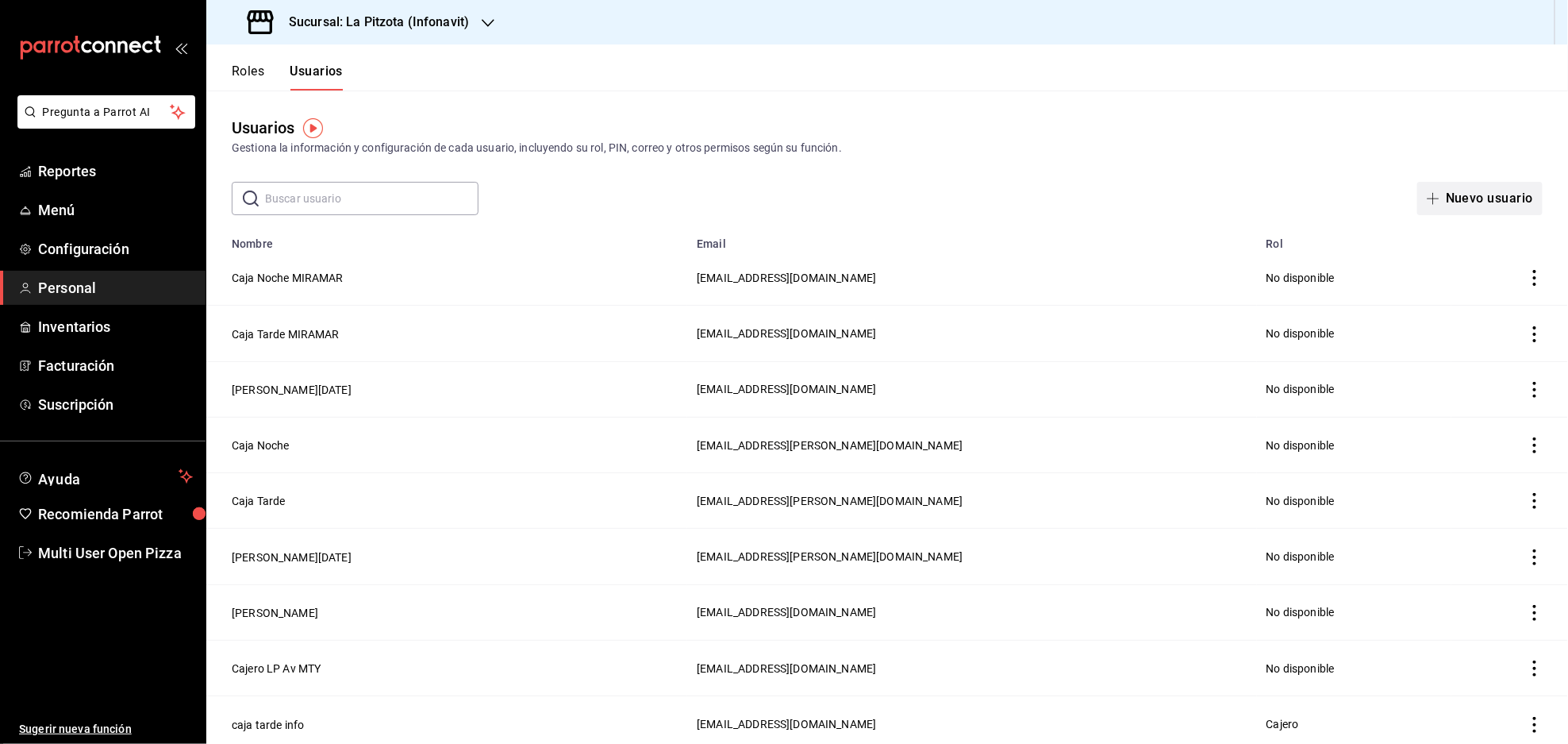
click at [1472, 204] on button "Nuevo usuario" at bounding box center [1480, 198] width 125 height 33
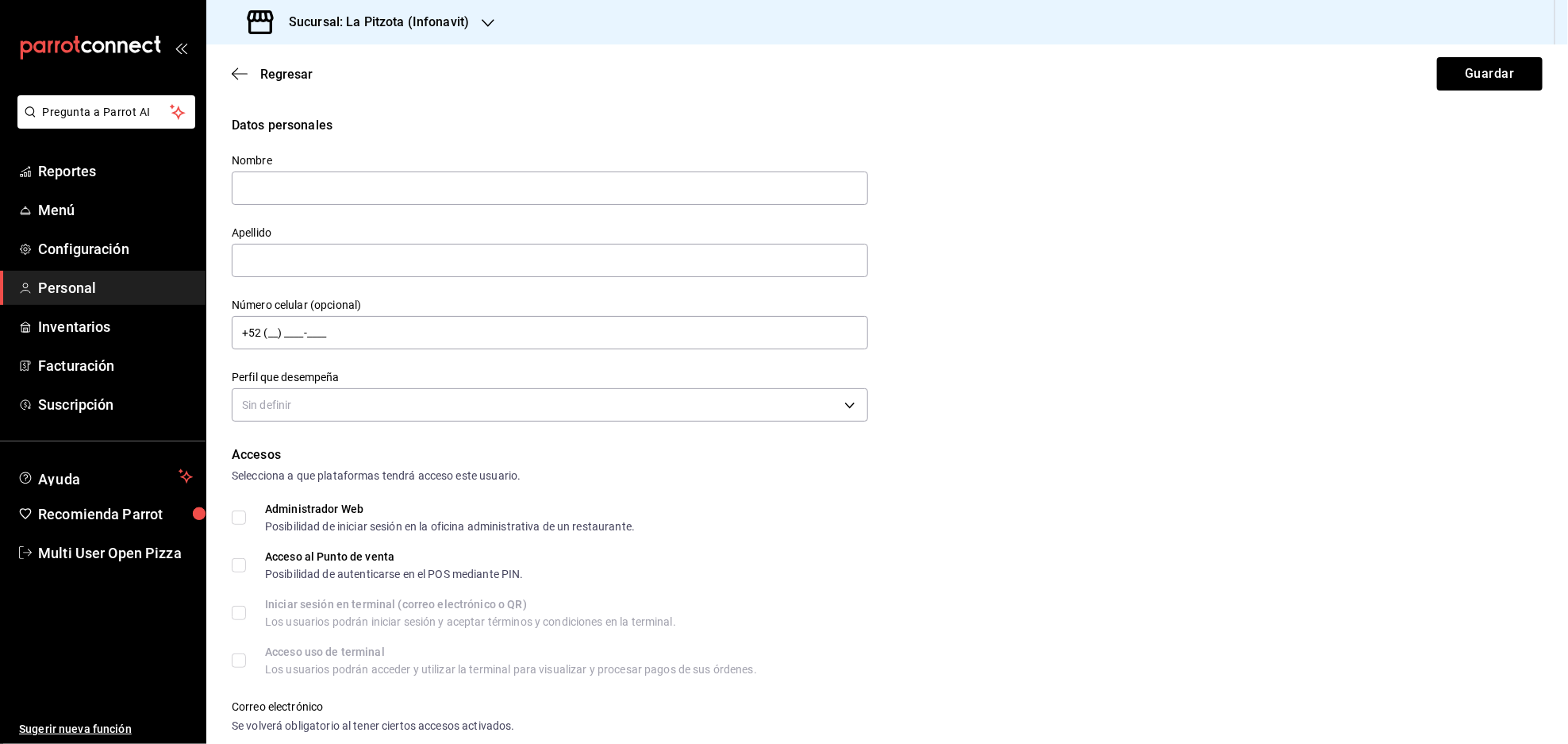
drag, startPoint x: 488, startPoint y: 178, endPoint x: 482, endPoint y: 167, distance: 12.5
click at [488, 177] on input "text" at bounding box center [549, 188] width 637 height 33
type input "Caja"
type input "[DATE] INFONAVIT"
click at [539, 402] on body "Pregunta a Parrot AI Reportes Menú Configuración Personal Inventarios Facturaci…" at bounding box center [784, 372] width 1568 height 744
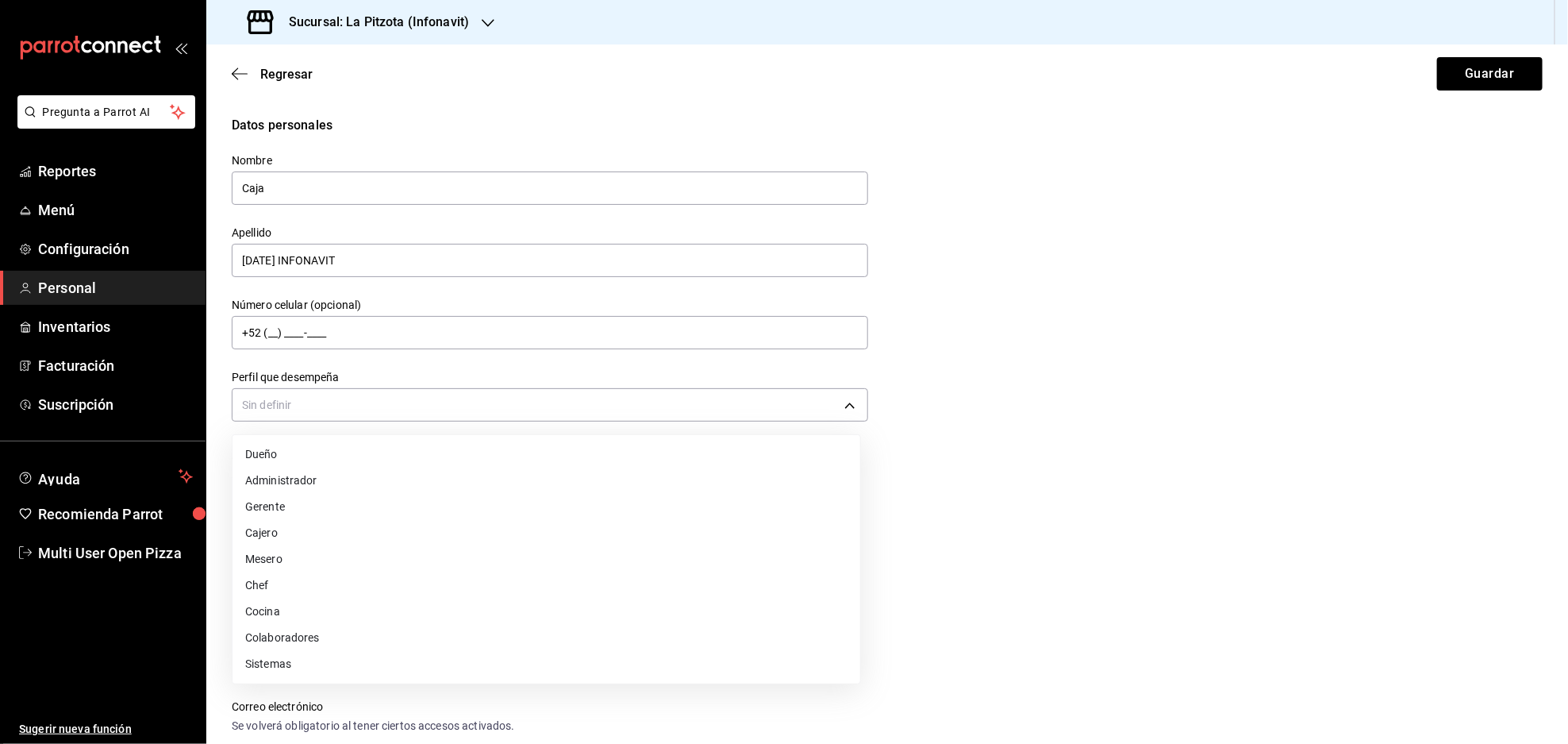
click at [348, 534] on li "Cajero" at bounding box center [546, 533] width 627 height 27
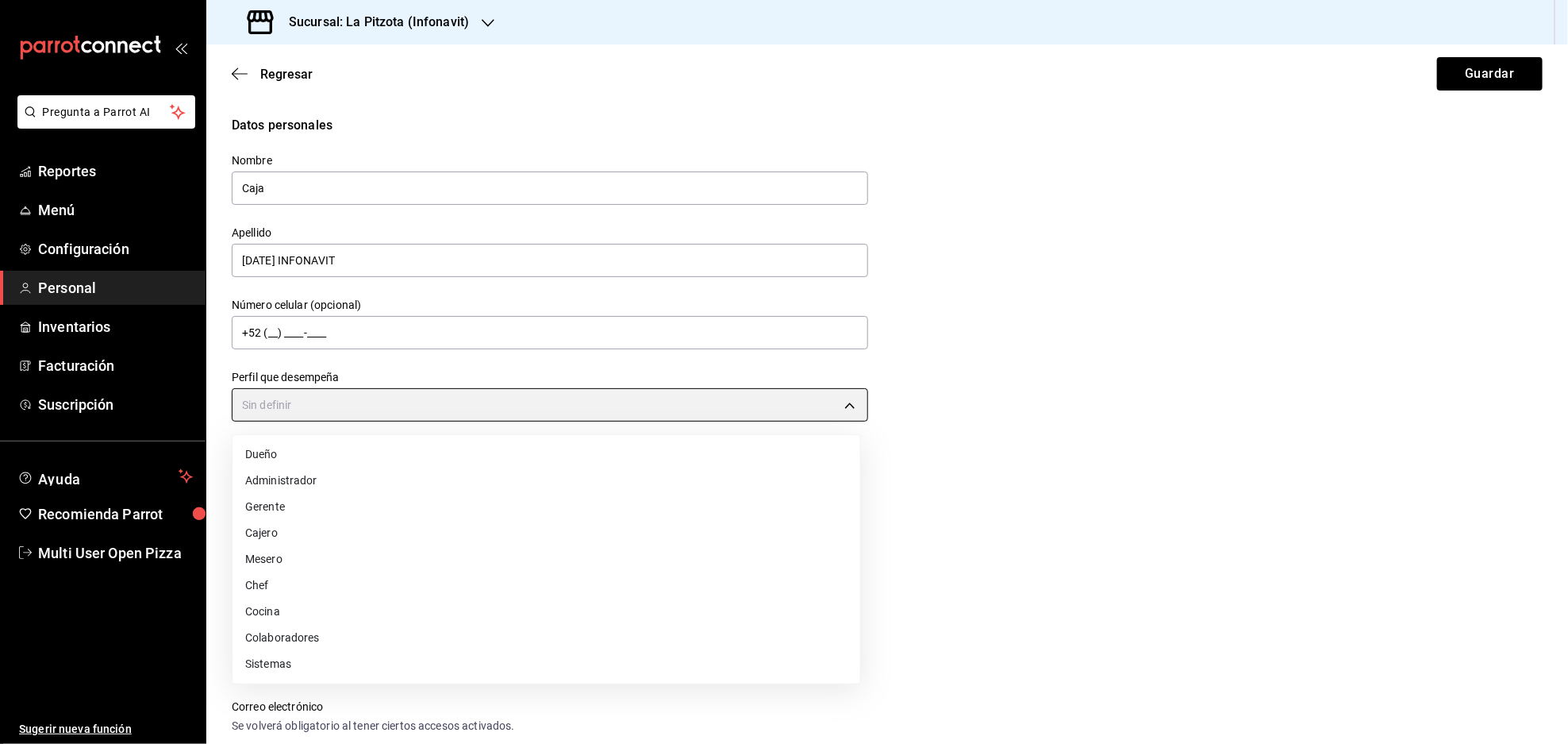
type input "CASHIER"
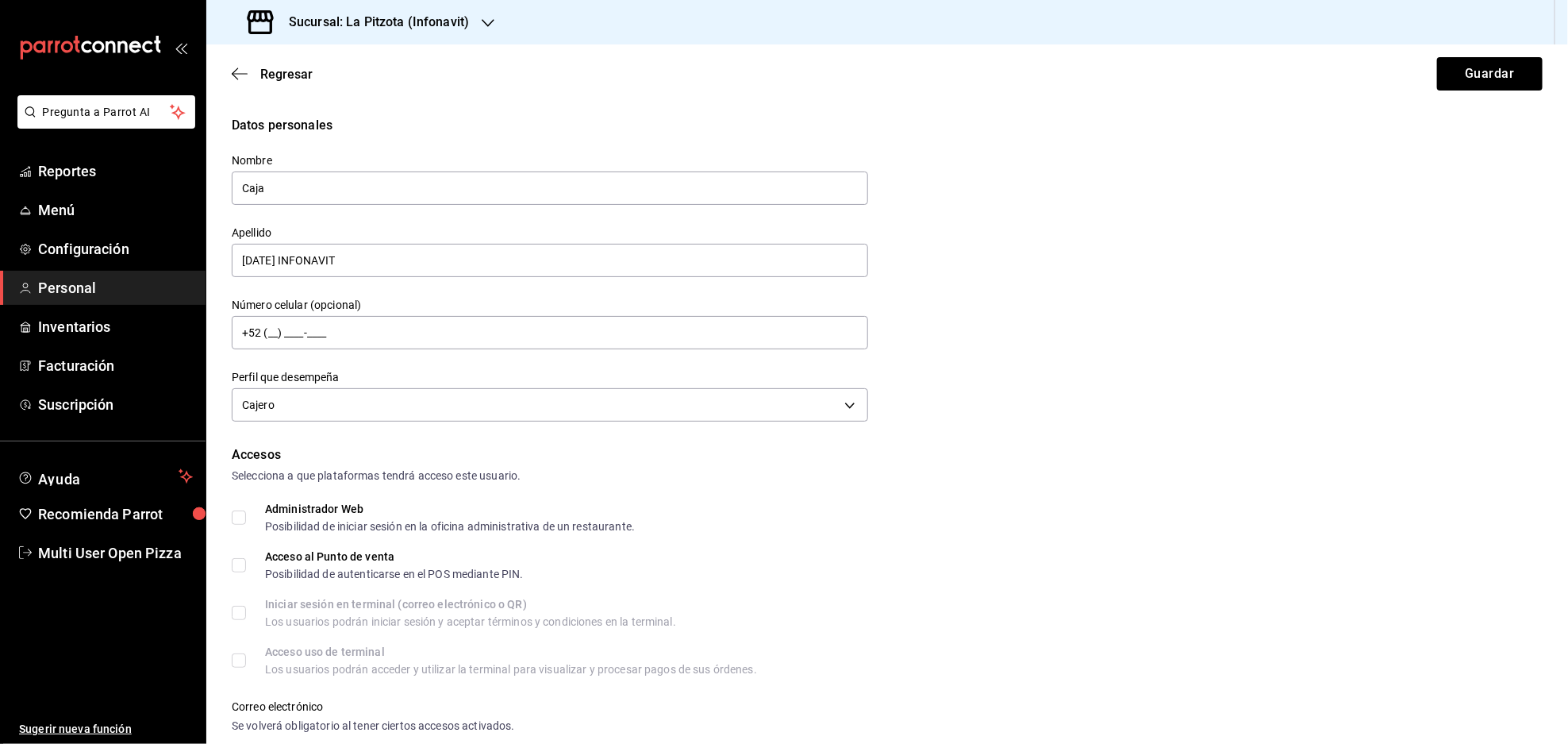
drag, startPoint x: 1159, startPoint y: 263, endPoint x: 1082, endPoint y: 302, distance: 86.3
click at [1152, 267] on div "Datos personales Nombre Caja Apellido [DATE] INFONAVIT Número celular (opcional…" at bounding box center [887, 271] width 1311 height 310
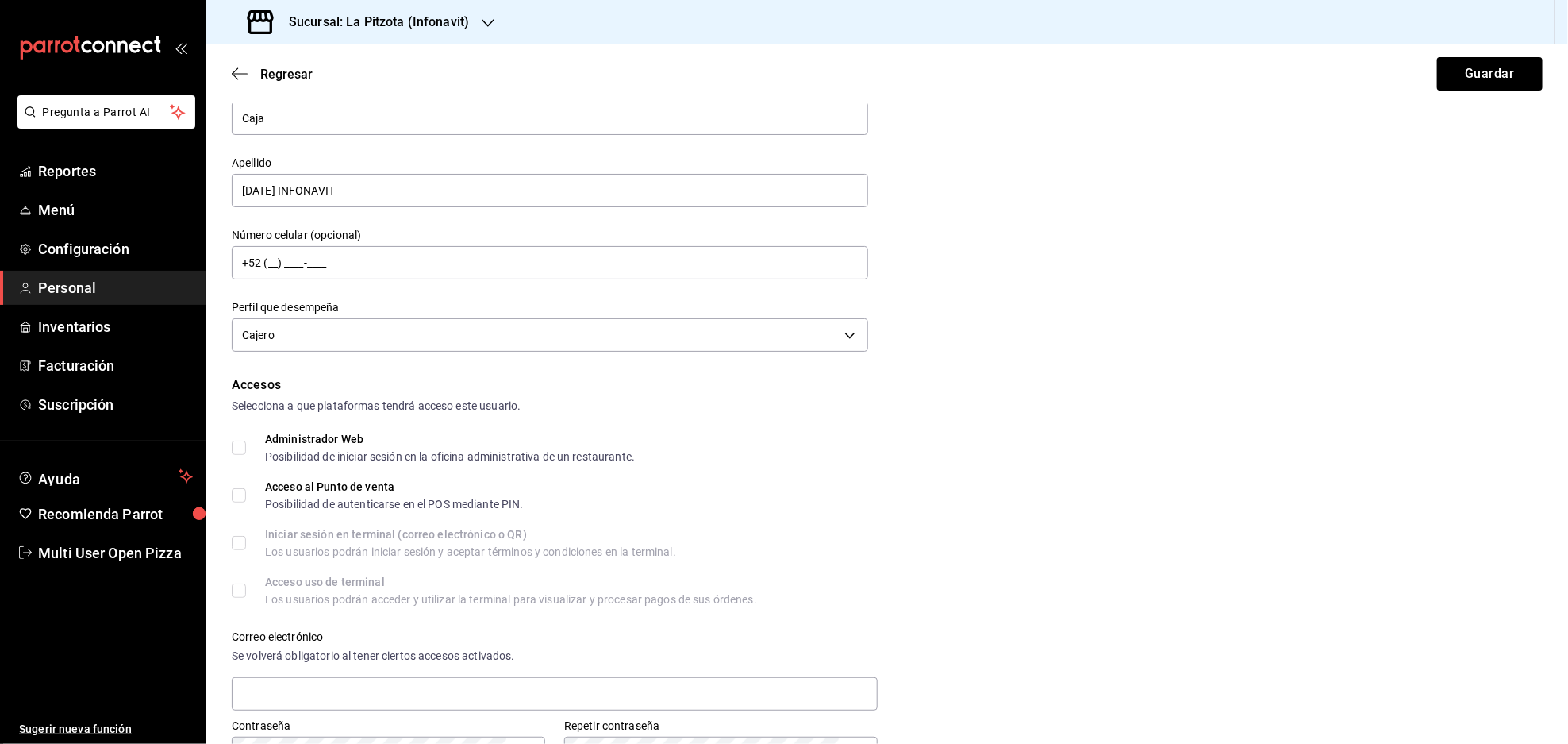
scroll to position [105, 0]
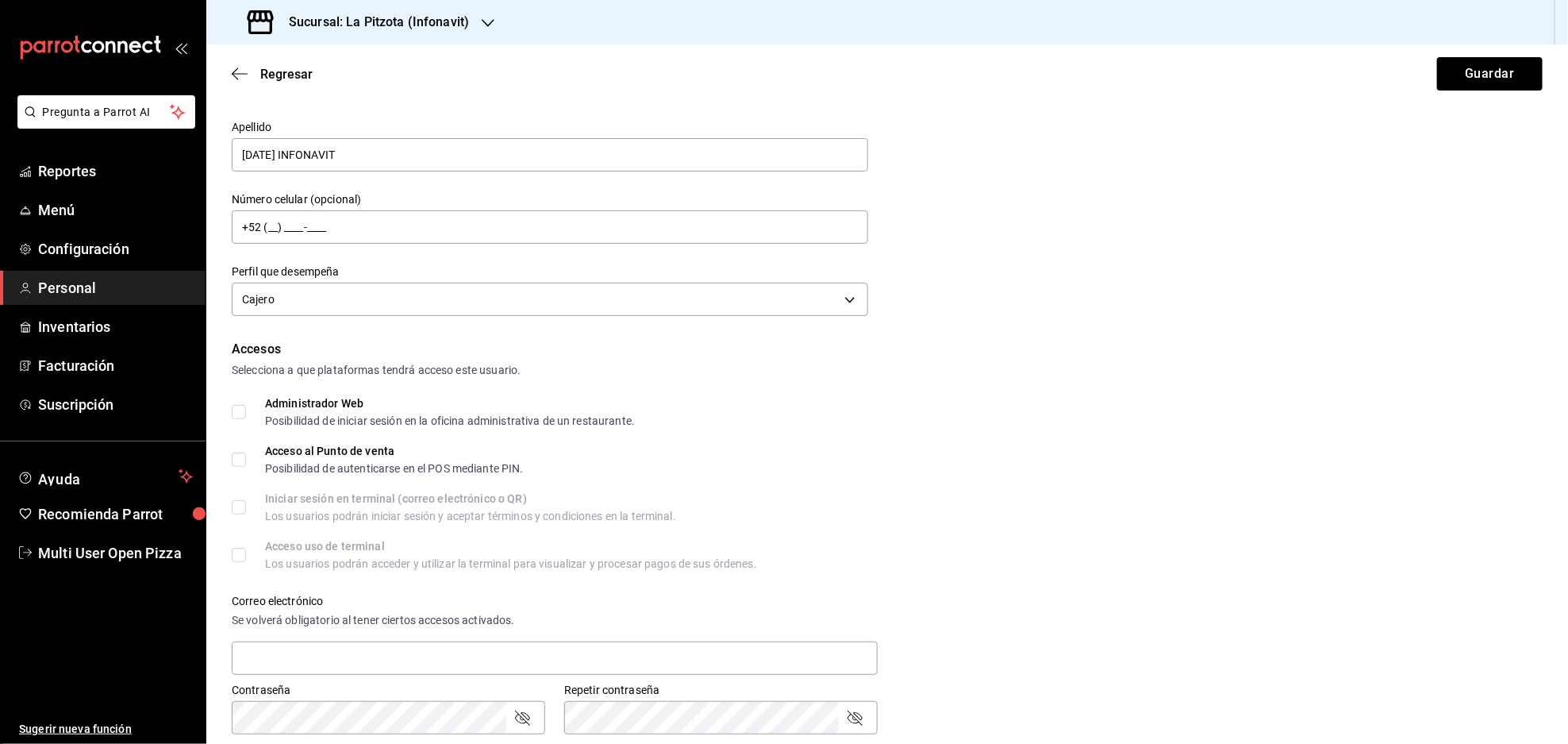
click at [248, 459] on span "Acceso al Punto de venta Posibilidad de autenticarse en el POS mediante PIN." at bounding box center [385, 459] width 278 height 28
click at [246, 459] on input "Acceso al Punto de venta Posibilidad de autenticarse en el POS mediante PIN." at bounding box center [238, 459] width 15 height 15
checkbox input "true"
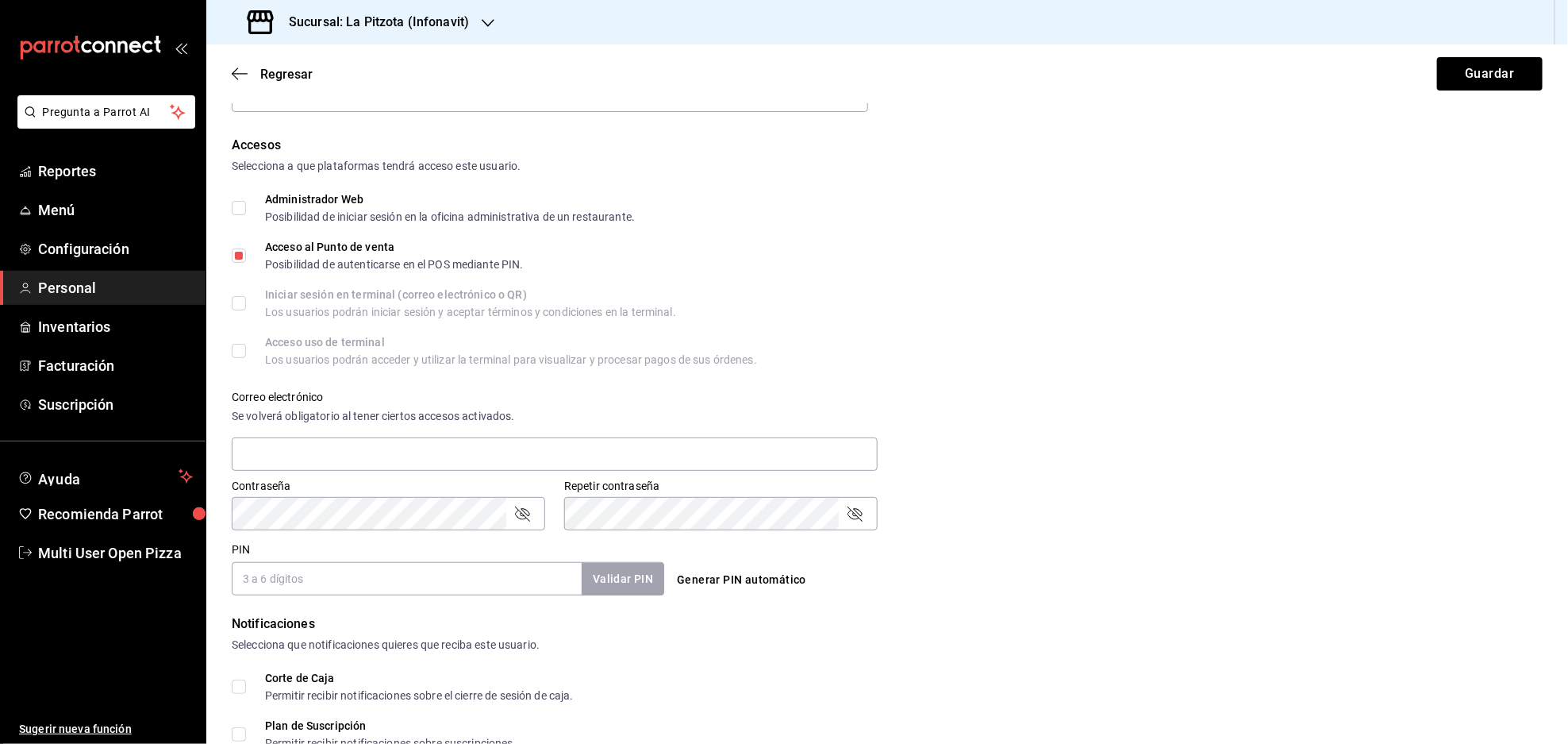
scroll to position [317, 0]
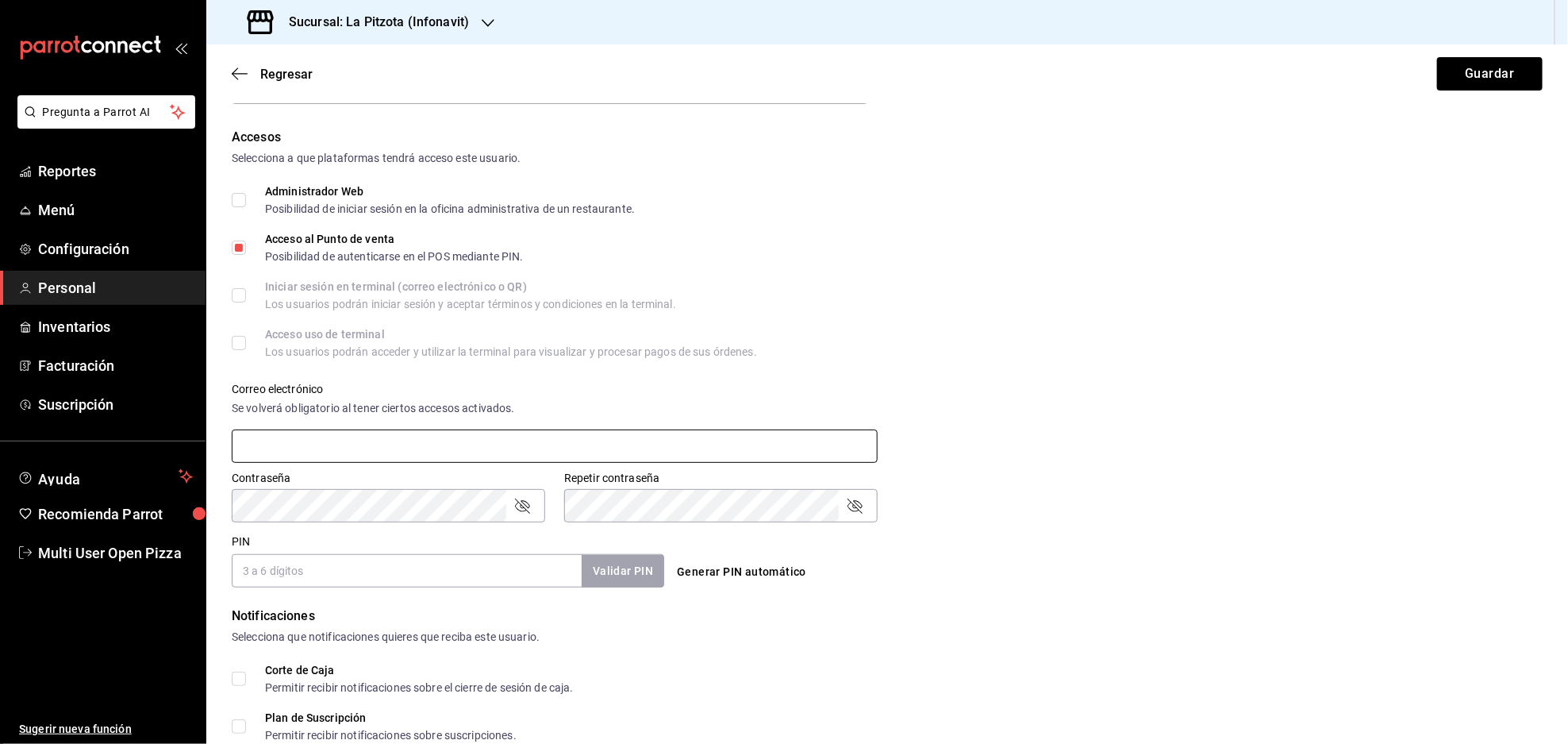
click at [389, 447] on input "text" at bounding box center [554, 446] width 646 height 33
type input "[EMAIL_ADDRESS][DOMAIN_NAME]"
click at [629, 489] on div "Repetir contraseña" at bounding box center [721, 505] width 314 height 33
click at [490, 572] on input "PIN" at bounding box center [406, 570] width 350 height 33
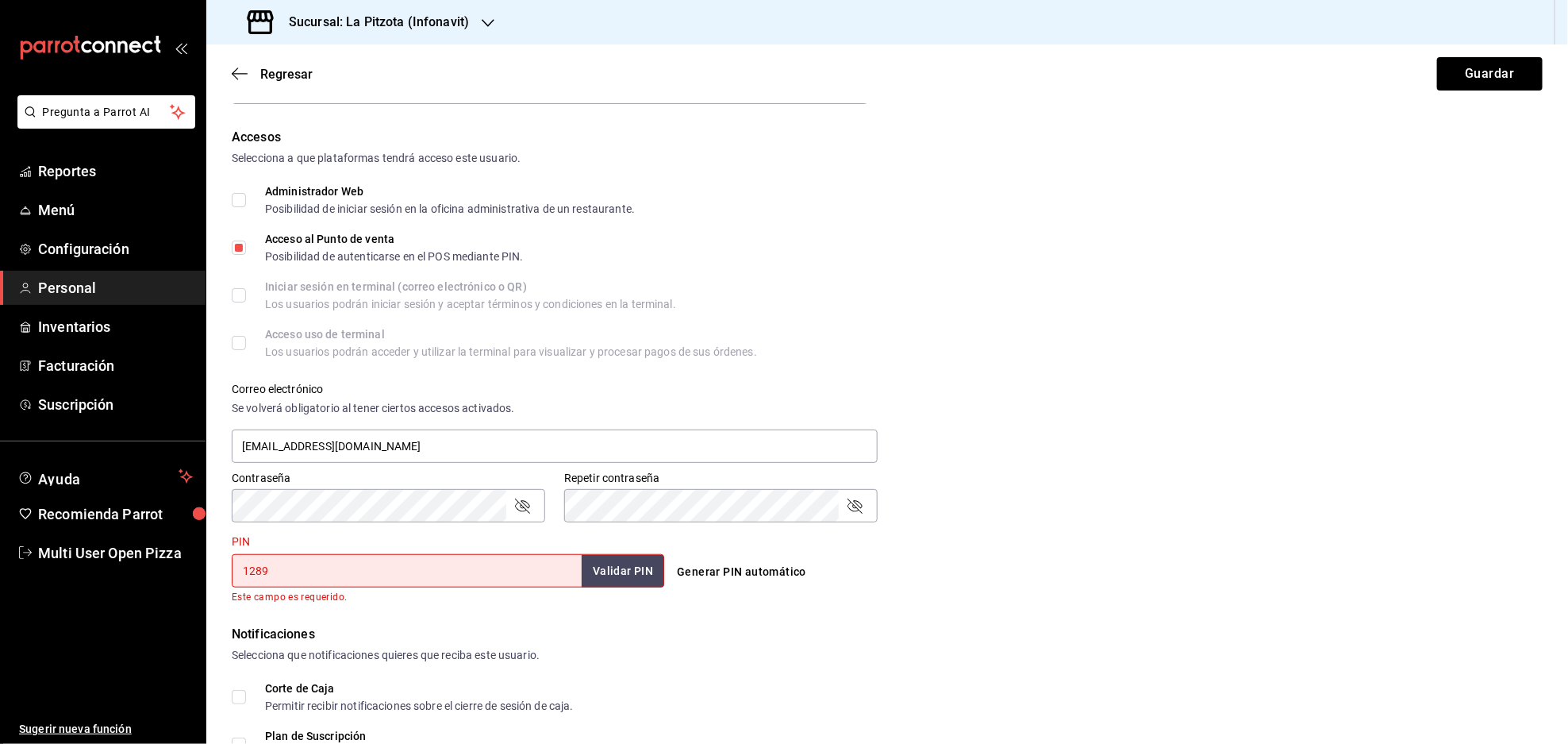
type input "1289"
drag, startPoint x: 700, startPoint y: 649, endPoint x: 673, endPoint y: 642, distance: 27.9
click at [683, 647] on div "Selecciona que notificaciones quieres que reciba este usuario." at bounding box center [887, 655] width 1311 height 16
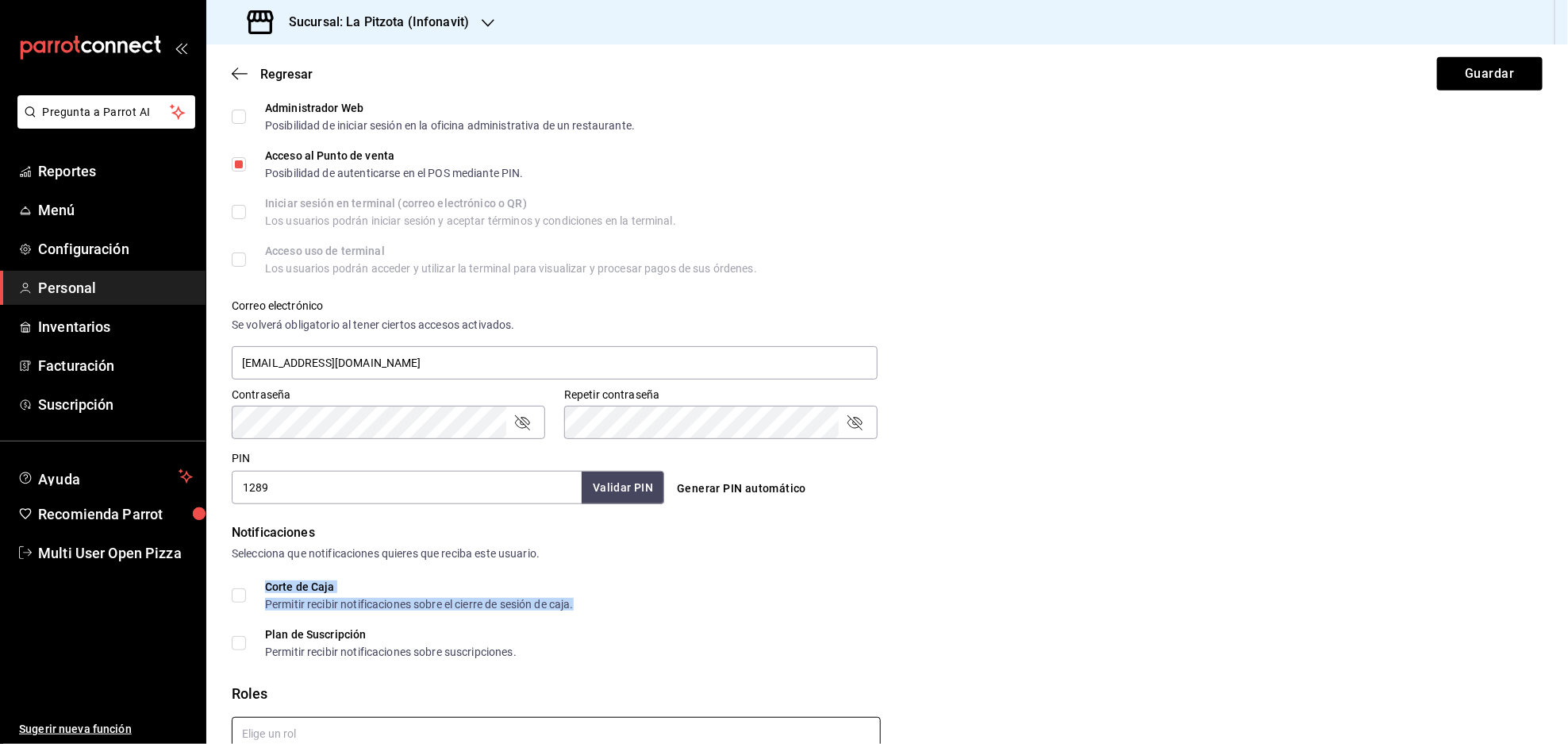
scroll to position [476, 0]
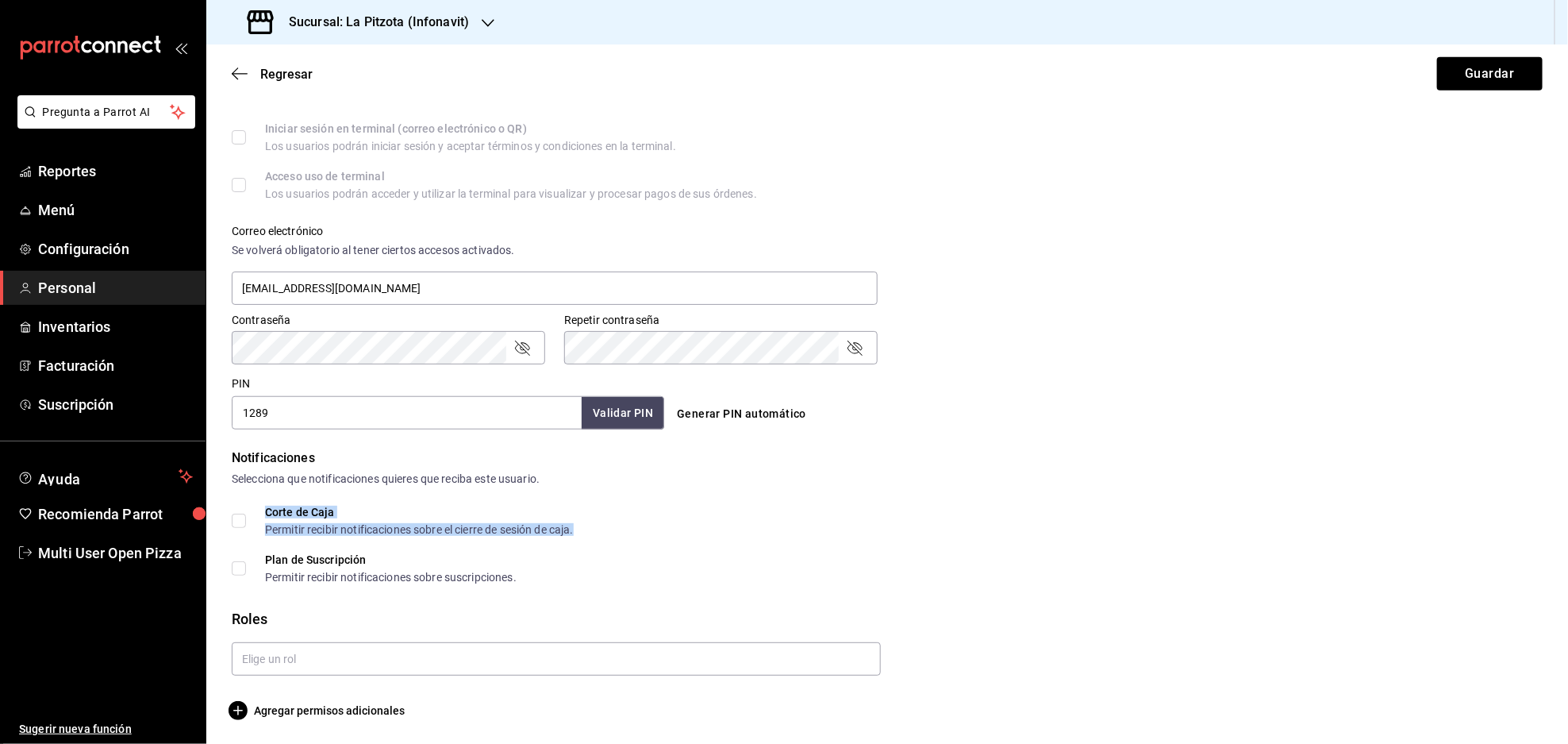
click at [238, 515] on input "Corte de Caja Permitir recibir notificaciones sobre el cierre de sesión de caja." at bounding box center [238, 520] width 15 height 15
checkbox input "true"
click at [284, 687] on input "text" at bounding box center [555, 694] width 649 height 33
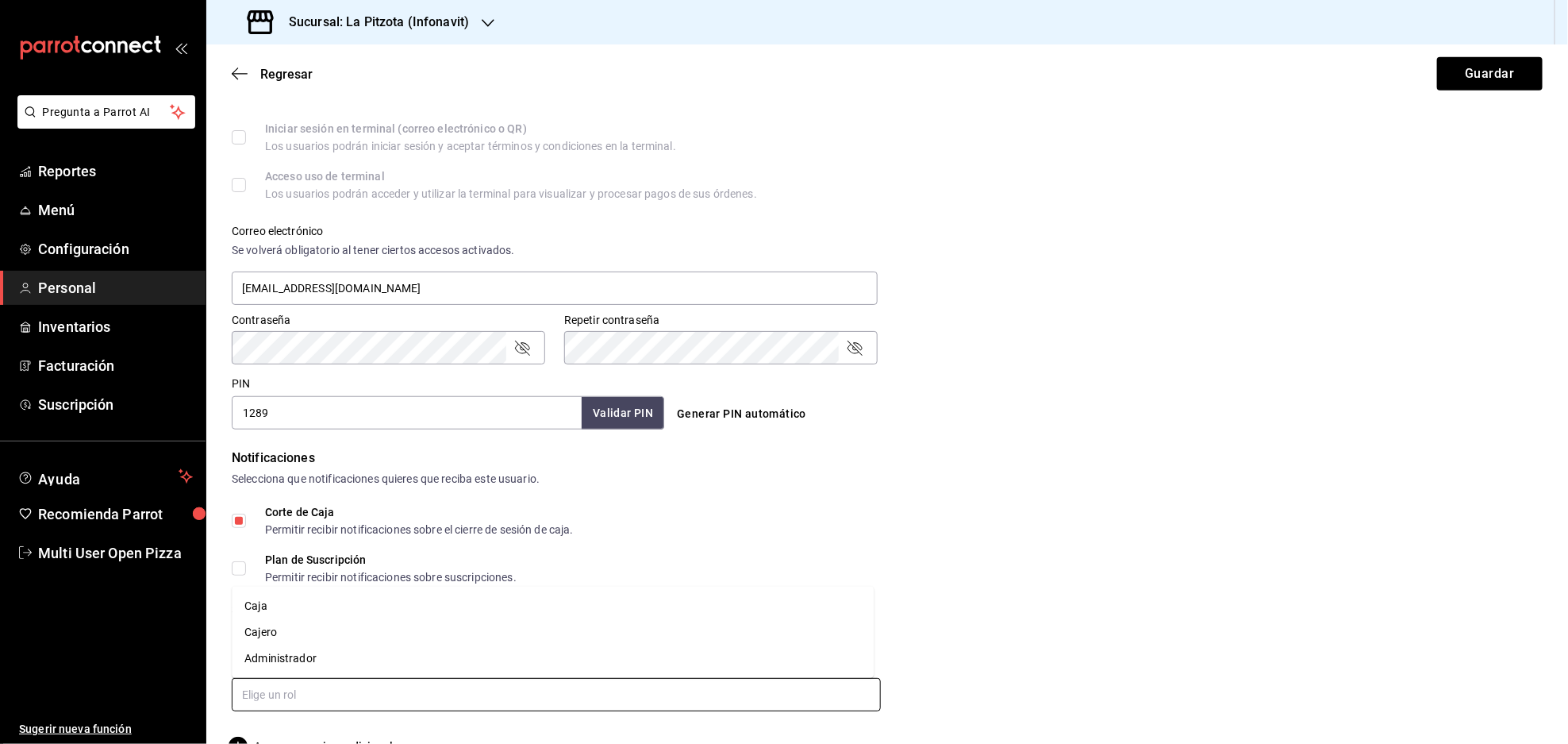
click at [312, 637] on li "Cajero" at bounding box center [552, 632] width 642 height 27
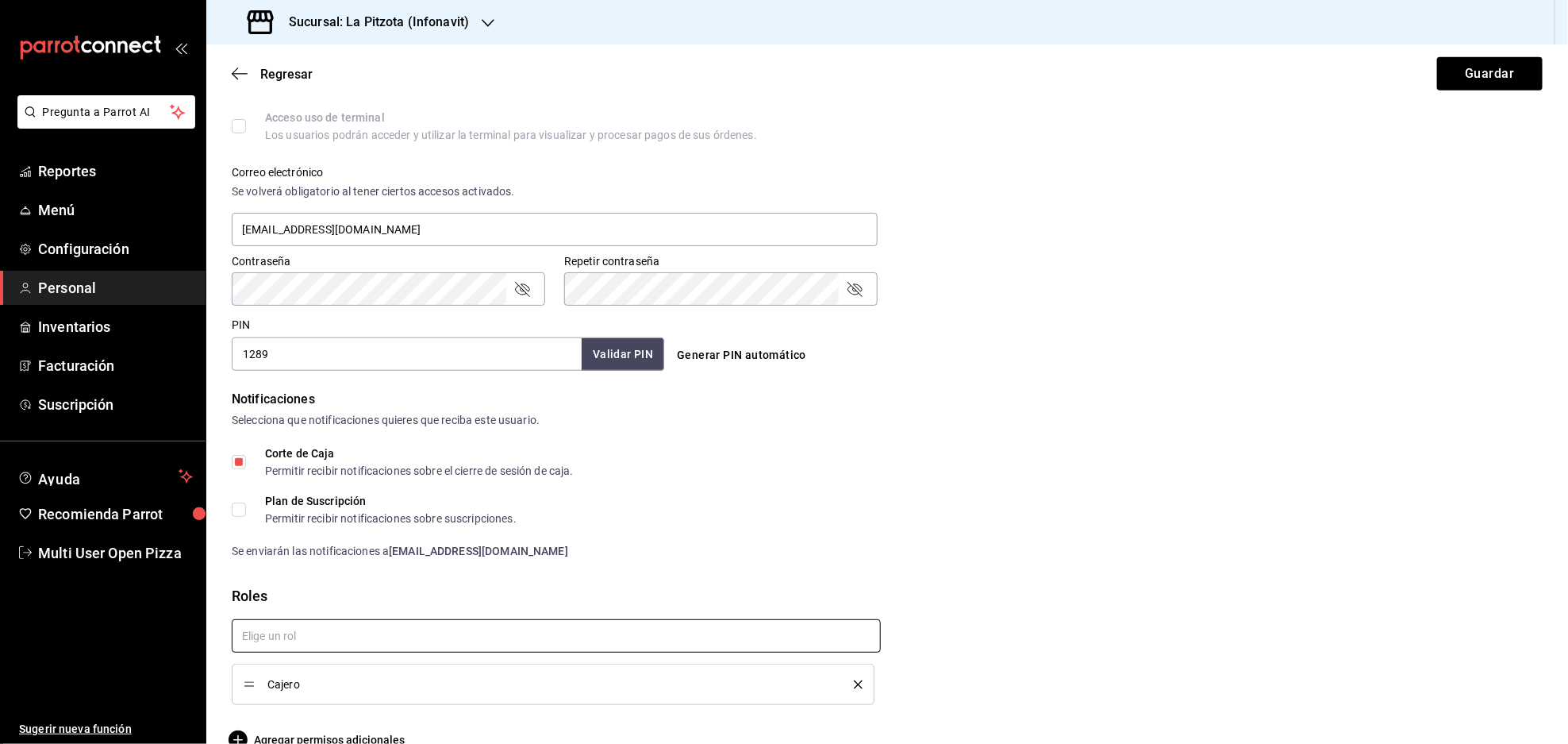
scroll to position [564, 0]
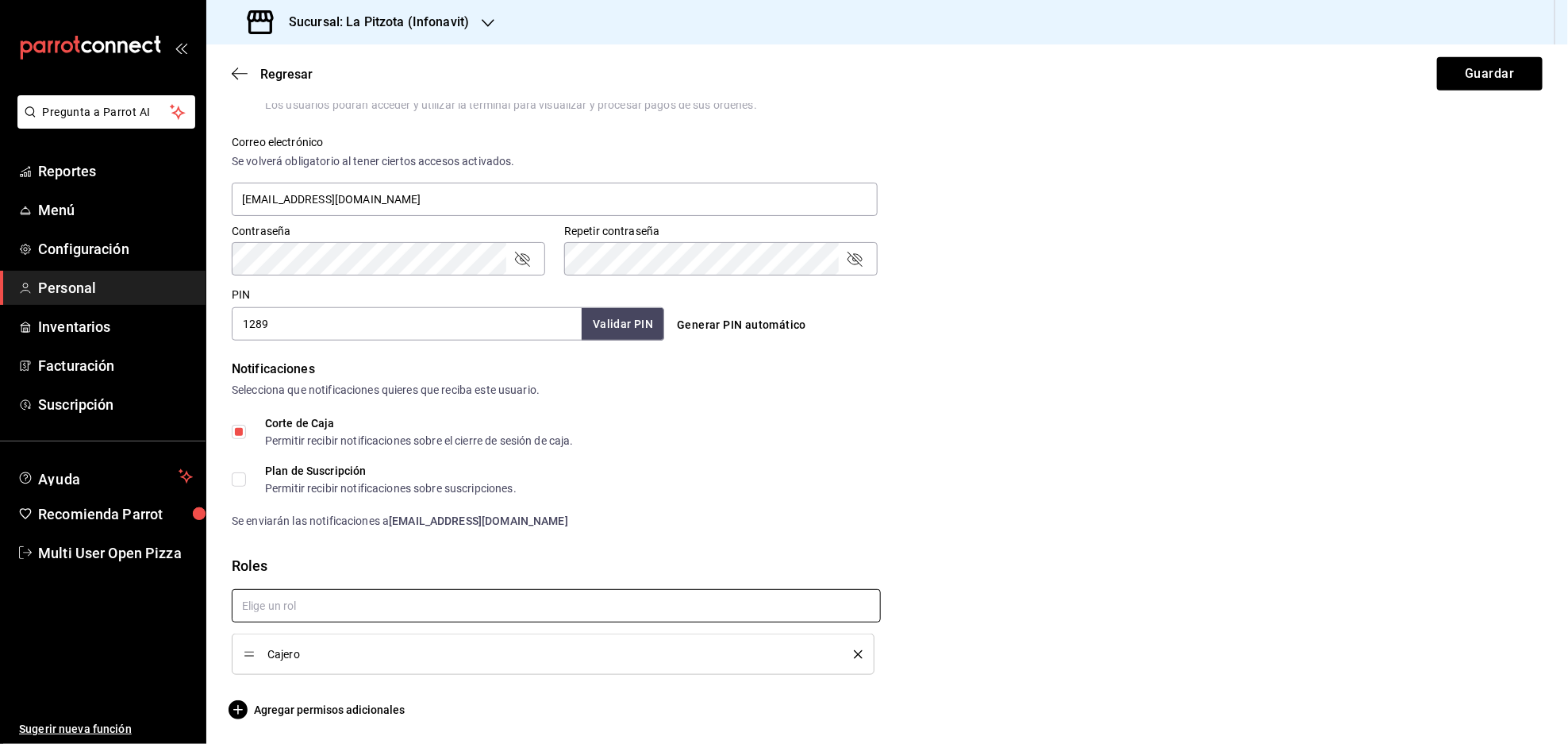
click at [738, 606] on input "text" at bounding box center [555, 605] width 649 height 33
click at [829, 555] on div "Roles" at bounding box center [887, 565] width 1311 height 21
click at [853, 657] on icon "delete" at bounding box center [858, 654] width 9 height 9
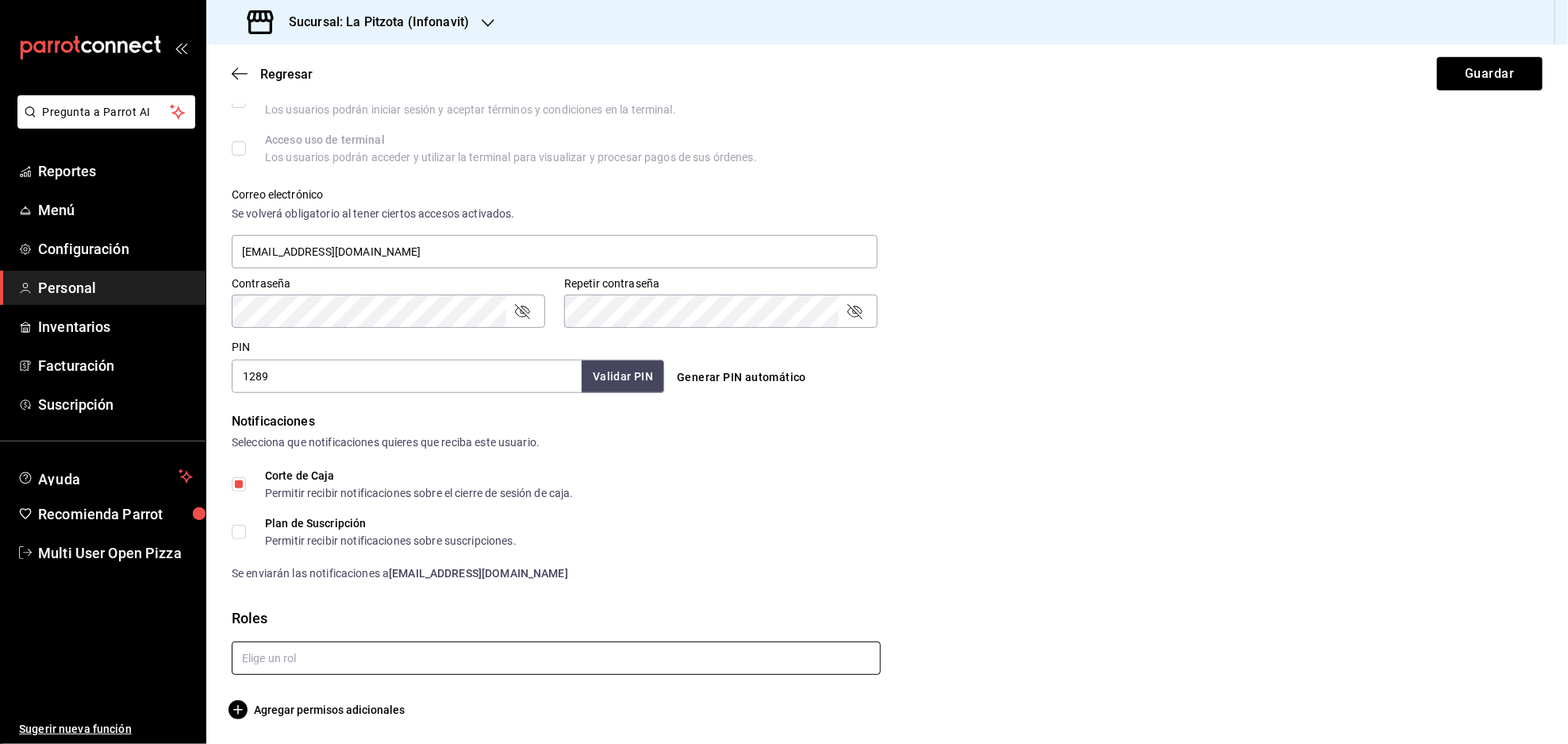
click at [625, 661] on input "text" at bounding box center [555, 657] width 649 height 33
click at [416, 588] on li "Cajero" at bounding box center [552, 596] width 642 height 27
click at [1122, 453] on div "Notificaciones Selecciona que notificaciones quieres que reciba este usuario. C…" at bounding box center [887, 497] width 1311 height 170
click at [1462, 76] on button "Guardar" at bounding box center [1489, 74] width 105 height 33
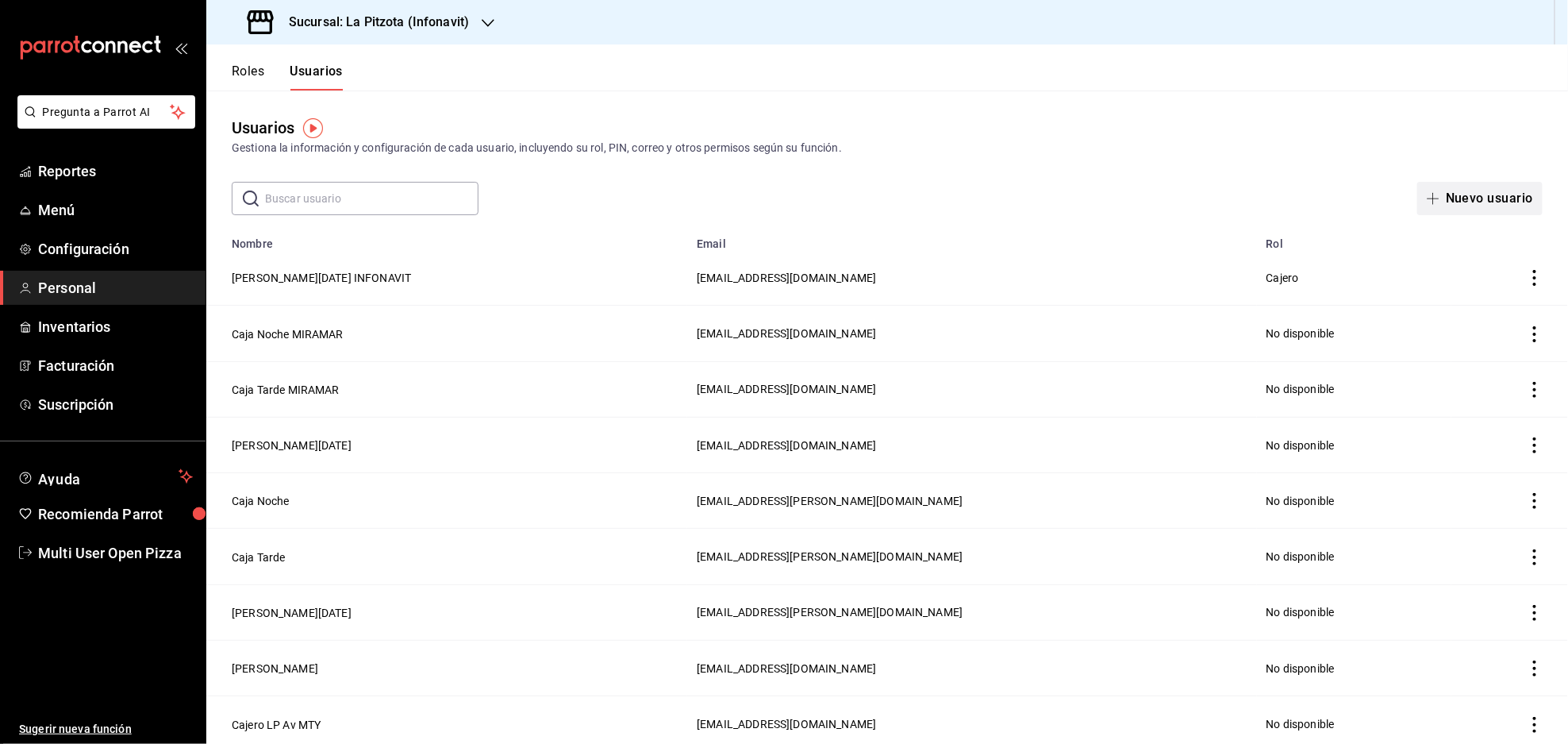
click at [1486, 201] on button "Nuevo usuario" at bounding box center [1480, 198] width 125 height 33
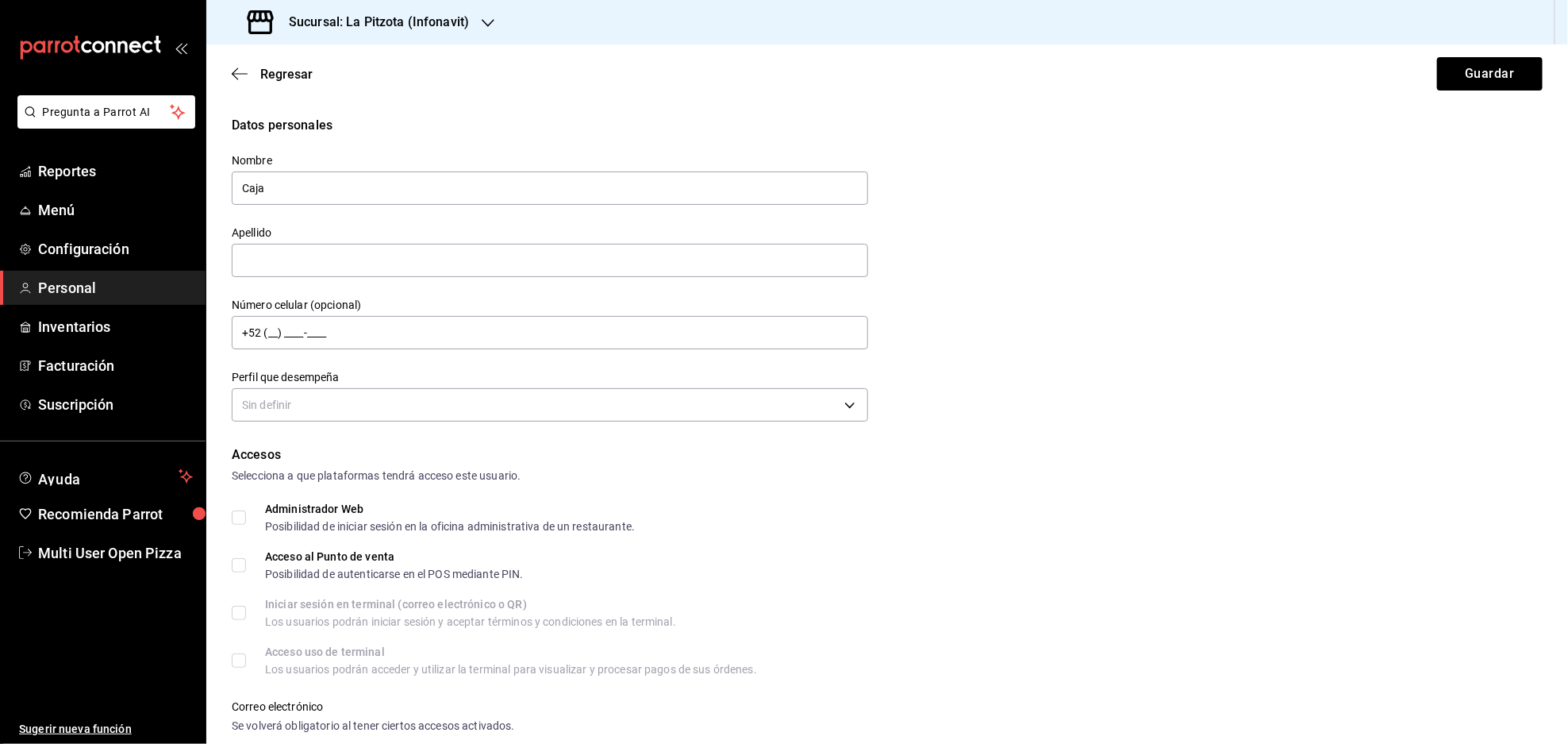
type input "Caja"
type input "Tarde INFONAVIT"
click at [415, 393] on body "Pregunta a Parrot AI Reportes Menú Configuración Personal Inventarios Facturaci…" at bounding box center [784, 372] width 1568 height 744
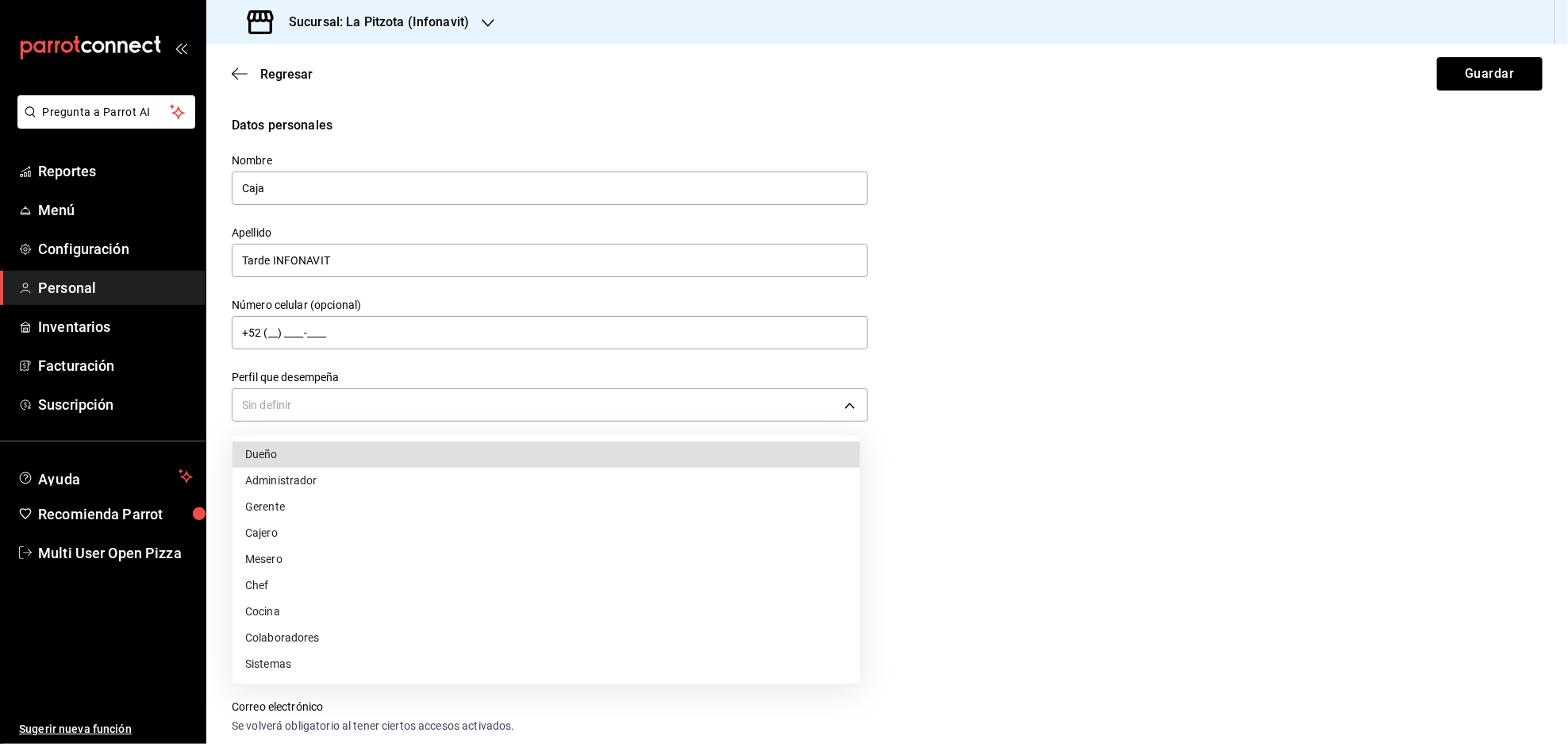
click at [259, 535] on li "Cajero" at bounding box center [546, 533] width 627 height 27
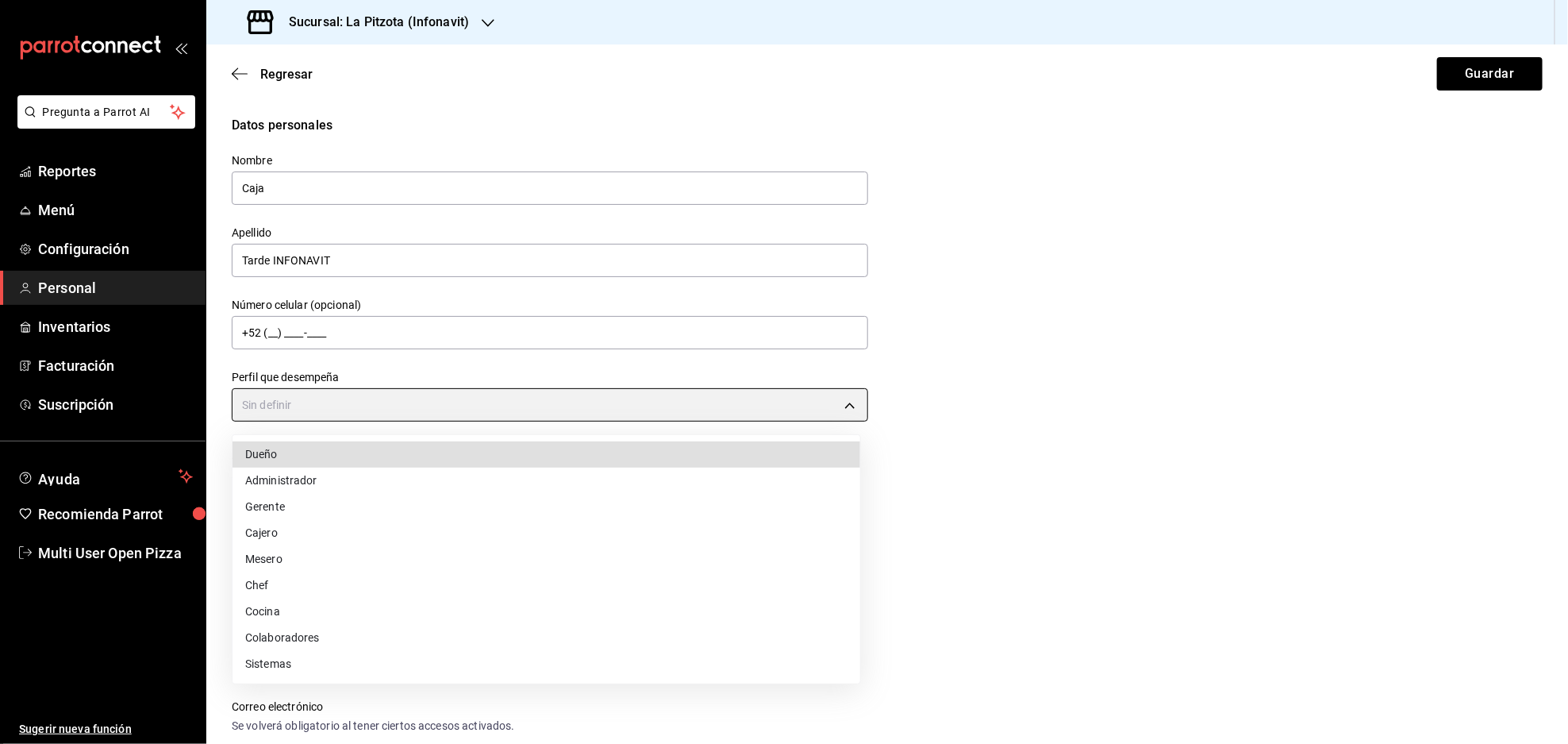
type input "CASHIER"
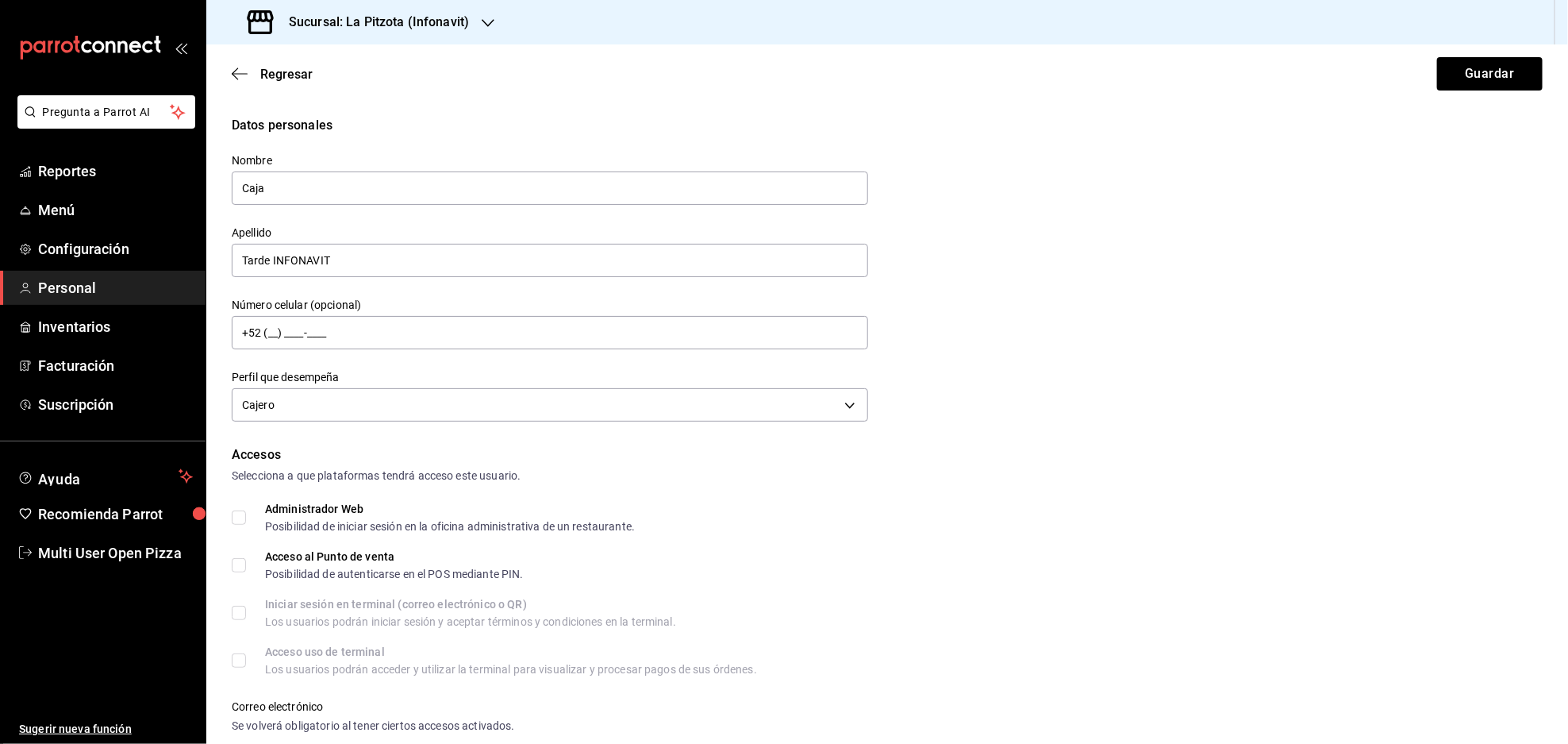
click at [232, 563] on input "Acceso al Punto de venta Posibilidad de autenticarse en el POS mediante PIN." at bounding box center [238, 565] width 15 height 15
checkbox input "true"
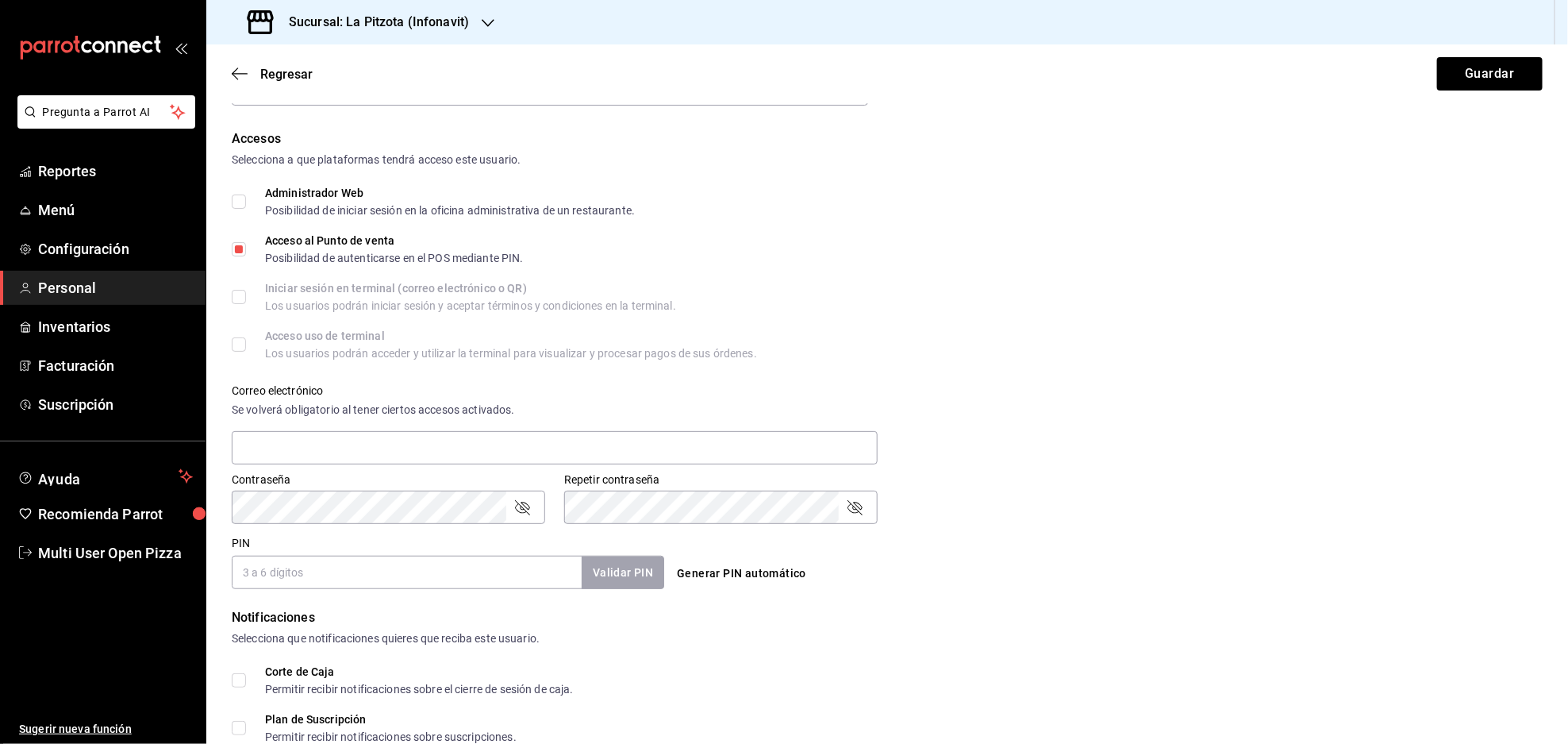
scroll to position [317, 0]
click at [354, 447] on input "text" at bounding box center [554, 446] width 646 height 33
type input "[EMAIL_ADDRESS][DOMAIN_NAME]"
click at [355, 574] on input "PIN" at bounding box center [406, 570] width 350 height 33
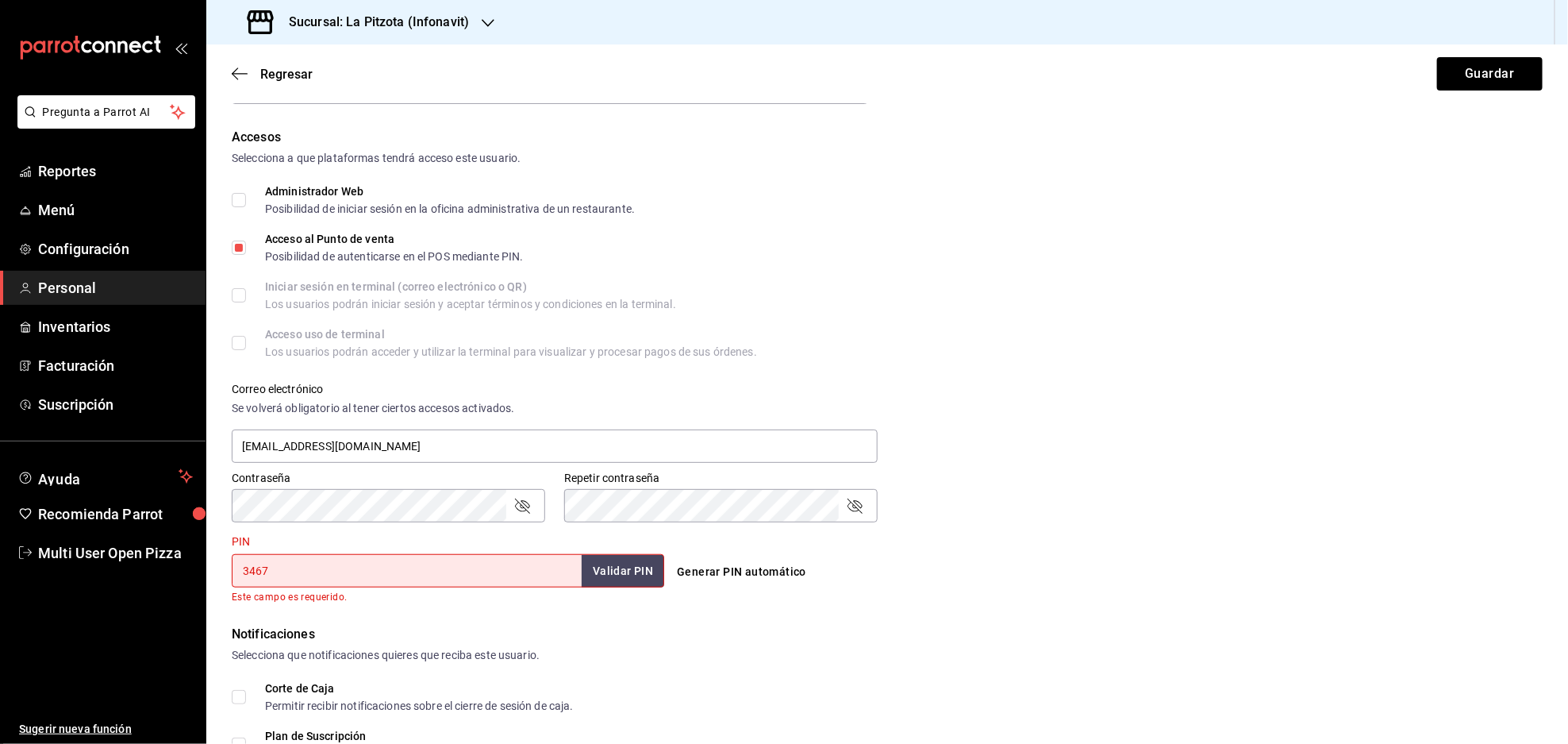
type input "3467"
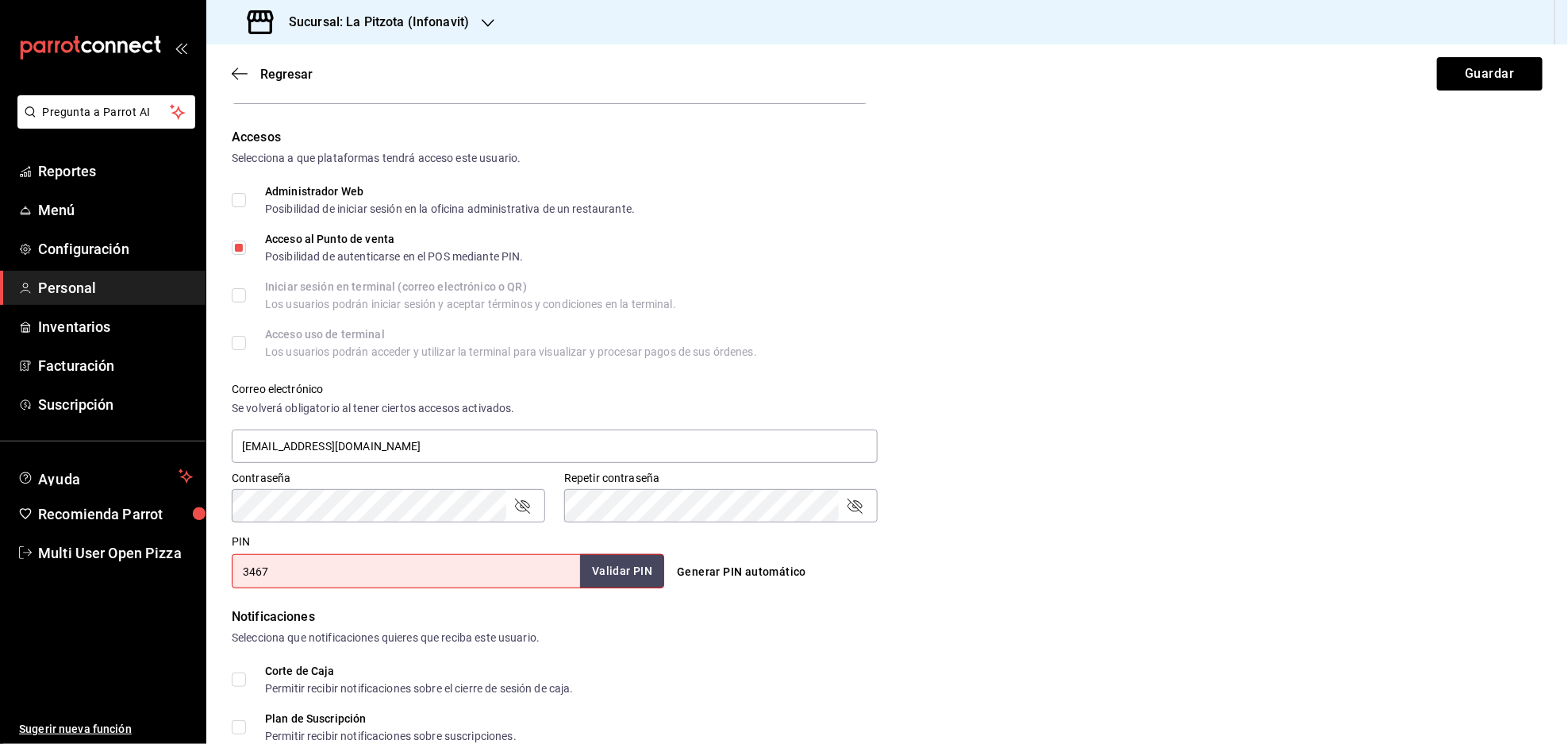
click at [607, 572] on button "Validar PIN" at bounding box center [622, 571] width 84 height 34
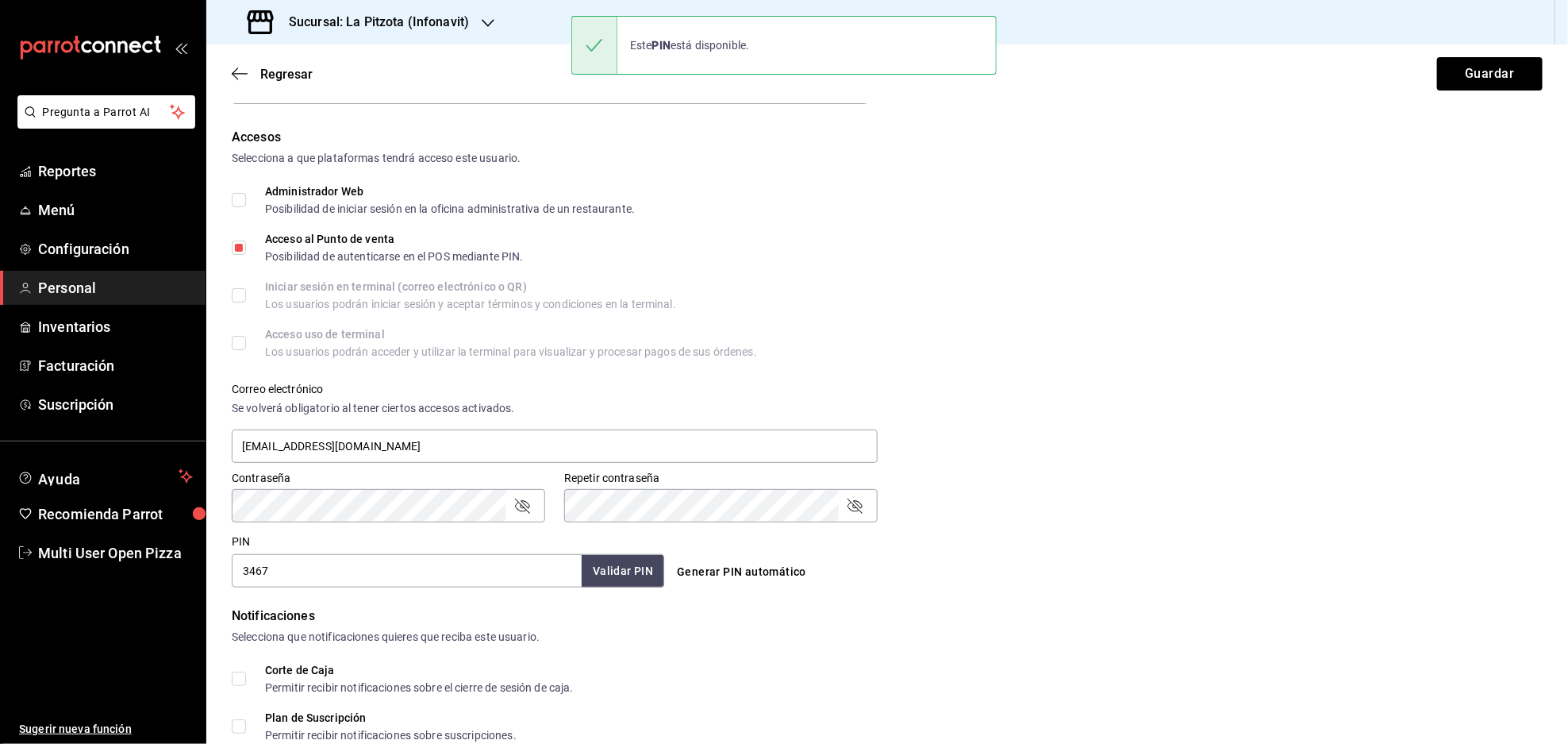
drag, startPoint x: 244, startPoint y: 681, endPoint x: 260, endPoint y: 663, distance: 24.1
click at [246, 681] on label "Corte de Caja Permitir recibir notificaciones sobre el cierre de sesión de caja." at bounding box center [402, 678] width 342 height 28
click at [246, 681] on input "Corte de Caja Permitir recibir notificaciones sobre el cierre de sesión de caja." at bounding box center [238, 678] width 15 height 15
checkbox input "true"
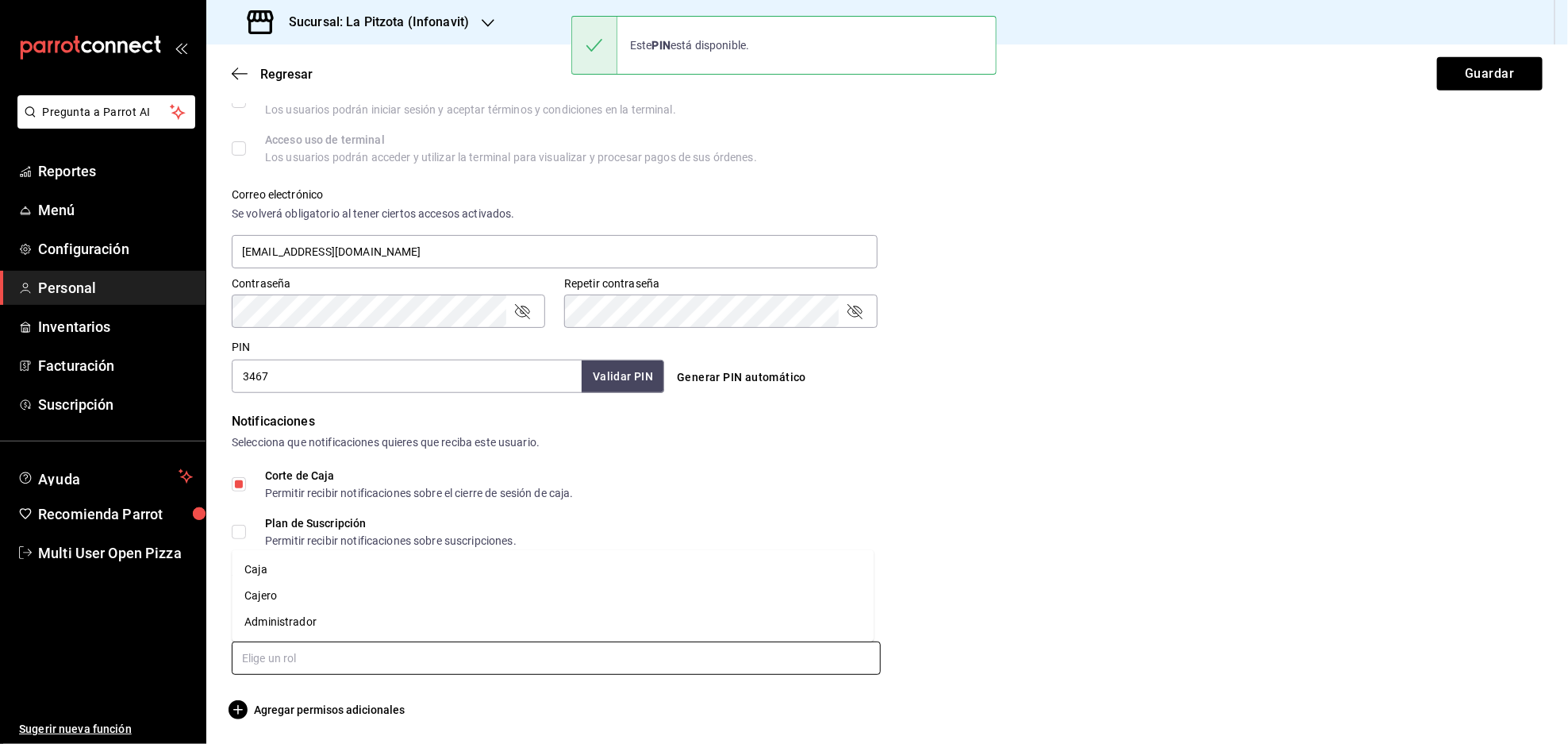
click at [265, 665] on input "text" at bounding box center [555, 657] width 649 height 33
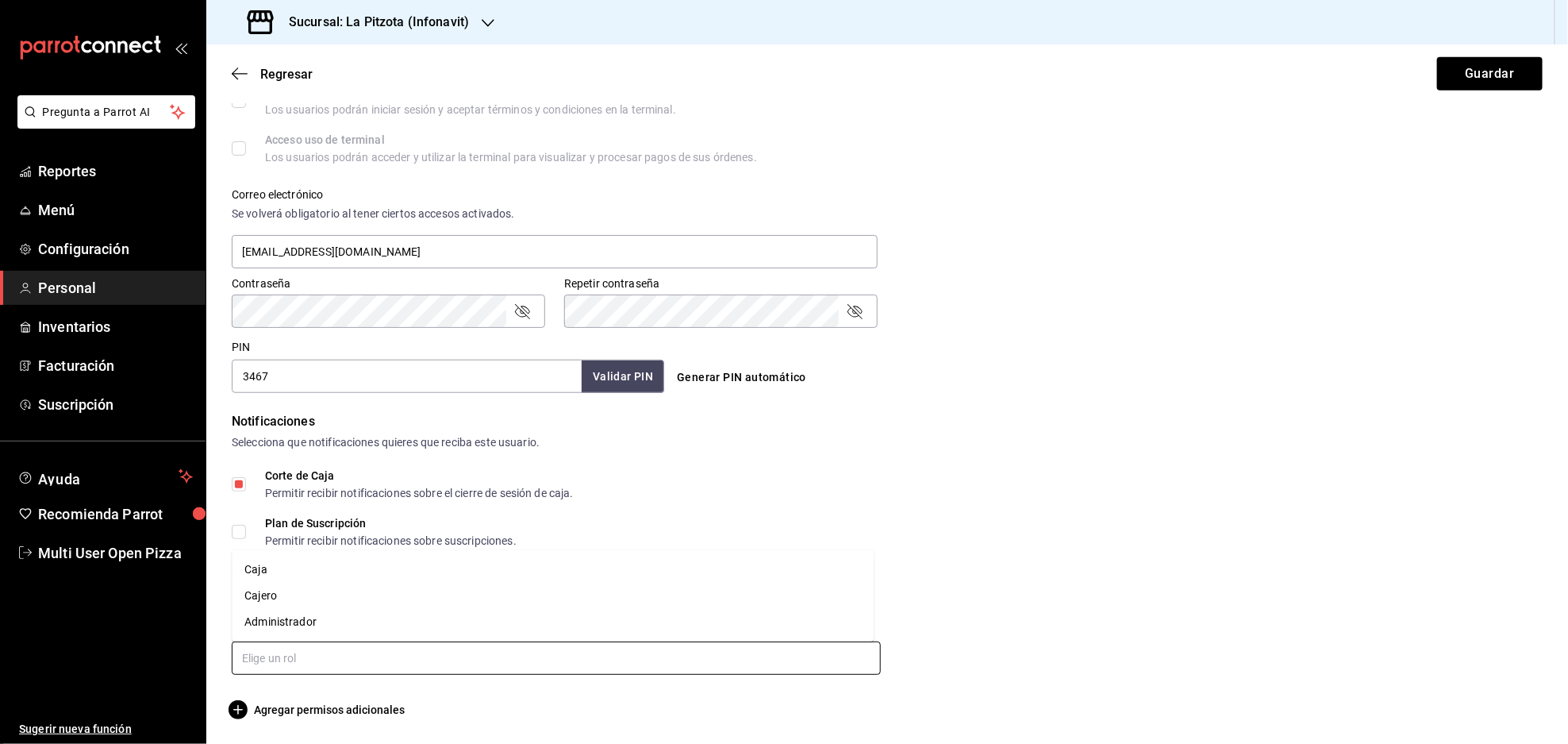
click at [299, 597] on li "Cajero" at bounding box center [552, 596] width 642 height 27
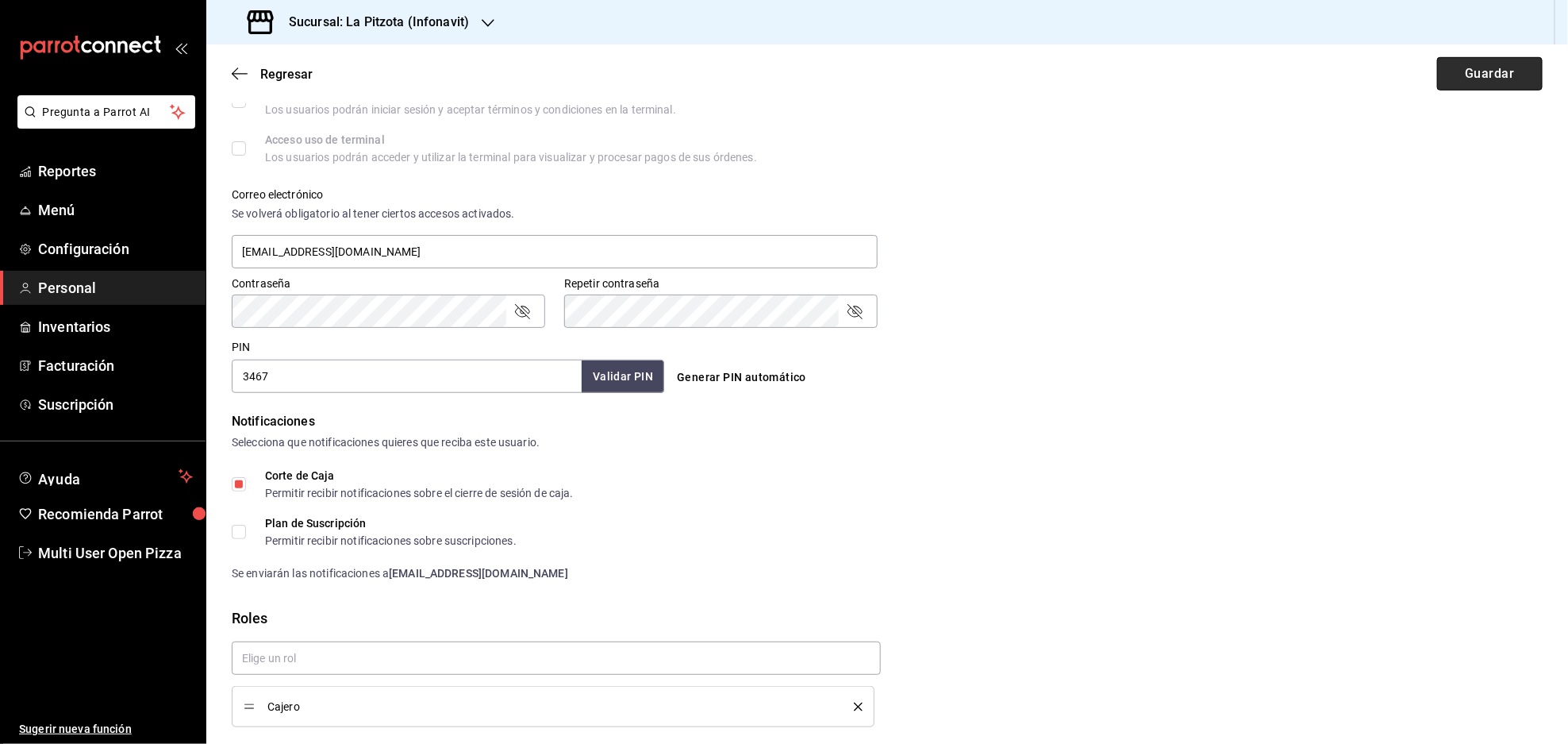
click at [1447, 66] on button "Guardar" at bounding box center [1489, 74] width 105 height 33
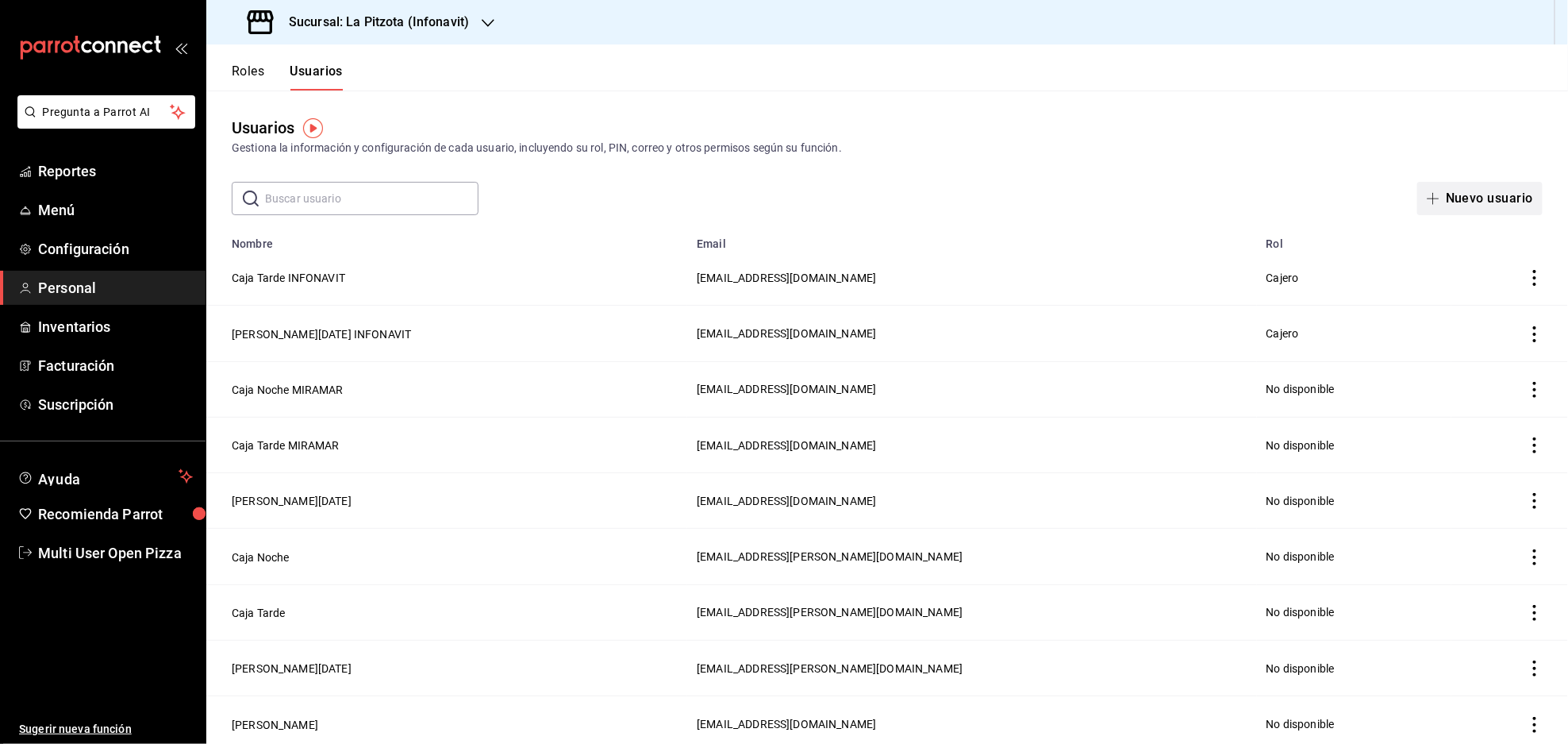
click at [1457, 199] on button "Nuevo usuario" at bounding box center [1480, 198] width 125 height 33
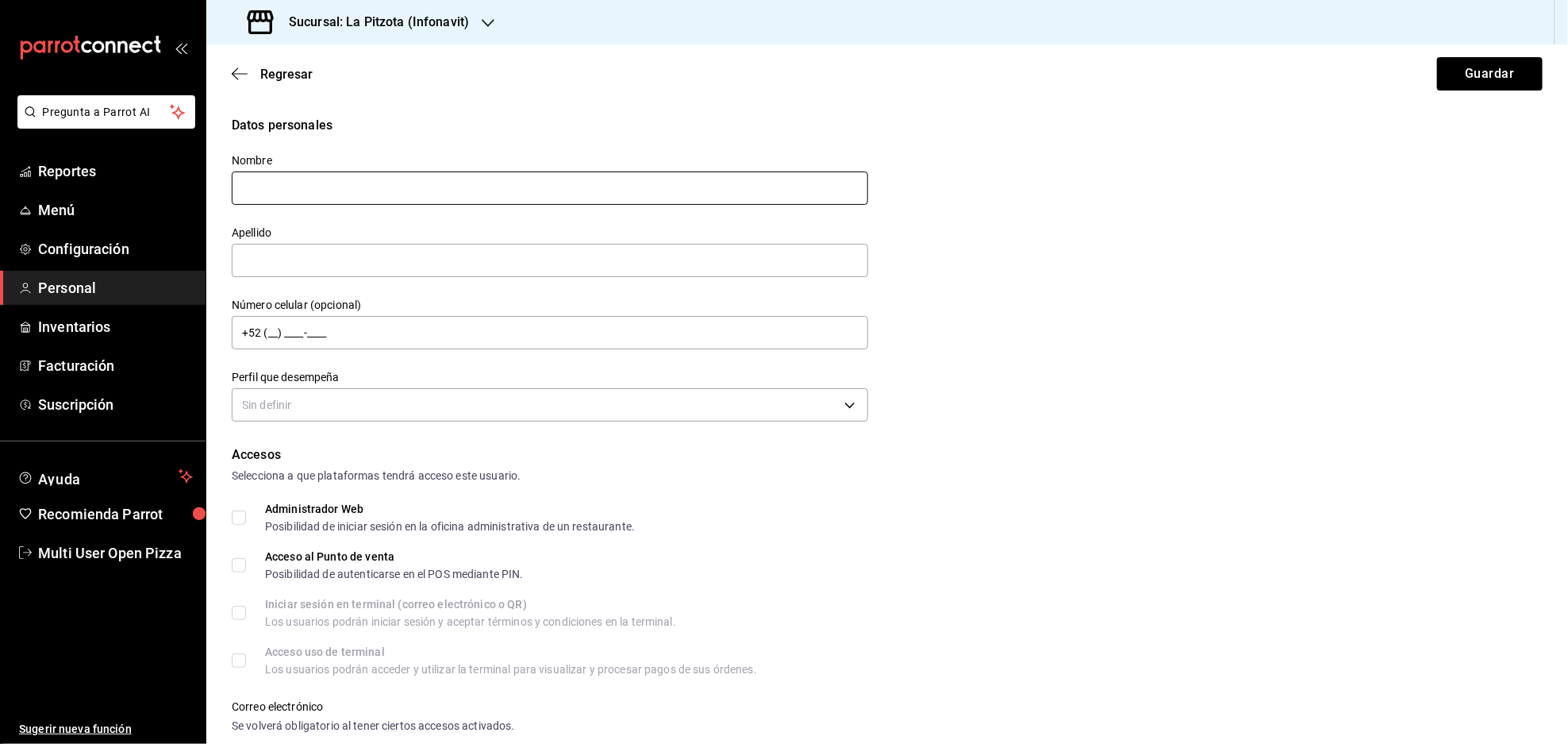
click at [465, 184] on input "text" at bounding box center [549, 188] width 637 height 33
type input "Caja"
type input "Noche INFONAVIT"
click at [424, 403] on body "Pregunta a Parrot AI Reportes Menú Configuración Personal Inventarios Facturaci…" at bounding box center [784, 372] width 1568 height 744
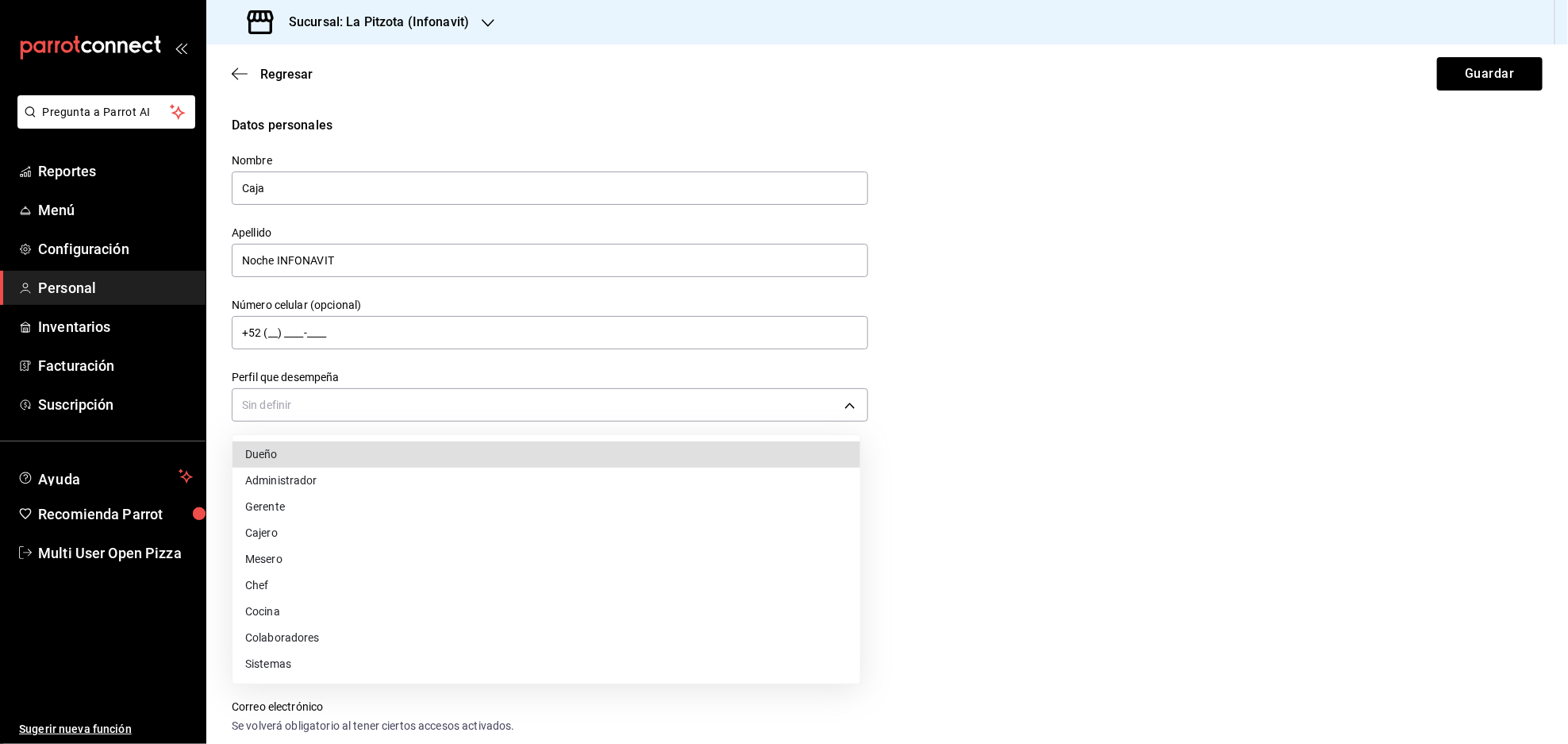
click at [286, 526] on li "Cajero" at bounding box center [546, 533] width 627 height 27
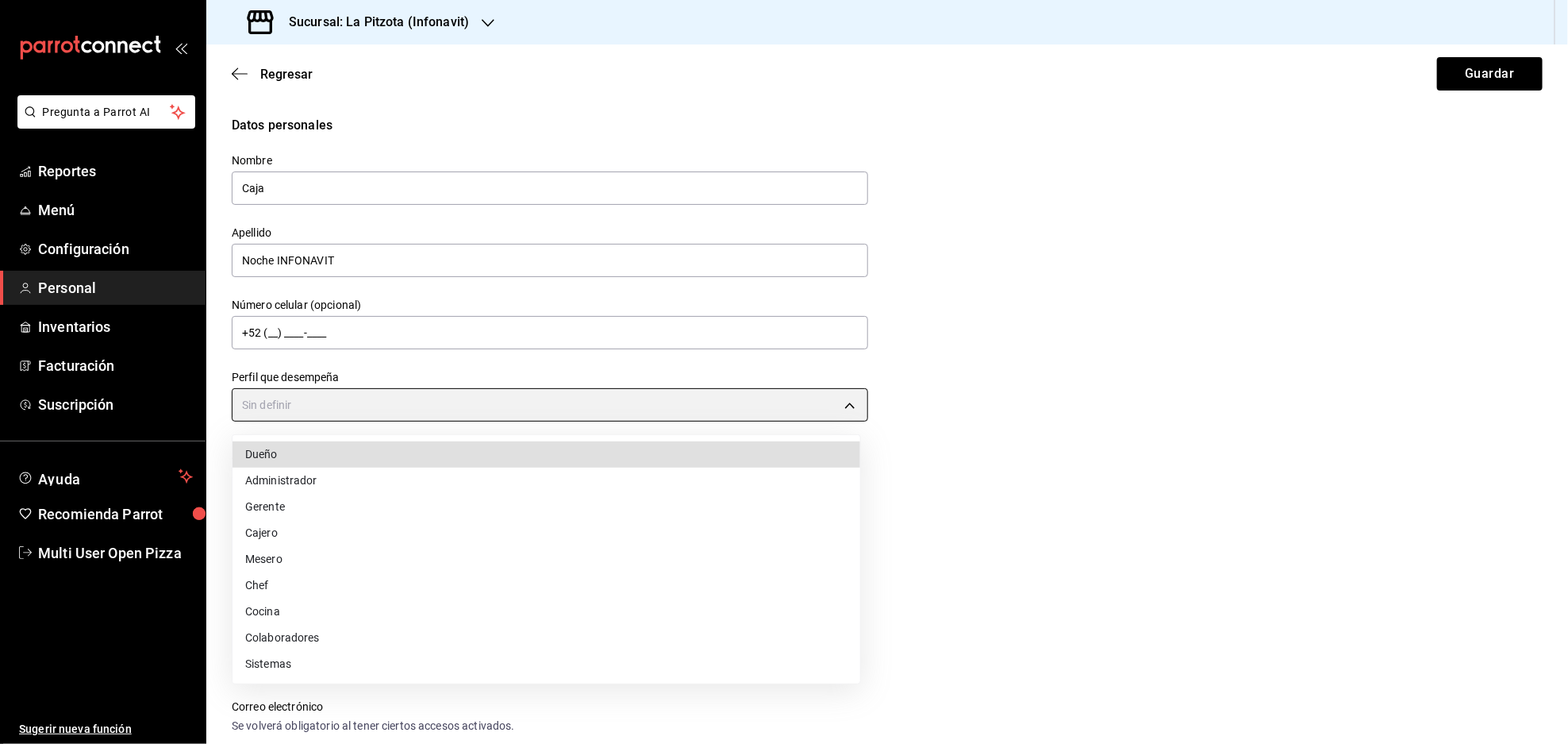
type input "CASHIER"
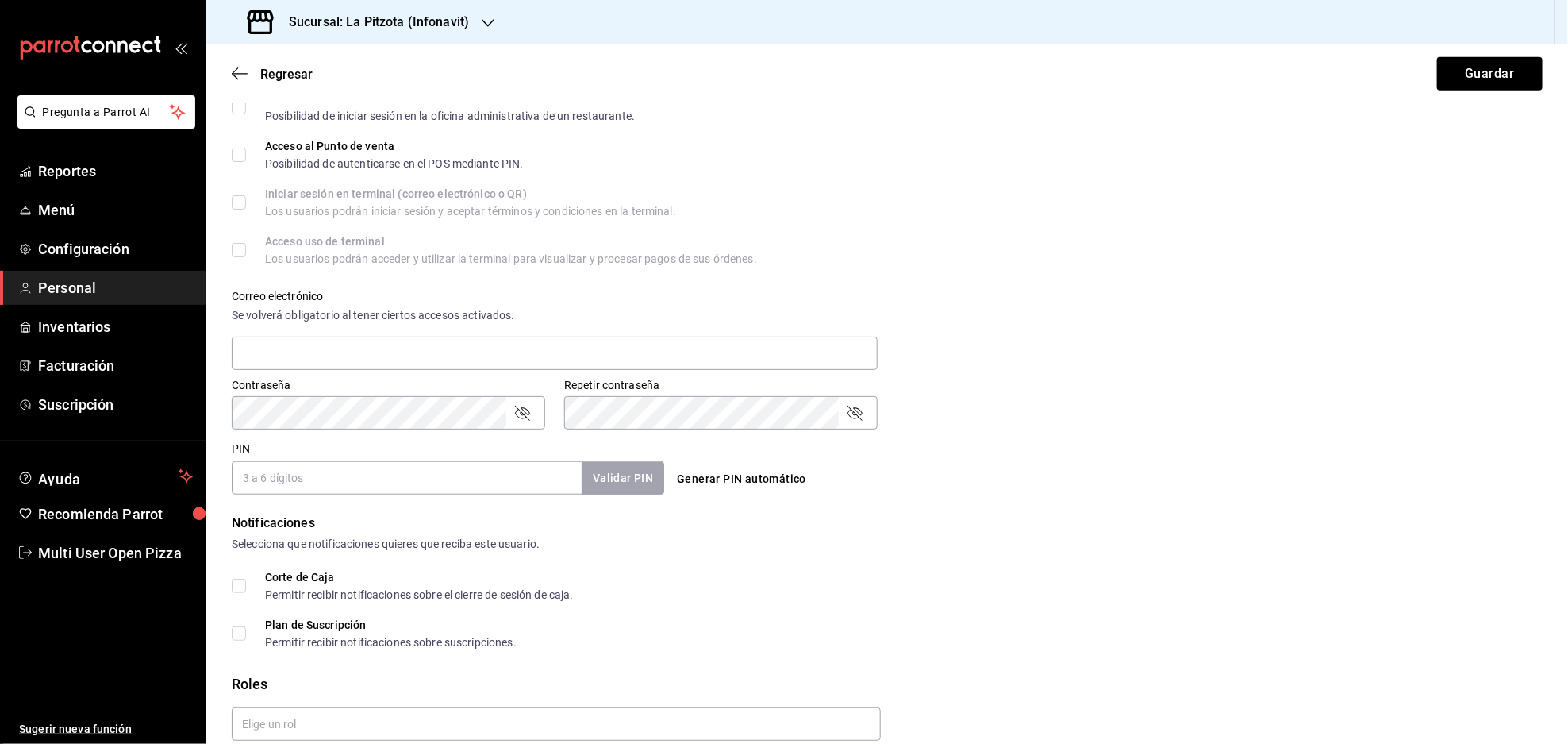
scroll to position [423, 0]
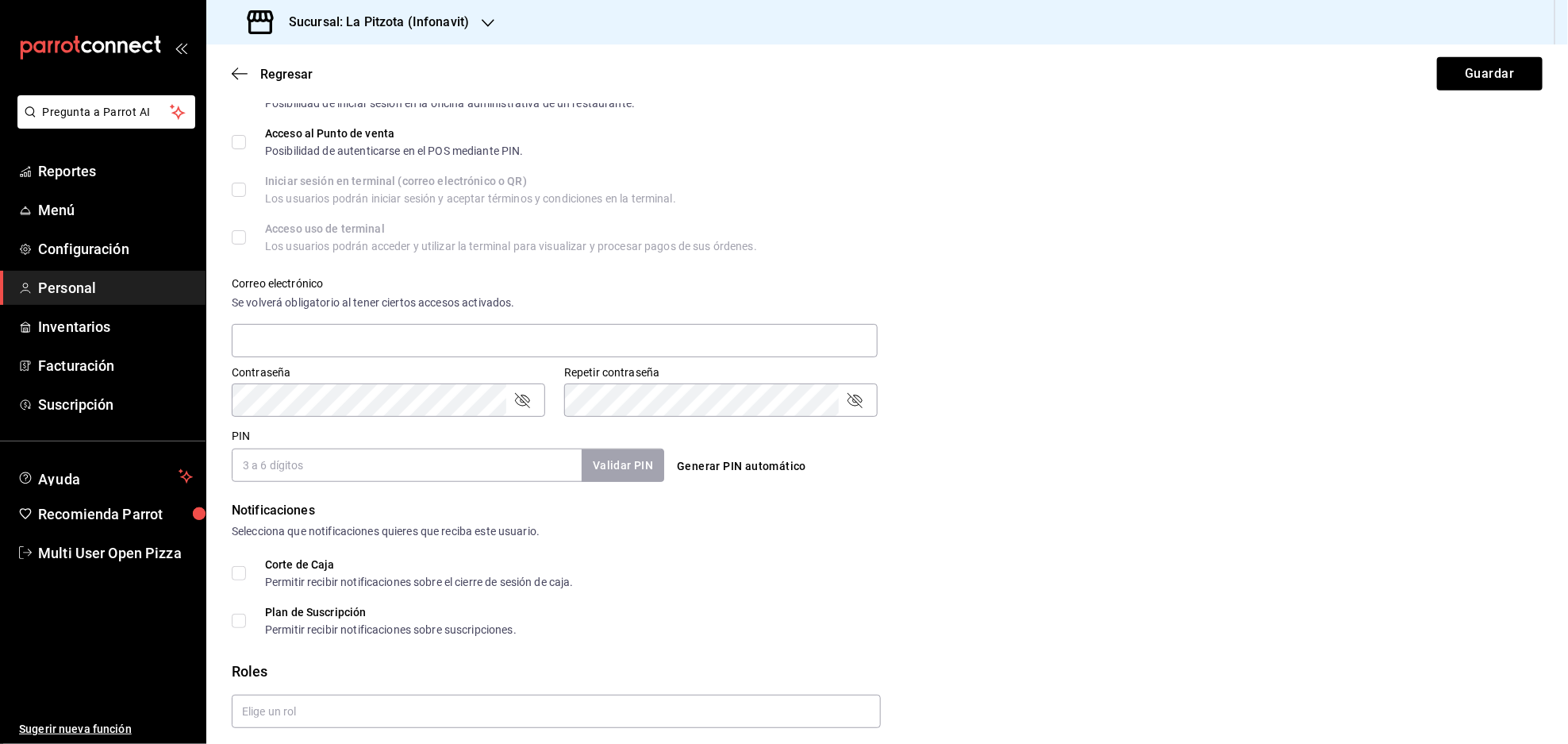
drag, startPoint x: 242, startPoint y: 137, endPoint x: 241, endPoint y: 227, distance: 90.0
click at [242, 137] on input "Acceso al Punto de venta Posibilidad de autenticarse en el POS mediante PIN." at bounding box center [238, 141] width 15 height 15
checkbox input "true"
click at [323, 352] on input "text" at bounding box center [554, 340] width 646 height 33
type input "[EMAIL_ADDRESS][DOMAIN_NAME]"
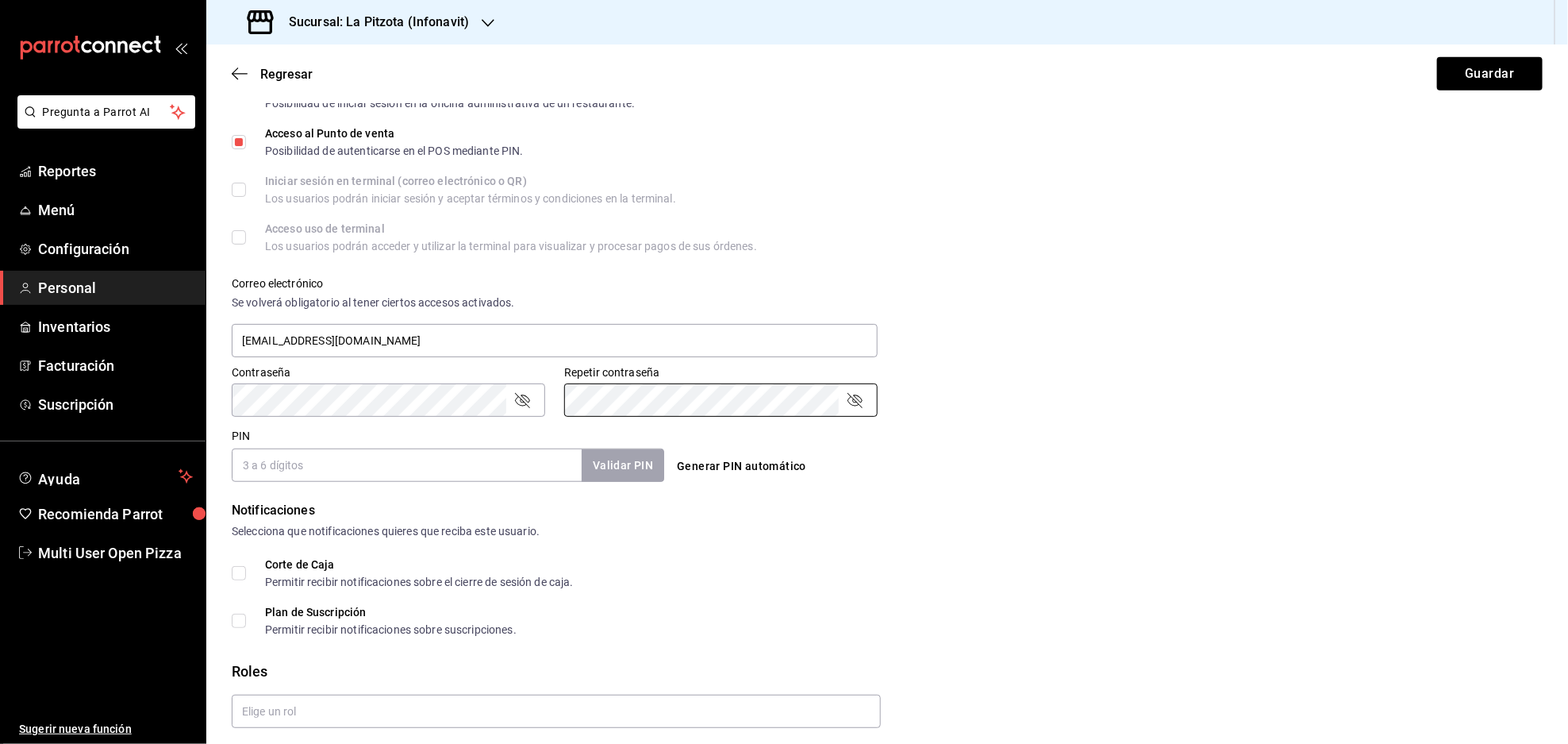
click at [490, 463] on input "PIN" at bounding box center [406, 465] width 350 height 33
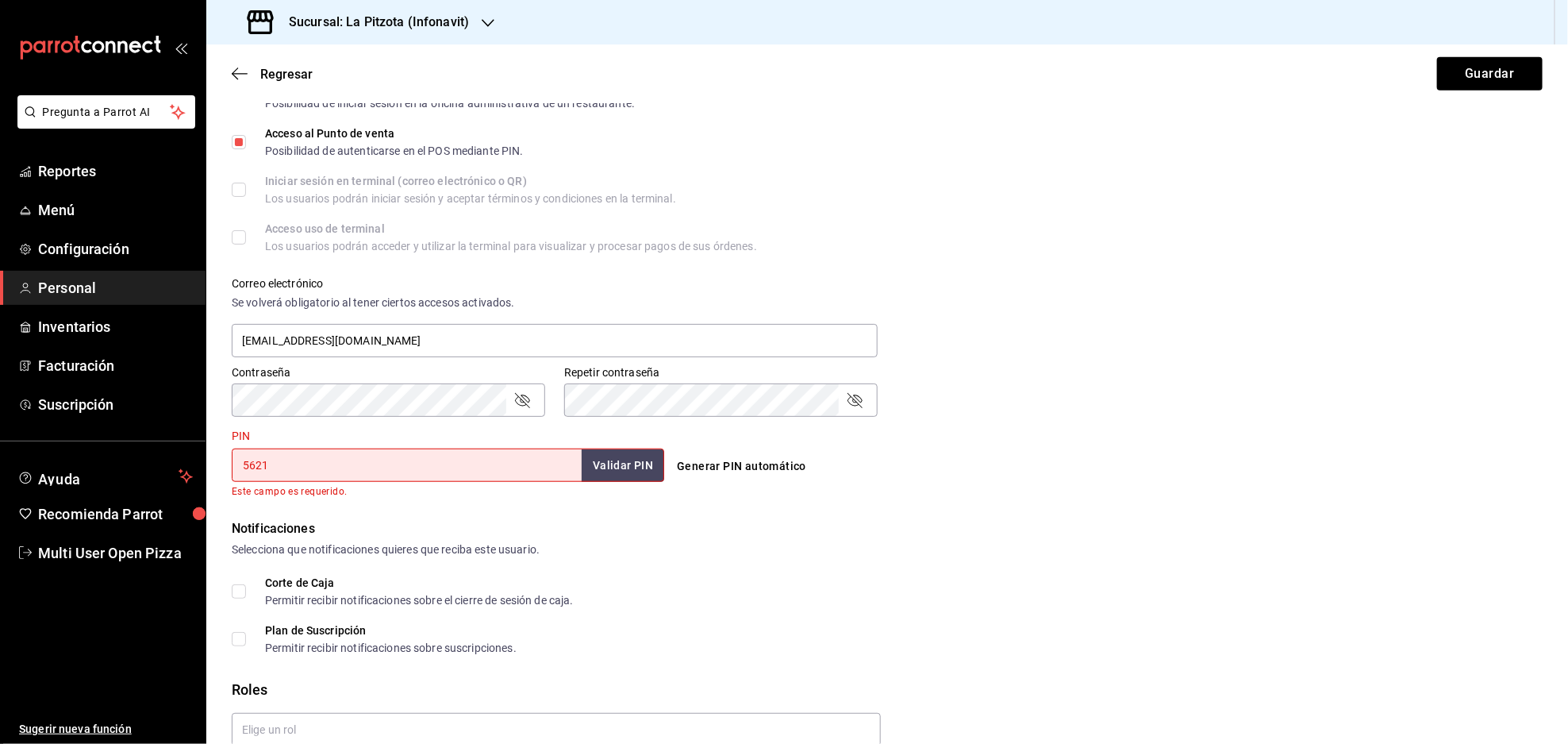
type input "5621"
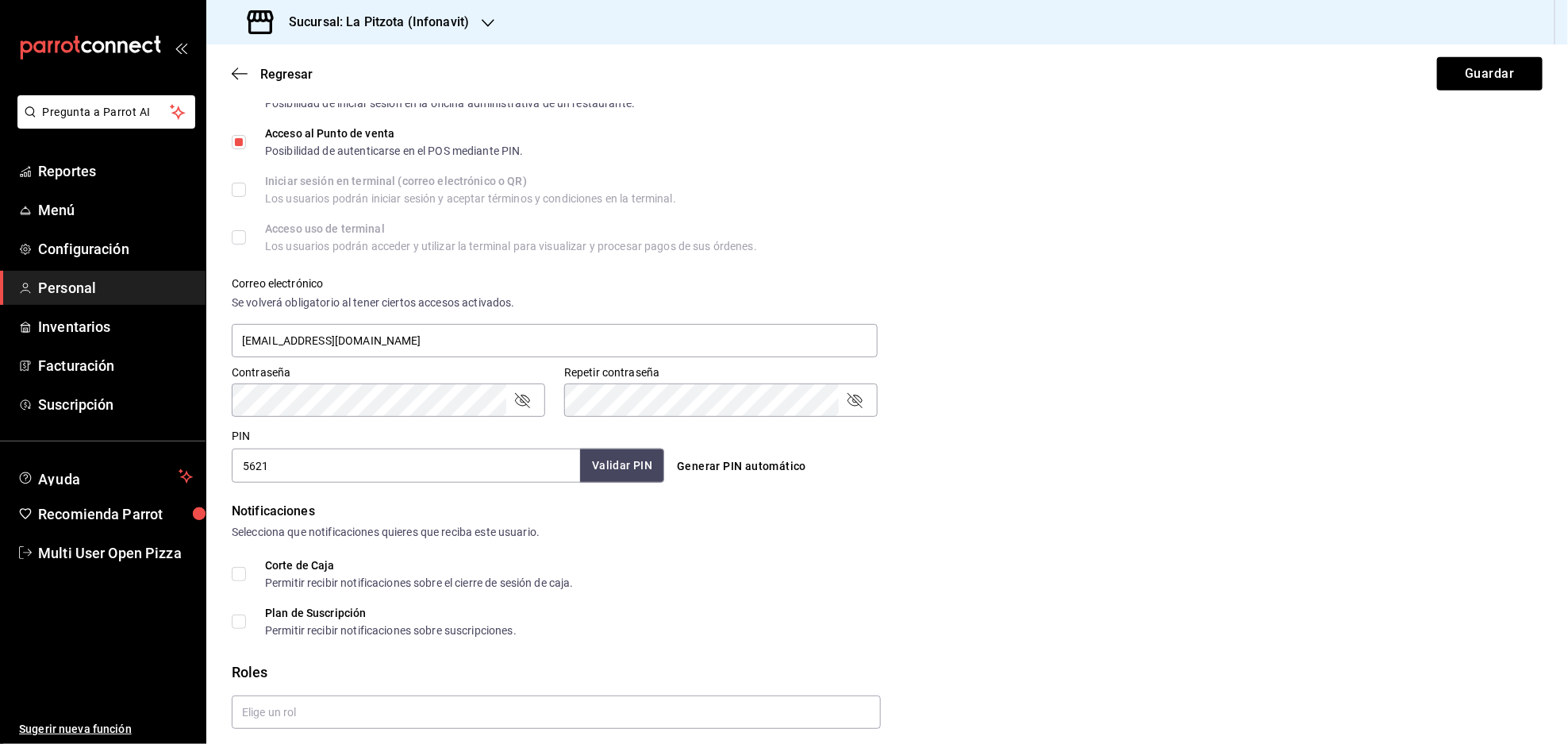
click at [613, 455] on button "Validar PIN" at bounding box center [622, 465] width 84 height 34
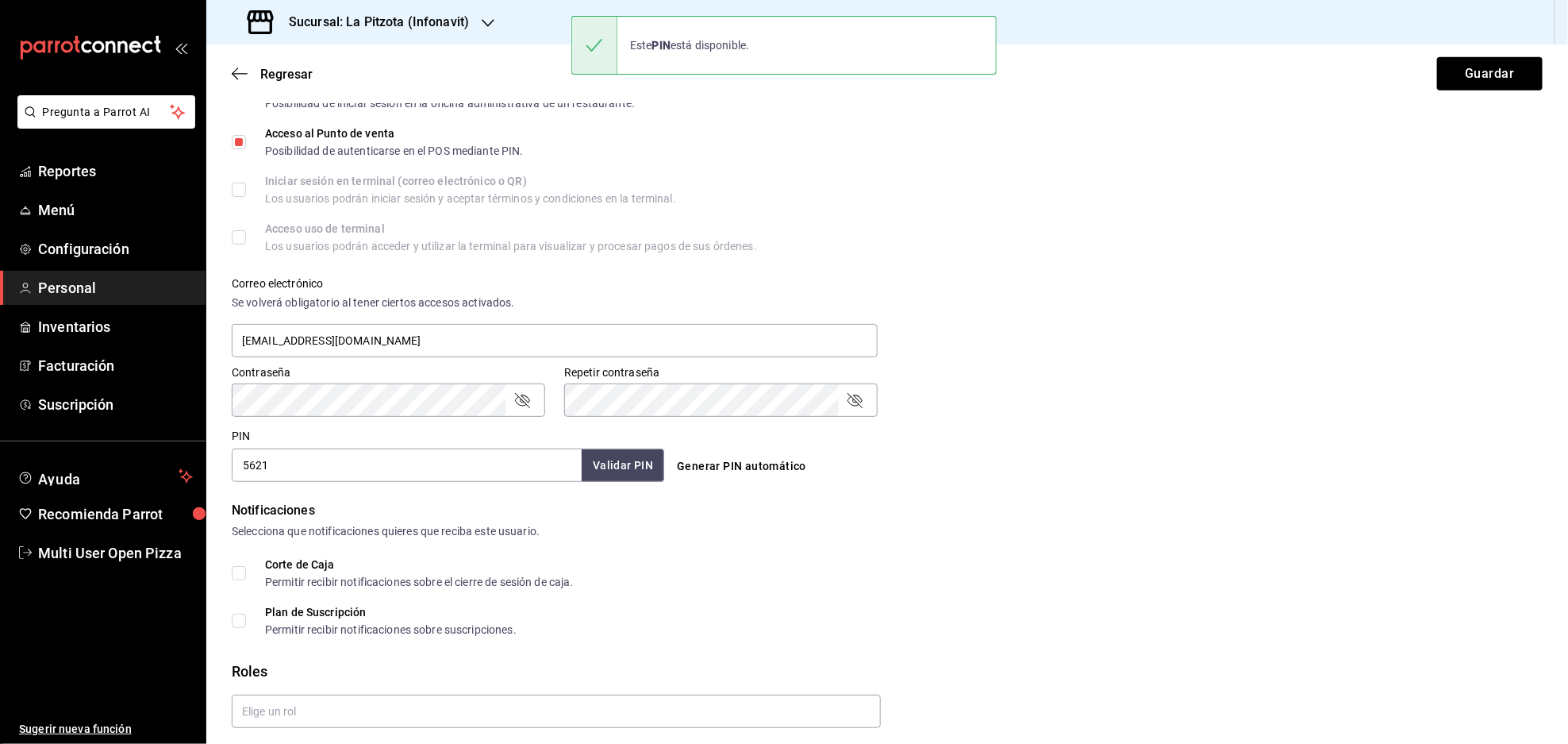
click at [661, 534] on div "Selecciona que notificaciones quieres que reciba este usuario." at bounding box center [887, 531] width 1311 height 16
click at [231, 575] on div "Datos personales Nombre Caja Apellido Noche INFONAVIT Número celular (opcional)…" at bounding box center [887, 232] width 1362 height 1079
click at [241, 575] on input "Corte de Caja Permitir recibir notificaciones sobre el cierre de sesión de caja." at bounding box center [238, 573] width 15 height 15
checkbox input "true"
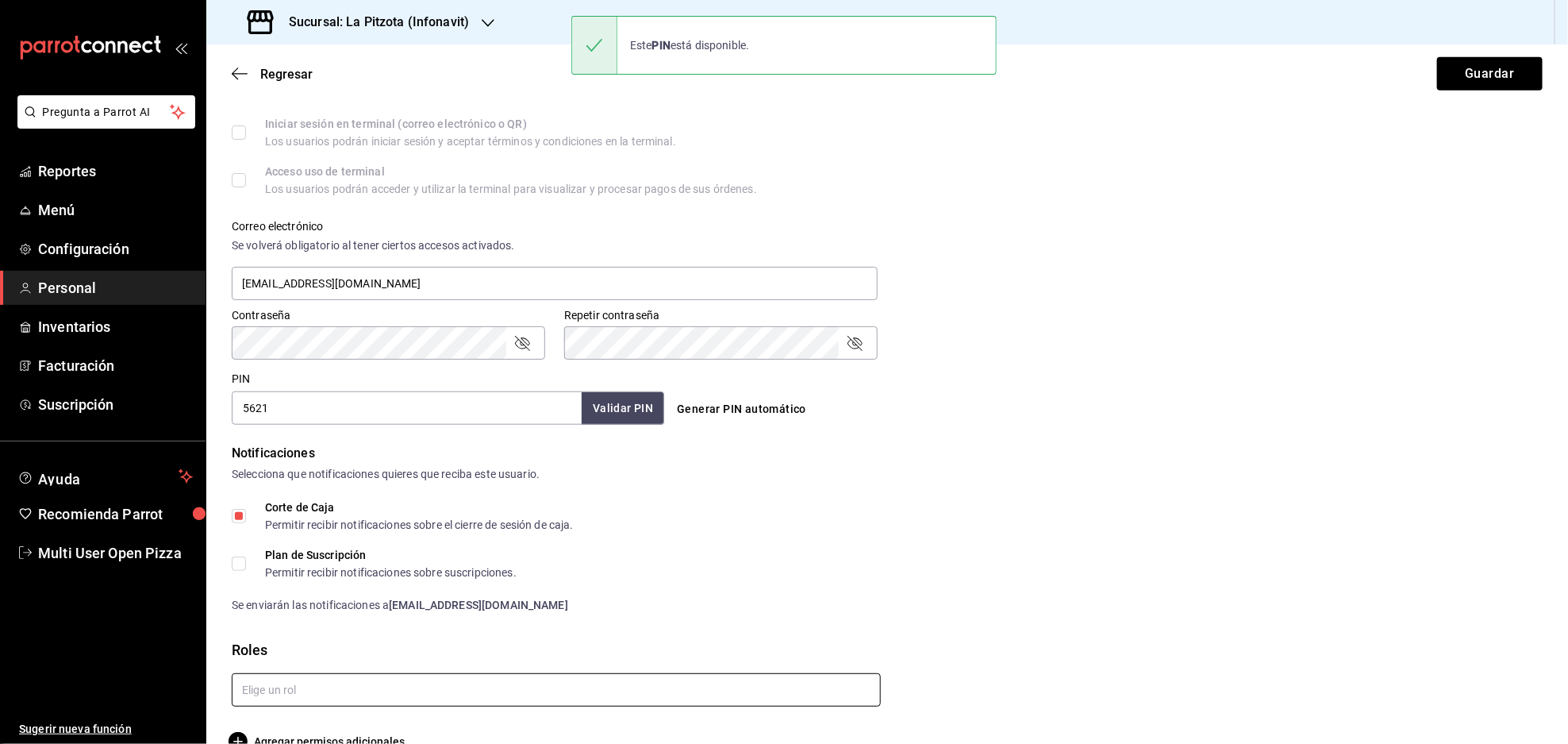
scroll to position [512, 0]
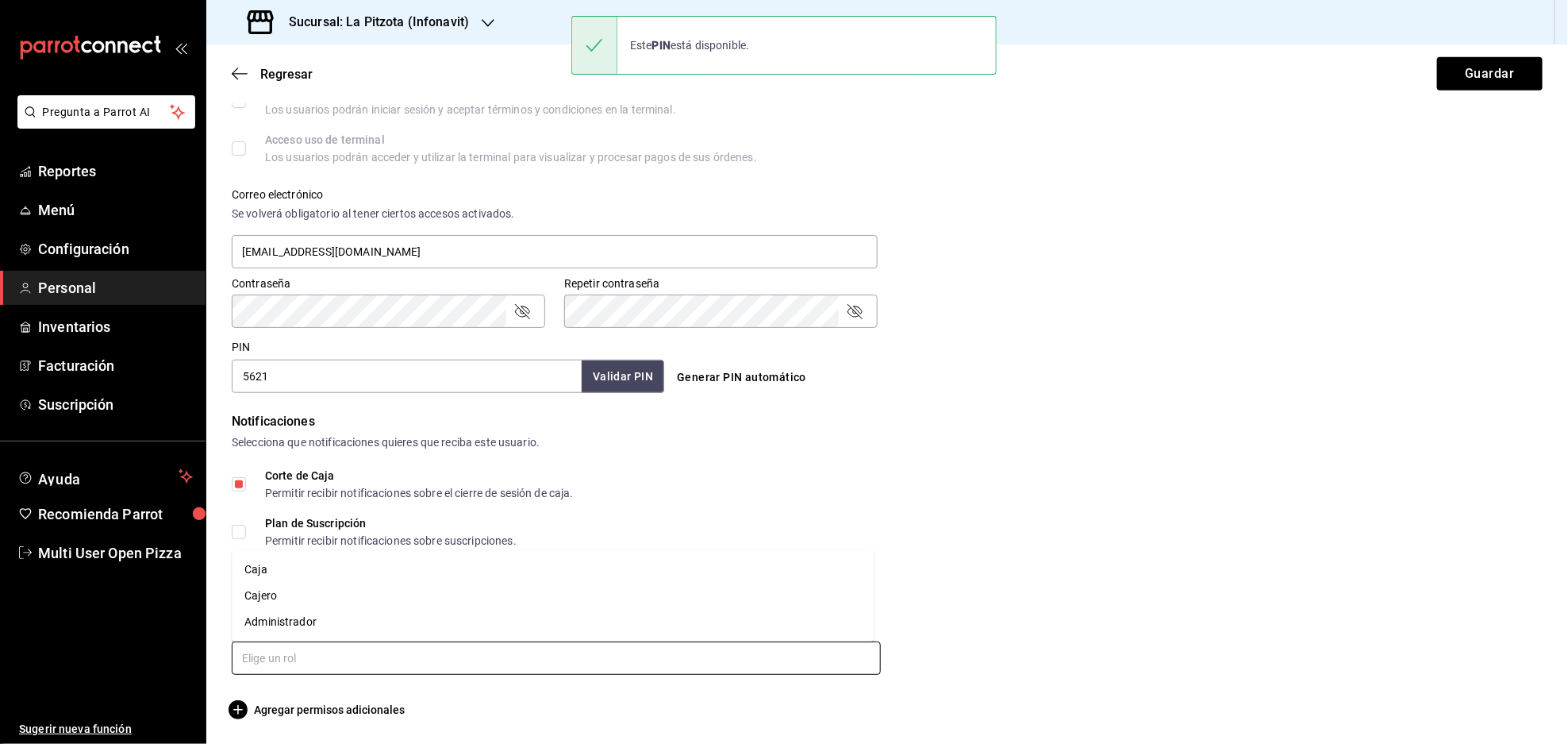
click at [354, 668] on input "text" at bounding box center [555, 657] width 649 height 33
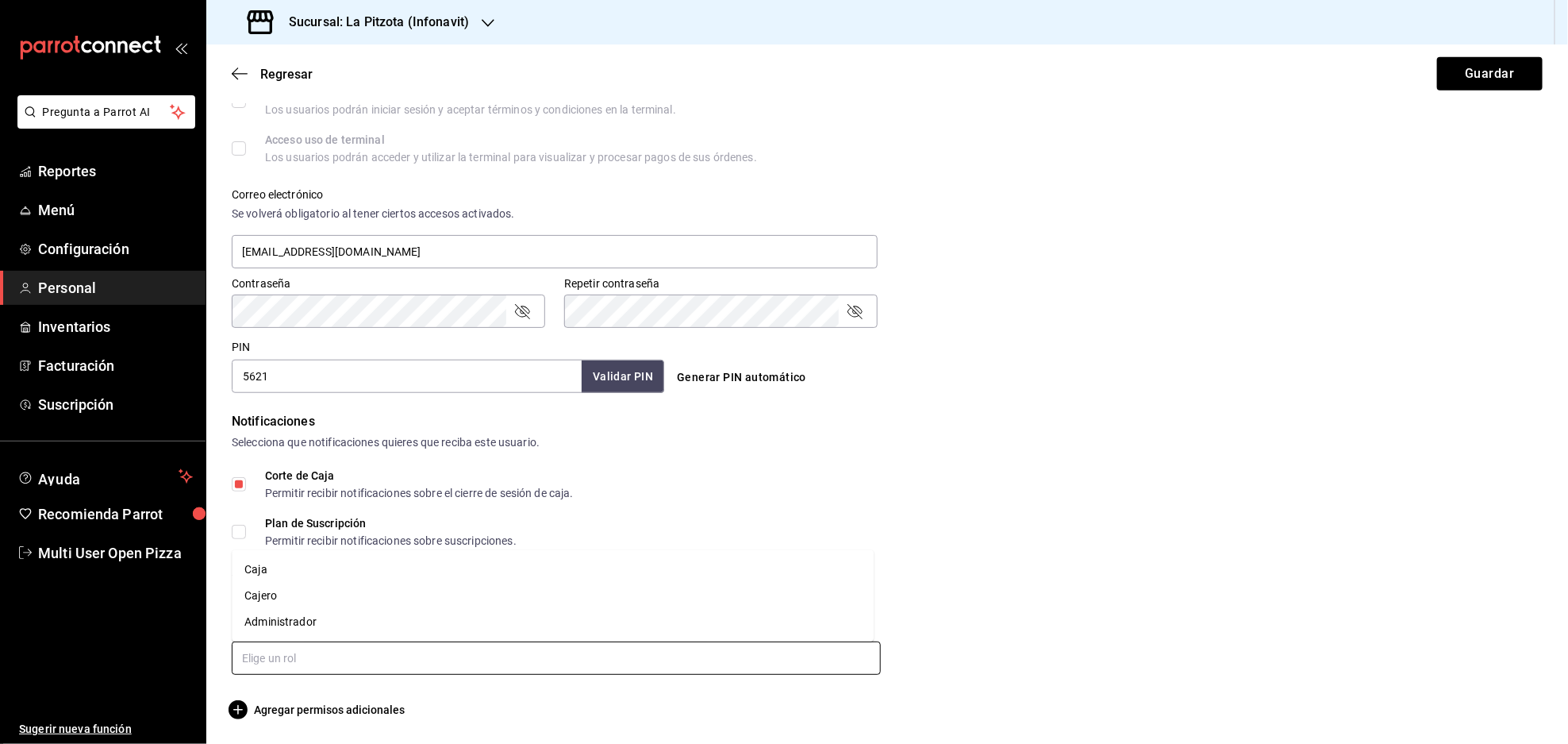
drag, startPoint x: 279, startPoint y: 600, endPoint x: 327, endPoint y: 585, distance: 50.3
click at [279, 599] on li "Cajero" at bounding box center [552, 596] width 642 height 27
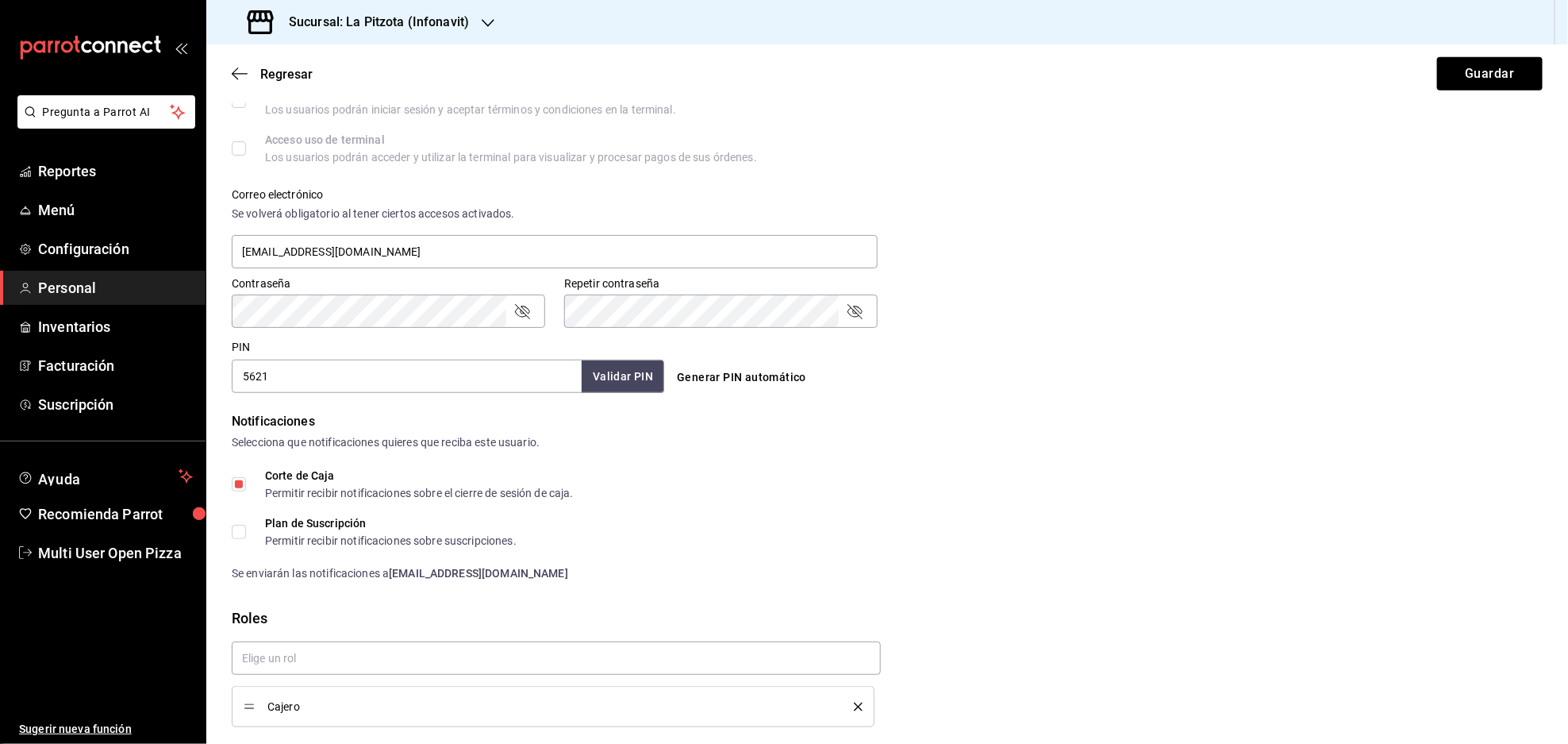
click at [1010, 406] on form "Datos personales Nombre Caja Apellido Noche INFONAVIT Número celular (opcional)…" at bounding box center [887, 188] width 1311 height 1167
click at [1449, 82] on button "Guardar" at bounding box center [1489, 74] width 105 height 33
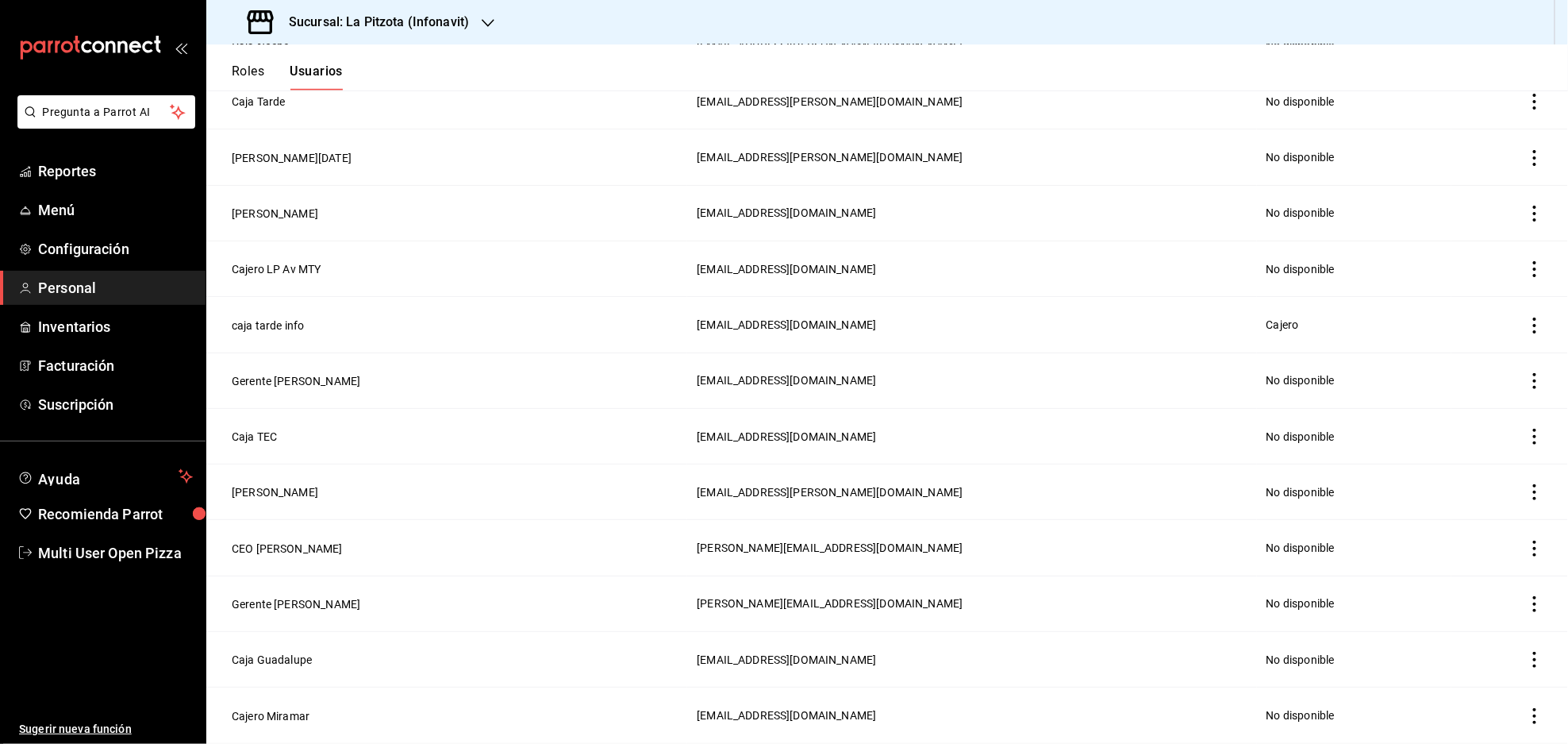
scroll to position [144, 0]
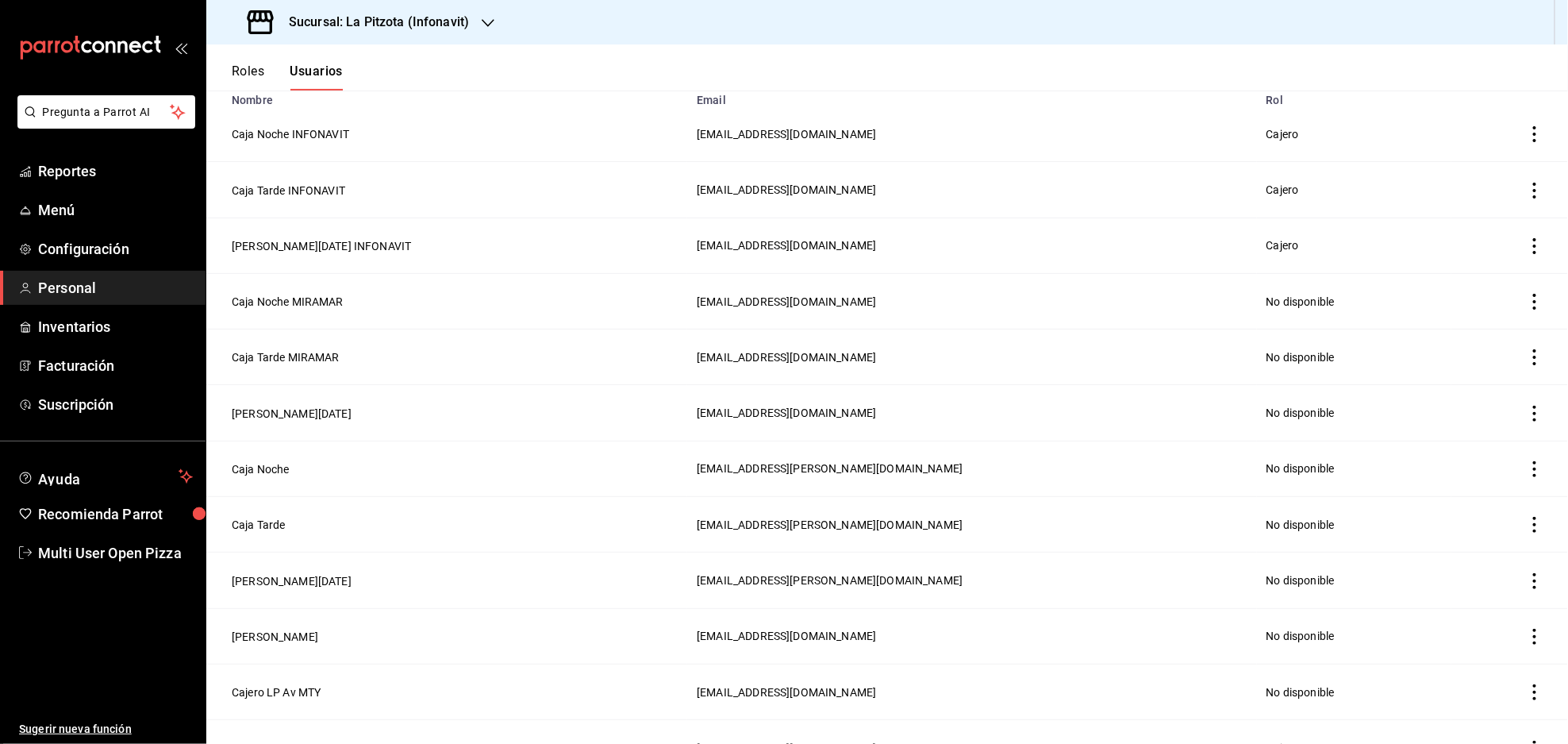
click at [452, 23] on h3 "Sucursal: La Pitzota (Infonavit)" at bounding box center [372, 22] width 193 height 19
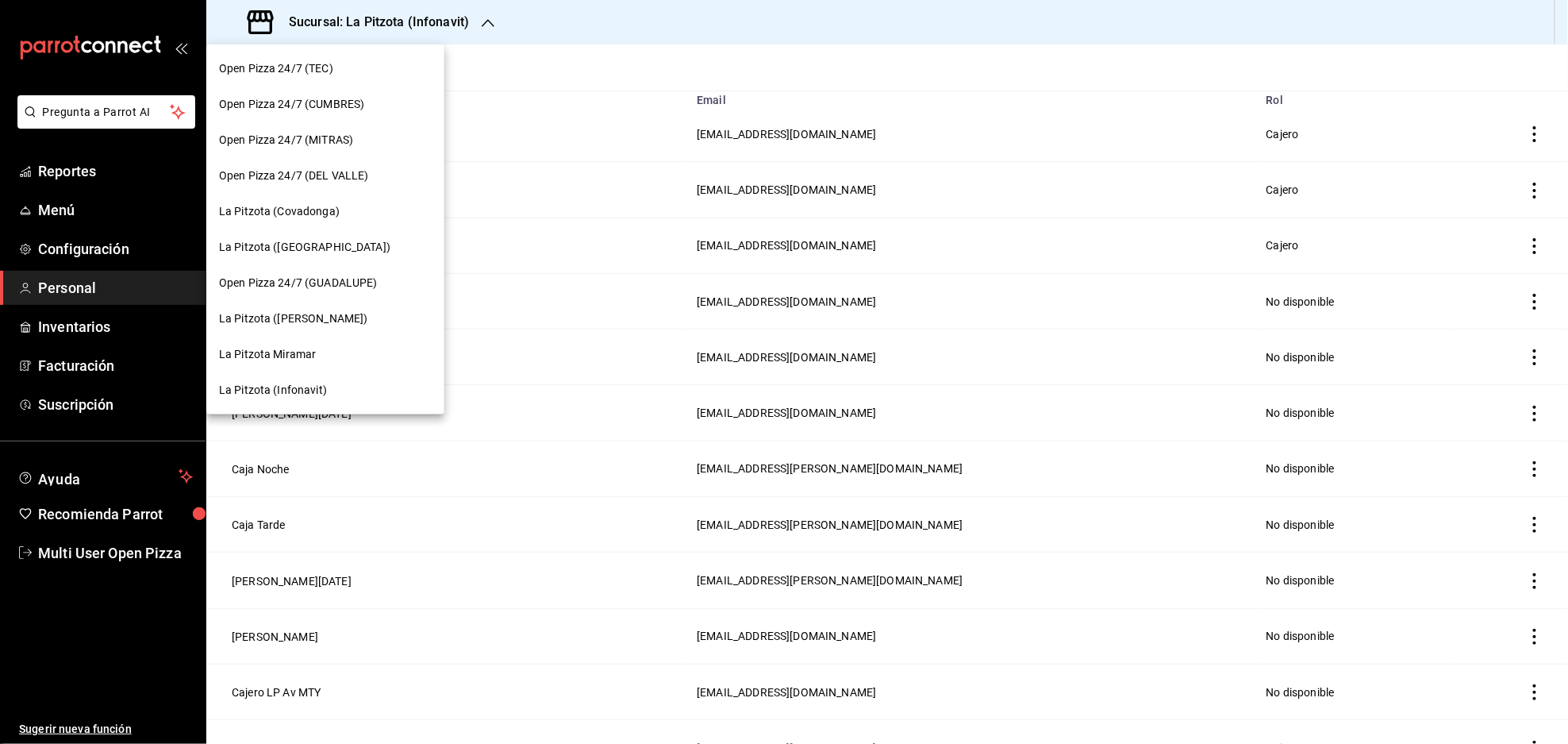
click at [306, 244] on span "La Pitzota ([GEOGRAPHIC_DATA])" at bounding box center [305, 247] width 171 height 16
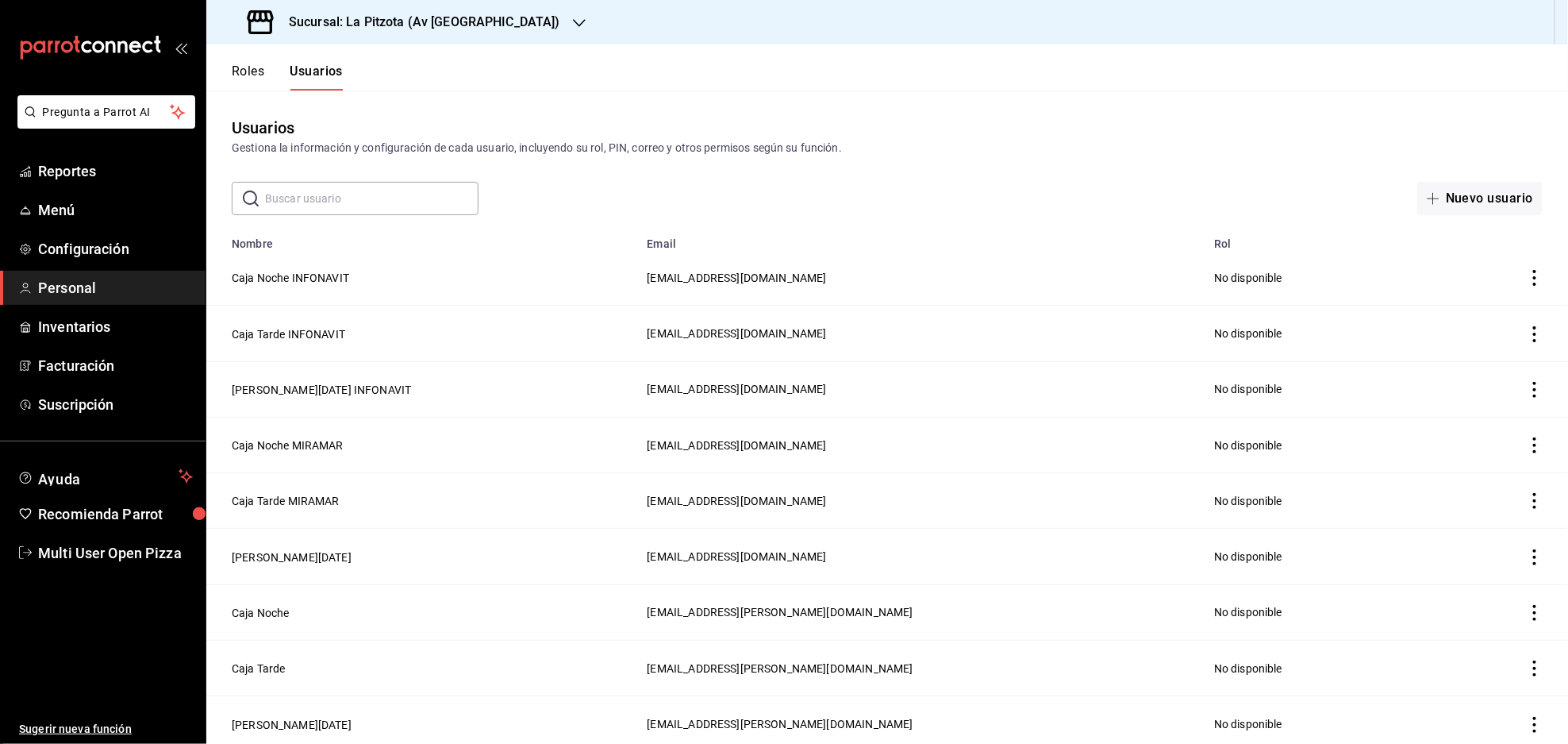
scroll to position [317, 0]
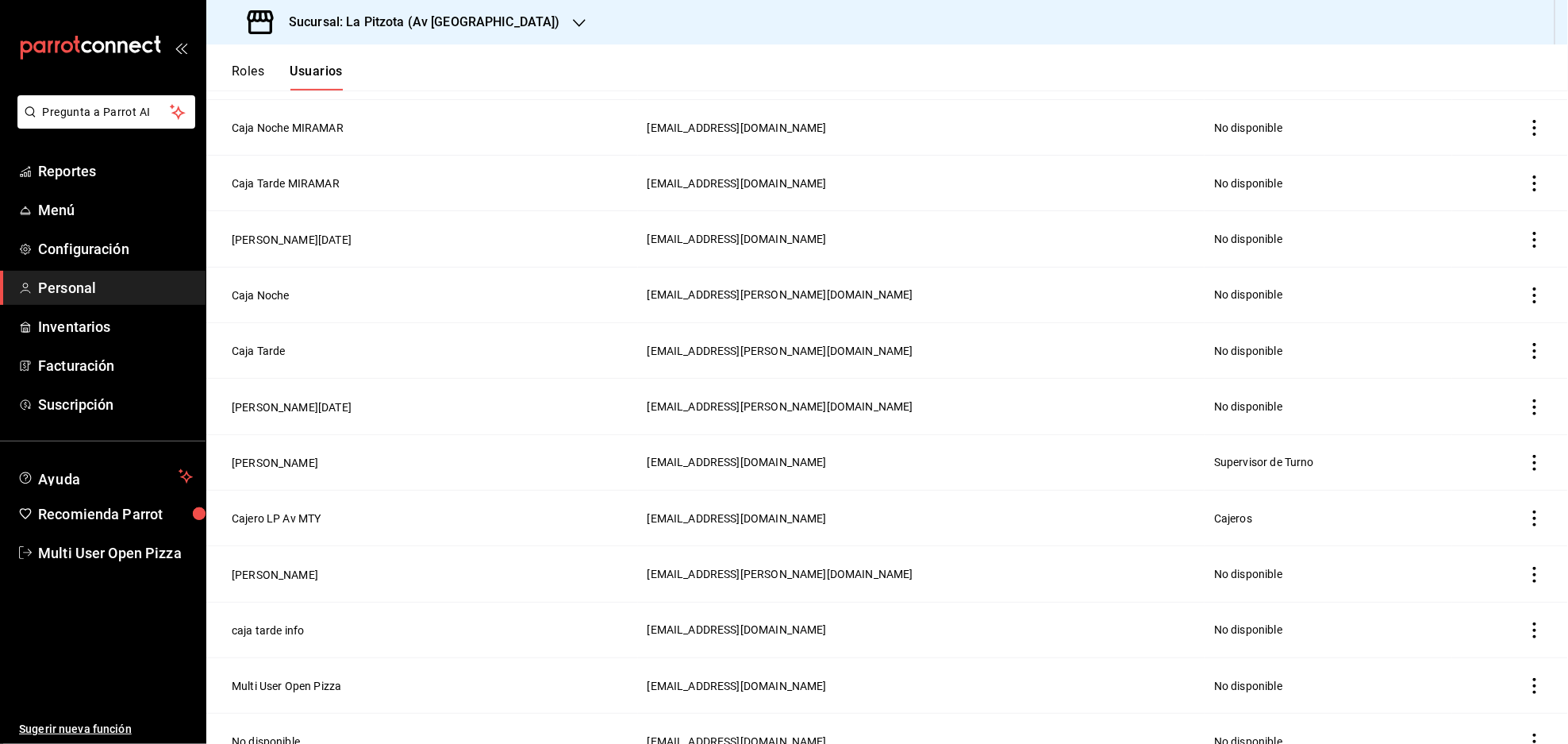
click at [1527, 513] on icon "actions" at bounding box center [1535, 518] width 16 height 16
click at [285, 501] on div at bounding box center [784, 372] width 1568 height 744
click at [301, 513] on button "Cajero LP Av MTY" at bounding box center [276, 518] width 89 height 16
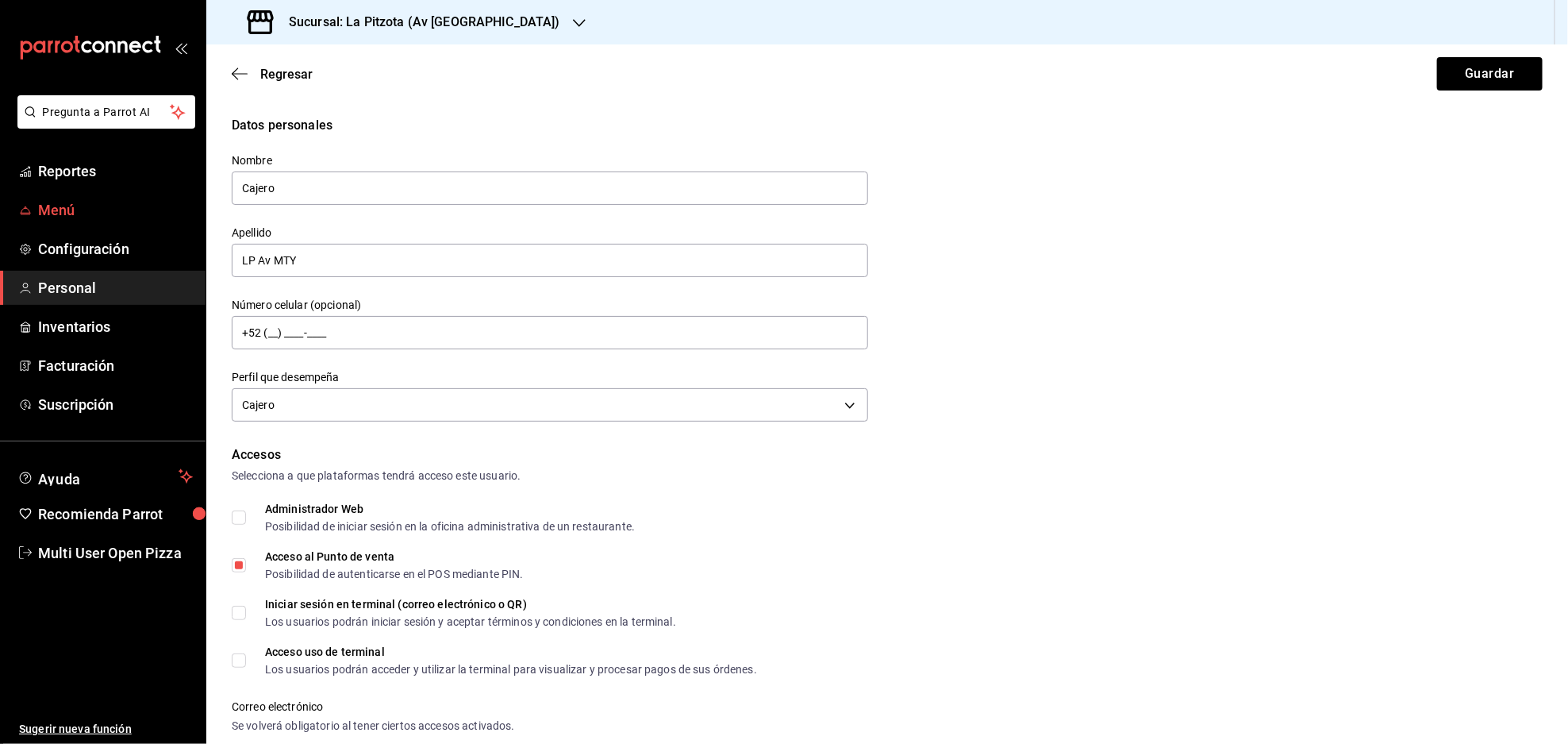
drag, startPoint x: 297, startPoint y: 174, endPoint x: 163, endPoint y: 199, distance: 136.3
click at [169, 199] on div "Pregunta a Parrot AI Reportes Menú Configuración Personal Inventarios Facturaci…" at bounding box center [784, 372] width 1568 height 744
type input "Caja"
type input "[DATE] AV MTY"
click at [756, 477] on div "Selecciona a que plataformas tendrá acceso este usuario." at bounding box center [887, 475] width 1311 height 16
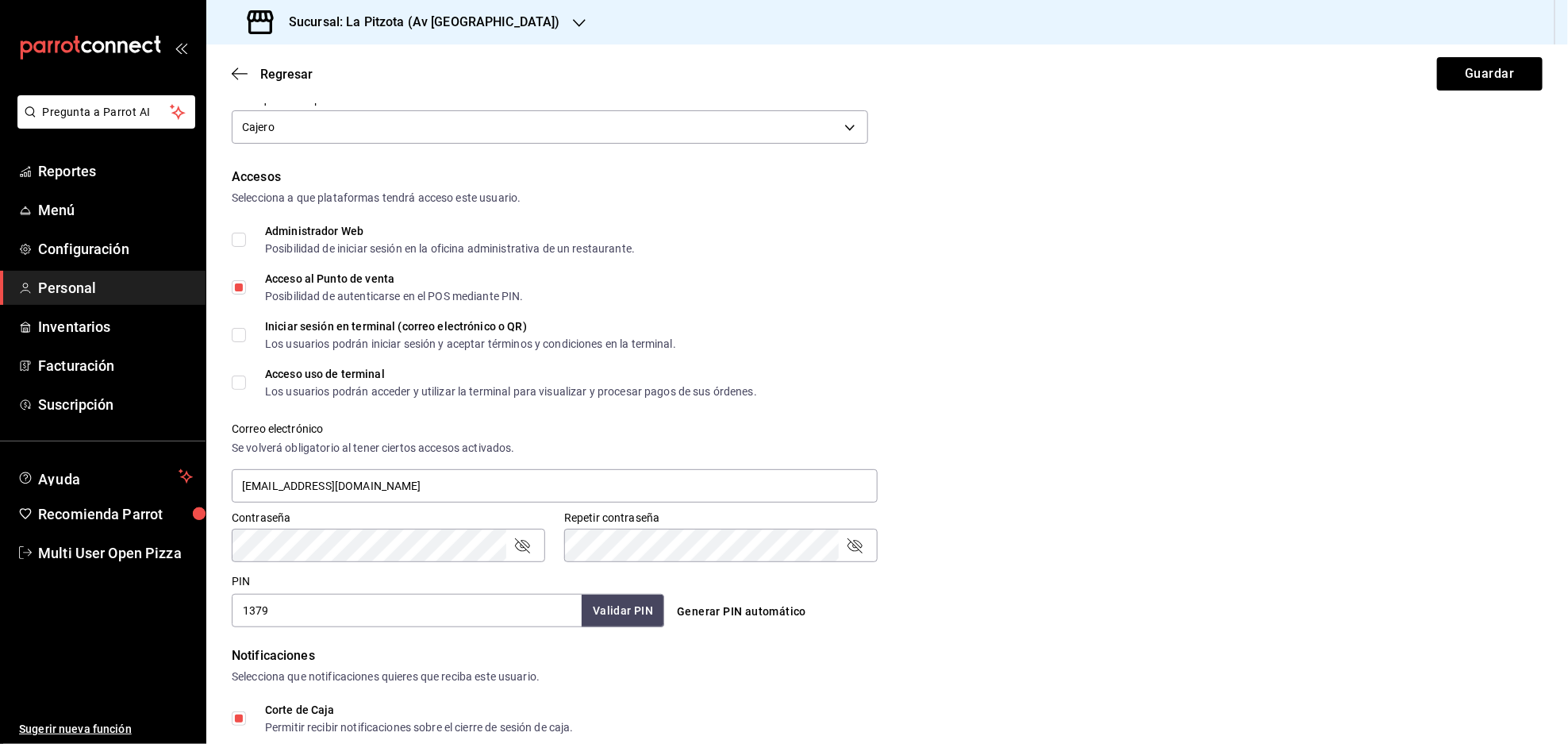
scroll to position [317, 0]
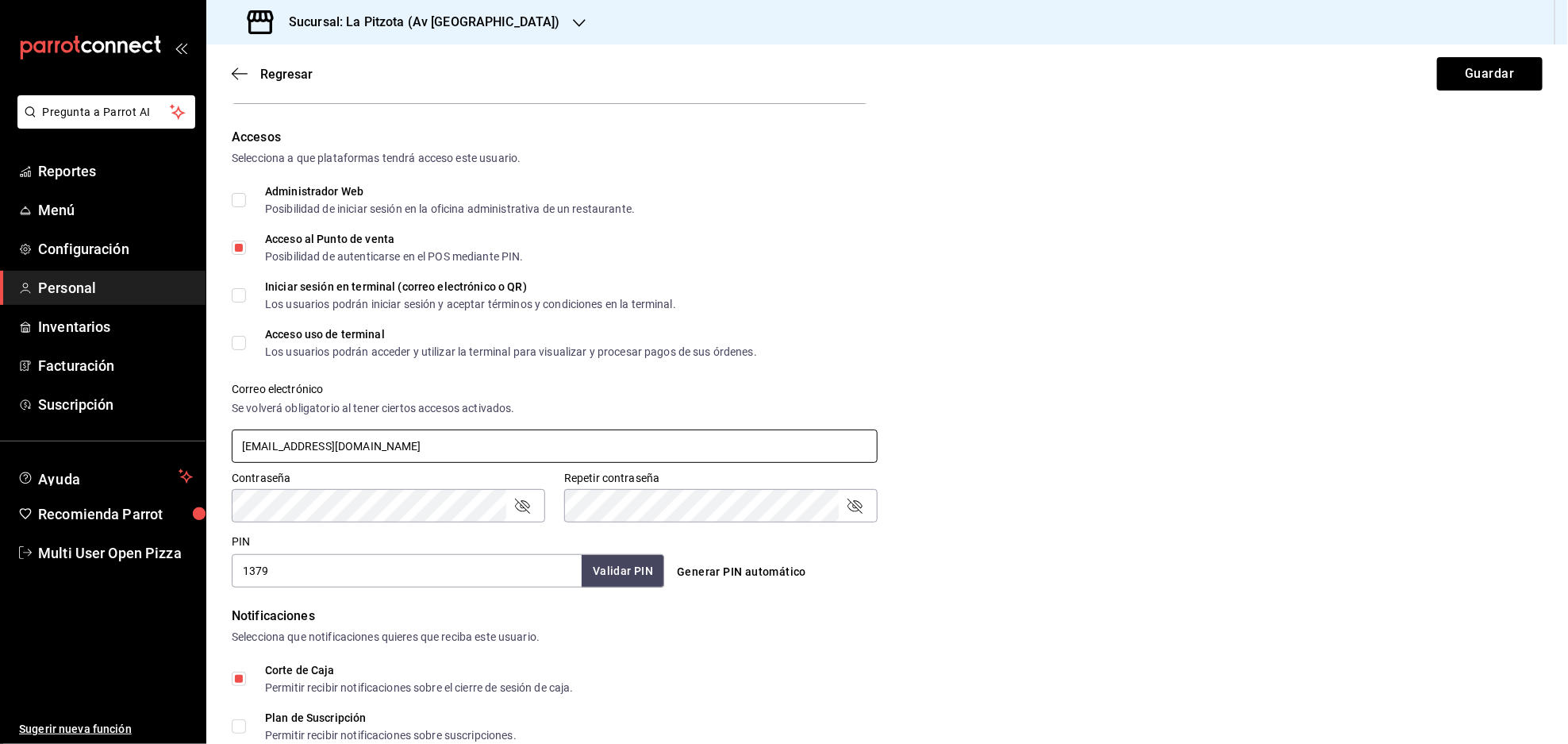
click at [268, 446] on input "[EMAIL_ADDRESS][DOMAIN_NAME]" at bounding box center [554, 446] width 646 height 33
click at [420, 438] on input "[EMAIL_ADDRESS][DOMAIN_NAME]" at bounding box center [554, 446] width 646 height 33
type input "[EMAIL_ADDRESS][DOMAIN_NAME]"
click at [488, 576] on input "1379" at bounding box center [406, 570] width 350 height 33
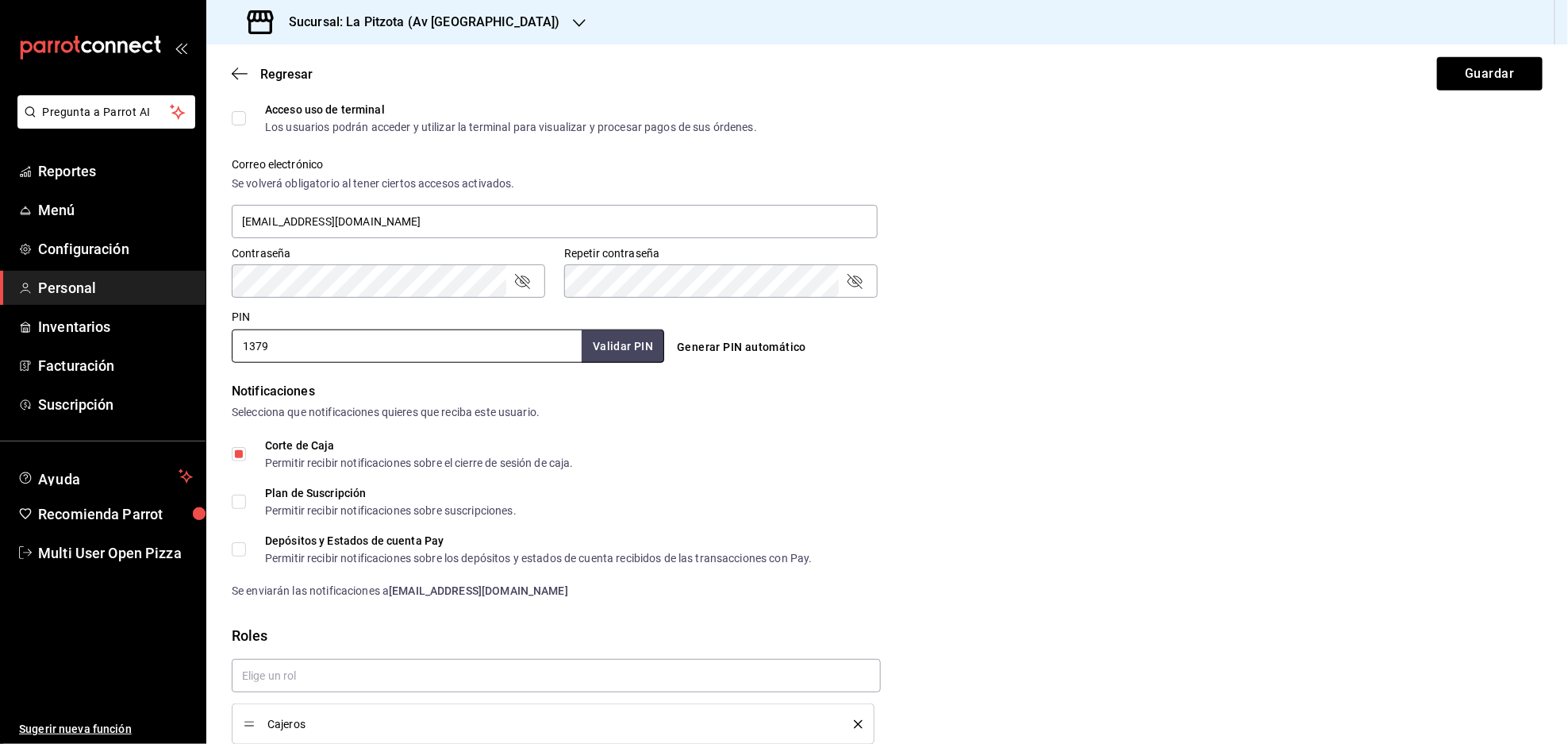
scroll to position [506, 0]
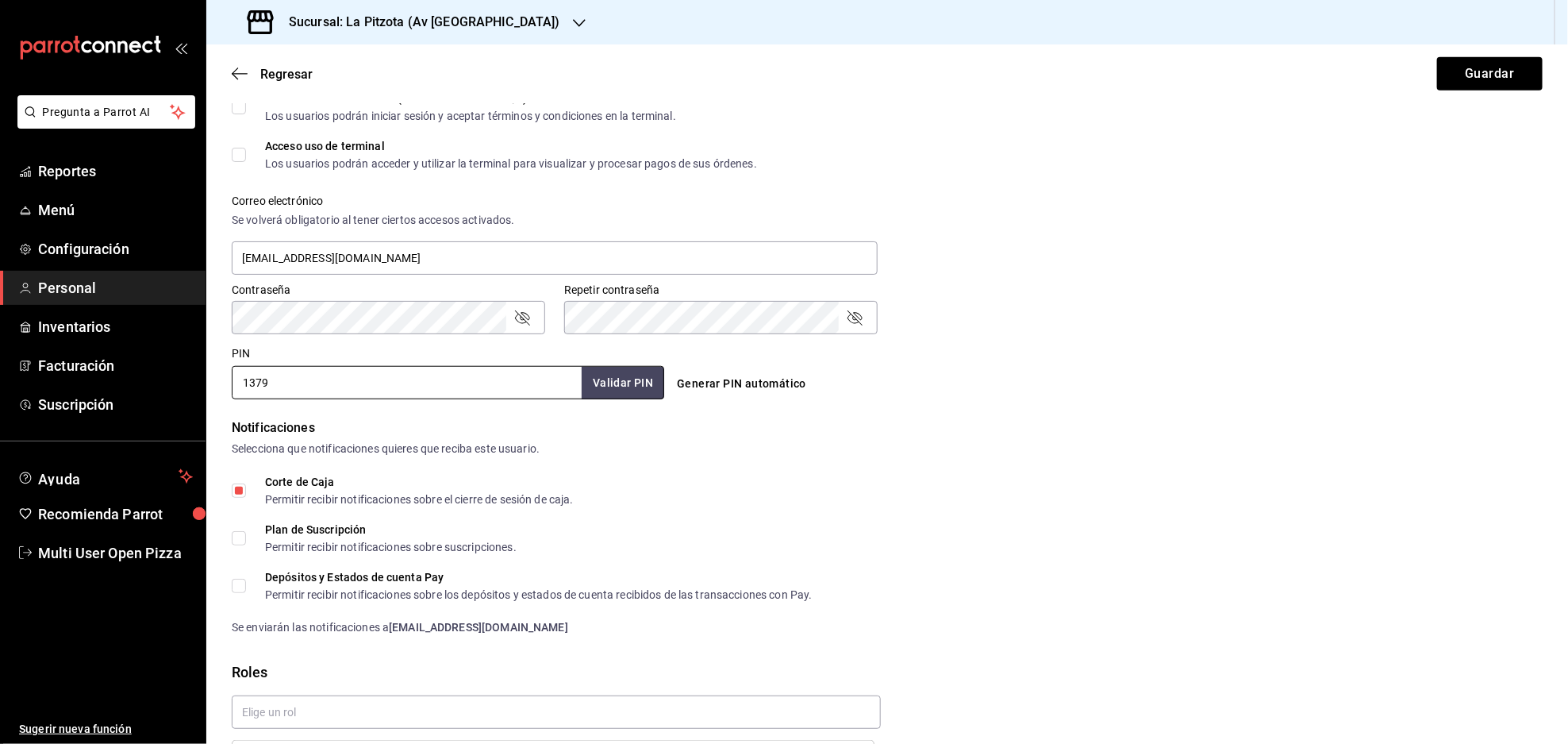
drag, startPoint x: 306, startPoint y: 375, endPoint x: 215, endPoint y: 375, distance: 91.0
click at [217, 374] on div "Datos personales Nombre Caja Apellido [DATE] AV MTY Número celular (opcional) +…" at bounding box center [887, 218] width 1362 height 1215
type input "1289"
click at [602, 381] on button "Validar PIN" at bounding box center [622, 383] width 84 height 34
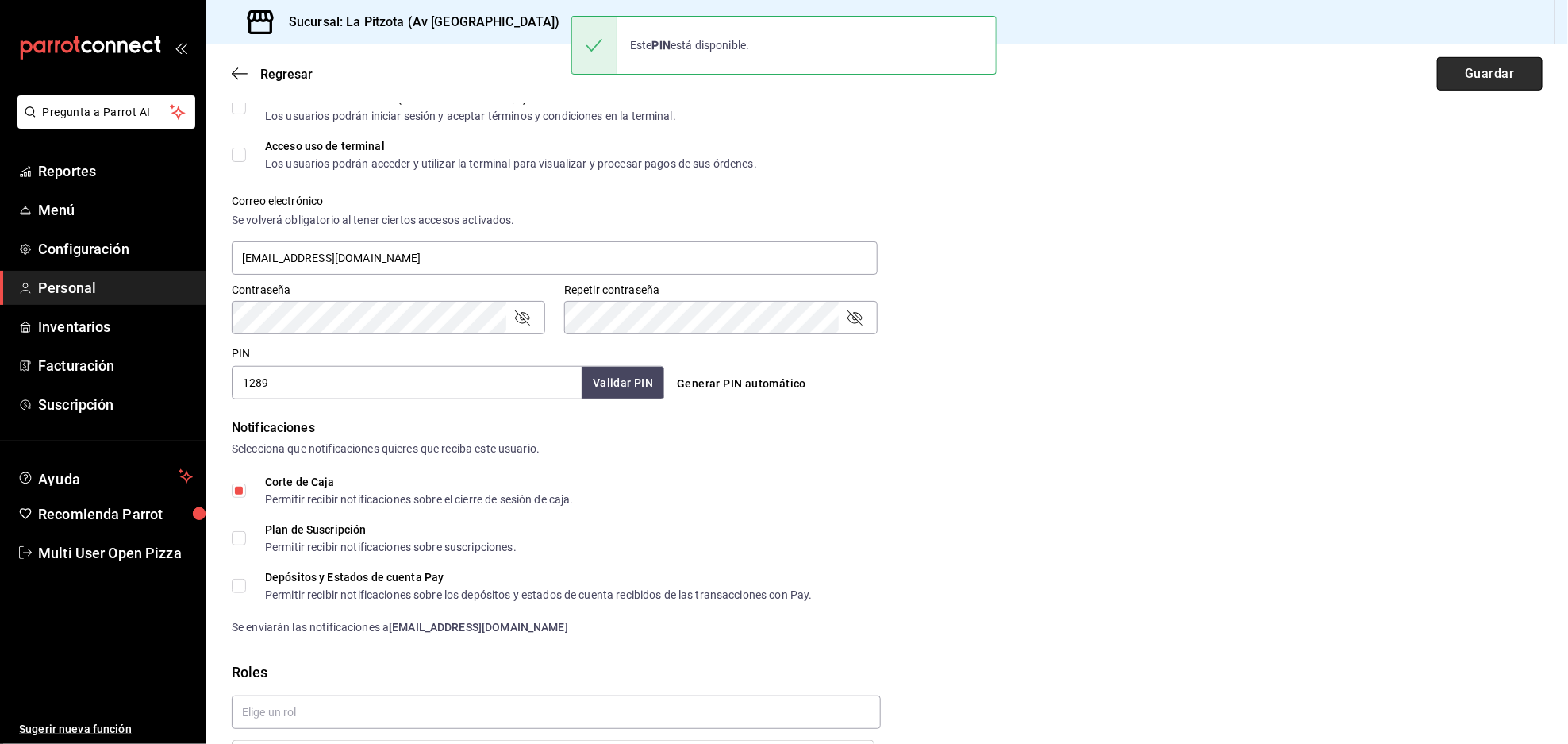
click at [1479, 77] on button "Guardar" at bounding box center [1489, 74] width 105 height 33
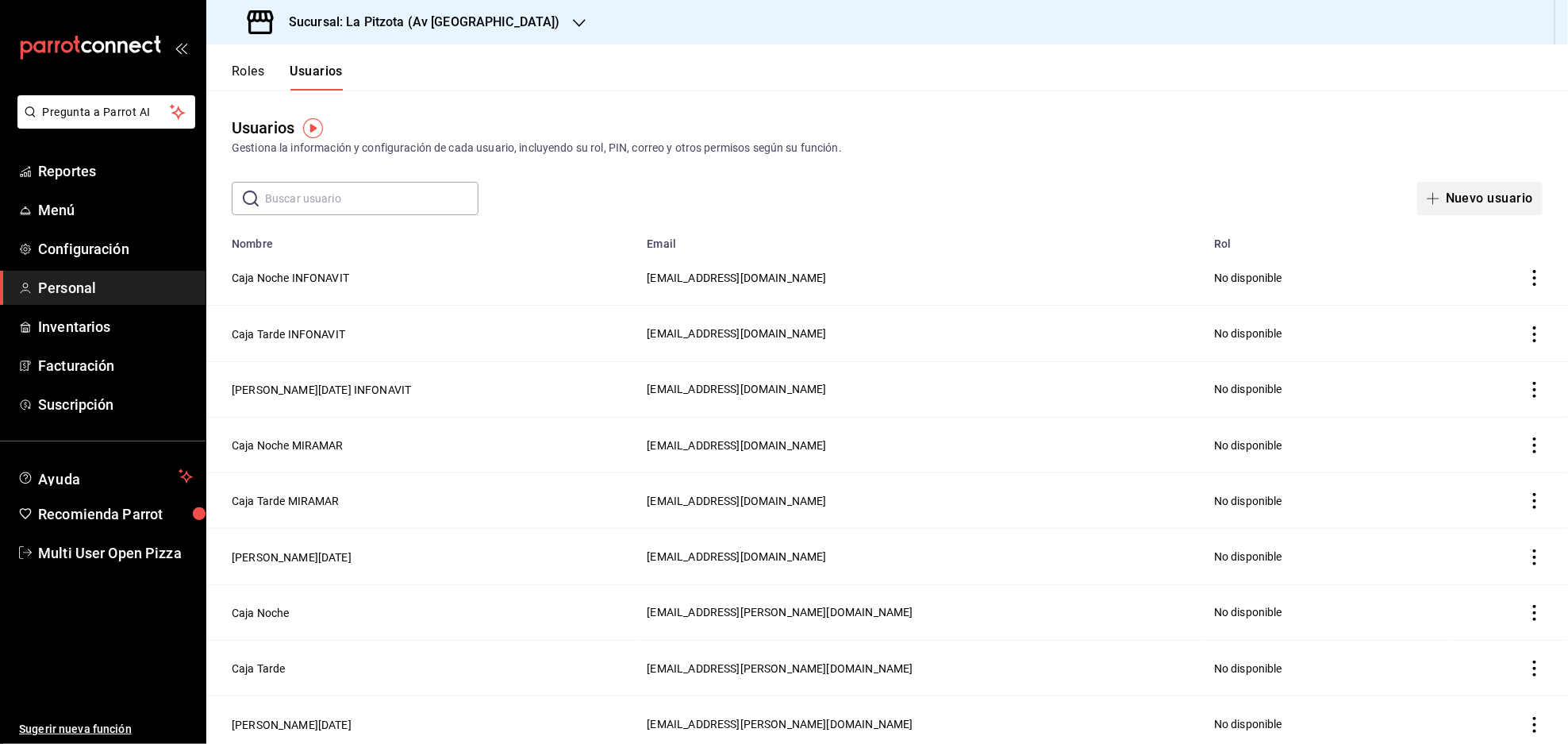
click at [1476, 198] on button "Nuevo usuario" at bounding box center [1480, 198] width 125 height 33
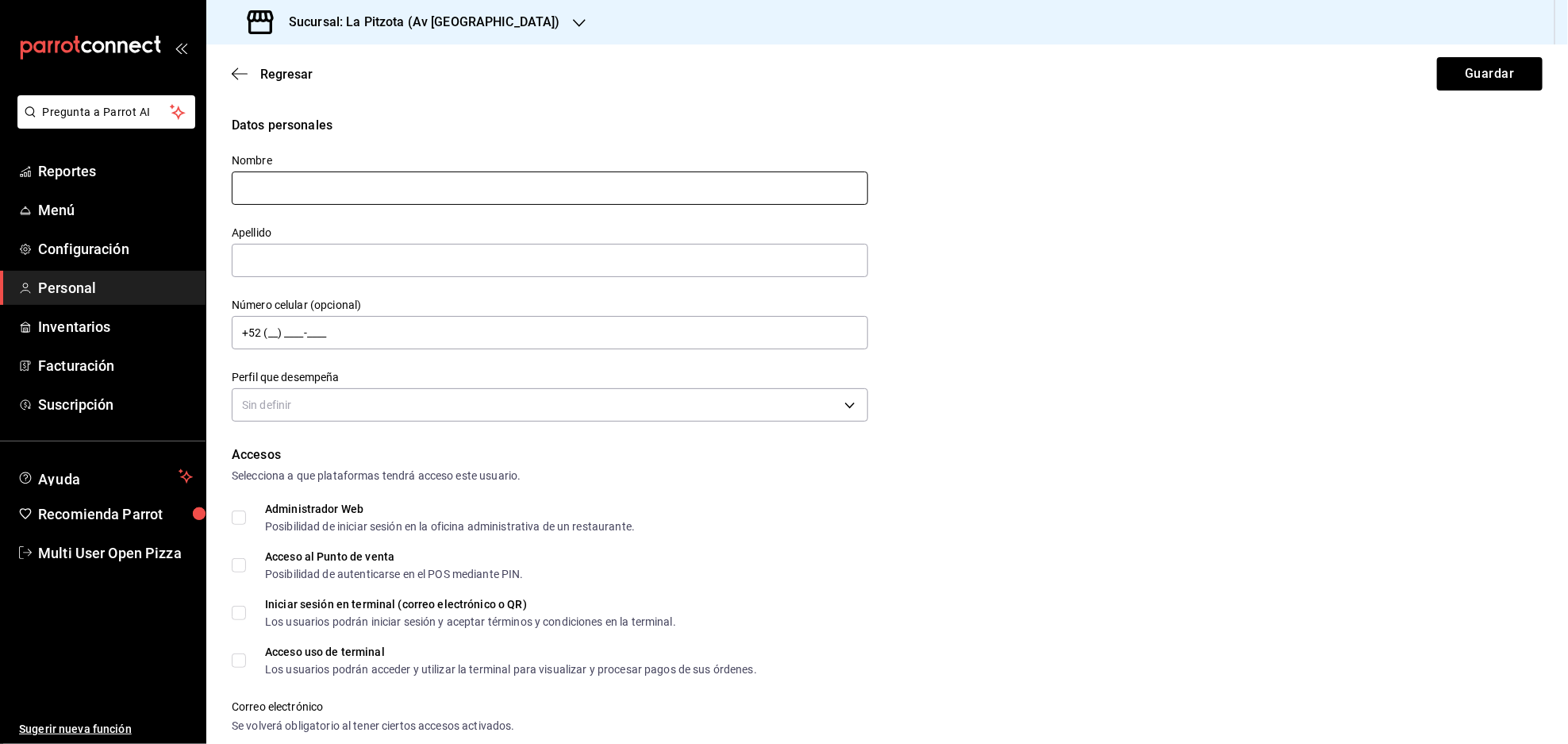
click at [369, 181] on input "text" at bounding box center [549, 188] width 637 height 33
type input "Caja"
type input "Noche AV MTY"
click at [480, 401] on body "Pregunta a Parrot AI Reportes Menú Configuración Personal Inventarios Facturaci…" at bounding box center [784, 372] width 1568 height 744
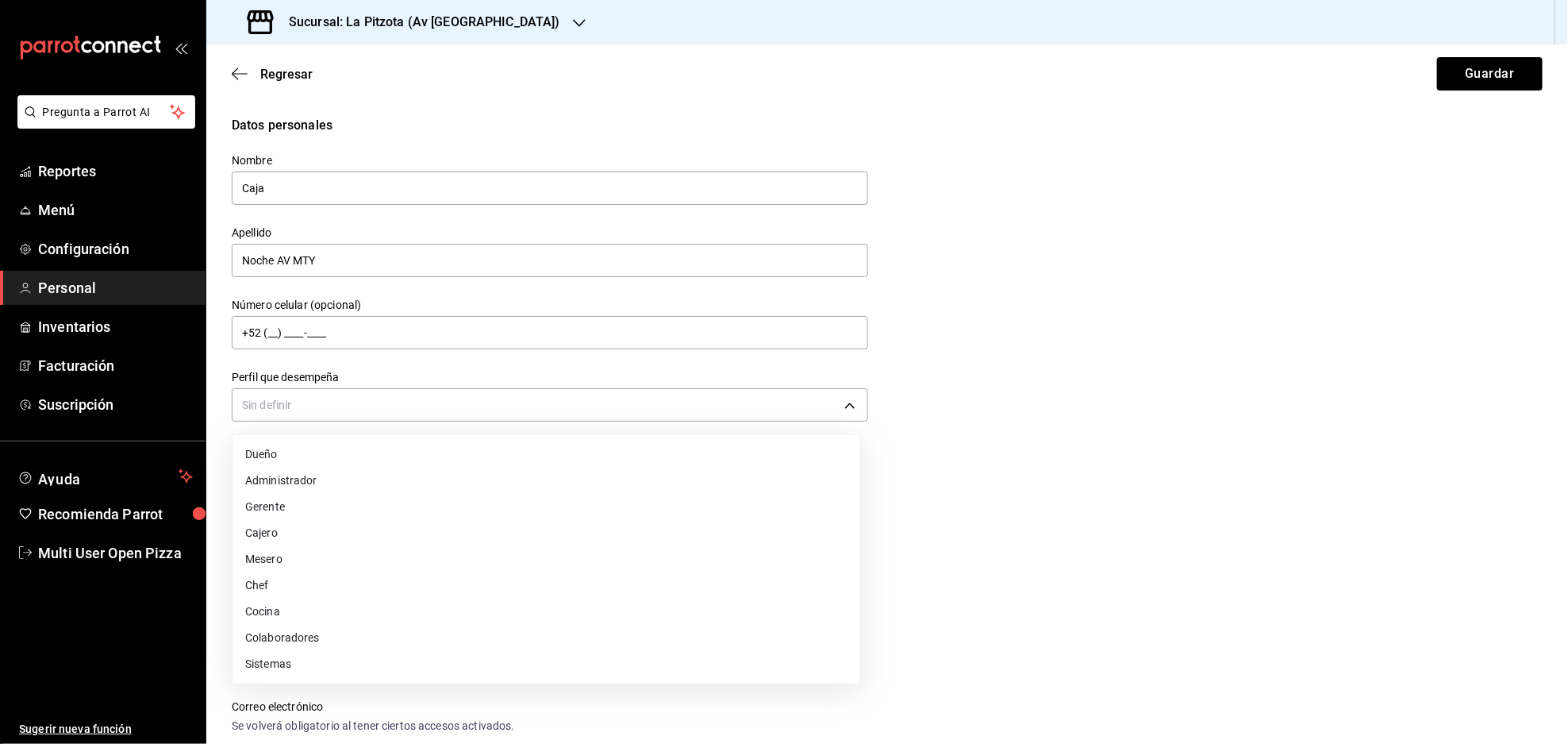
click at [279, 528] on li "Cajero" at bounding box center [546, 533] width 627 height 27
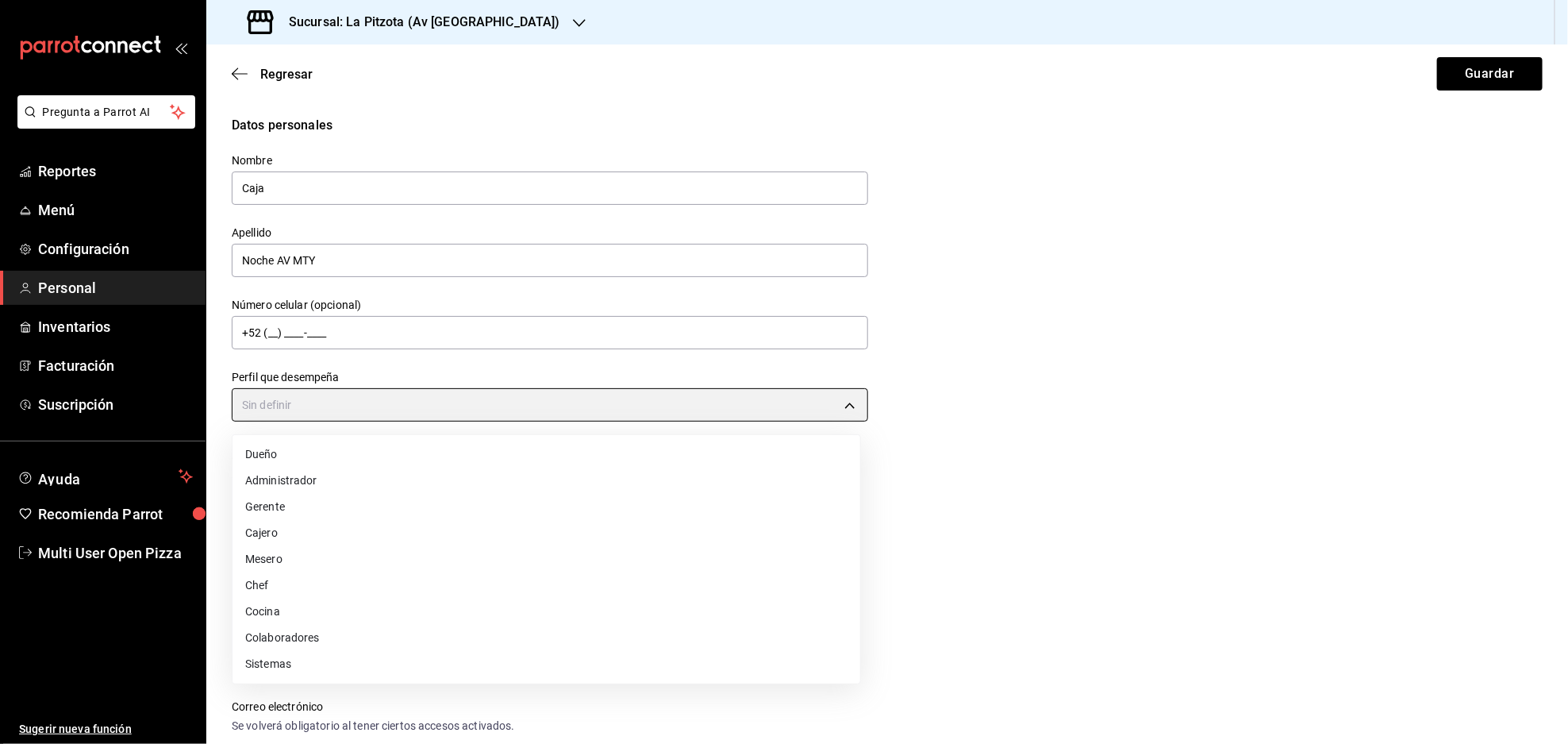
type input "CASHIER"
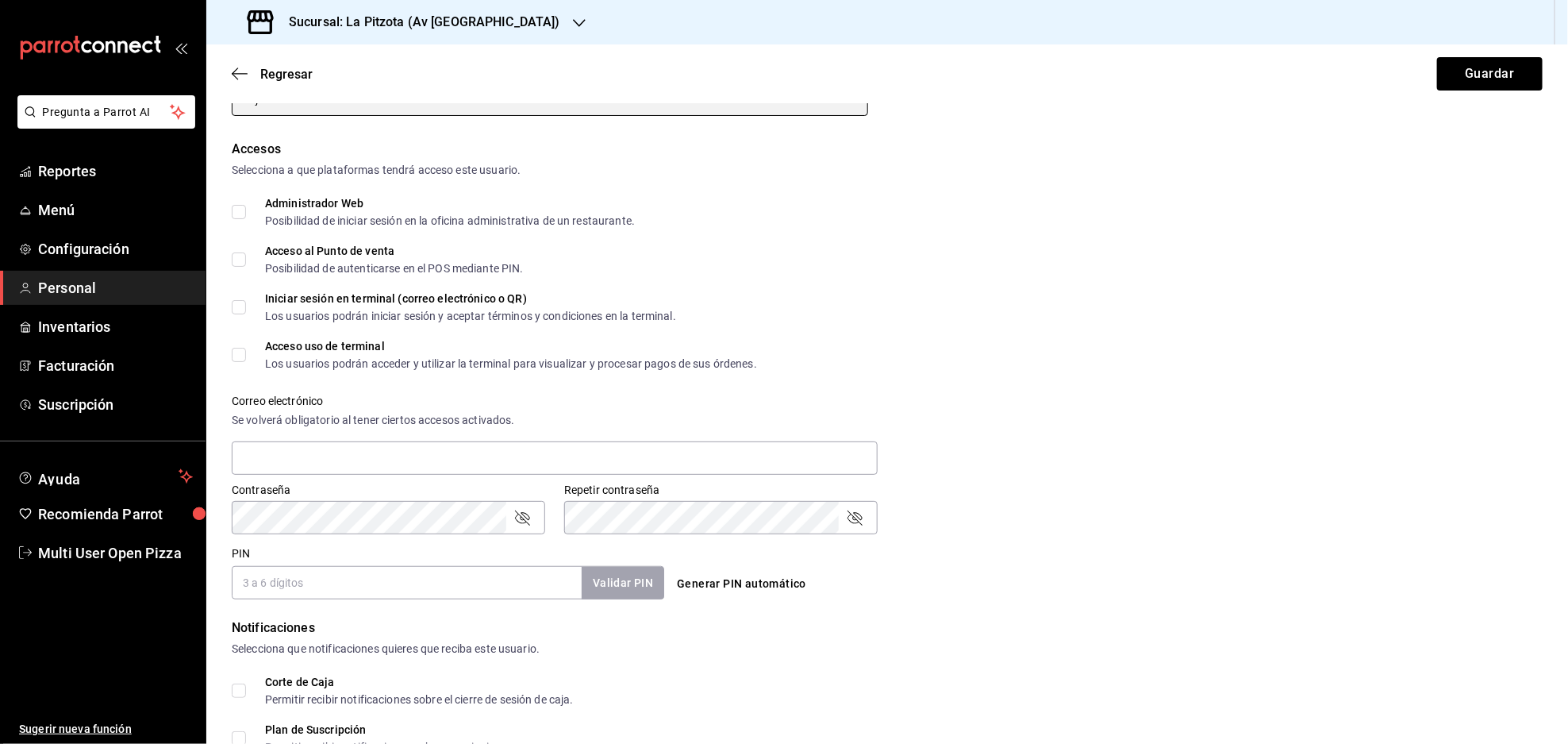
scroll to position [317, 0]
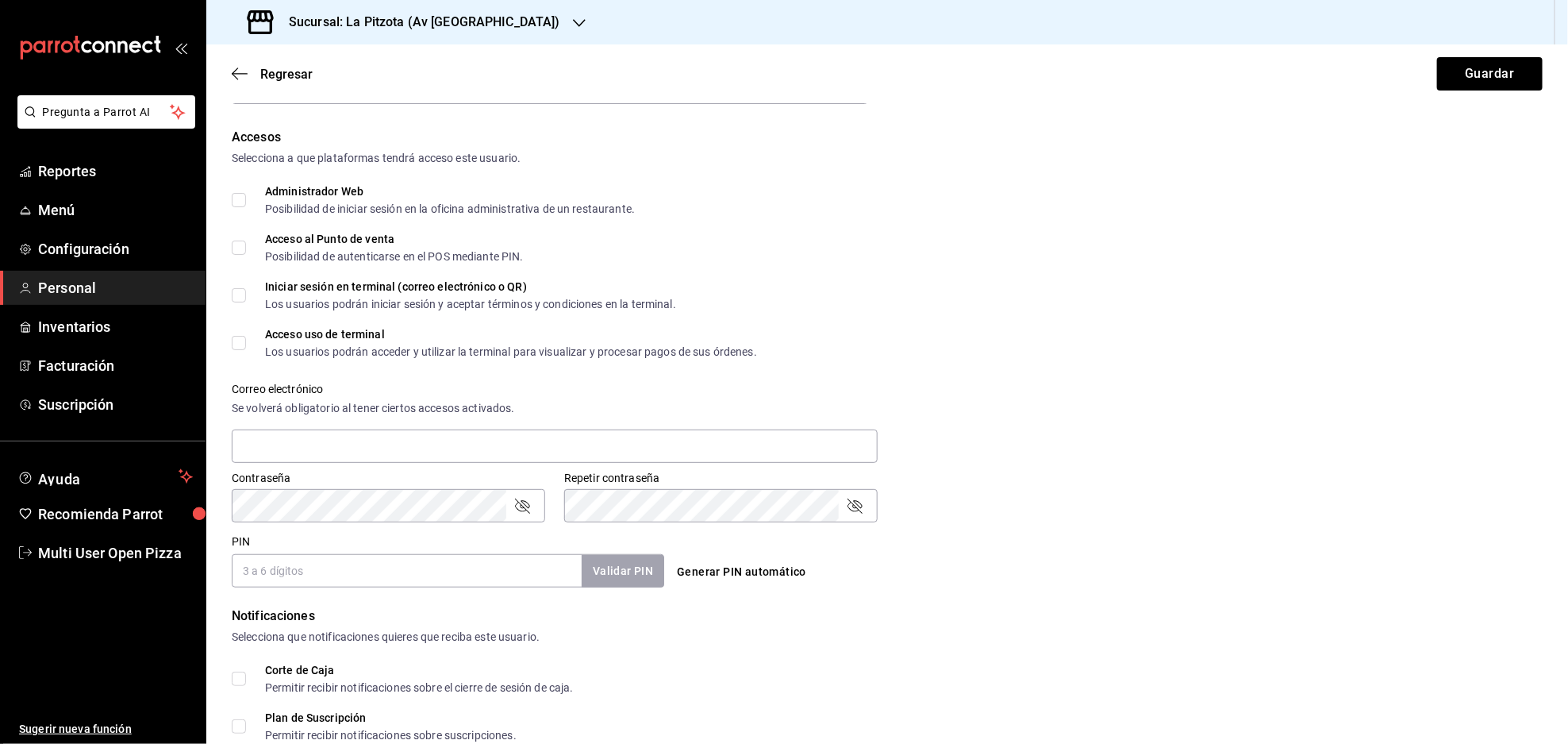
click at [239, 249] on input "Acceso al Punto de venta Posibilidad de autenticarse en el POS mediante PIN." at bounding box center [238, 248] width 15 height 15
checkbox input "true"
drag, startPoint x: 290, startPoint y: 423, endPoint x: 281, endPoint y: 404, distance: 21.0
click at [292, 422] on div "Correo electrónico Se volverá obligatorio al tener ciertos accesos activados." at bounding box center [554, 423] width 646 height 82
click at [306, 443] on input "text" at bounding box center [554, 446] width 646 height 33
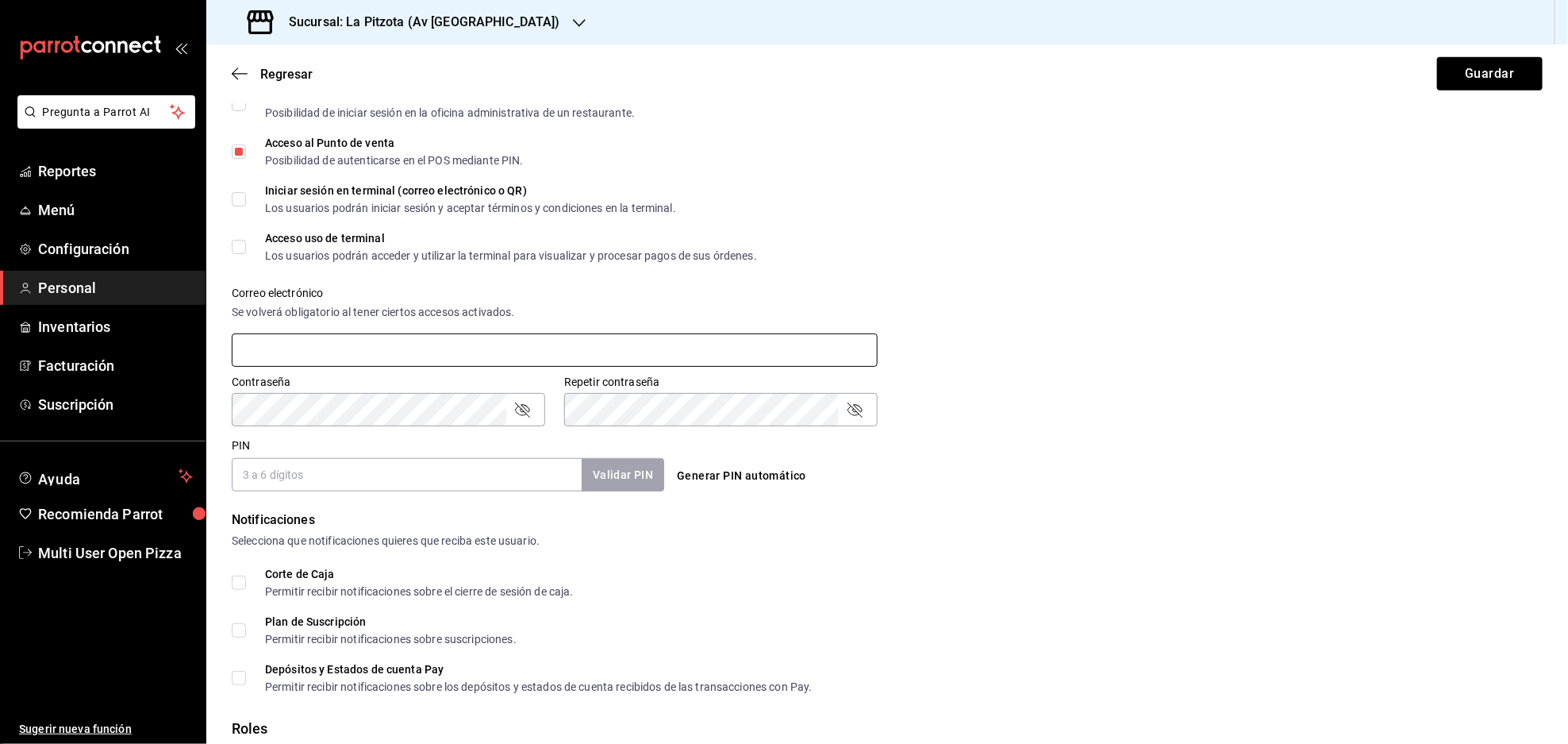
scroll to position [423, 0]
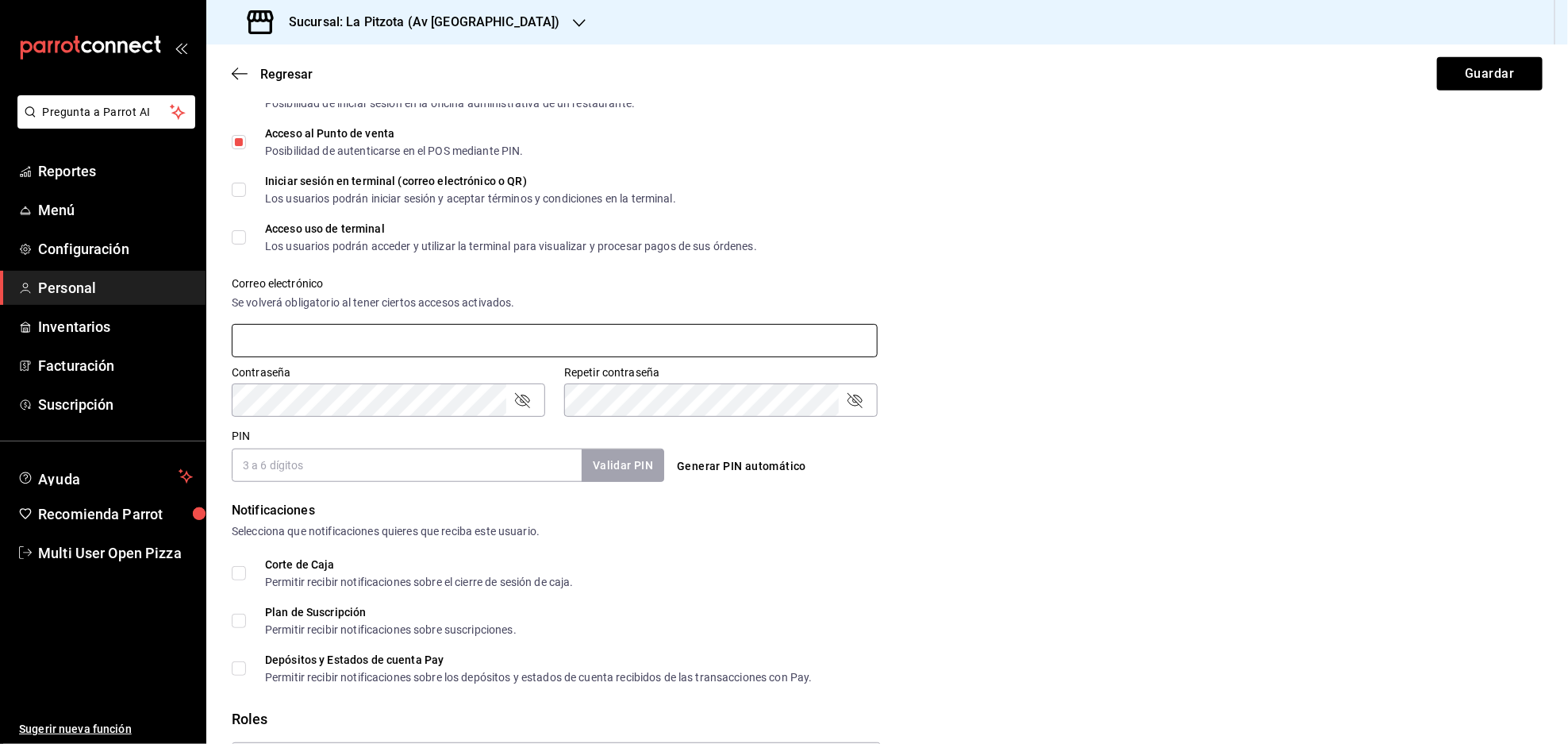
click at [400, 357] on input "text" at bounding box center [554, 340] width 646 height 33
type input "[EMAIL_ADDRESS][DOMAIN_NAME]"
click at [365, 471] on input "PIN" at bounding box center [406, 465] width 350 height 33
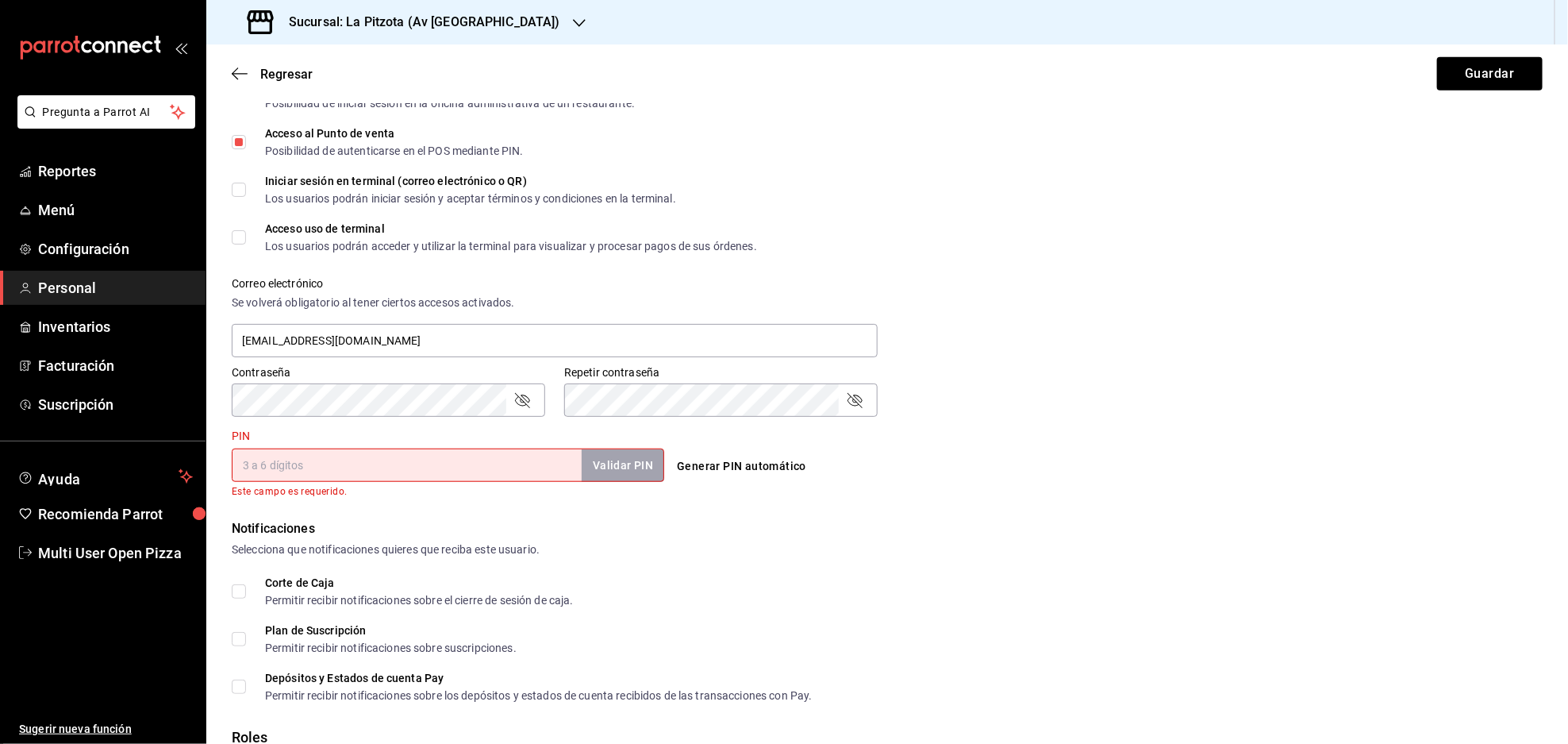
click at [318, 461] on input "PIN" at bounding box center [406, 465] width 350 height 33
type input "5621"
drag, startPoint x: 731, startPoint y: 508, endPoint x: 382, endPoint y: 568, distance: 354.1
click at [732, 508] on form "Datos personales Nombre Caja Apellido Noche AV MTY Número celular (opcional) +5…" at bounding box center [887, 266] width 1311 height 1145
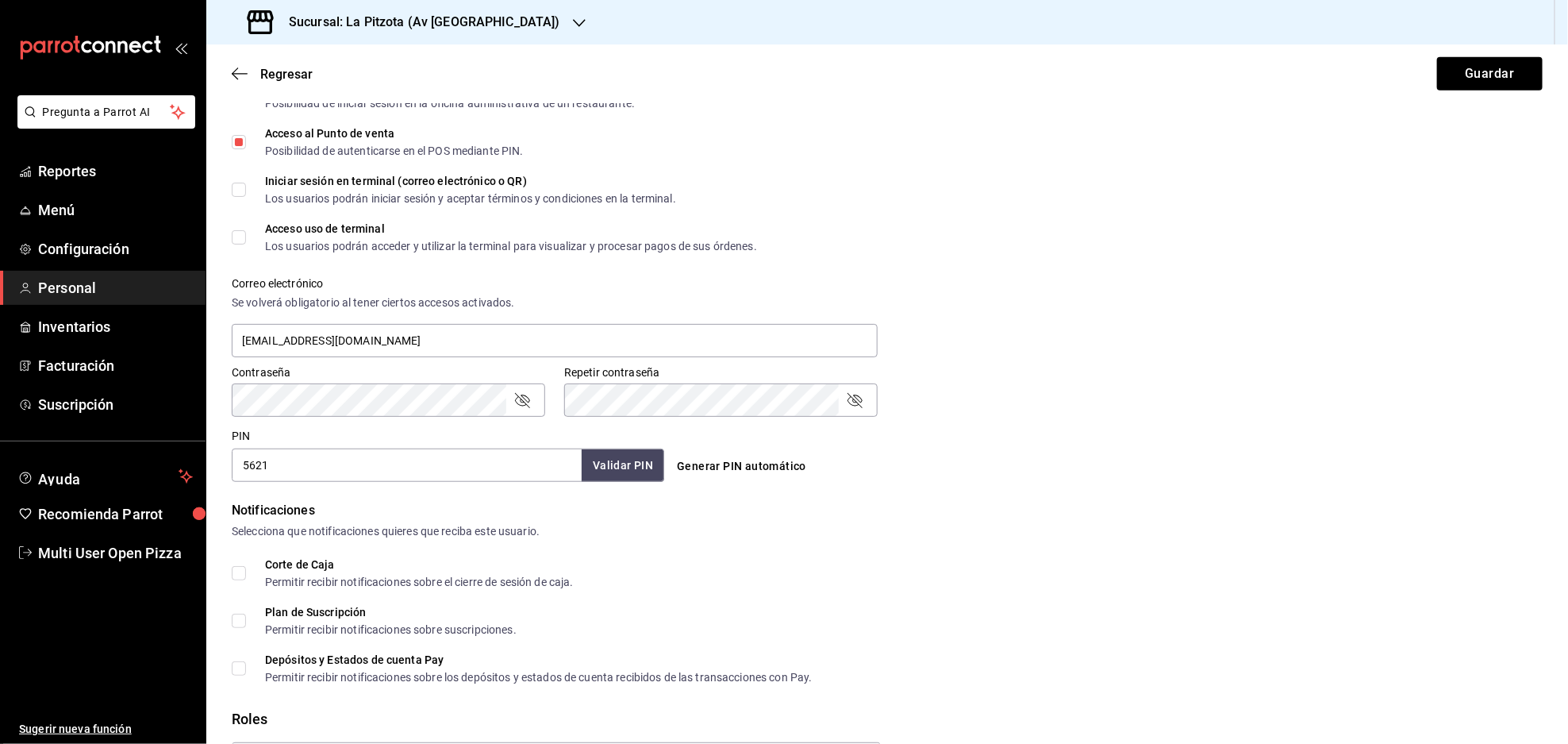
click at [242, 570] on input "Corte de Caja Permitir recibir notificaciones sobre el cierre de sesión de caja." at bounding box center [238, 573] width 15 height 15
checkbox input "true"
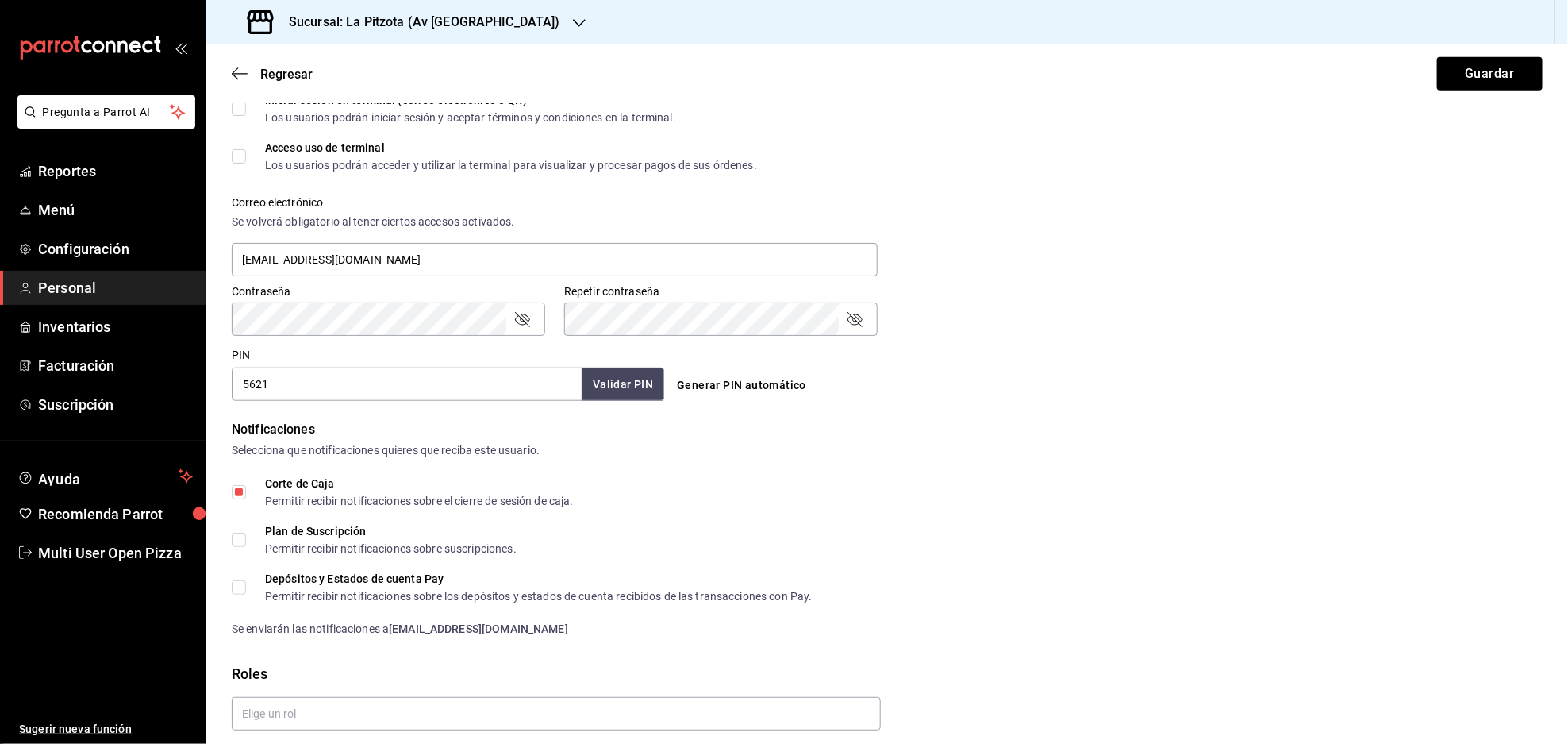
scroll to position [560, 0]
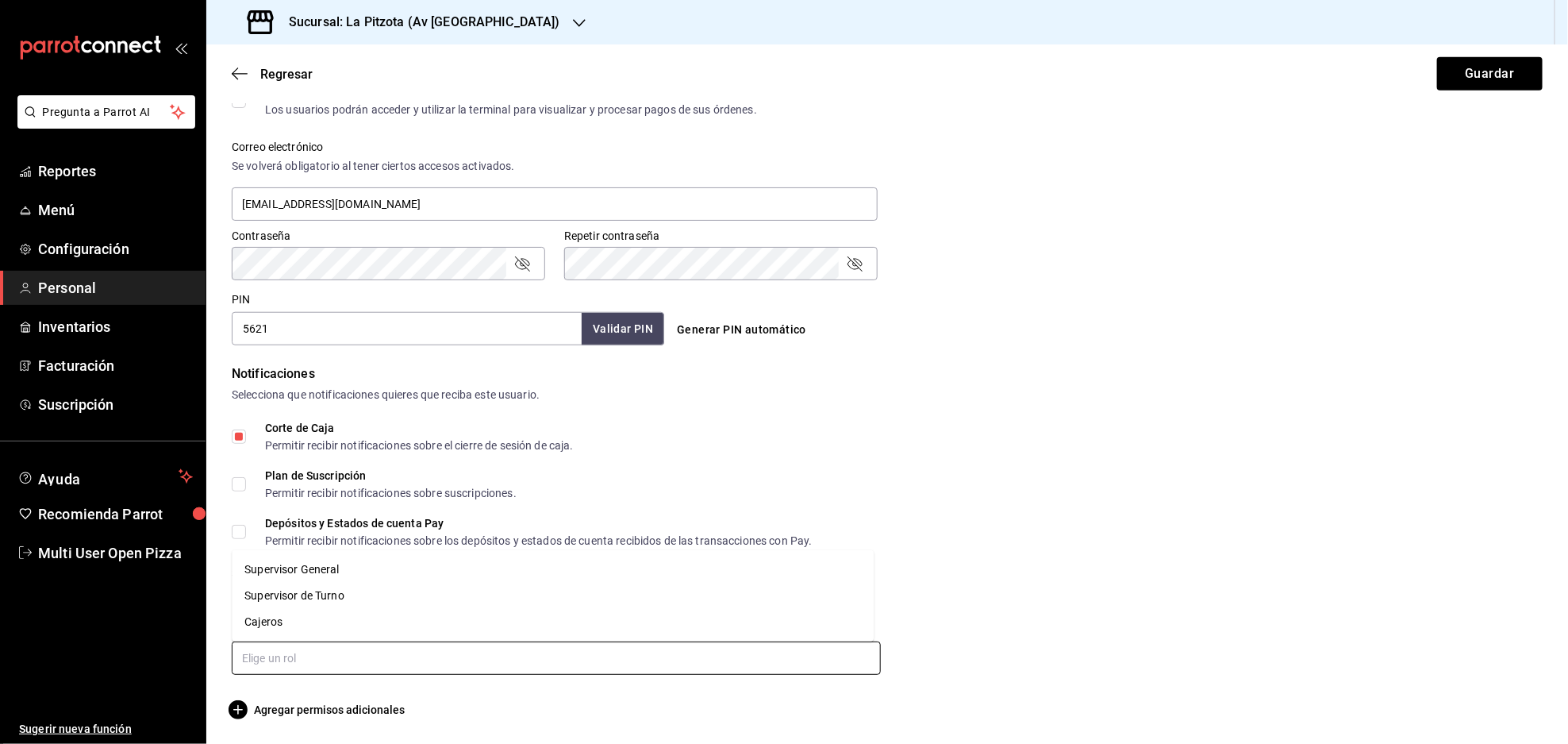
click at [433, 649] on input "text" at bounding box center [555, 657] width 649 height 33
click at [314, 616] on li "Cajeros" at bounding box center [552, 621] width 642 height 27
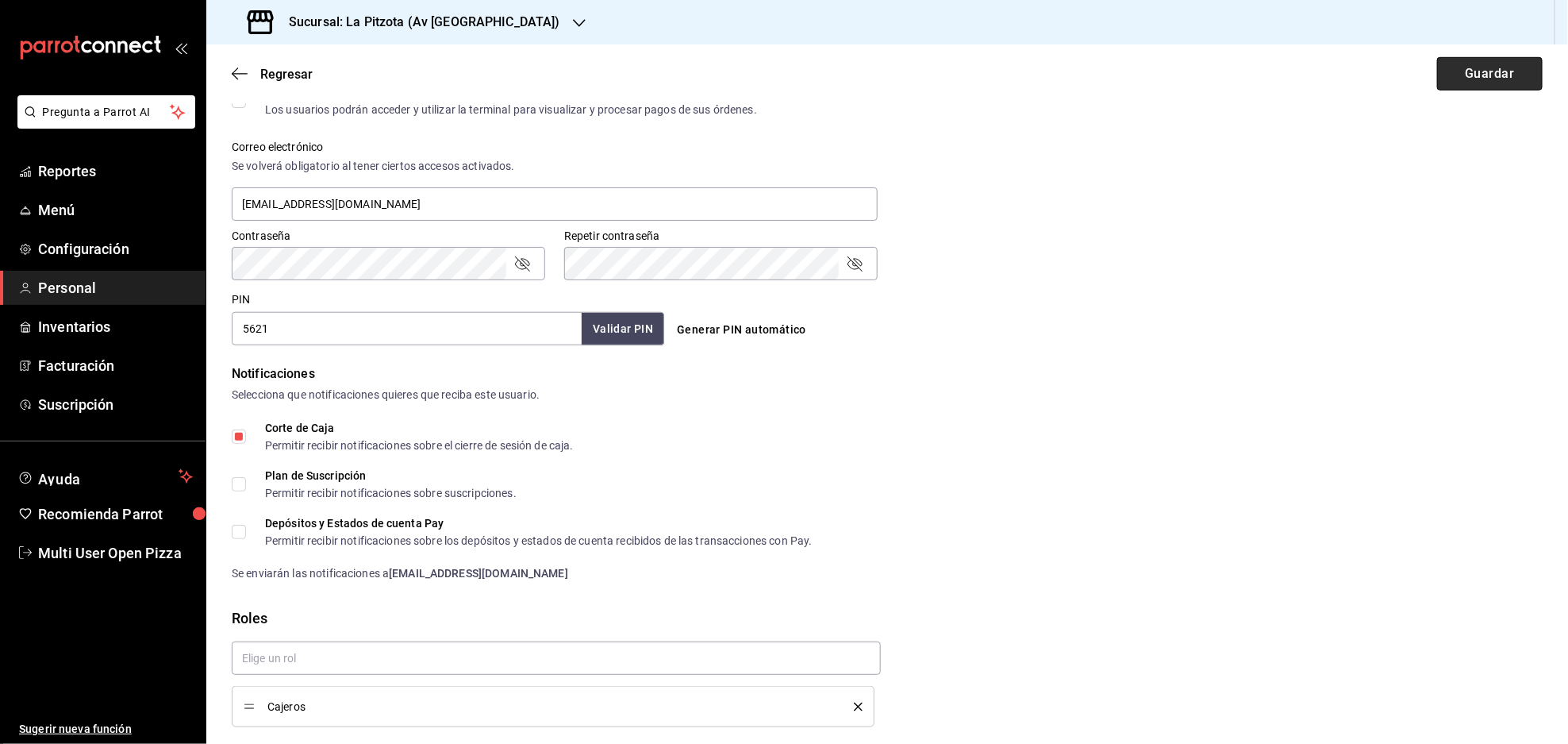
click at [1471, 61] on button "Guardar" at bounding box center [1489, 74] width 105 height 33
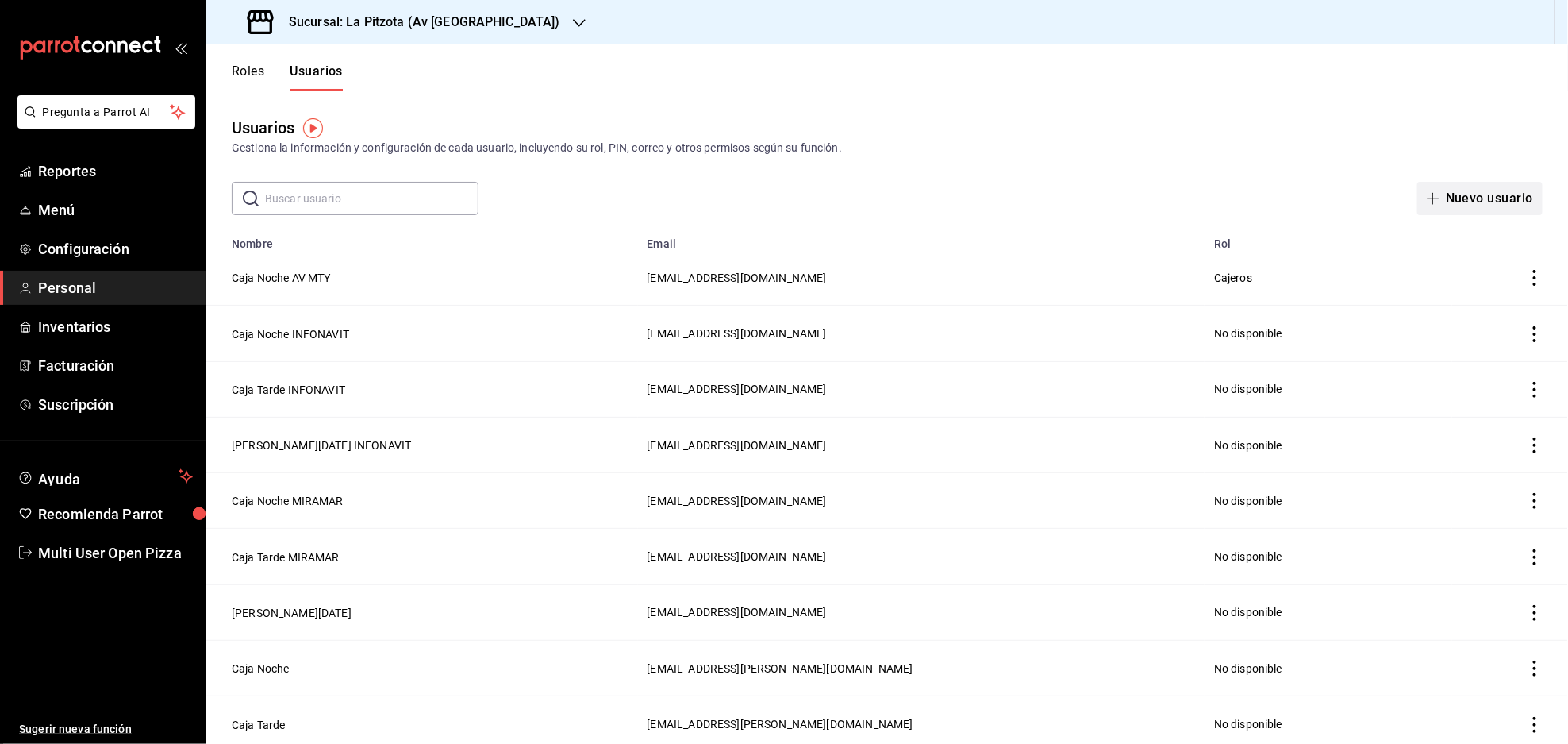
click at [1427, 201] on span "button" at bounding box center [1436, 198] width 19 height 13
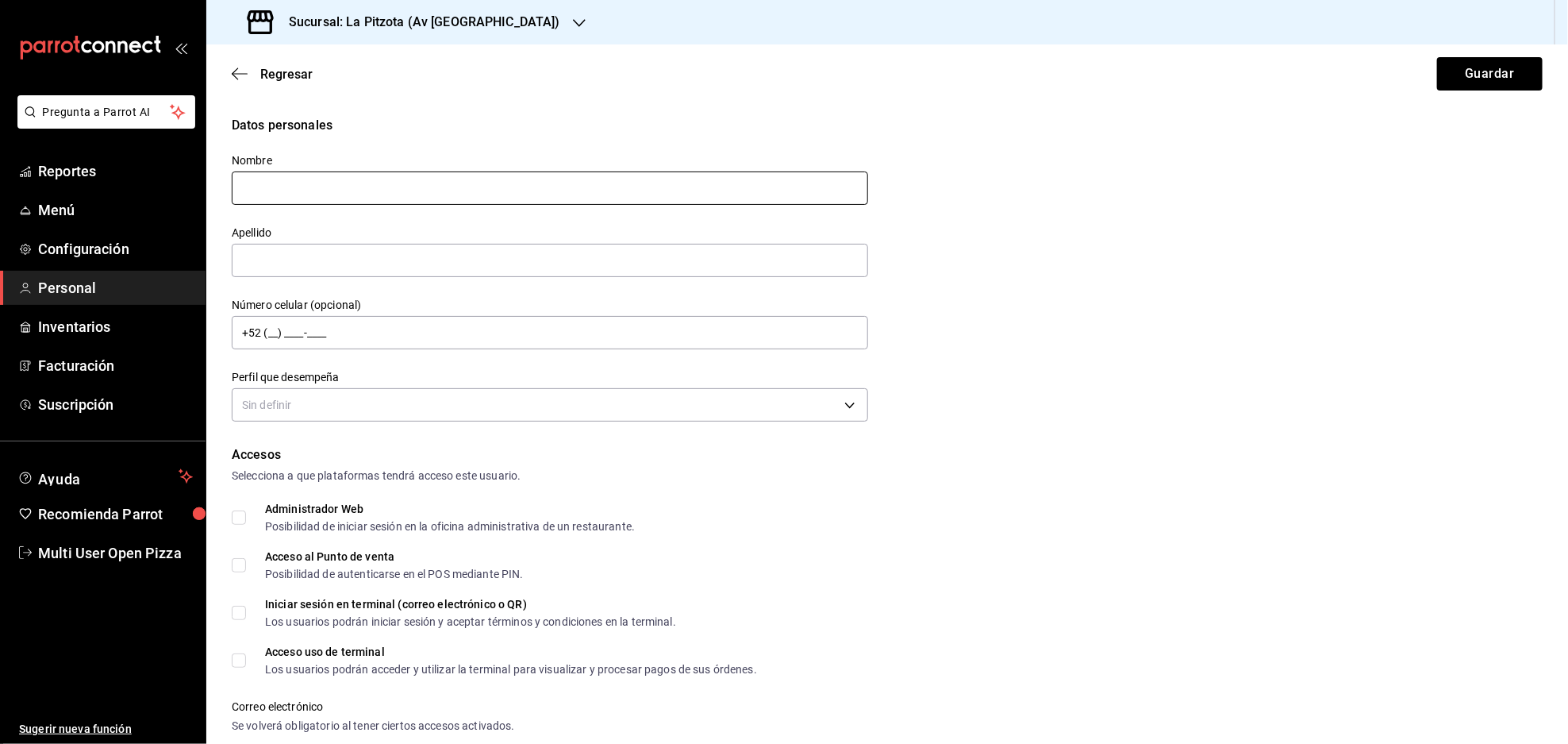
click at [522, 186] on input "text" at bounding box center [549, 188] width 637 height 33
type input "Caja"
type input "Tarde AV MTY"
click at [354, 399] on body "Pregunta a Parrot AI Reportes Menú Configuración Personal Inventarios Facturaci…" at bounding box center [784, 372] width 1568 height 744
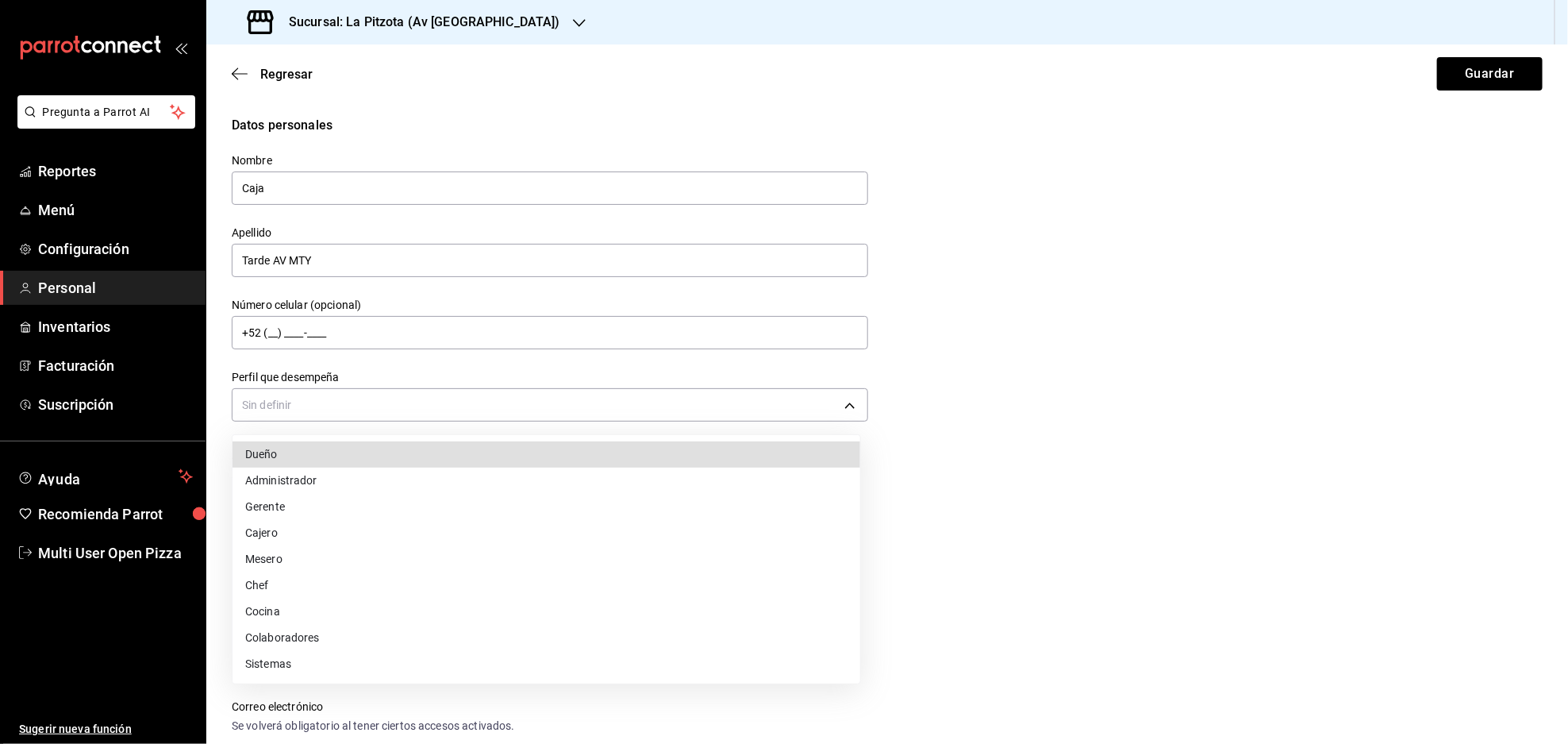
click at [255, 533] on li "Cajero" at bounding box center [546, 533] width 627 height 27
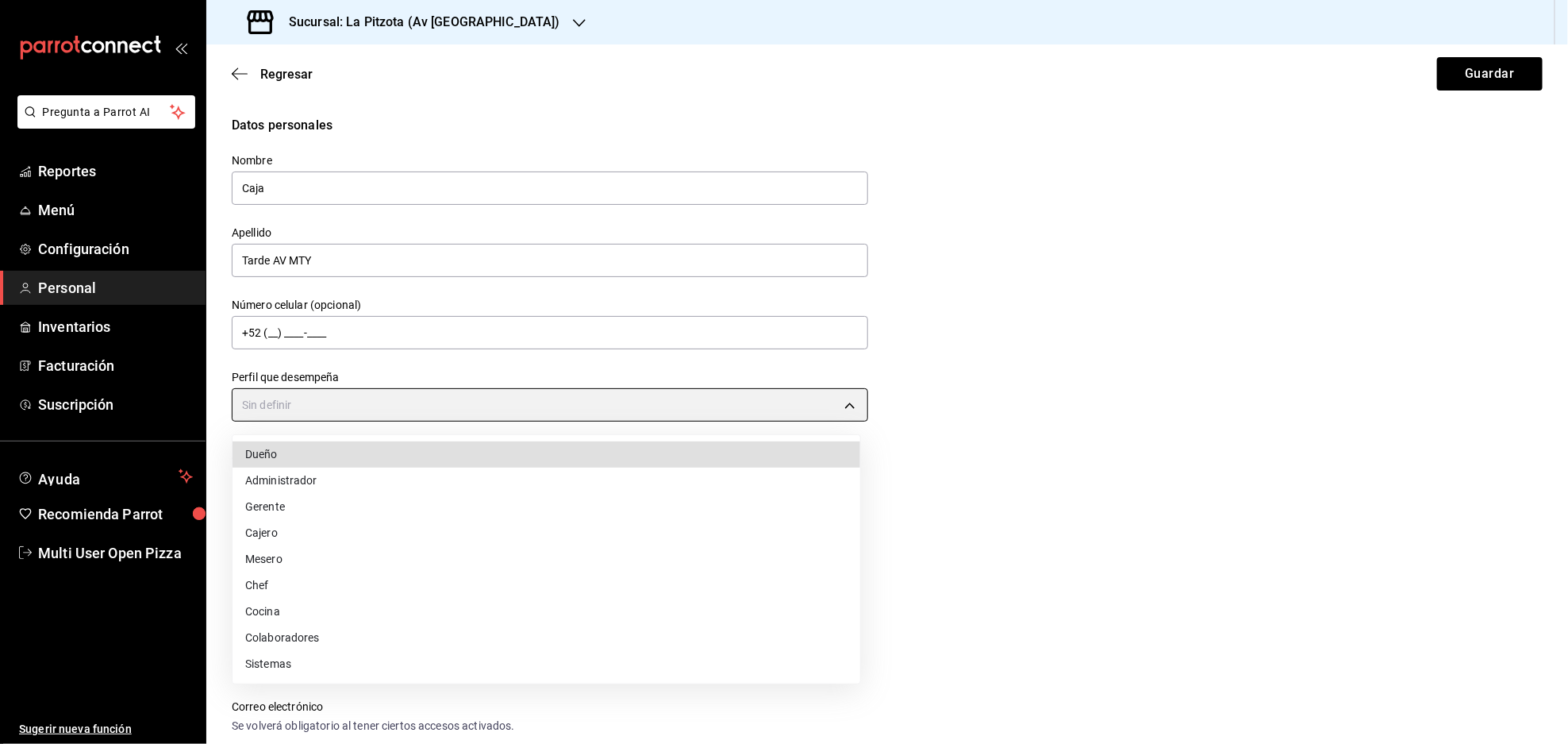
type input "CASHIER"
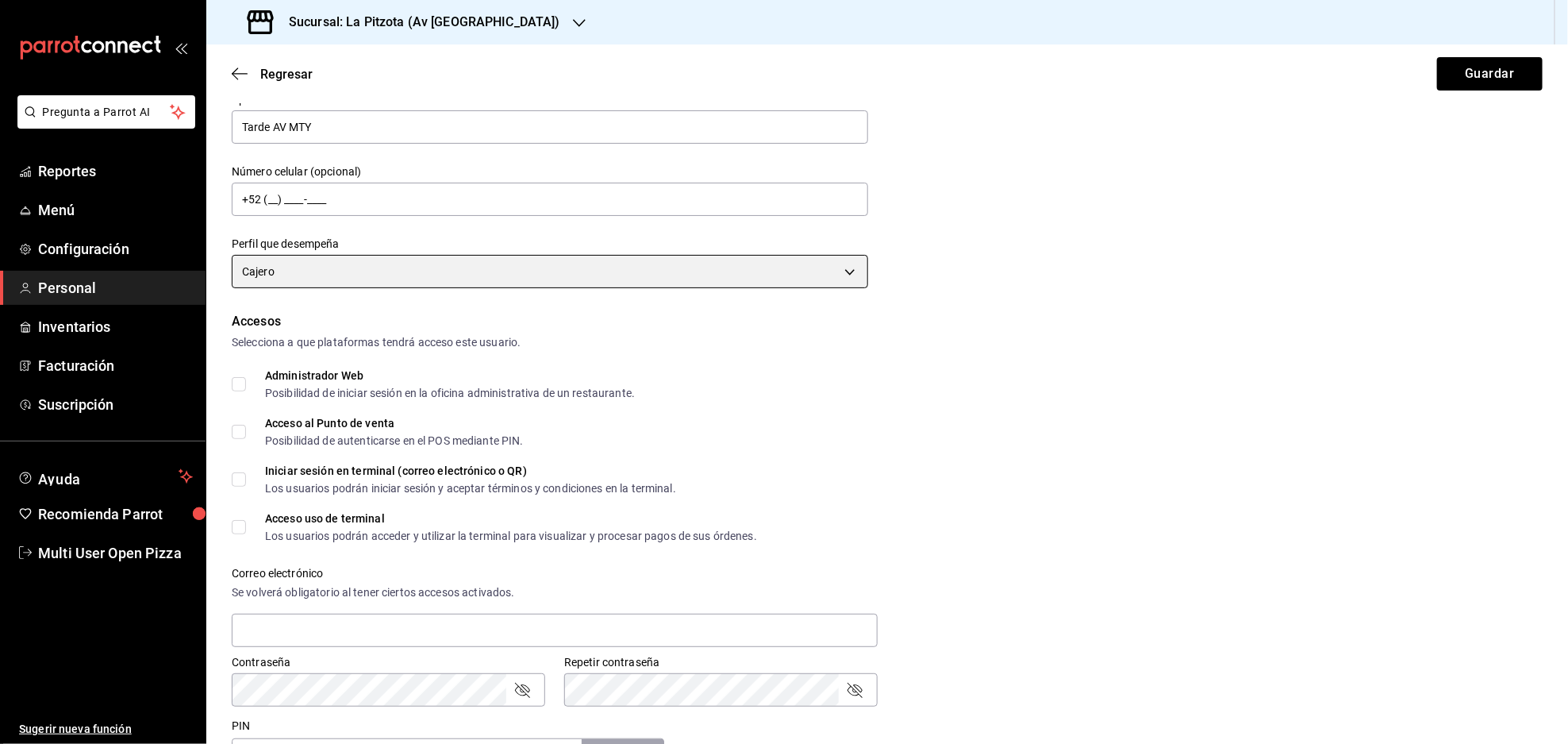
scroll to position [317, 0]
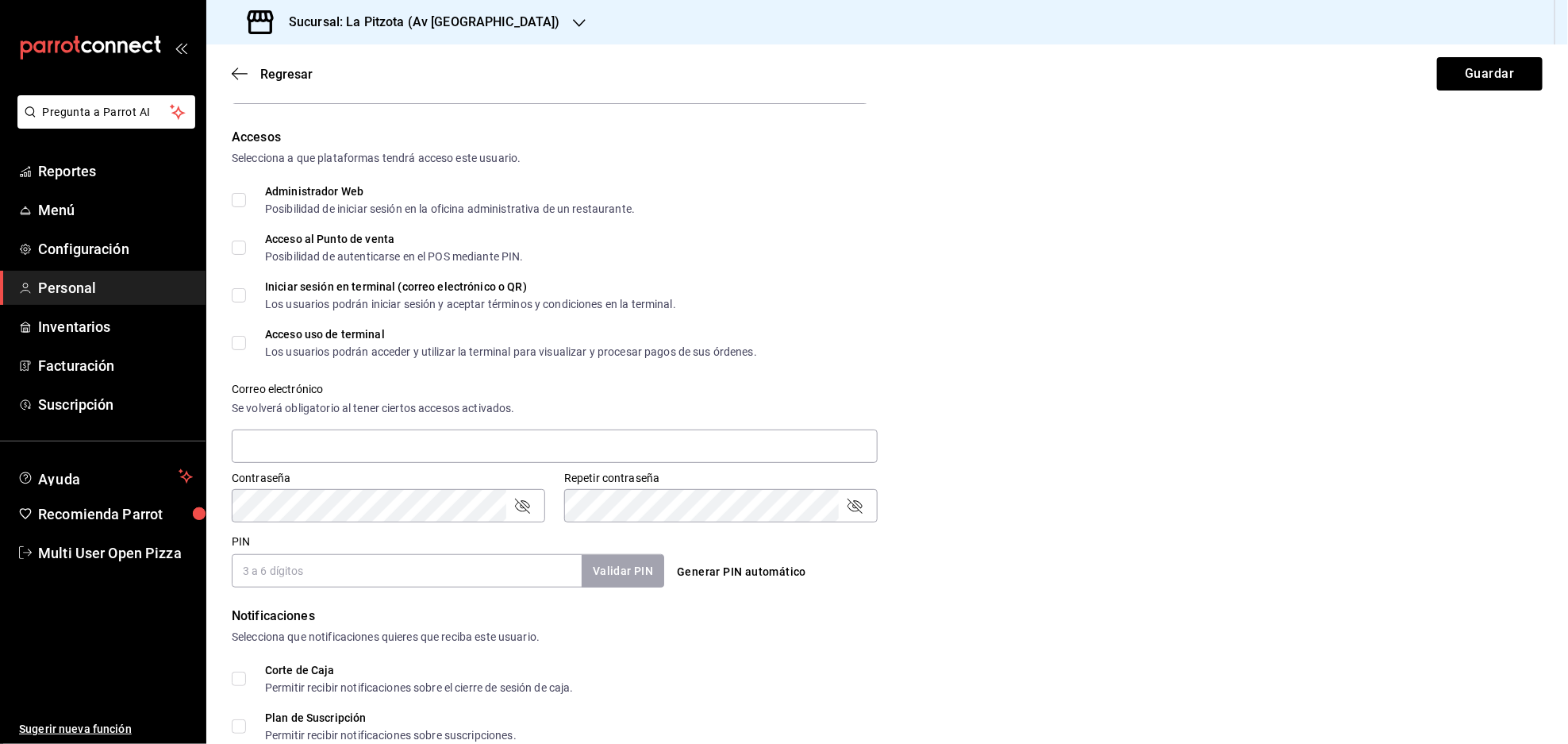
drag, startPoint x: 248, startPoint y: 244, endPoint x: 242, endPoint y: 274, distance: 30.6
click at [247, 244] on span "Acceso al Punto de venta Posibilidad de autenticarse en el POS mediante PIN." at bounding box center [385, 247] width 278 height 28
click at [246, 244] on input "Acceso al Punto de venta Posibilidad de autenticarse en el POS mediante PIN." at bounding box center [238, 248] width 15 height 15
checkbox input "true"
click at [308, 457] on input "text" at bounding box center [554, 446] width 646 height 33
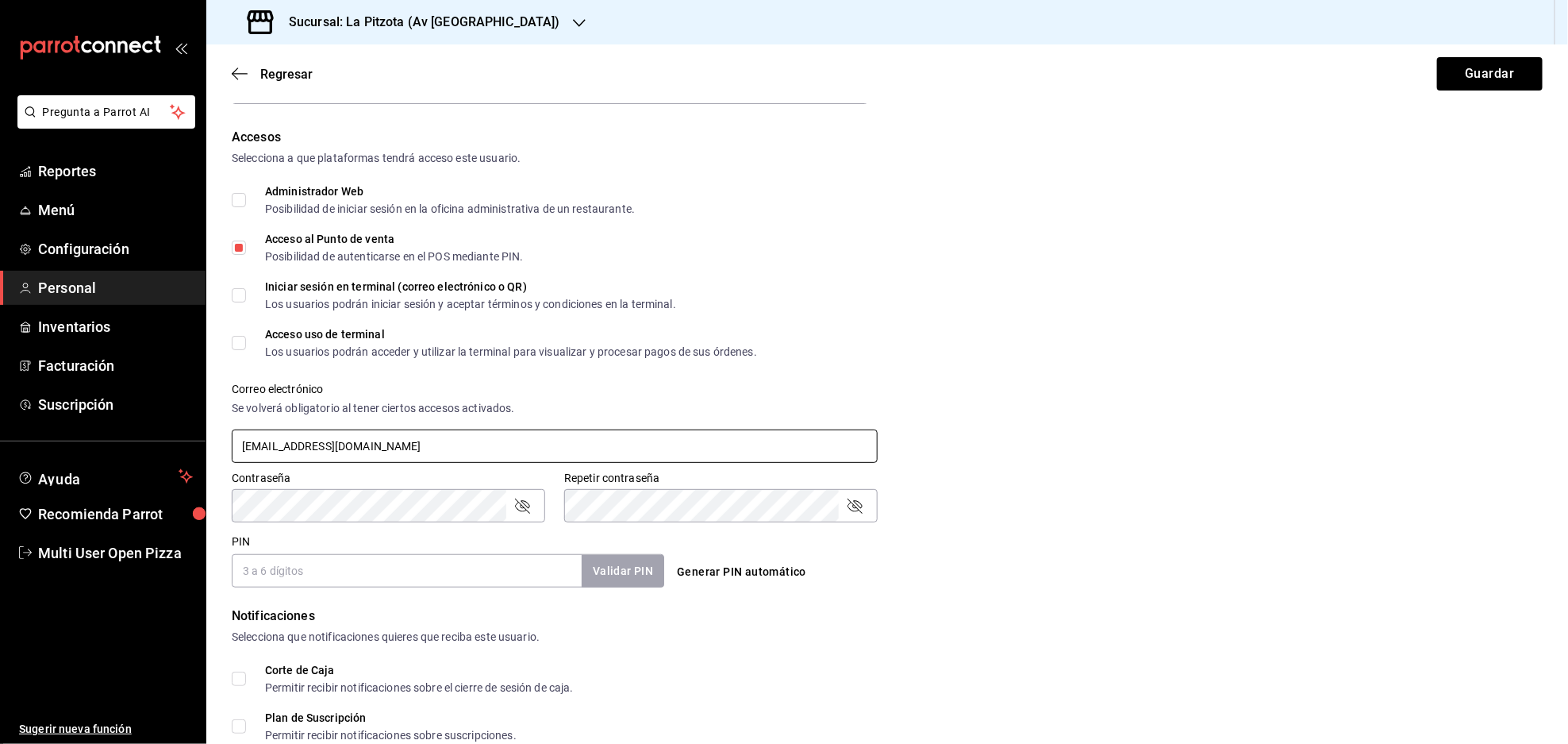
type input "[EMAIL_ADDRESS][DOMAIN_NAME]"
click at [438, 565] on input "PIN" at bounding box center [406, 570] width 350 height 33
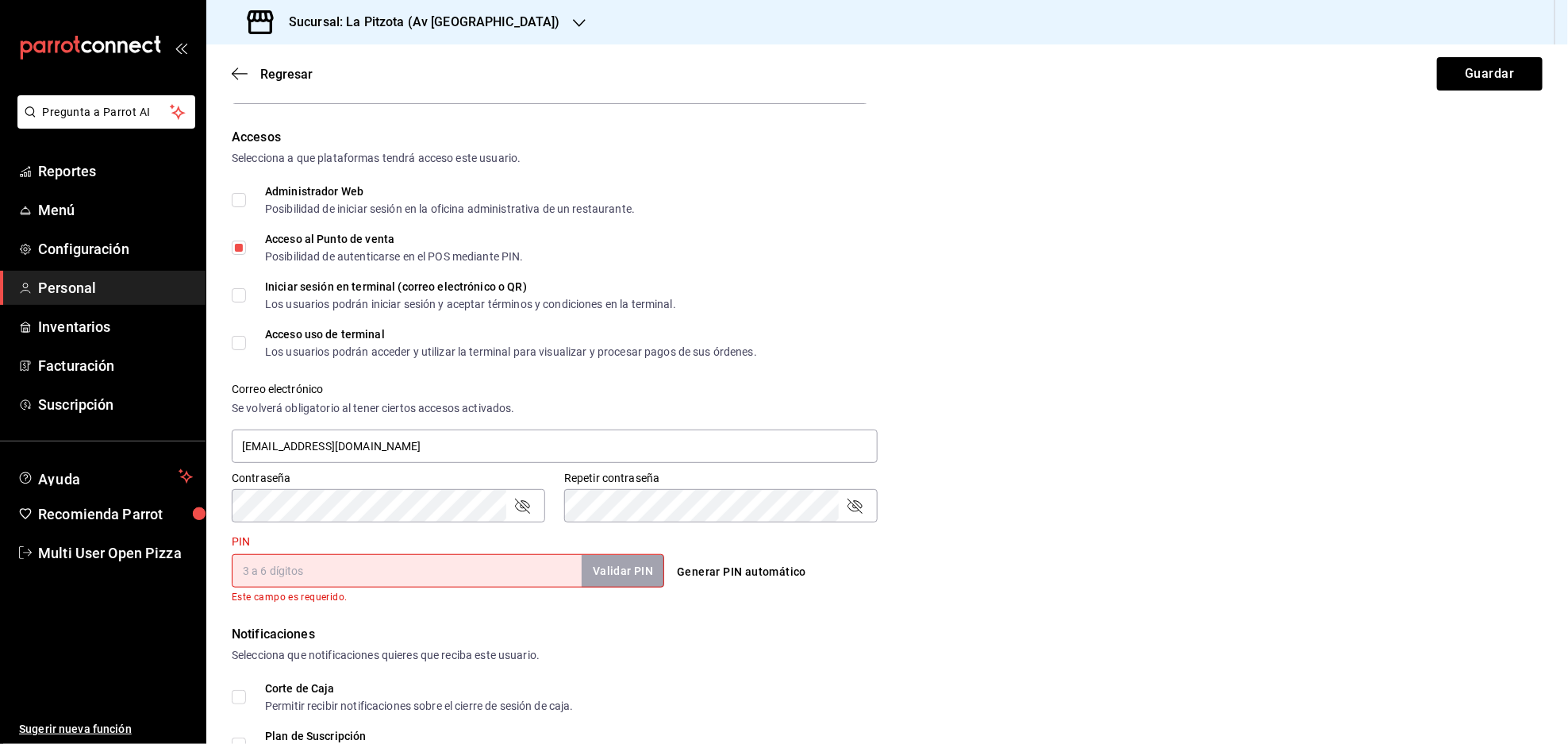
click at [377, 564] on input "PIN" at bounding box center [406, 570] width 350 height 33
type input "3467"
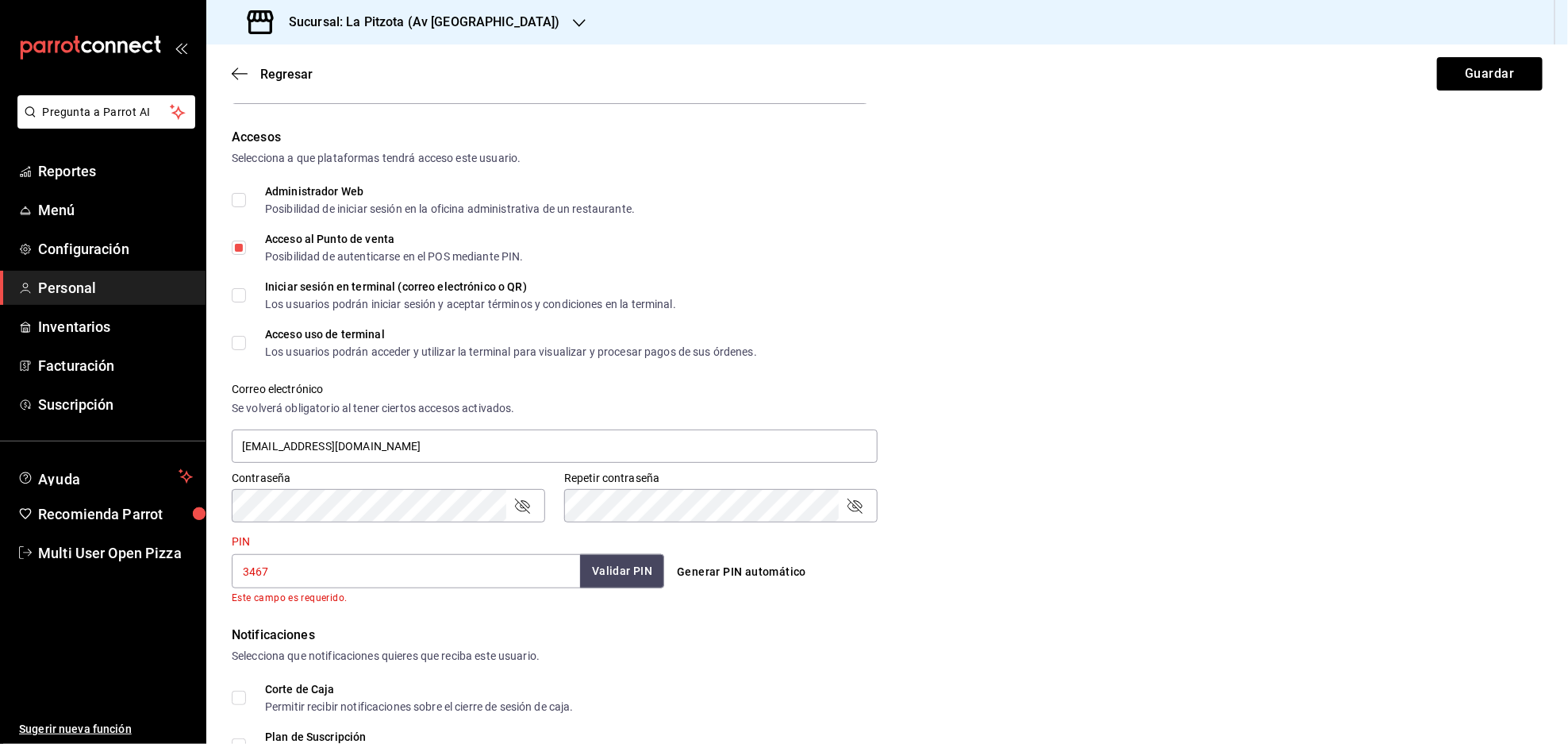
click at [619, 567] on button "Validar PIN" at bounding box center [622, 571] width 84 height 34
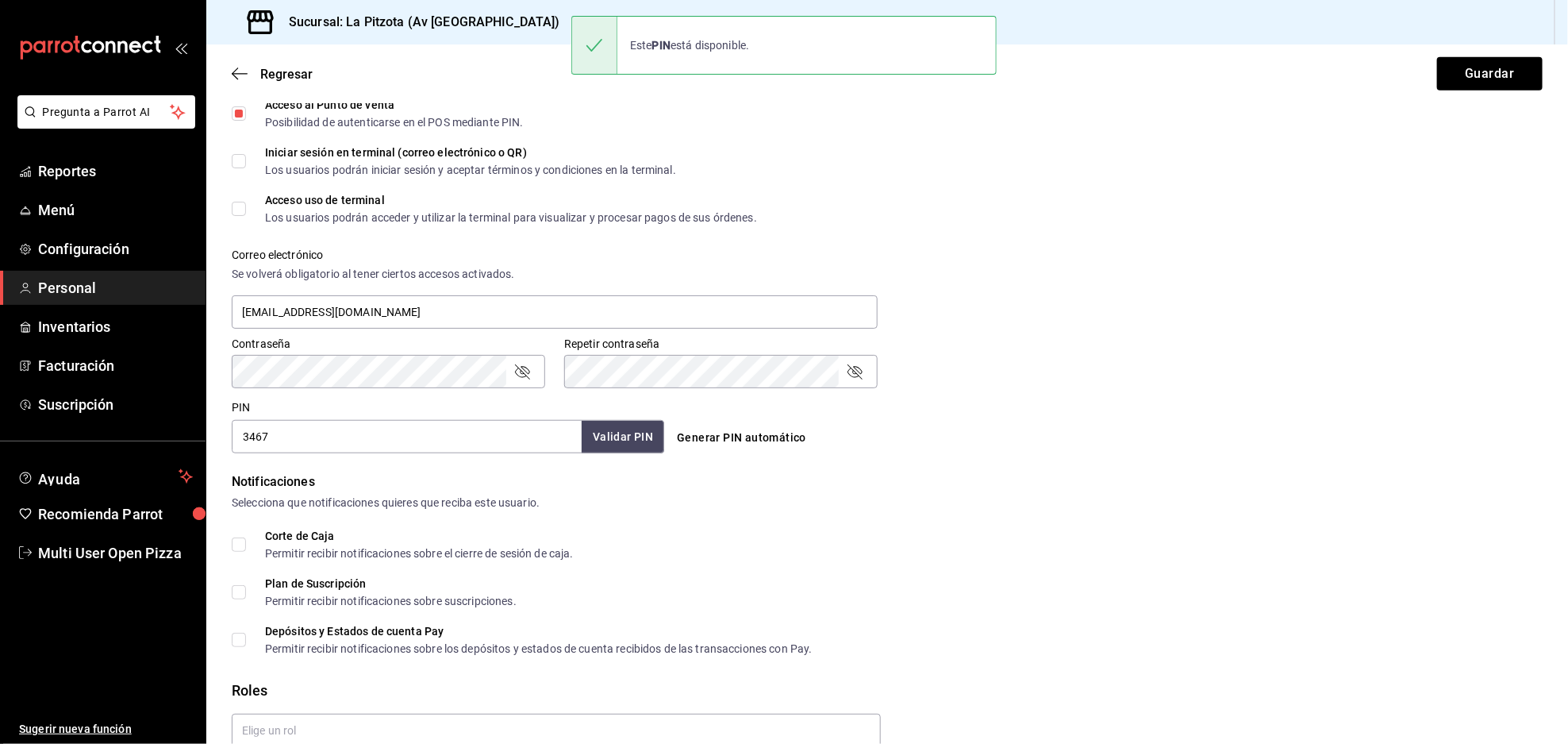
scroll to position [524, 0]
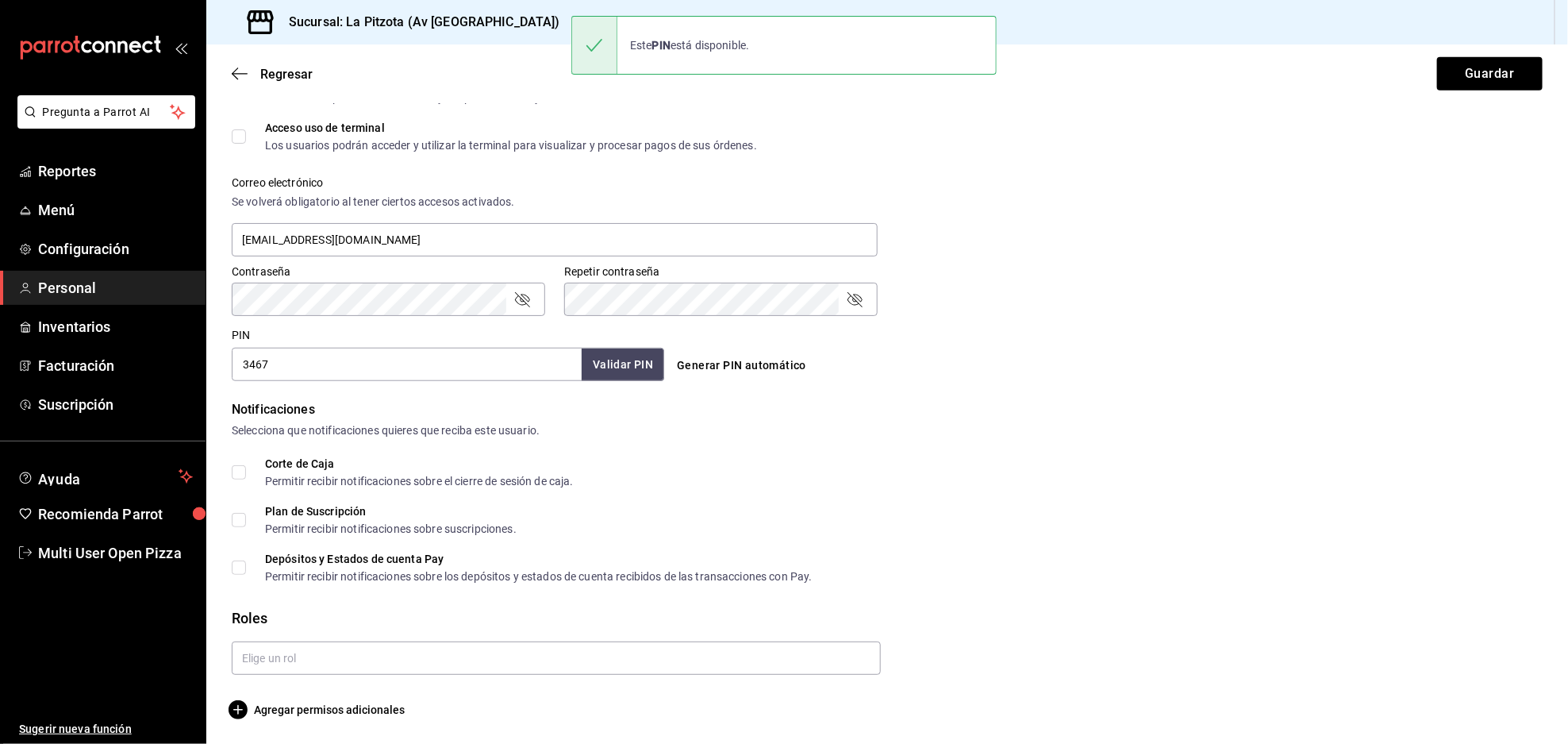
click at [240, 480] on label "Corte de Caja Permitir recibir notificaciones sobre el cierre de sesión de caja." at bounding box center [402, 471] width 342 height 28
click at [240, 479] on input "Corte de Caja Permitir recibir notificaciones sobre el cierre de sesión de caja." at bounding box center [238, 472] width 15 height 15
checkbox input "true"
click at [365, 687] on input "text" at bounding box center [555, 693] width 649 height 33
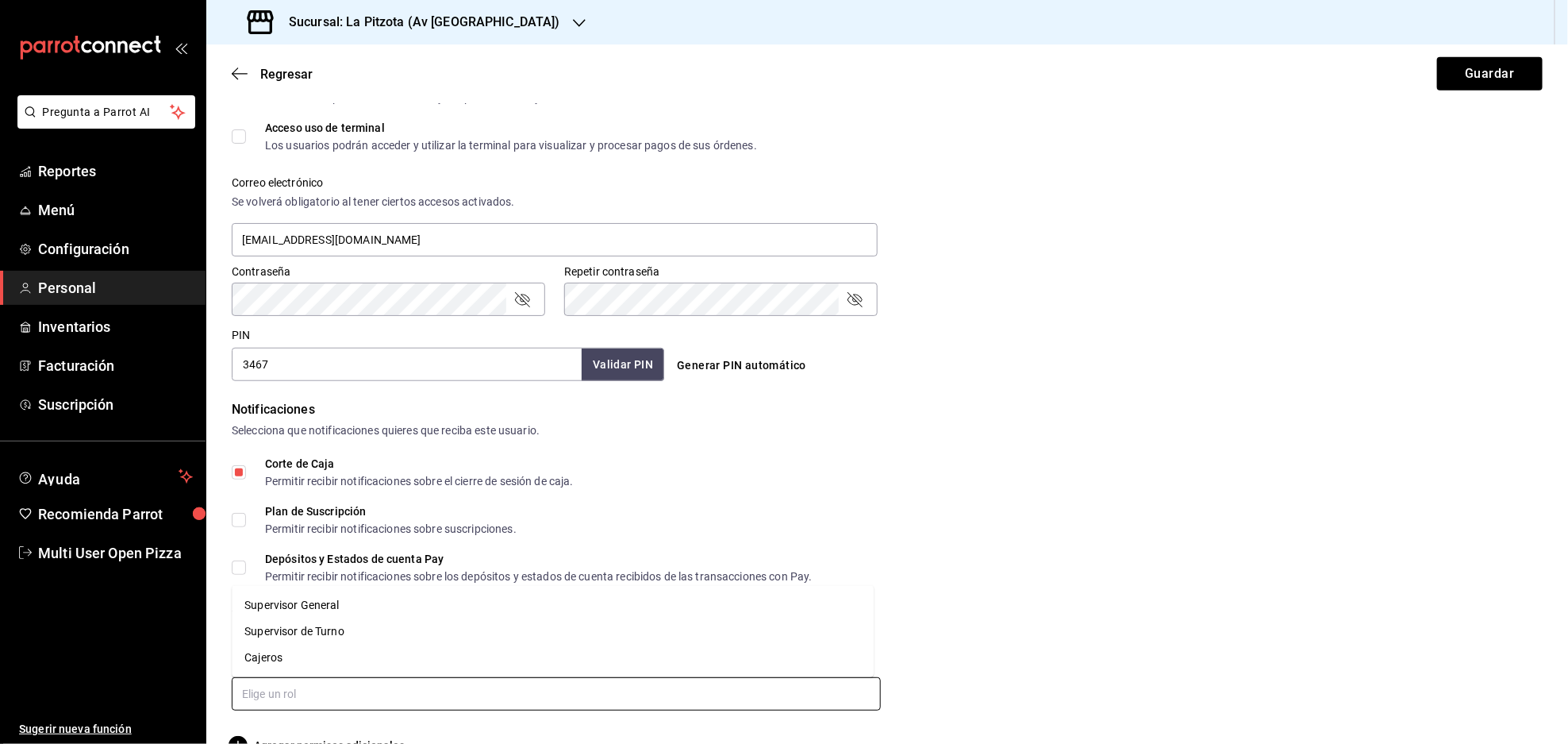
click at [306, 656] on li "Cajeros" at bounding box center [552, 657] width 642 height 27
click at [1165, 395] on form "Datos personales Nombre Caja Apellido Tarde AV MTY Número celular (opcional) +5…" at bounding box center [887, 200] width 1311 height 1215
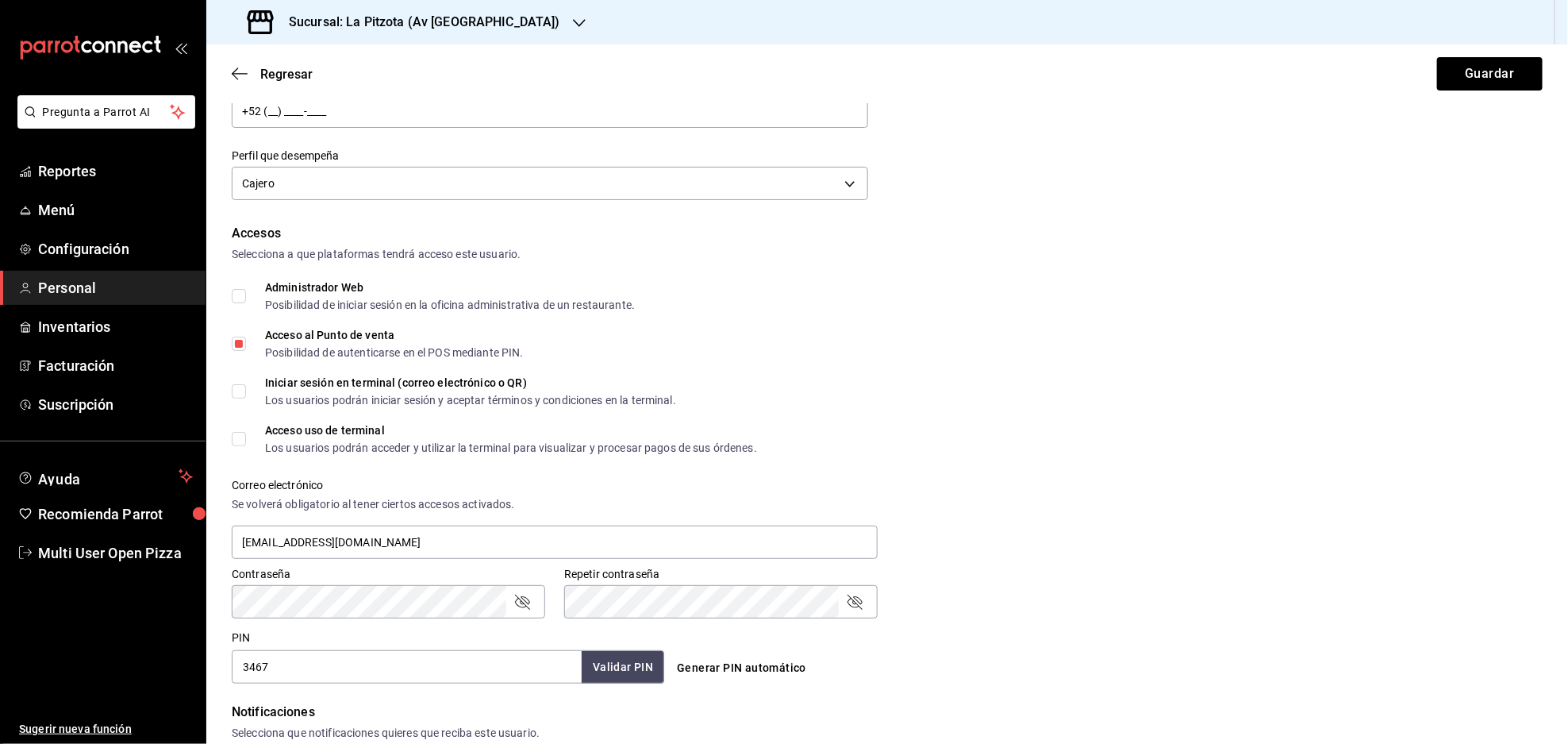
scroll to position [100, 0]
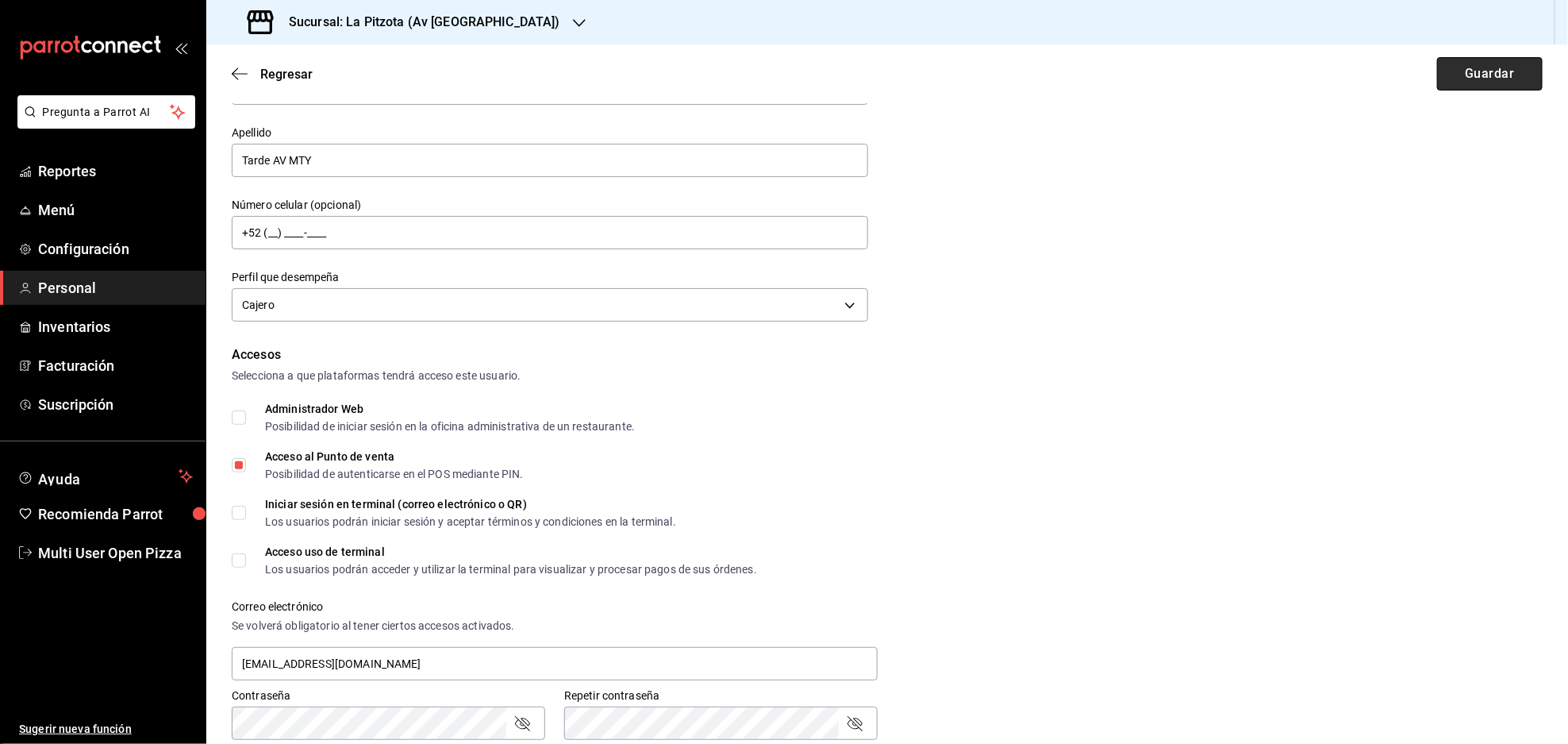
click at [1476, 72] on button "Guardar" at bounding box center [1489, 74] width 105 height 33
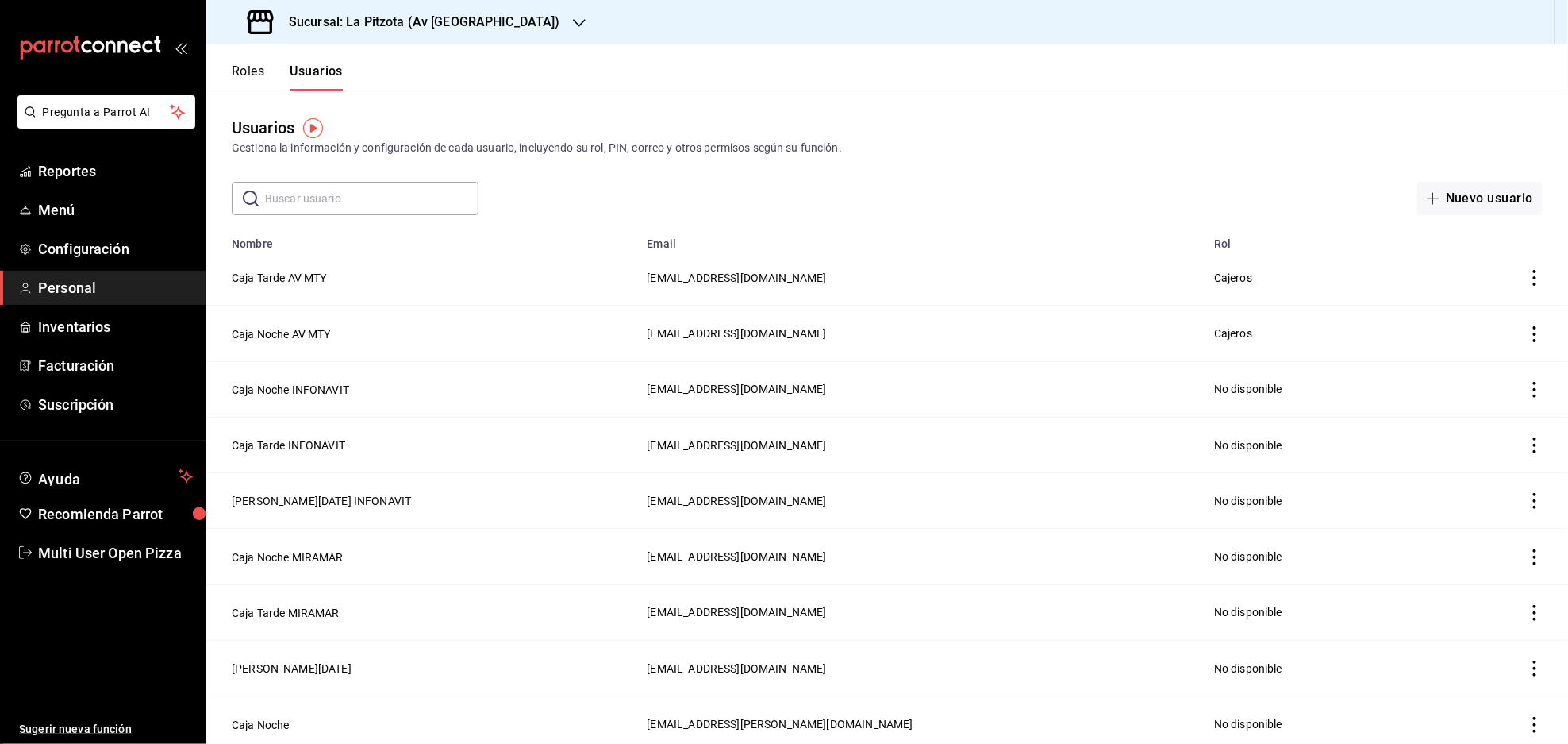
click at [465, 32] on div "Sucursal: La Pitzota (Av [GEOGRAPHIC_DATA])" at bounding box center [405, 22] width 373 height 45
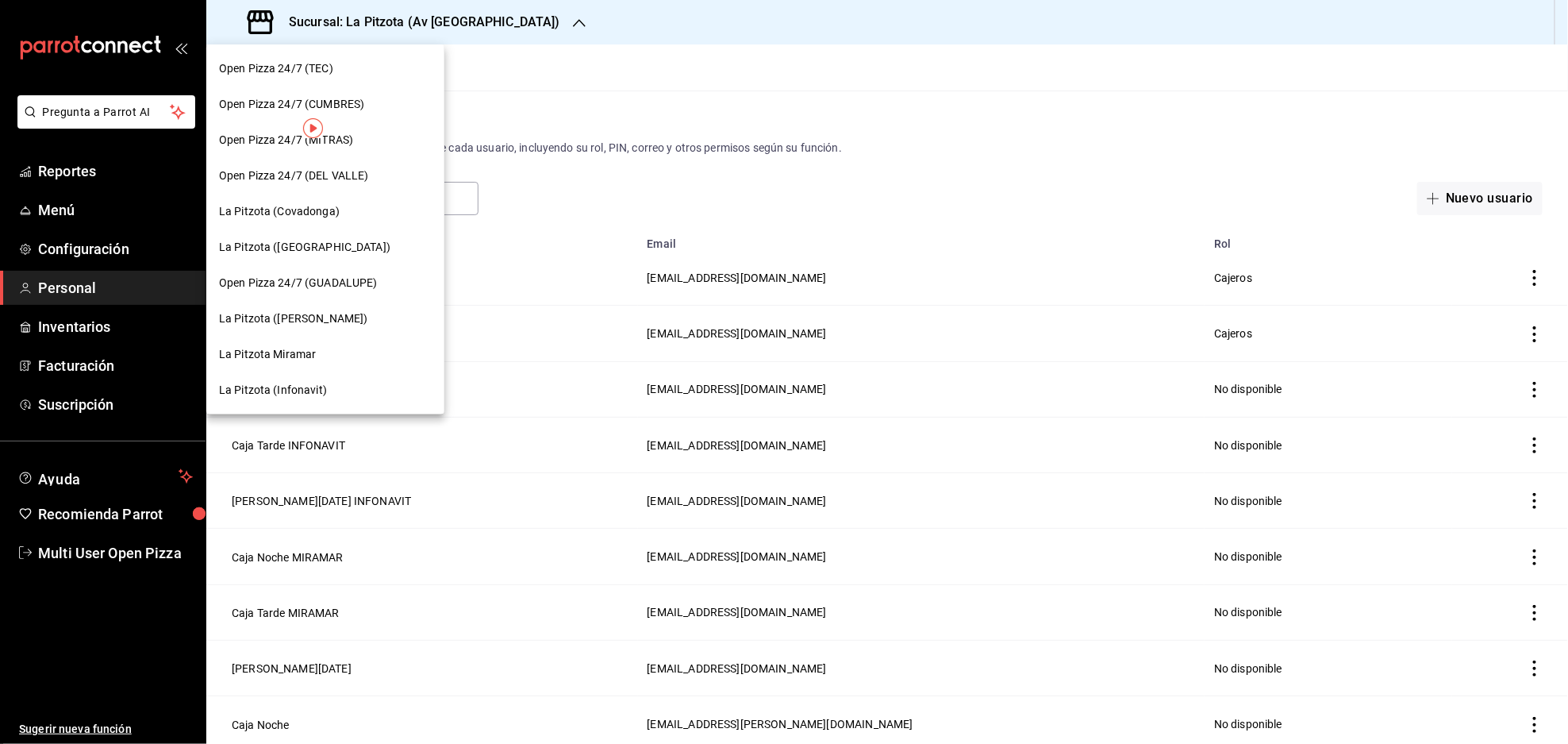
click at [323, 99] on span "Open Pizza 24/7 (CUMBRES)" at bounding box center [291, 104] width 145 height 16
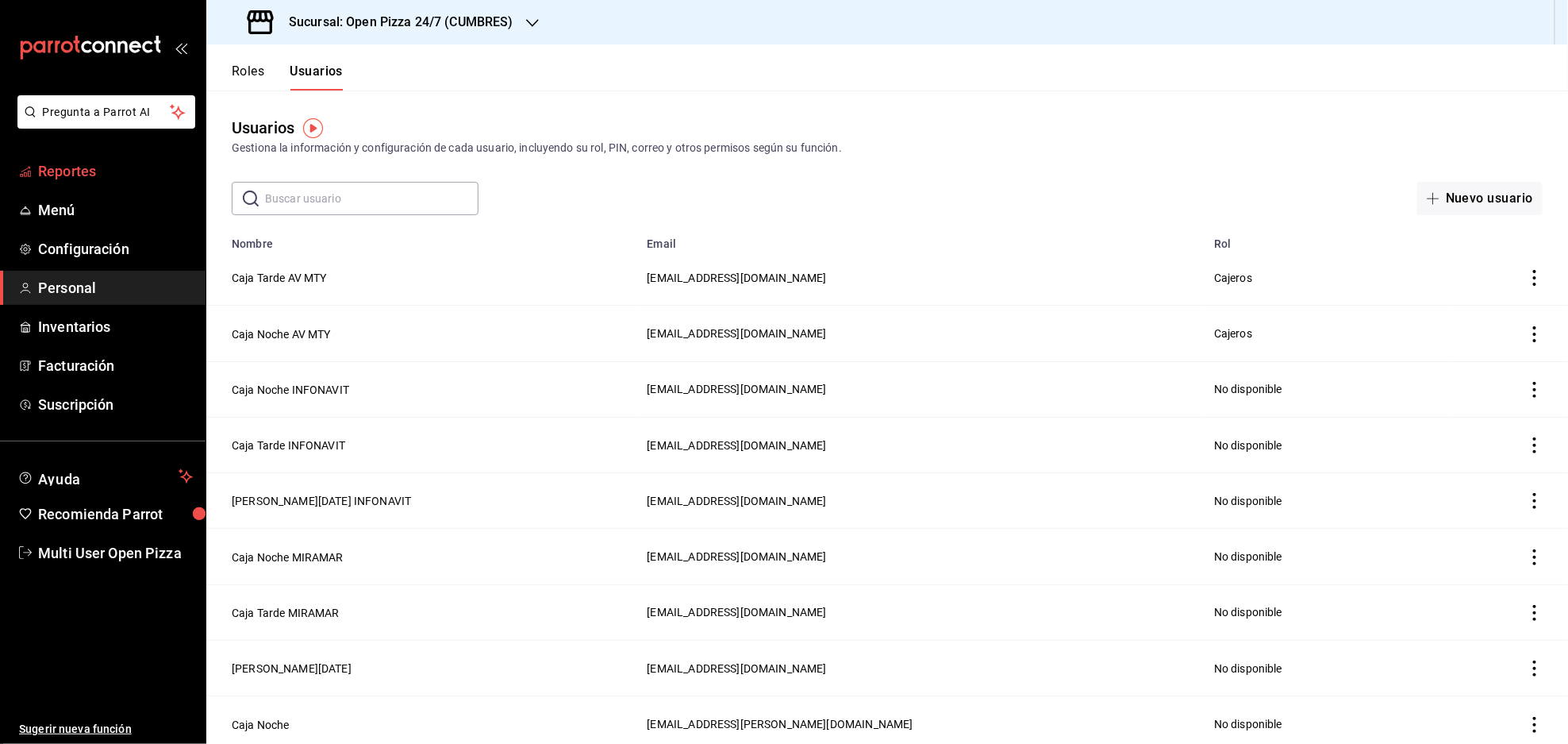
click at [71, 170] on span "Reportes" at bounding box center [115, 171] width 155 height 21
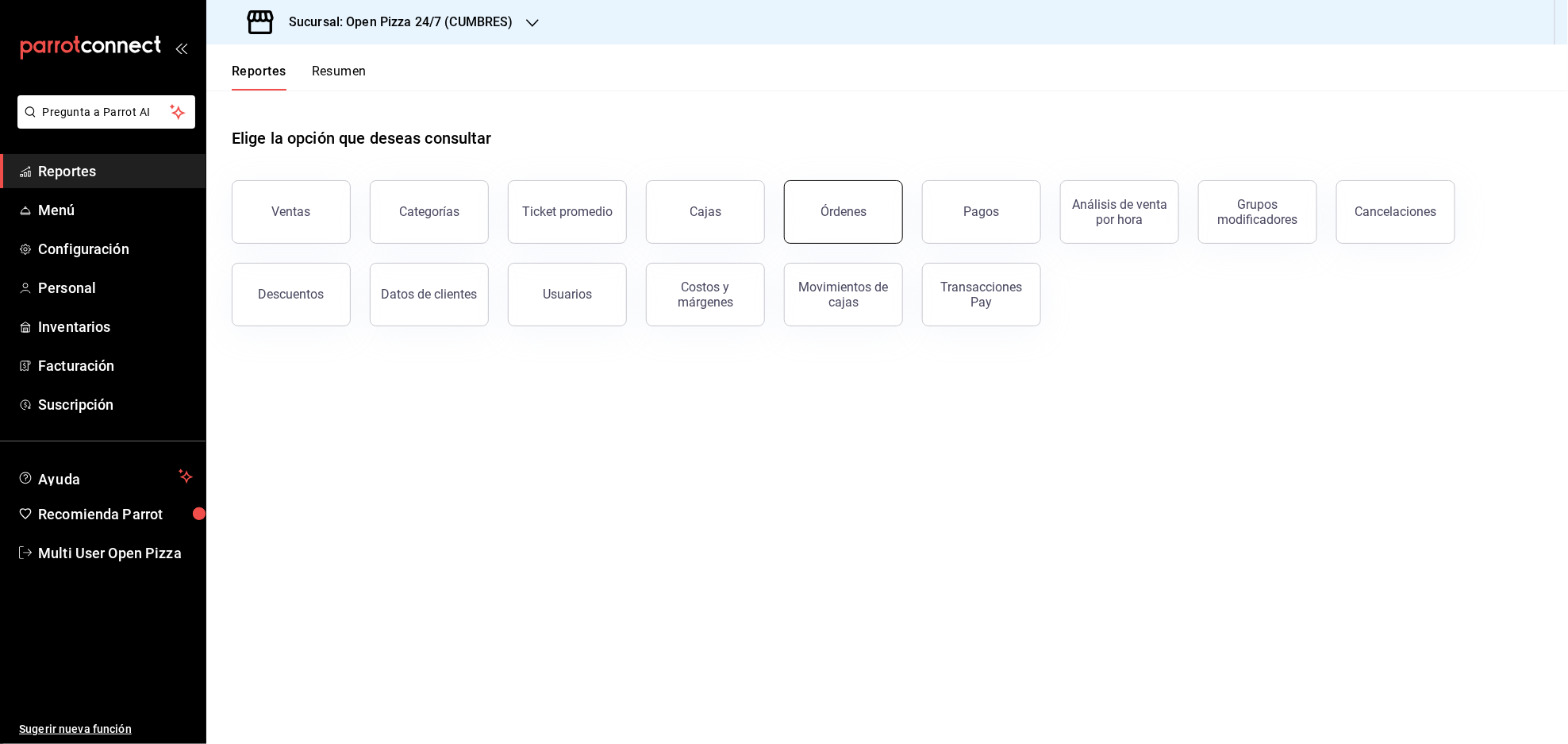
click at [847, 231] on button "Órdenes" at bounding box center [843, 212] width 119 height 63
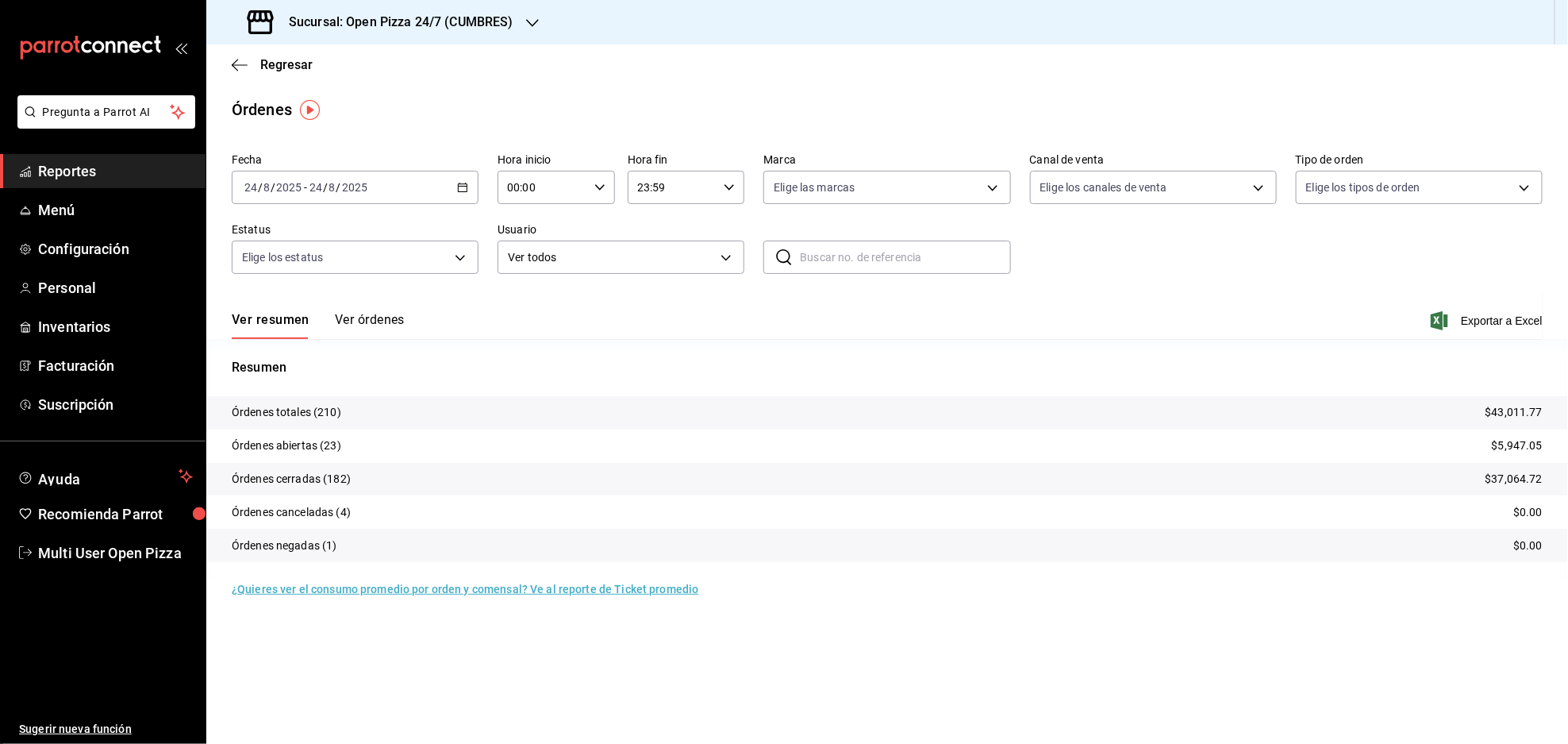
click at [318, 452] on p "Órdenes abiertas (23)" at bounding box center [286, 445] width 110 height 16
click at [526, 28] on icon "button" at bounding box center [532, 22] width 13 height 13
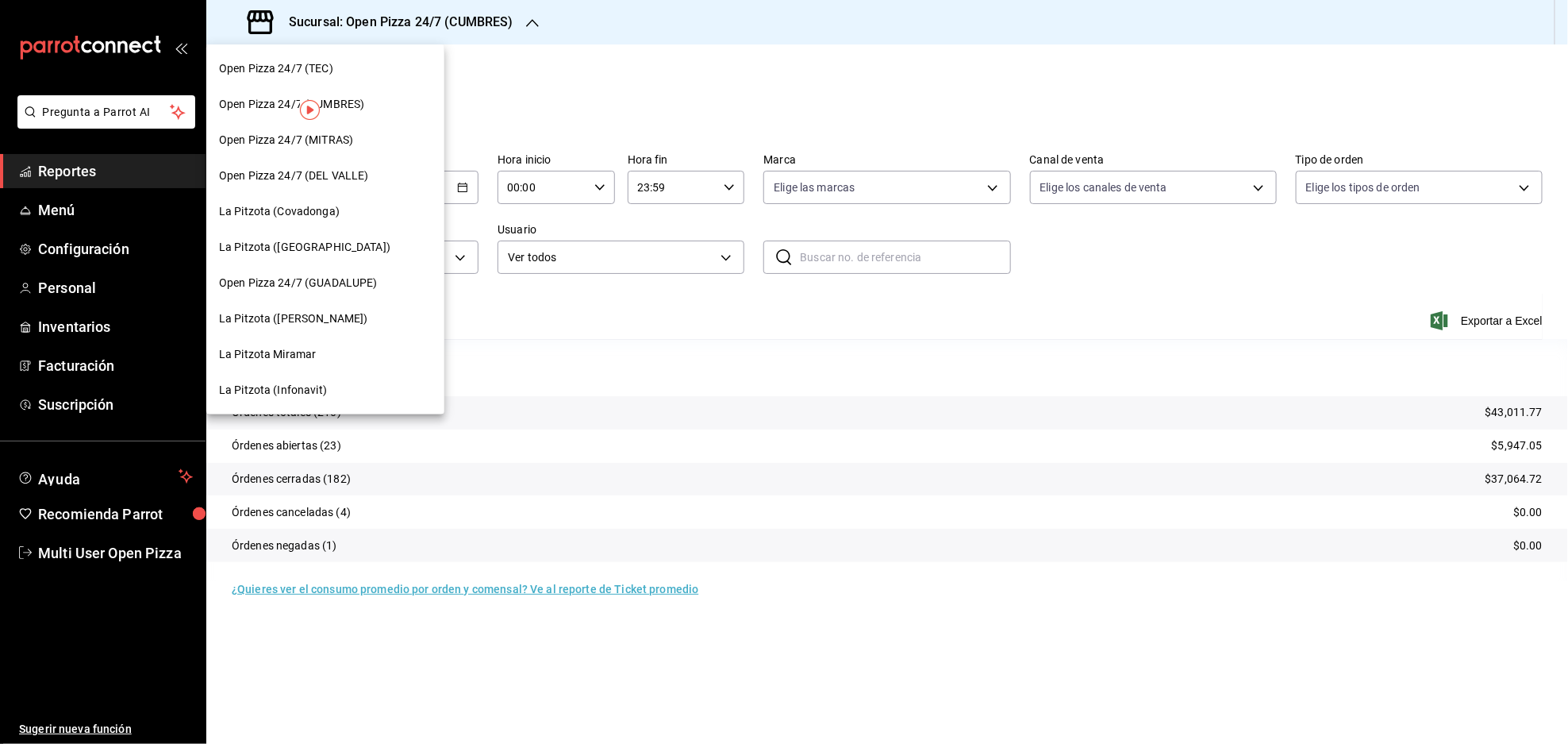
click at [342, 145] on span "Open Pizza 24/7 (MITRAS)" at bounding box center [286, 140] width 134 height 16
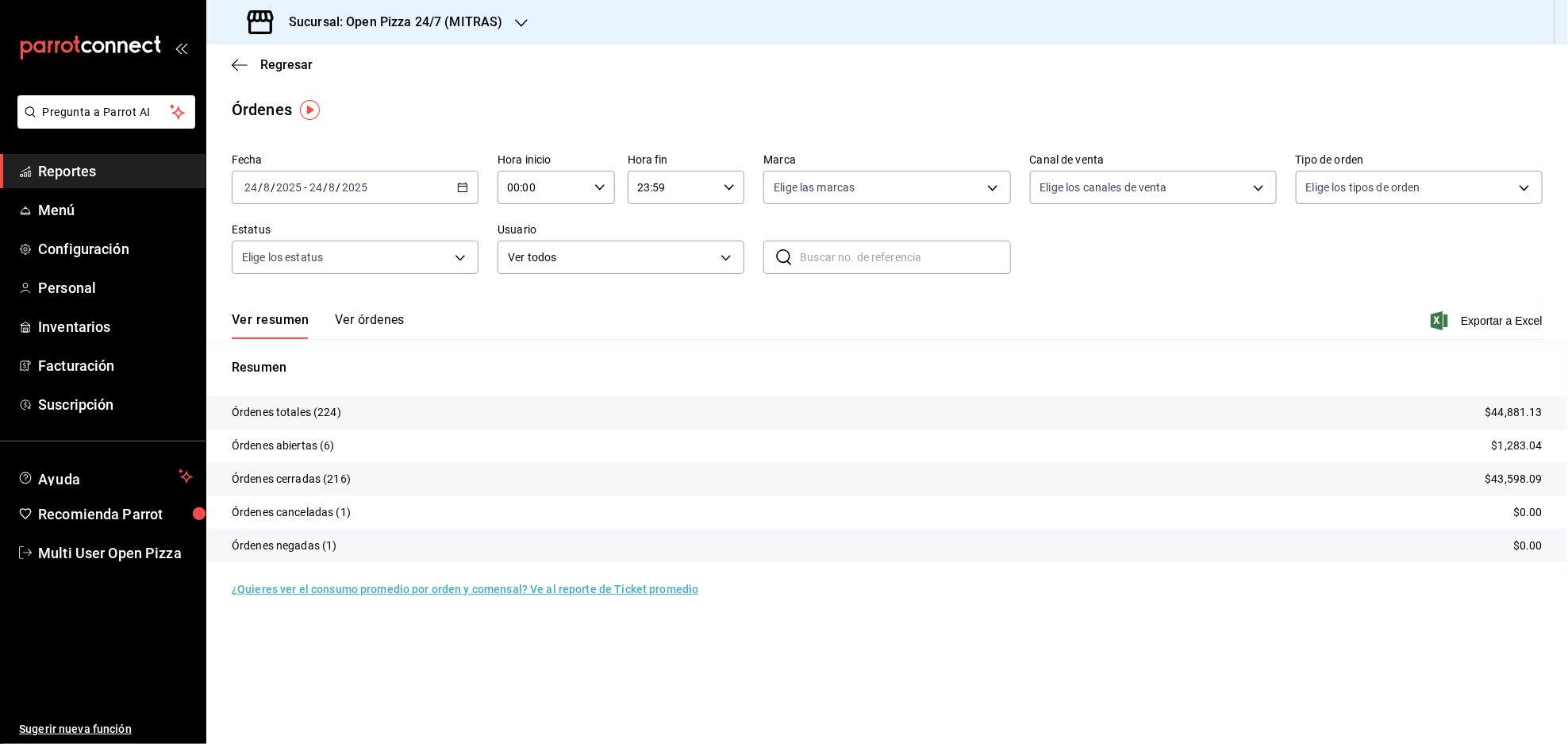
click at [500, 17] on h3 "Sucursal: Open Pizza 24/7 (MITRAS)" at bounding box center [389, 22] width 226 height 19
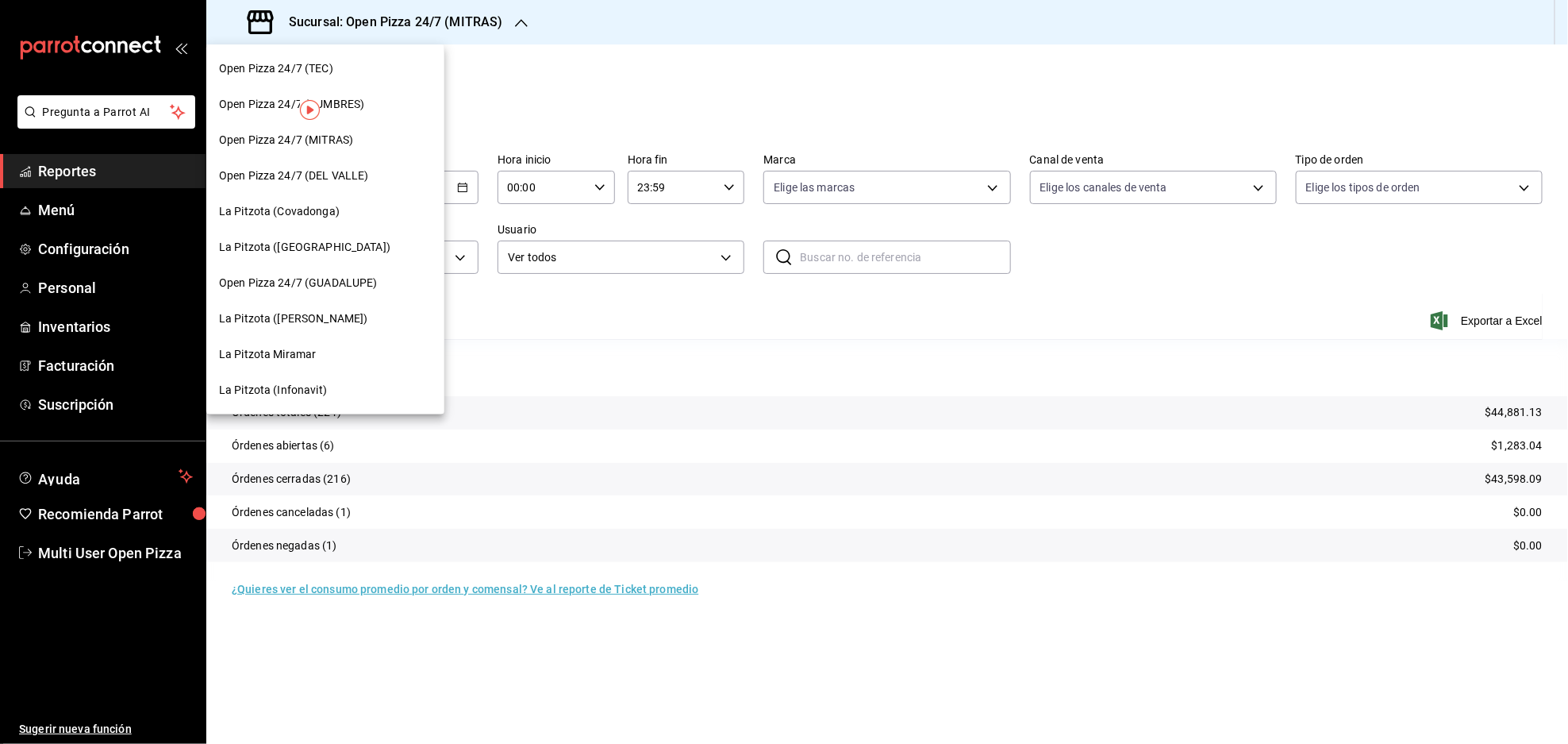
click at [607, 91] on div at bounding box center [784, 372] width 1568 height 744
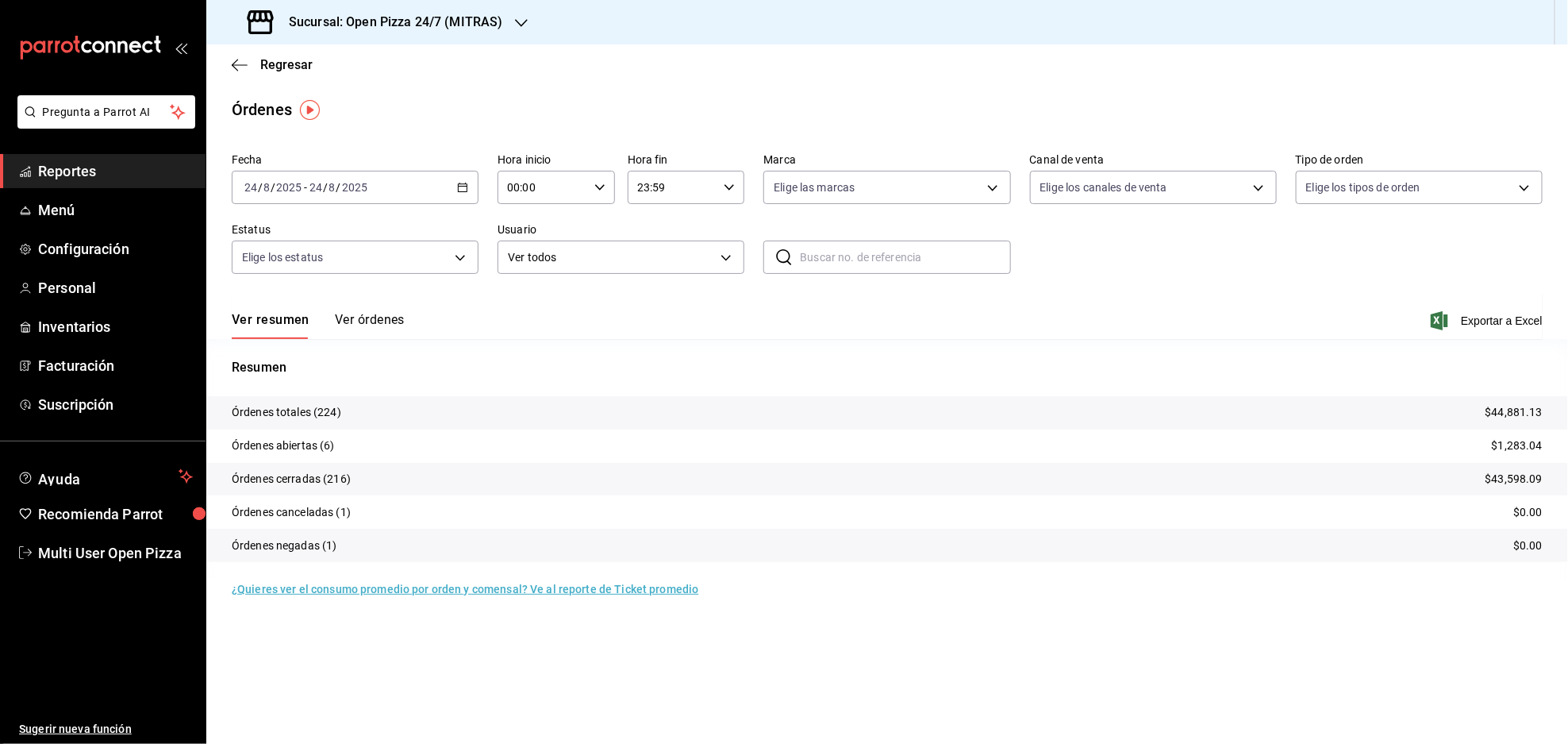
click at [372, 321] on button "Ver órdenes" at bounding box center [369, 325] width 69 height 27
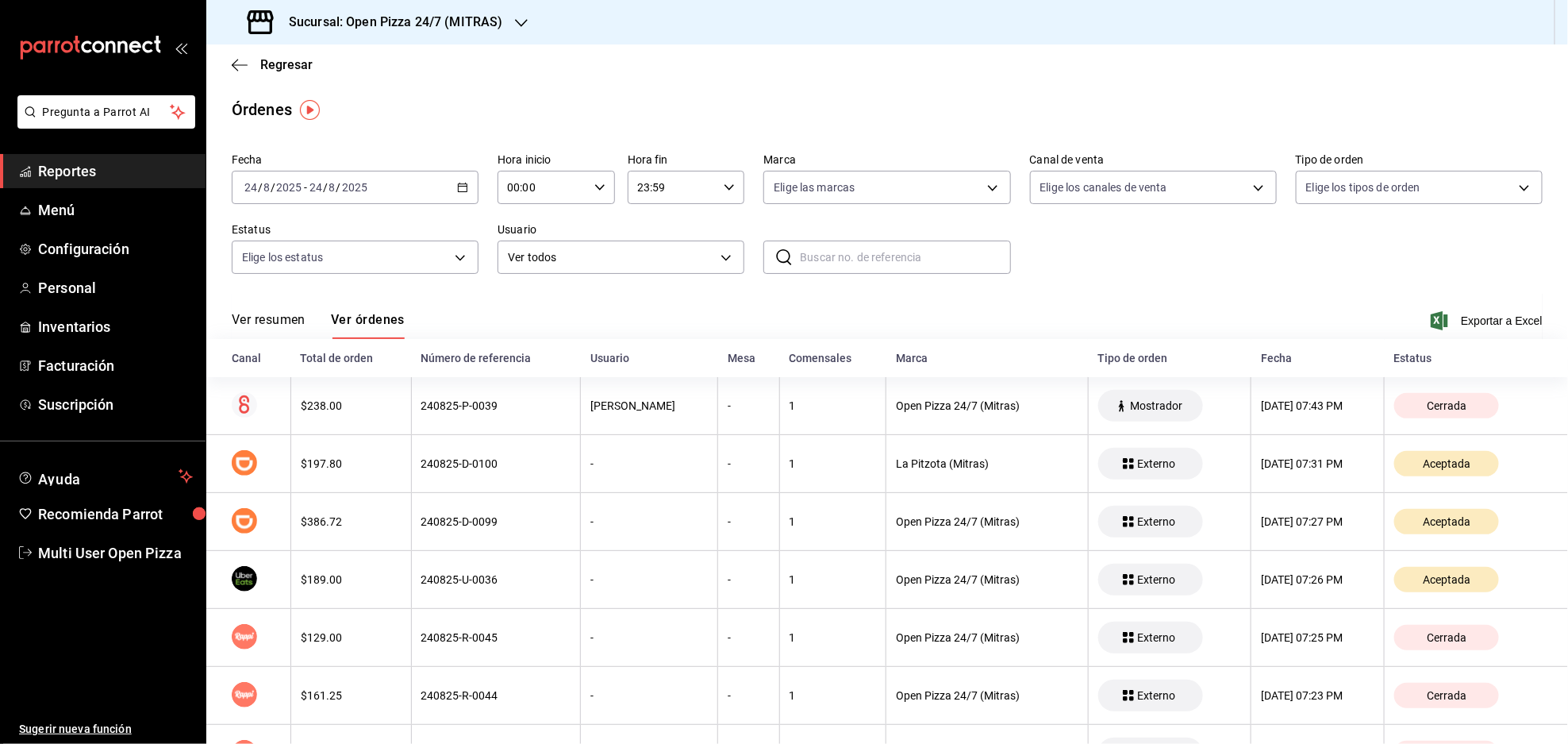
click at [464, 24] on h3 "Sucursal: Open Pizza 24/7 (MITRAS)" at bounding box center [389, 22] width 226 height 19
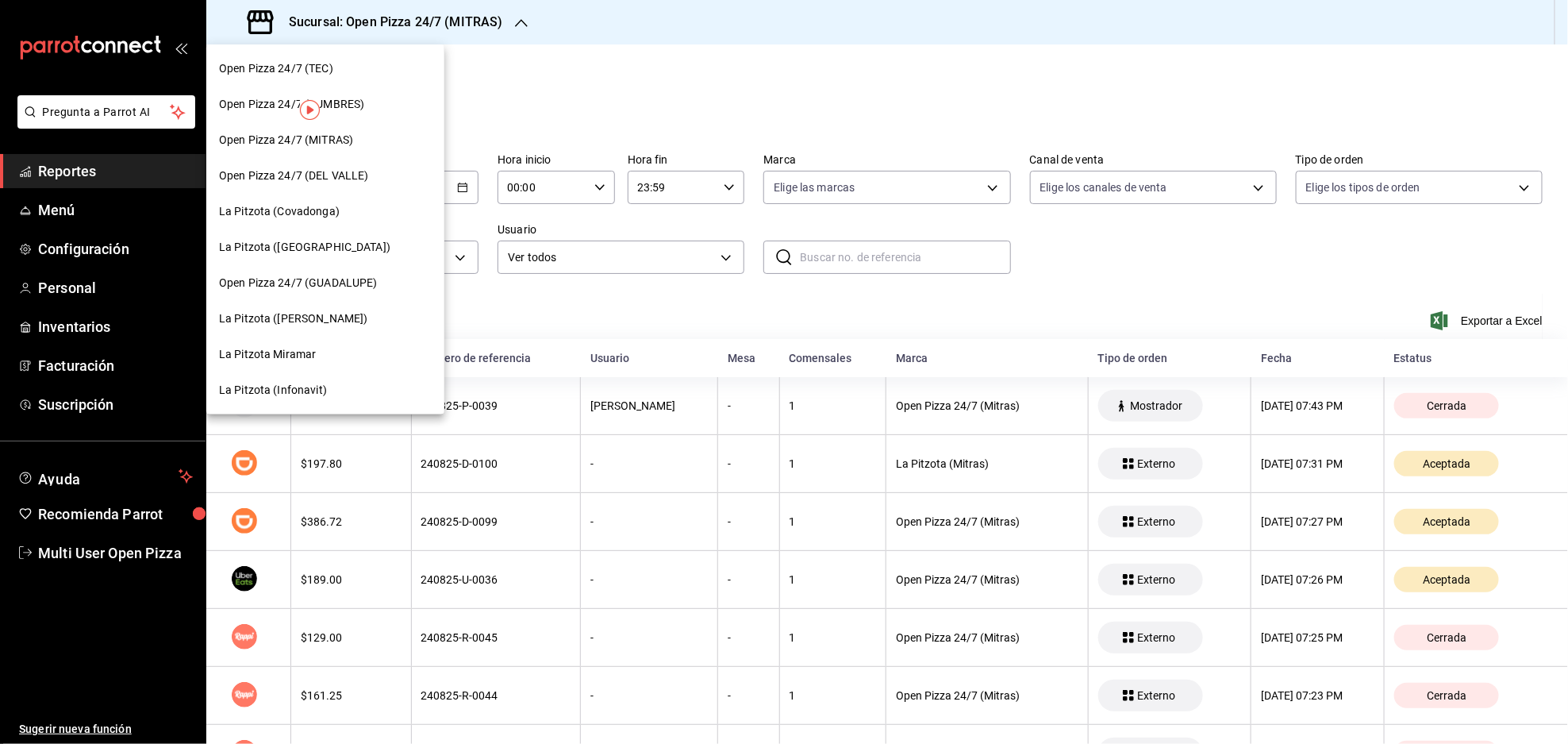
click at [349, 107] on span "Open Pizza 24/7 (CUMBRES)" at bounding box center [291, 104] width 145 height 16
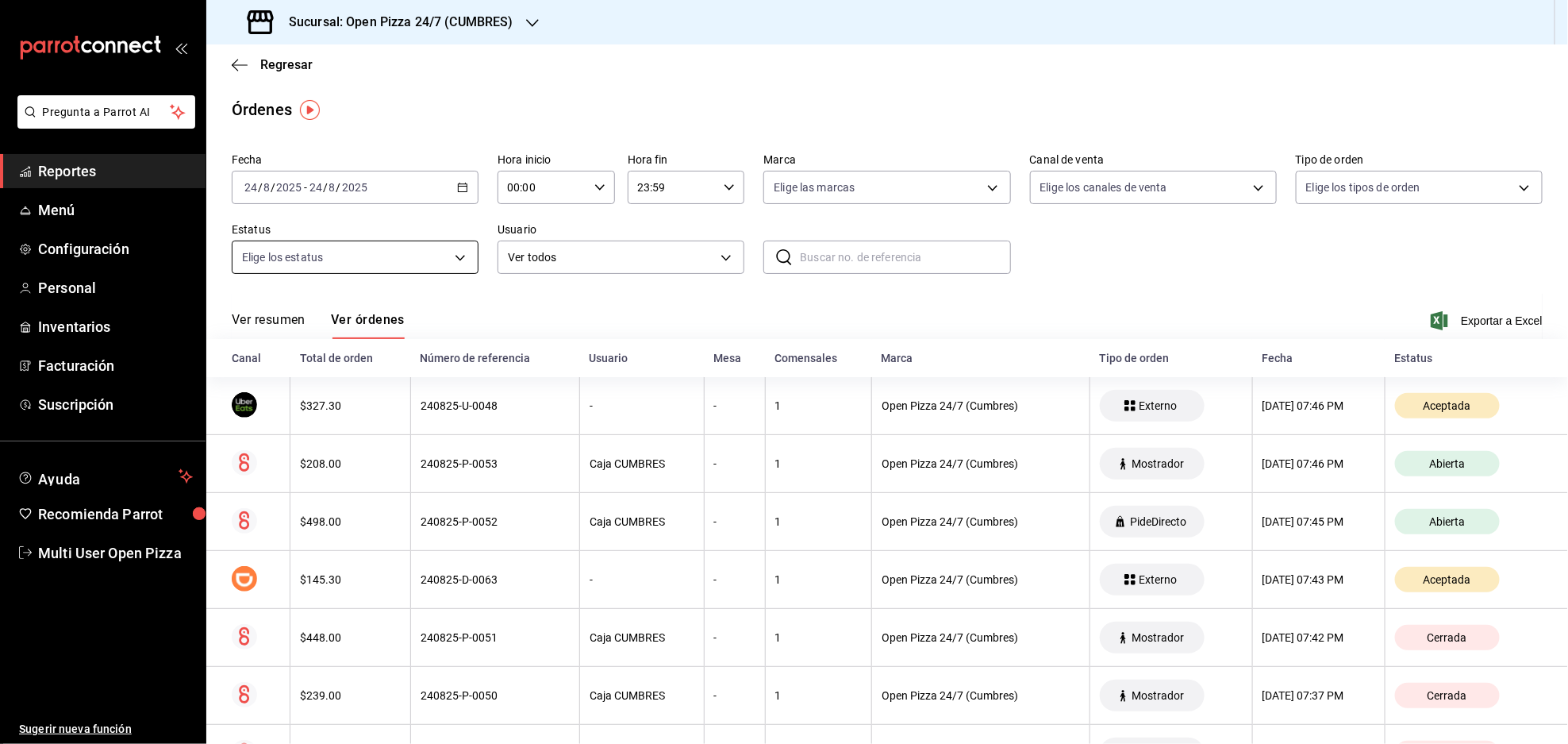
click at [456, 260] on body "Pregunta a Parrot AI Reportes Menú Configuración Personal Inventarios Facturaci…" at bounding box center [784, 372] width 1568 height 744
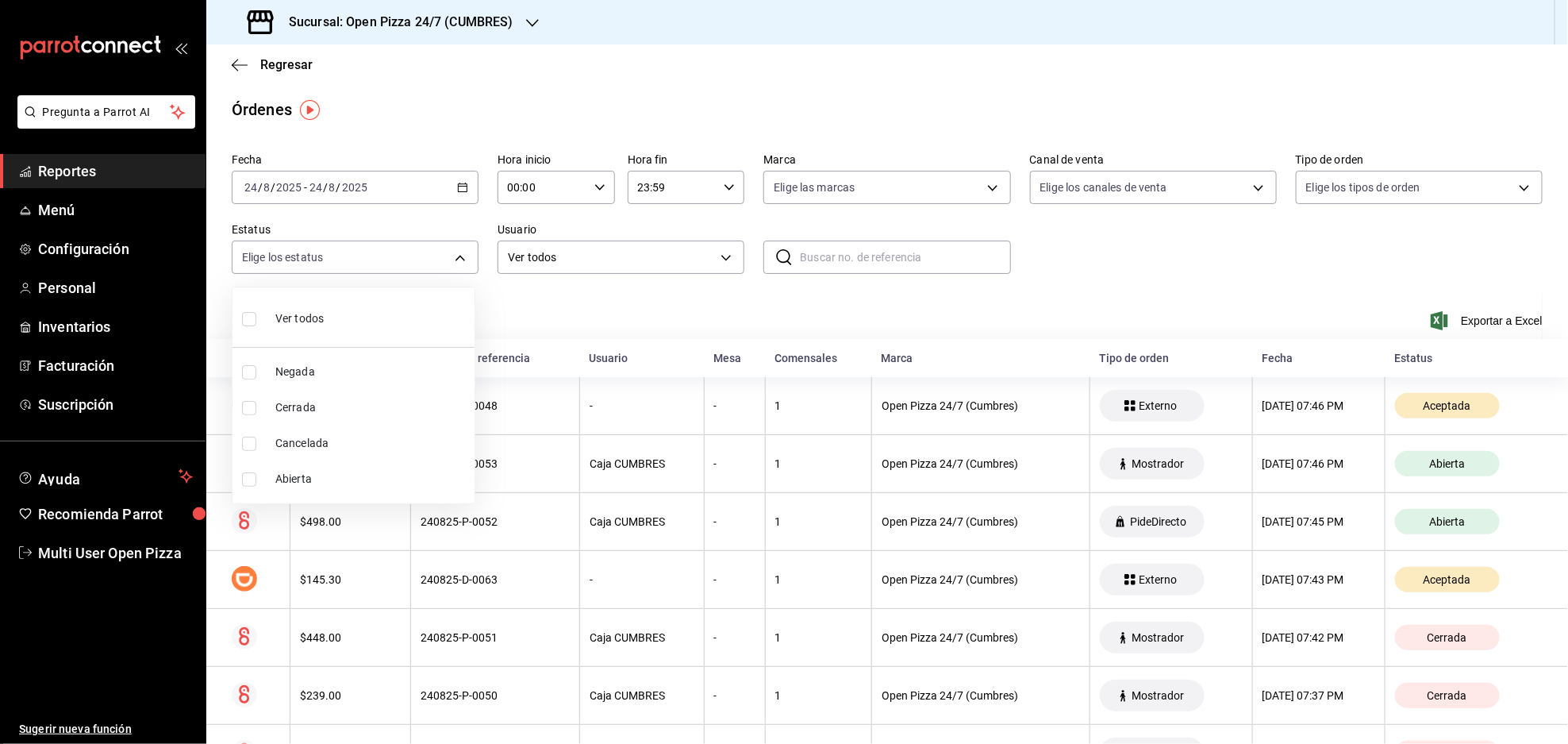
click at [303, 471] on span "Abierta" at bounding box center [371, 478] width 193 height 16
type input "OPEN"
checkbox input "true"
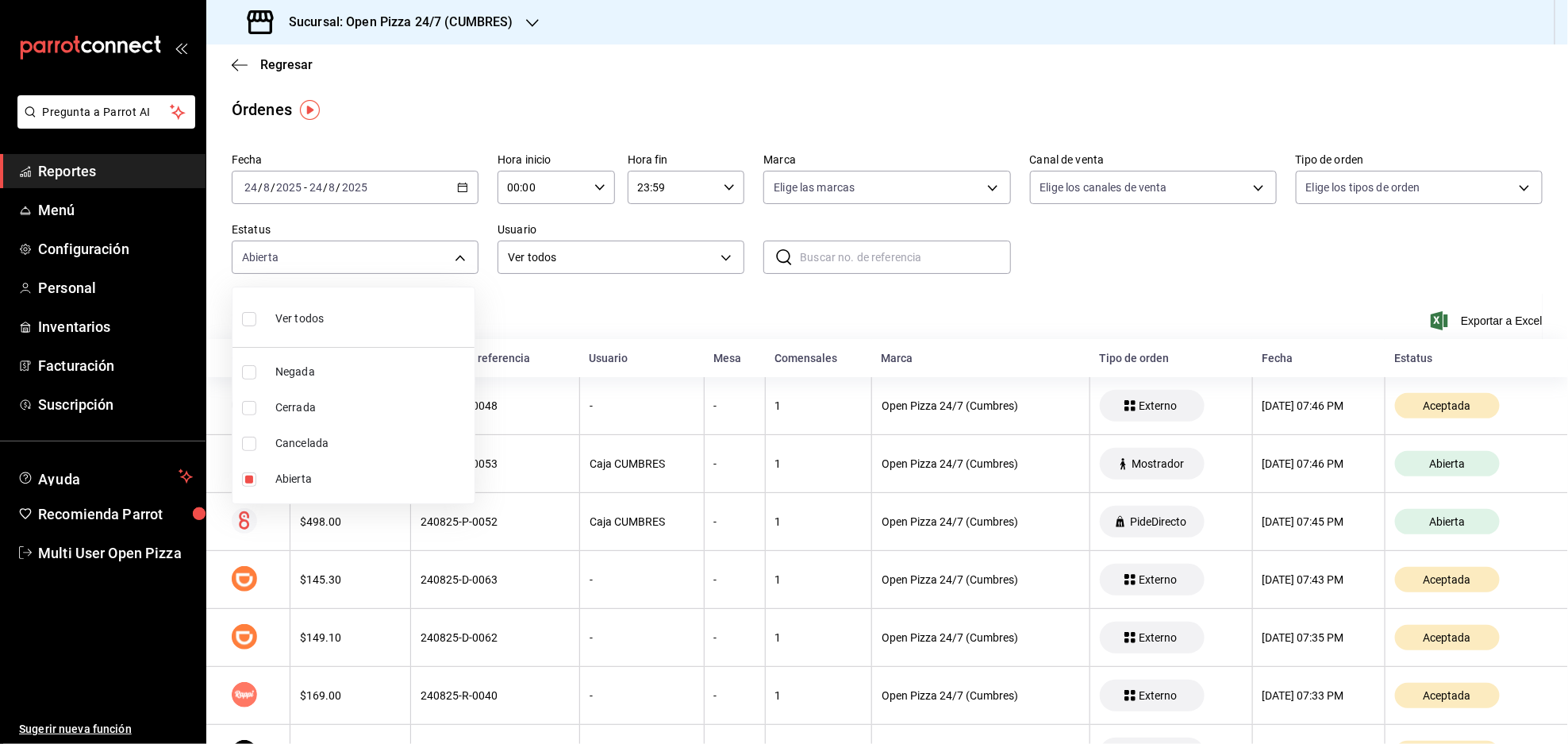
click at [1121, 285] on div at bounding box center [784, 372] width 1568 height 744
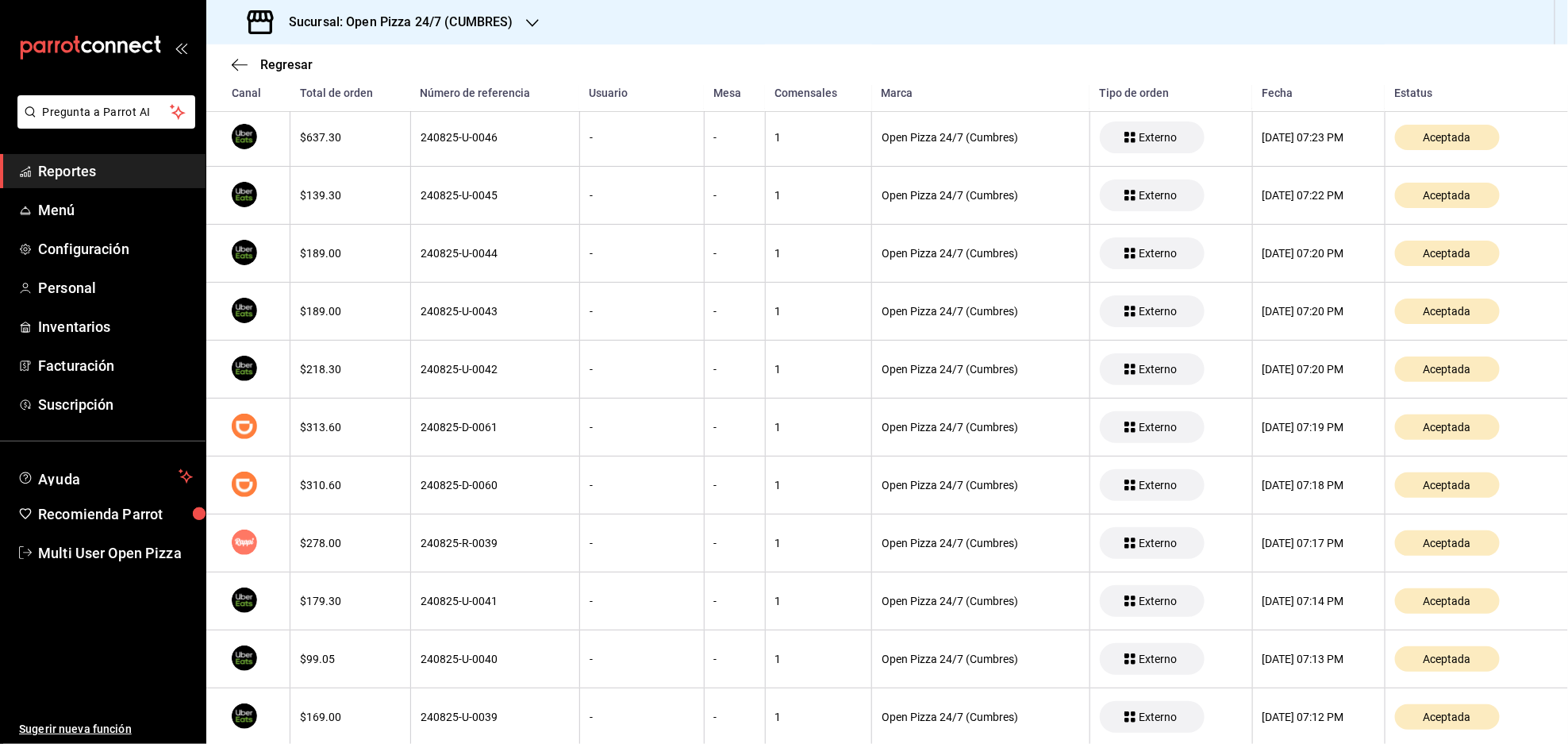
scroll to position [509, 0]
